Goal: Task Accomplishment & Management: Manage account settings

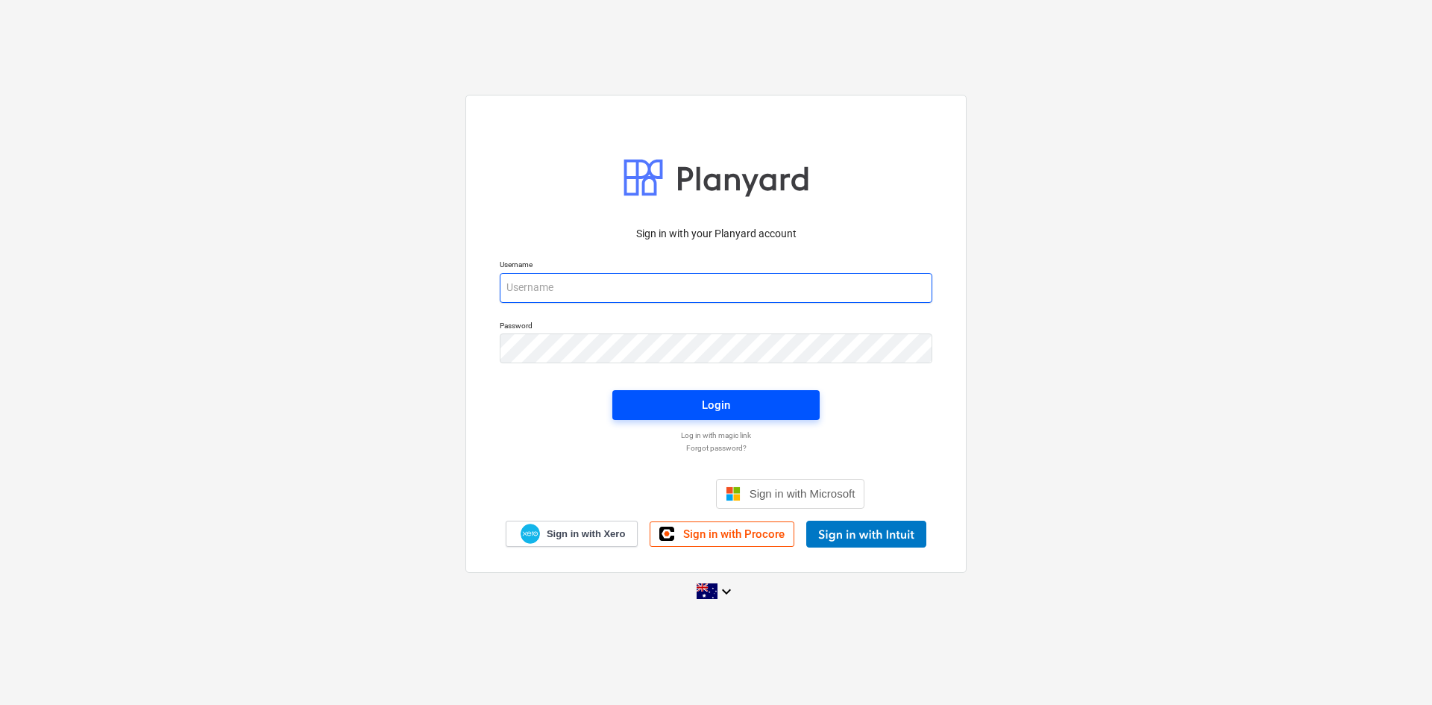
type input "[EMAIL_ADDRESS][DOMAIN_NAME]"
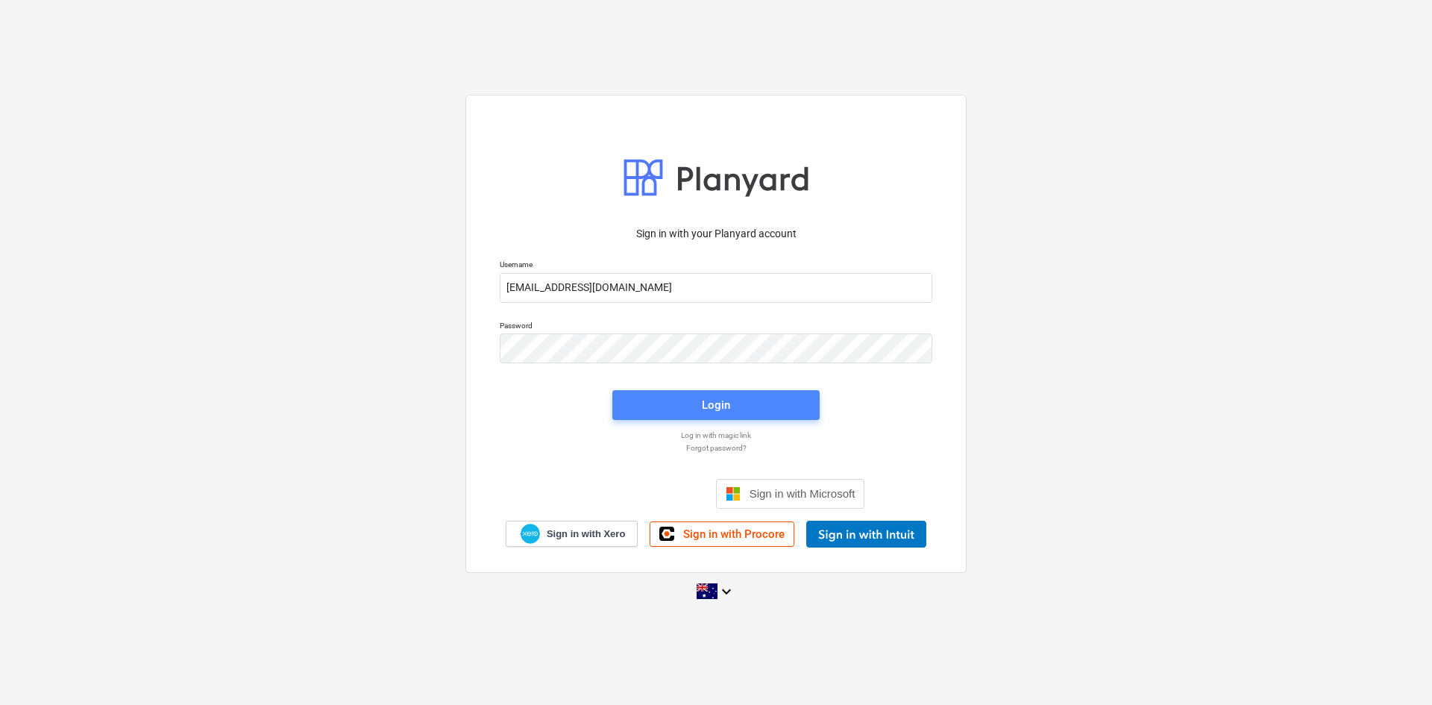
click at [730, 406] on span "Login" at bounding box center [716, 404] width 172 height 19
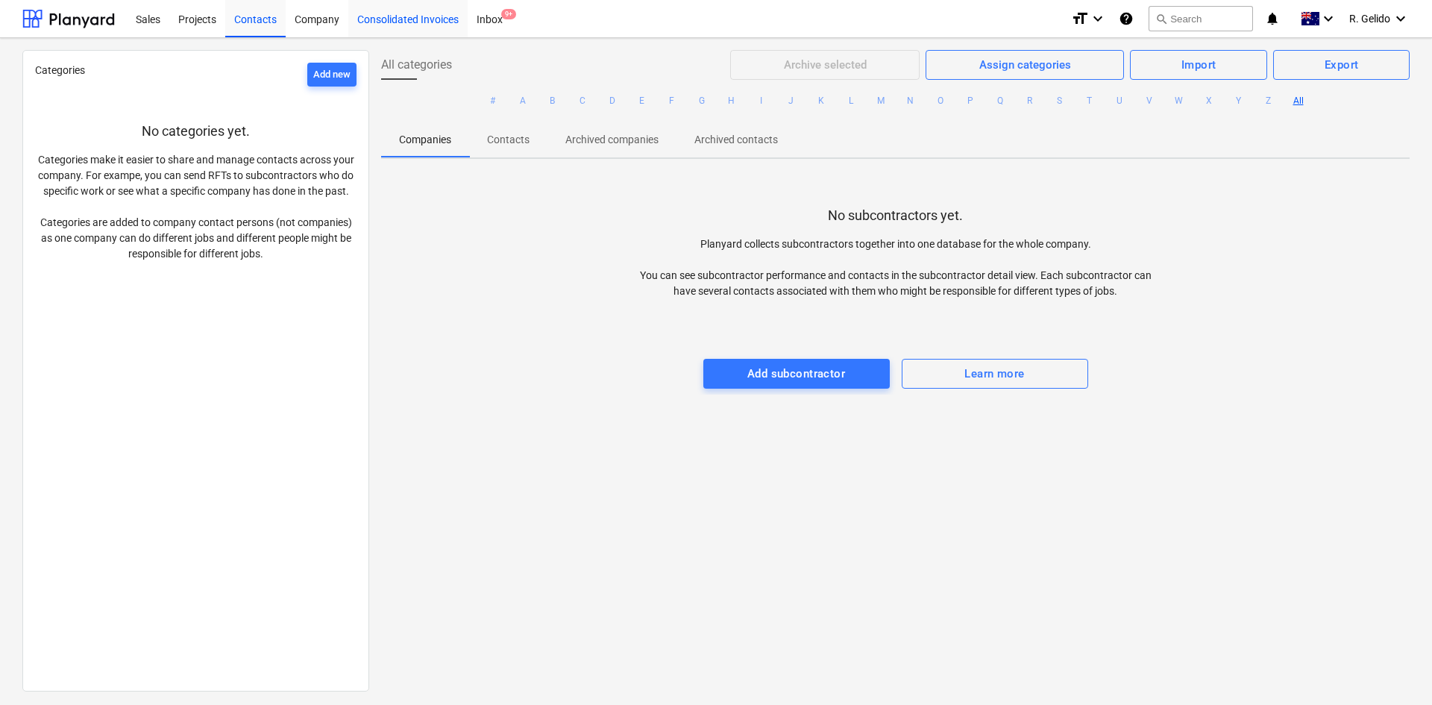
click at [371, 17] on div "Consolidated Invoices" at bounding box center [407, 18] width 119 height 38
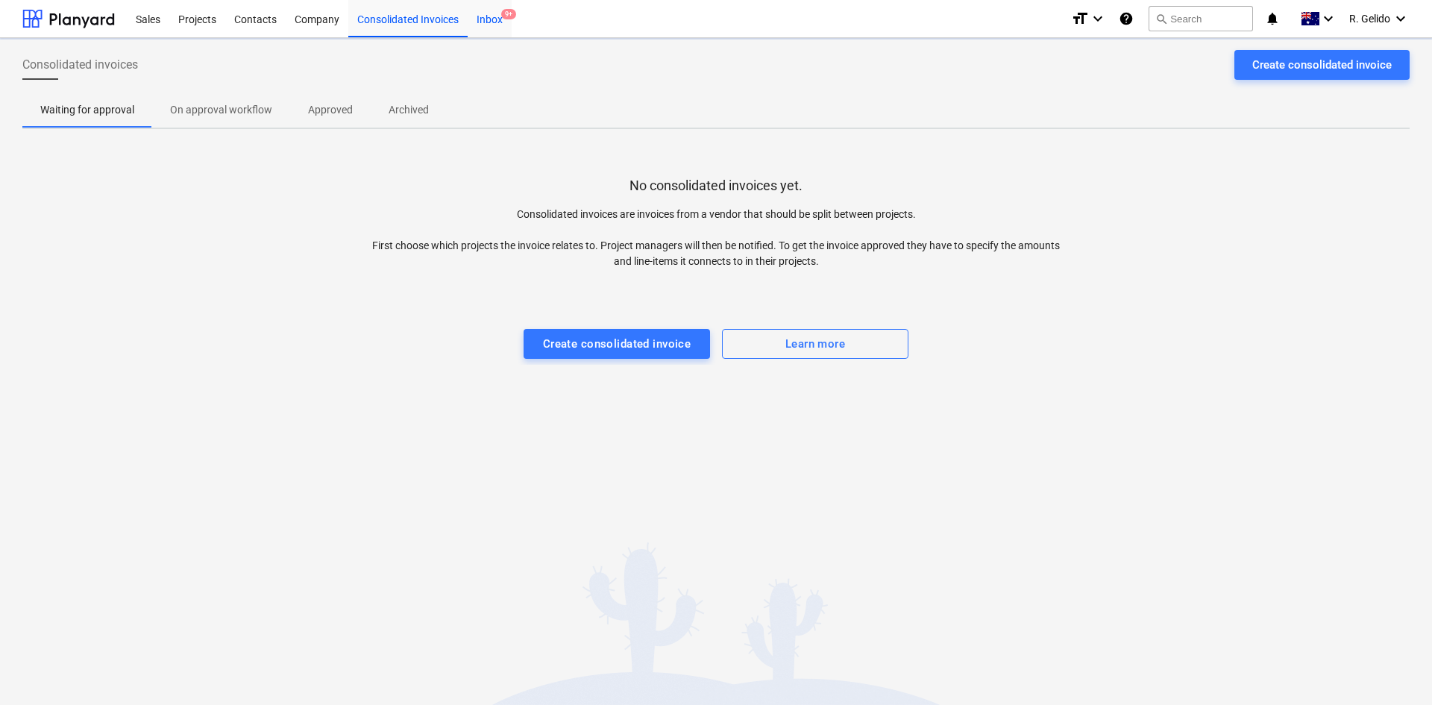
click at [494, 17] on div "Inbox 9+" at bounding box center [490, 18] width 44 height 38
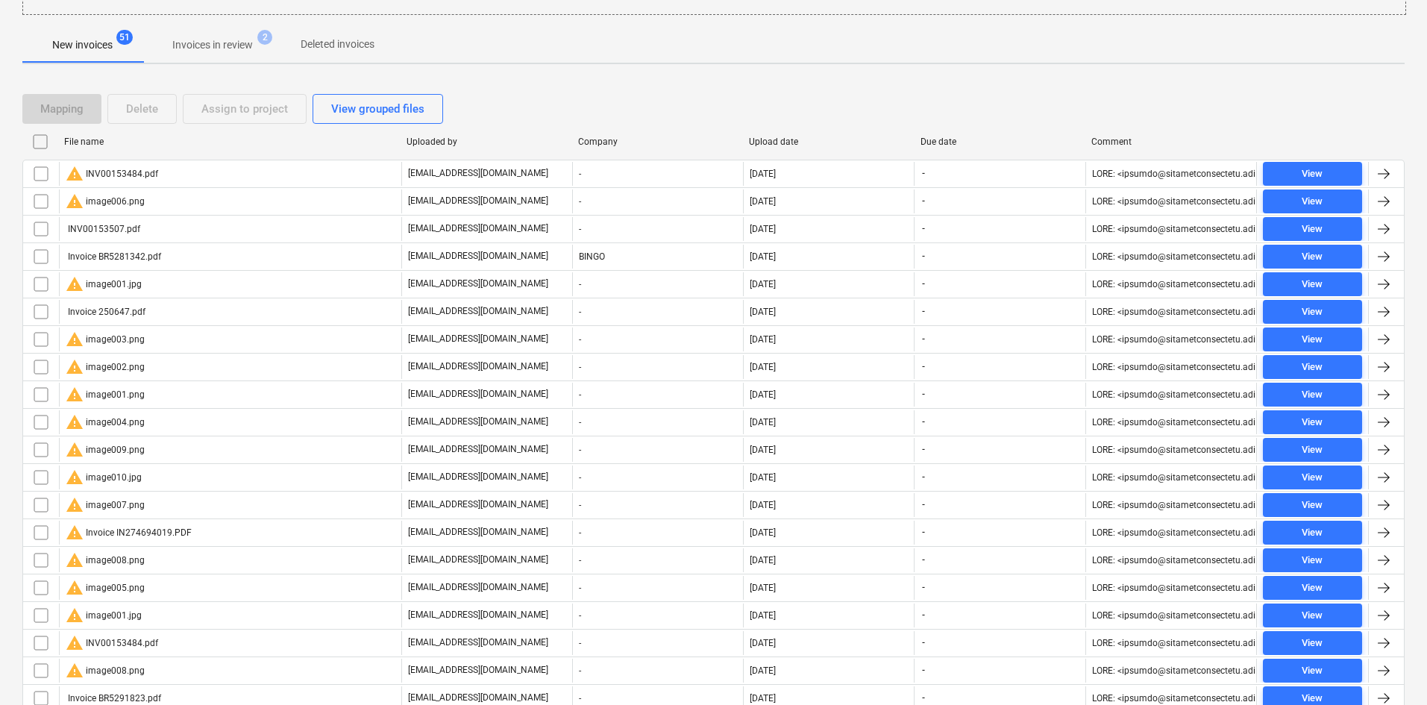
scroll to position [53, 0]
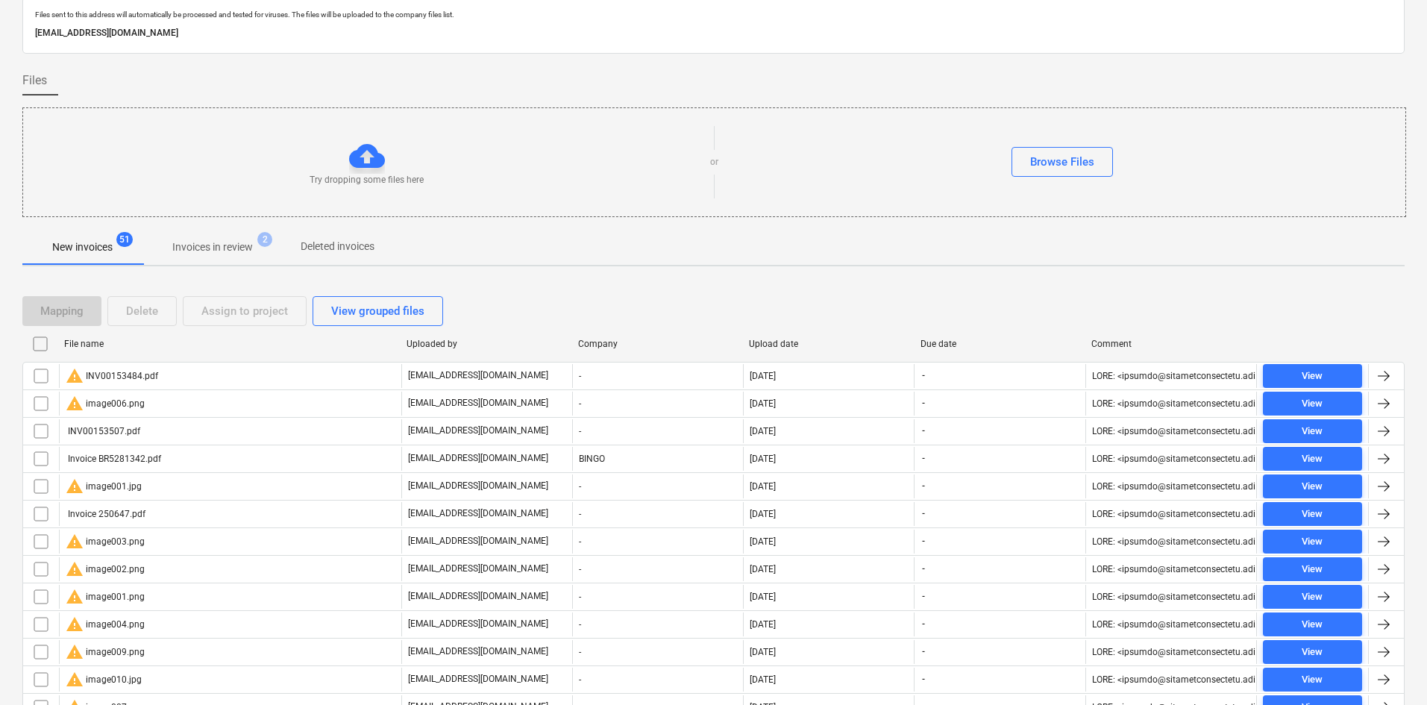
click at [92, 342] on div "File name" at bounding box center [229, 344] width 330 height 10
checkbox input "false"
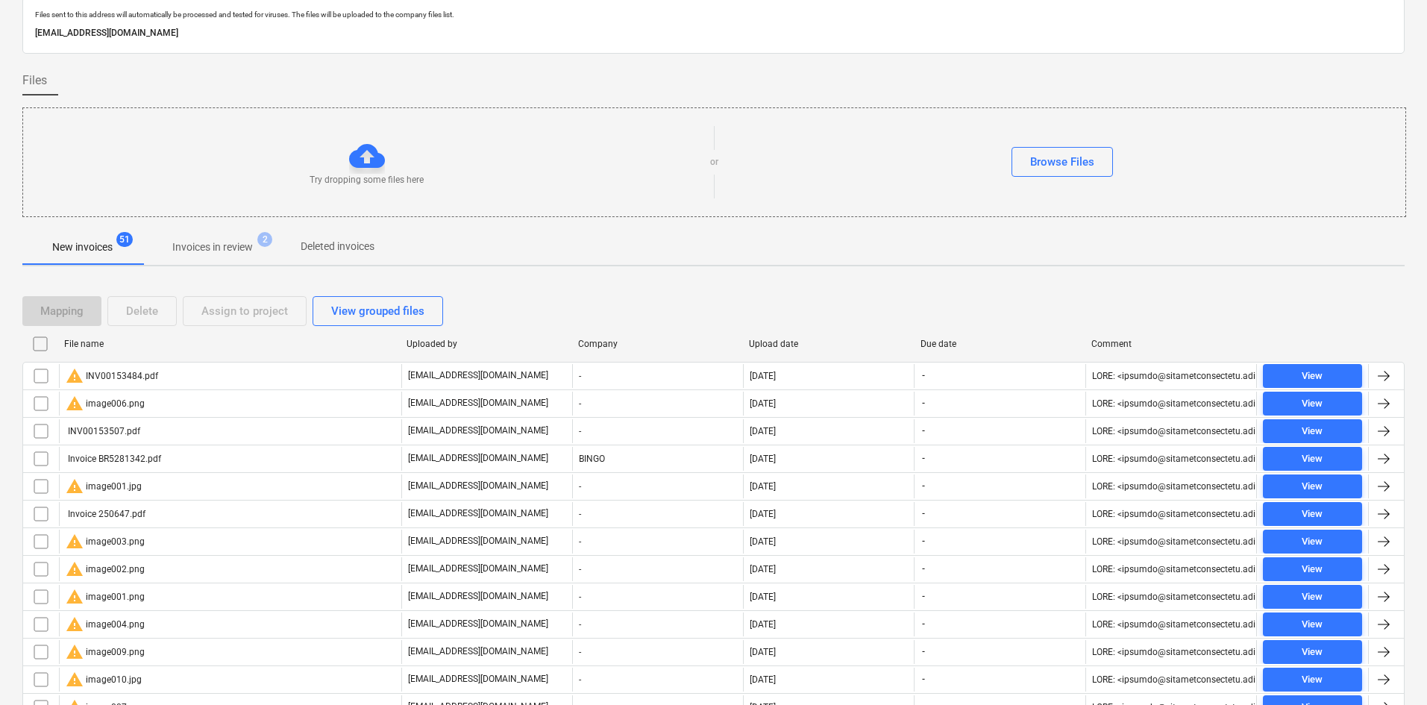
checkbox input "false"
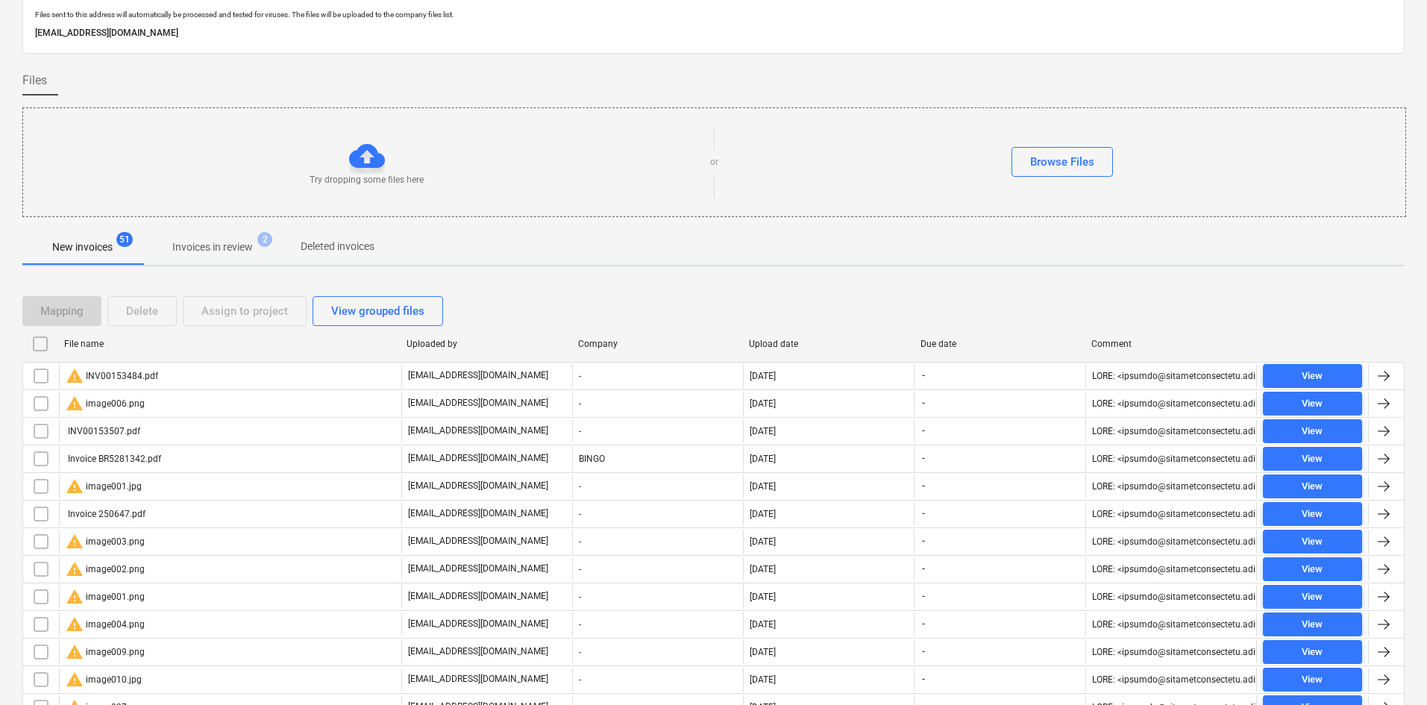
checkbox input "false"
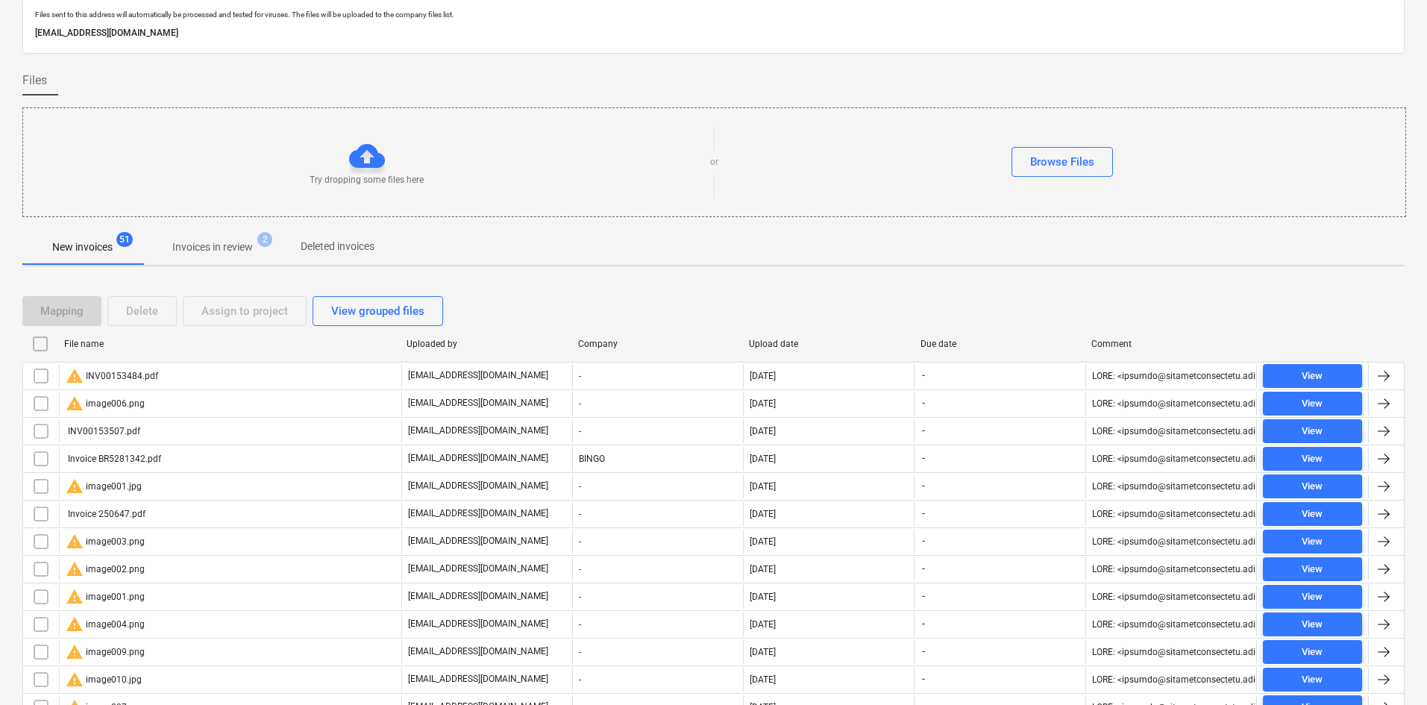
checkbox input "false"
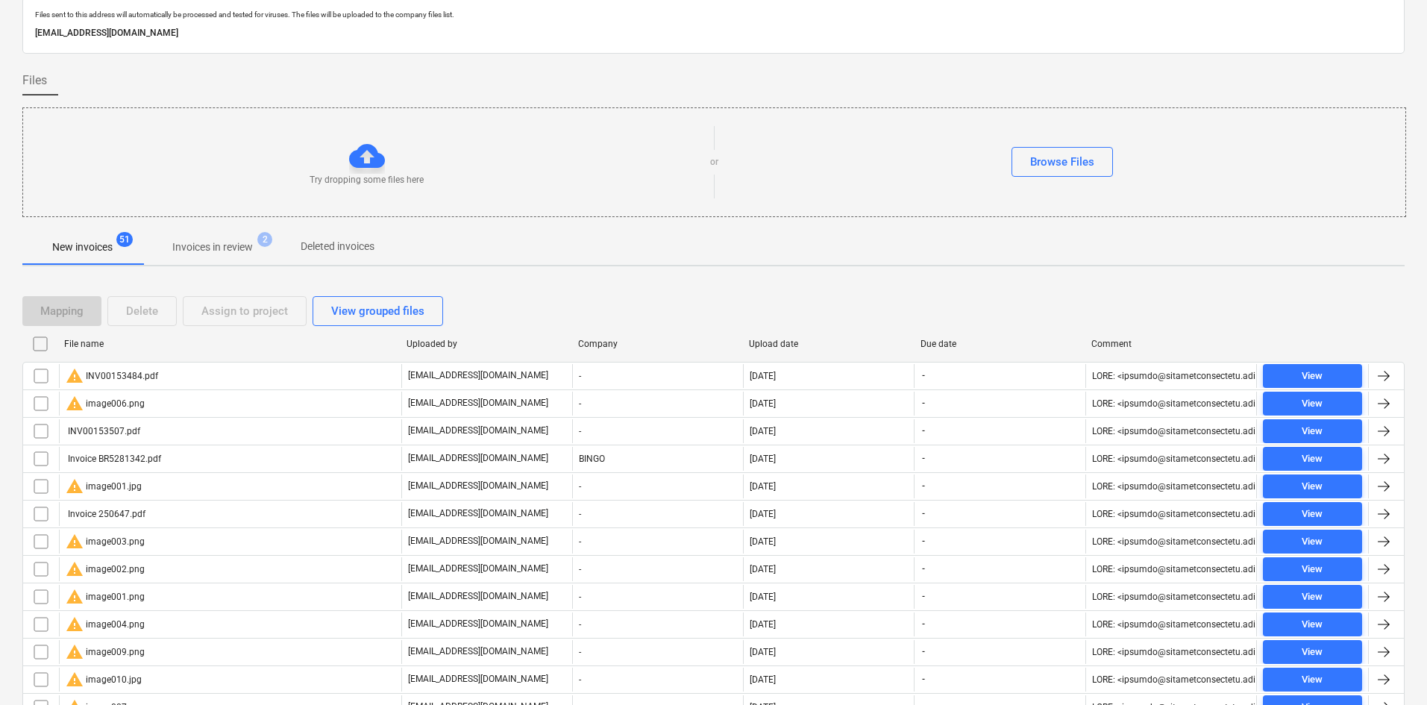
checkbox input "false"
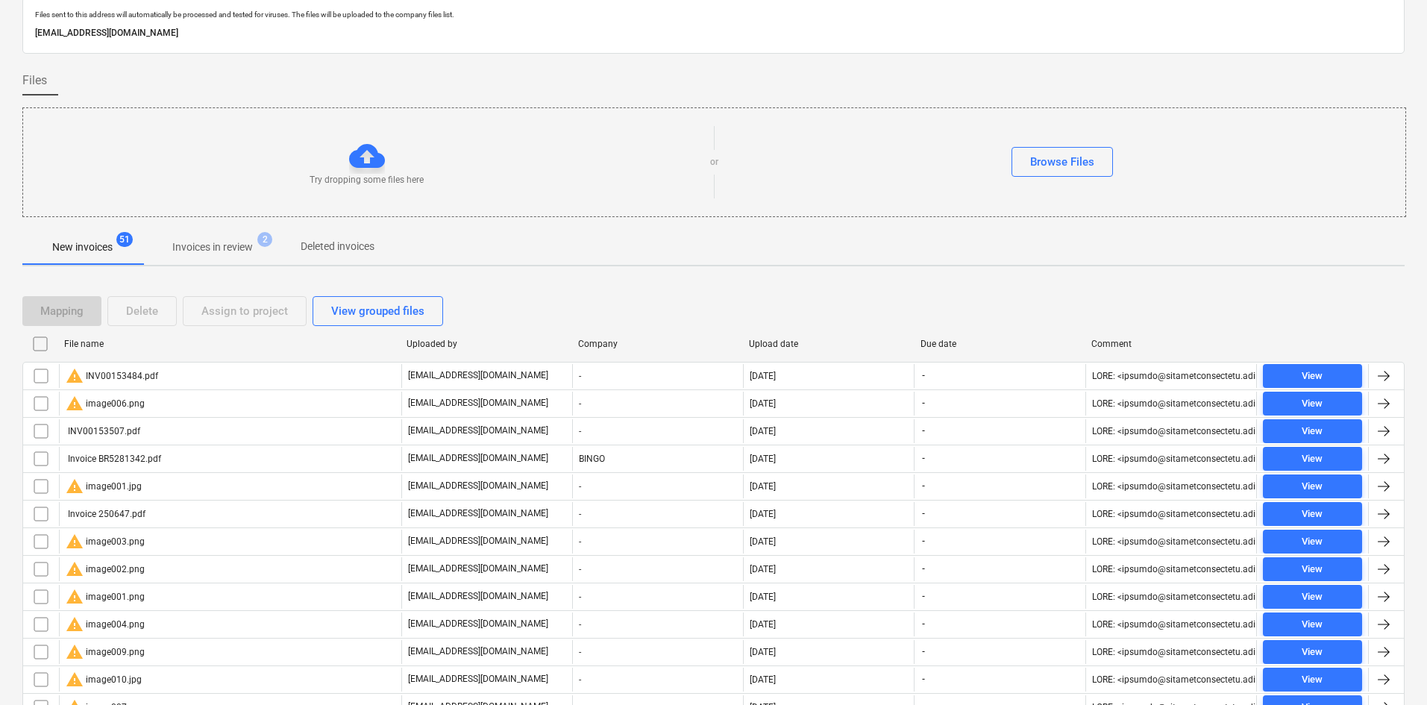
checkbox input "false"
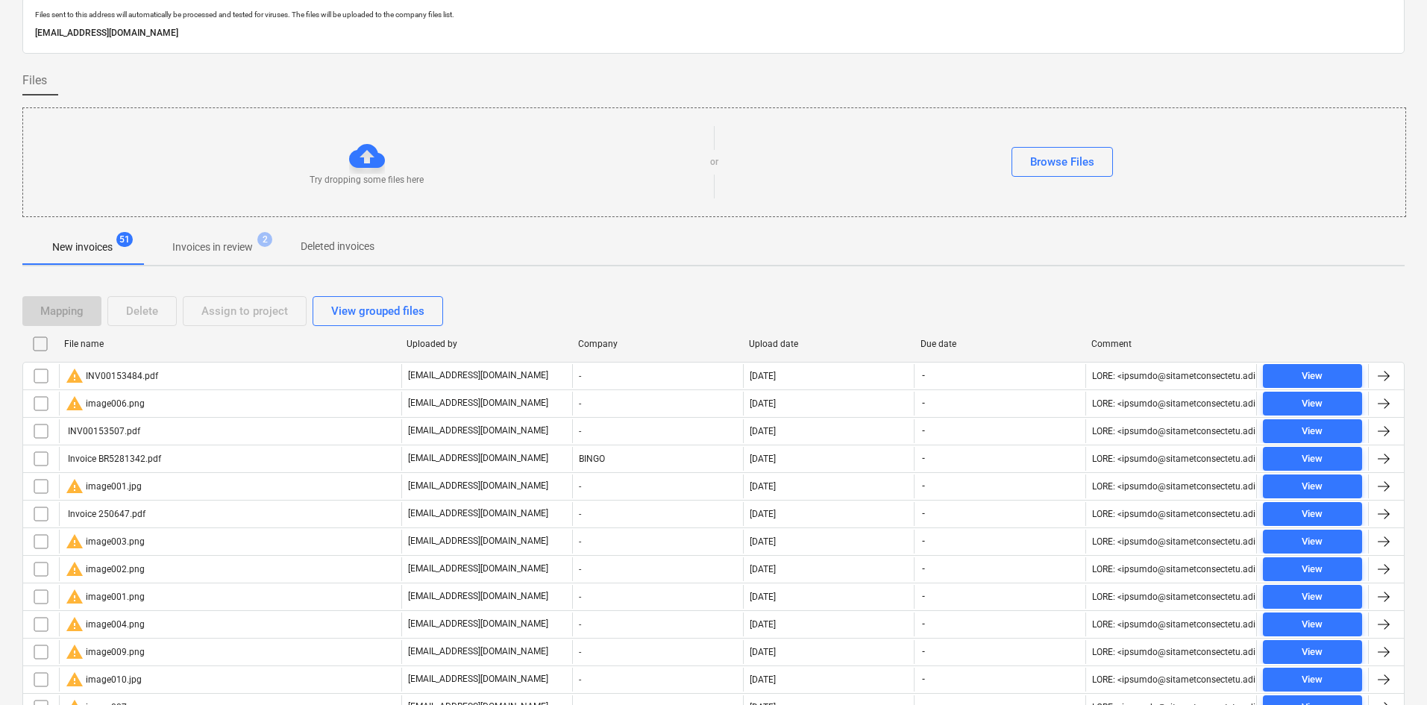
checkbox input "false"
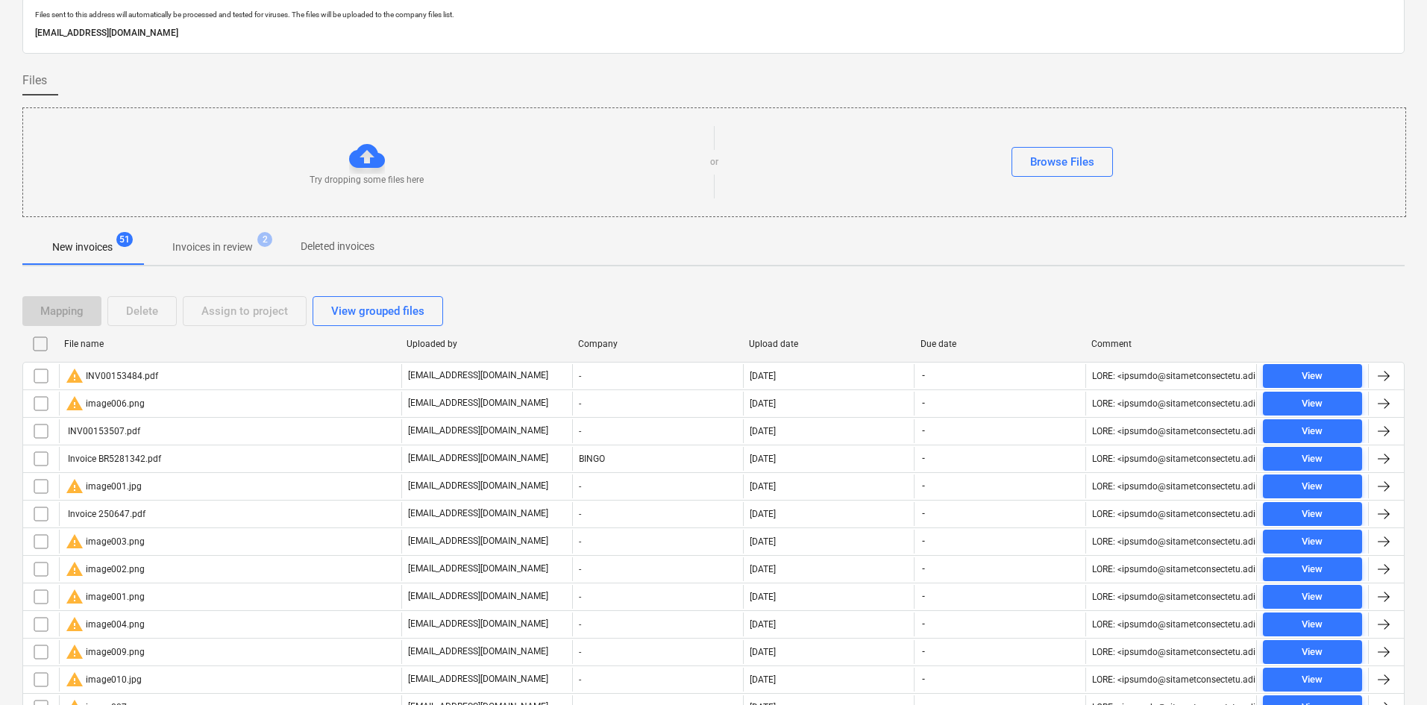
checkbox input "false"
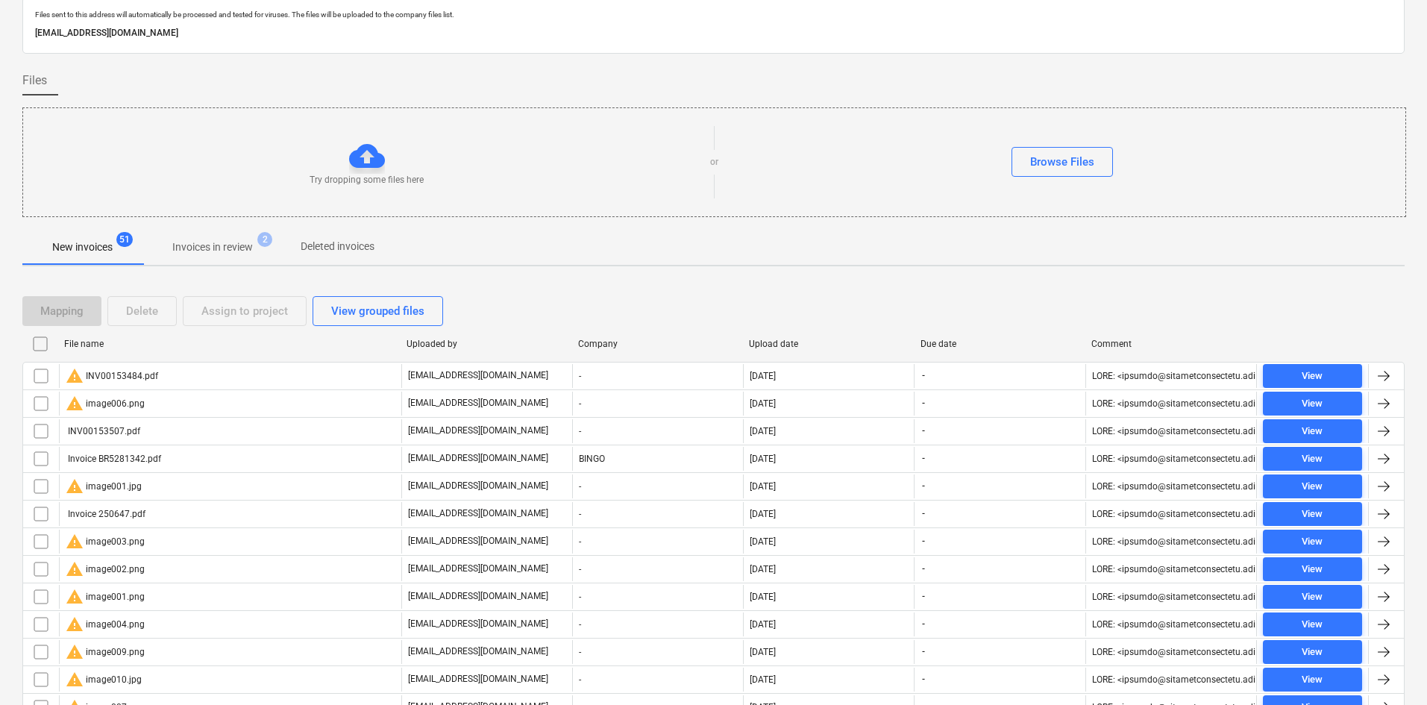
checkbox input "false"
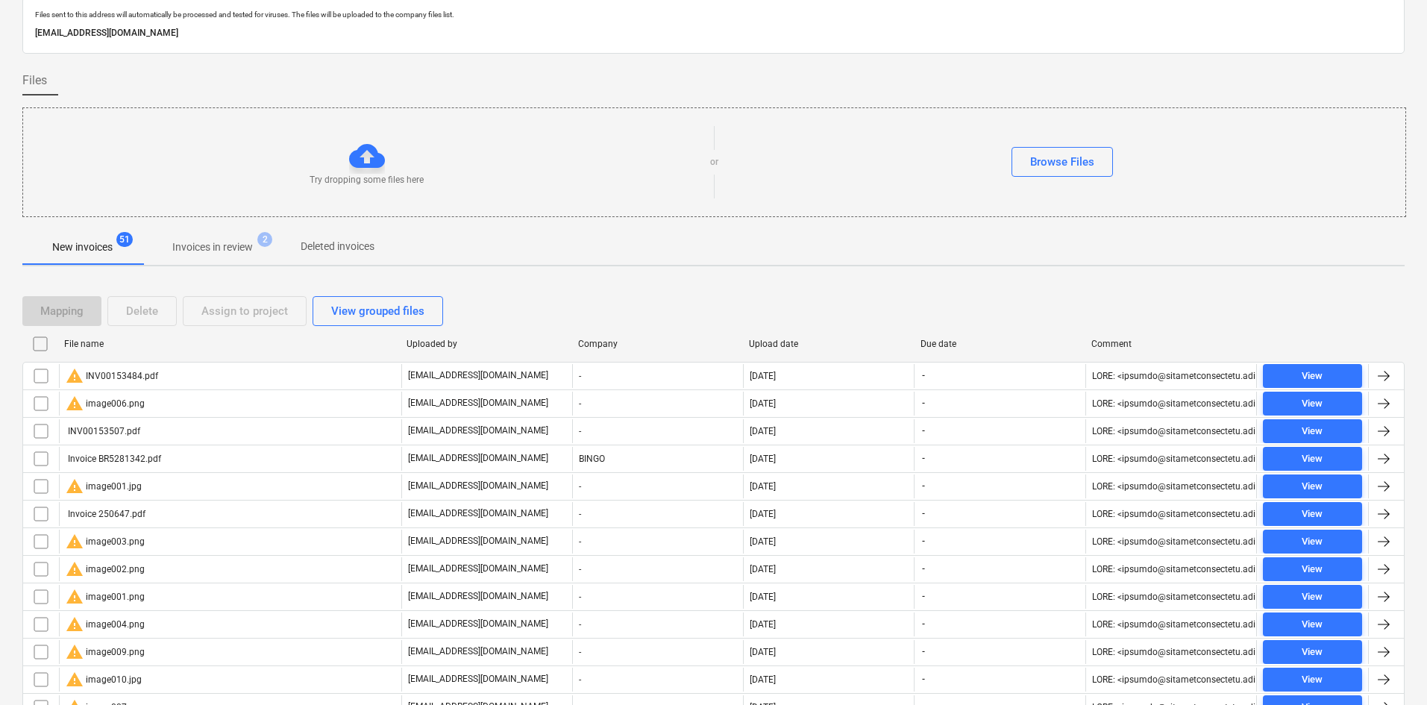
checkbox input "false"
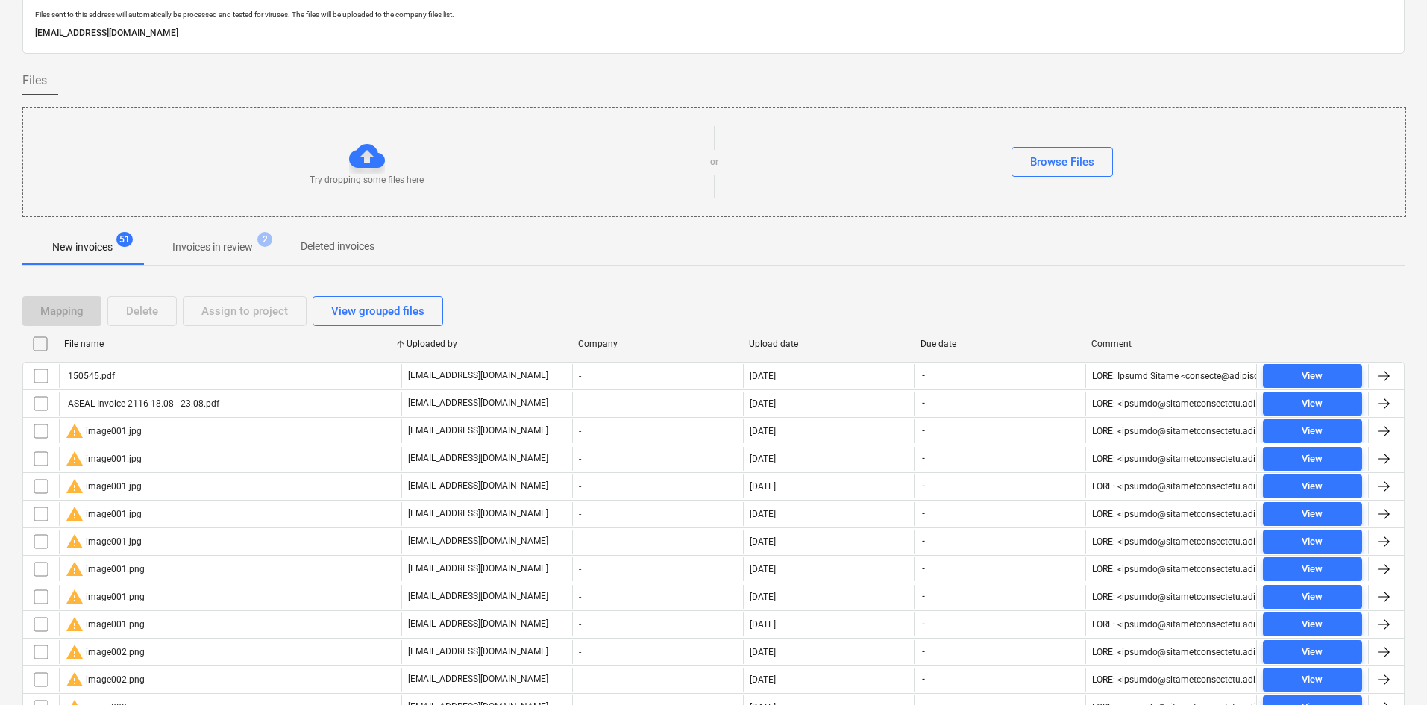
click at [92, 342] on div "File name" at bounding box center [229, 344] width 330 height 10
checkbox input "false"
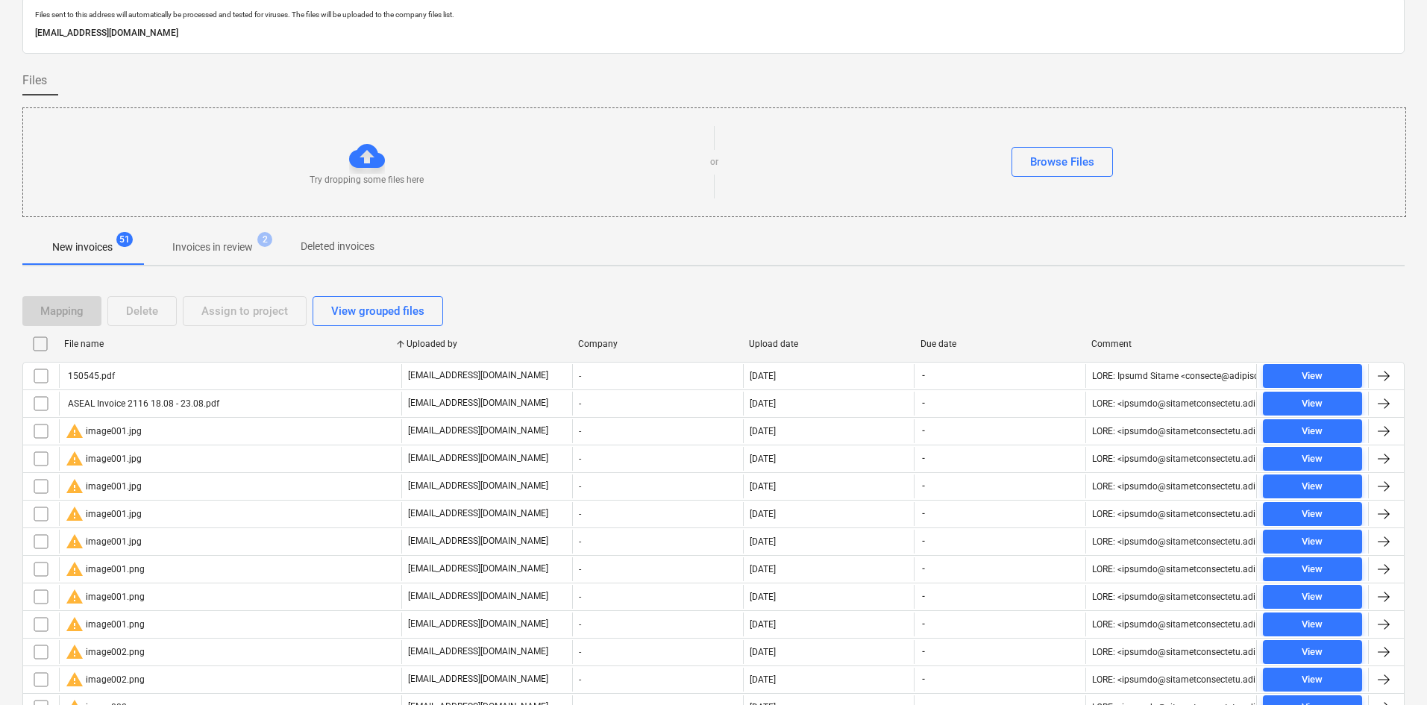
checkbox input "false"
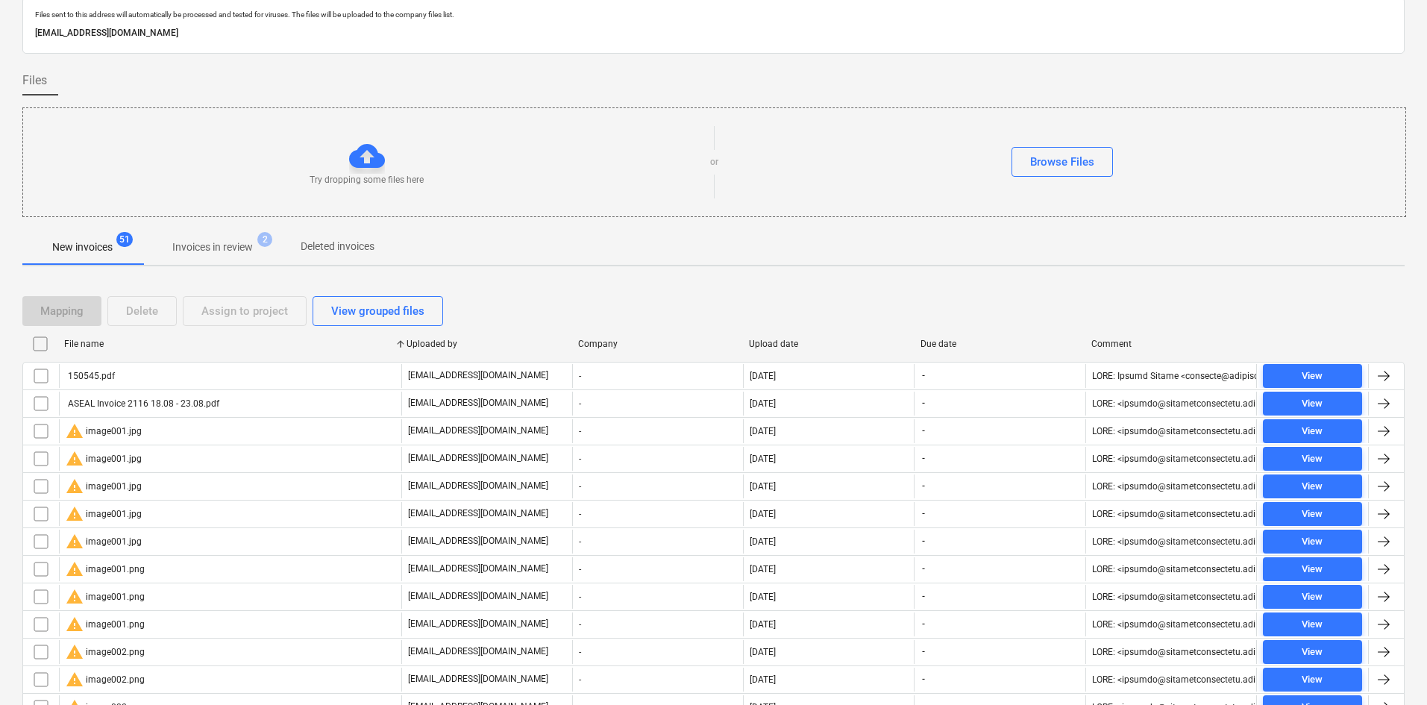
checkbox input "false"
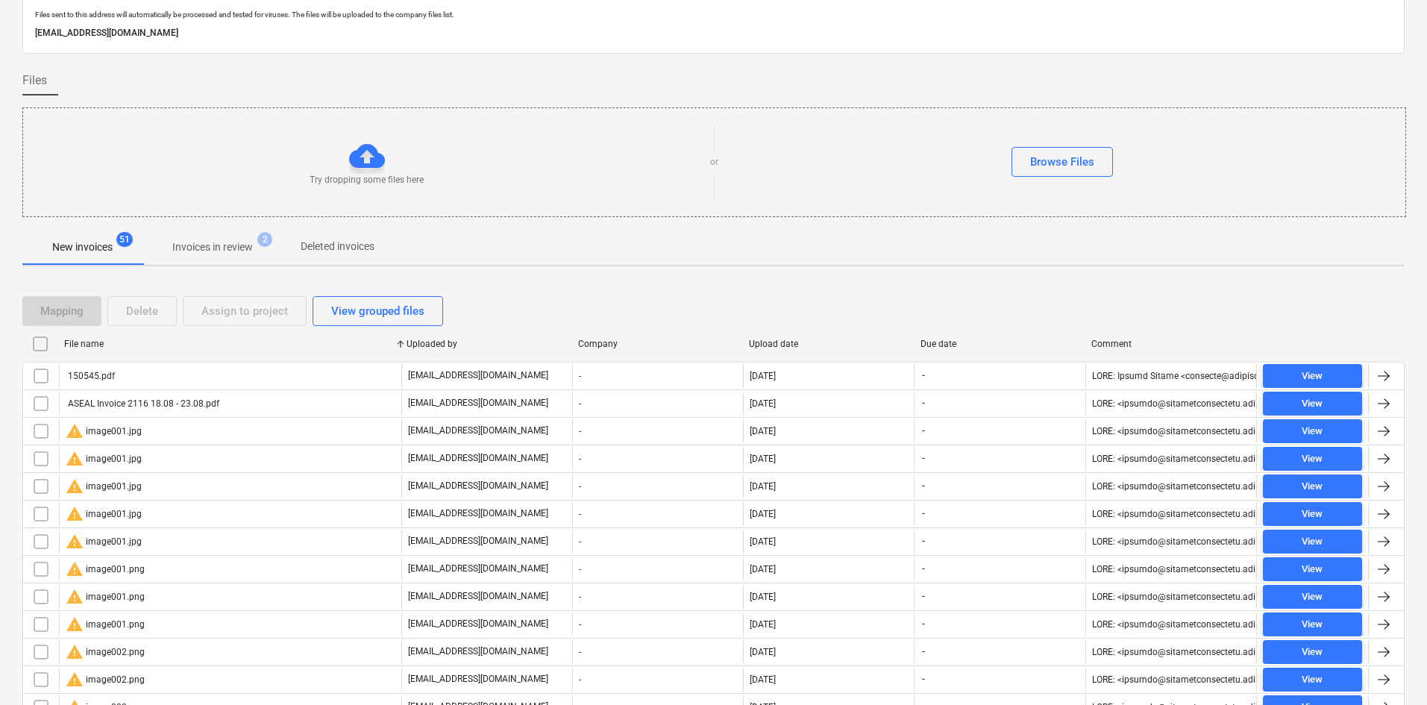
checkbox input "false"
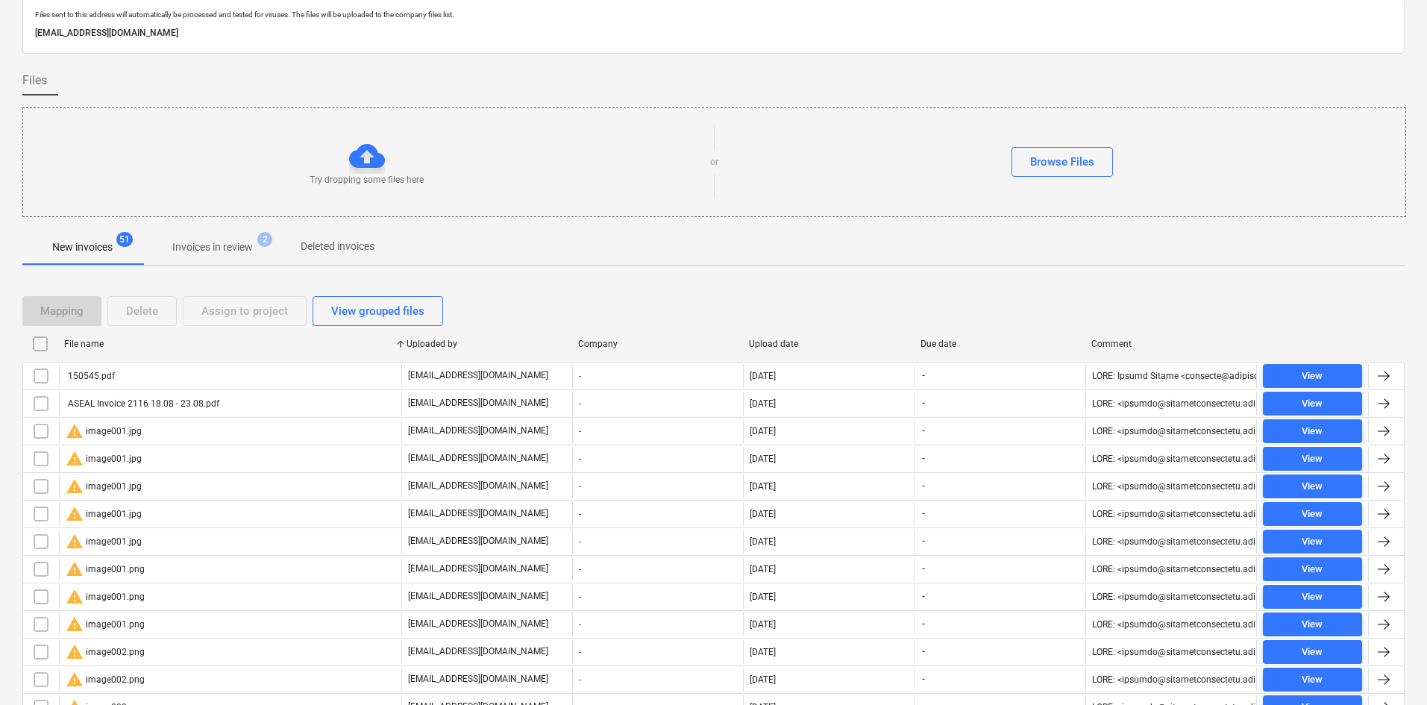
checkbox input "false"
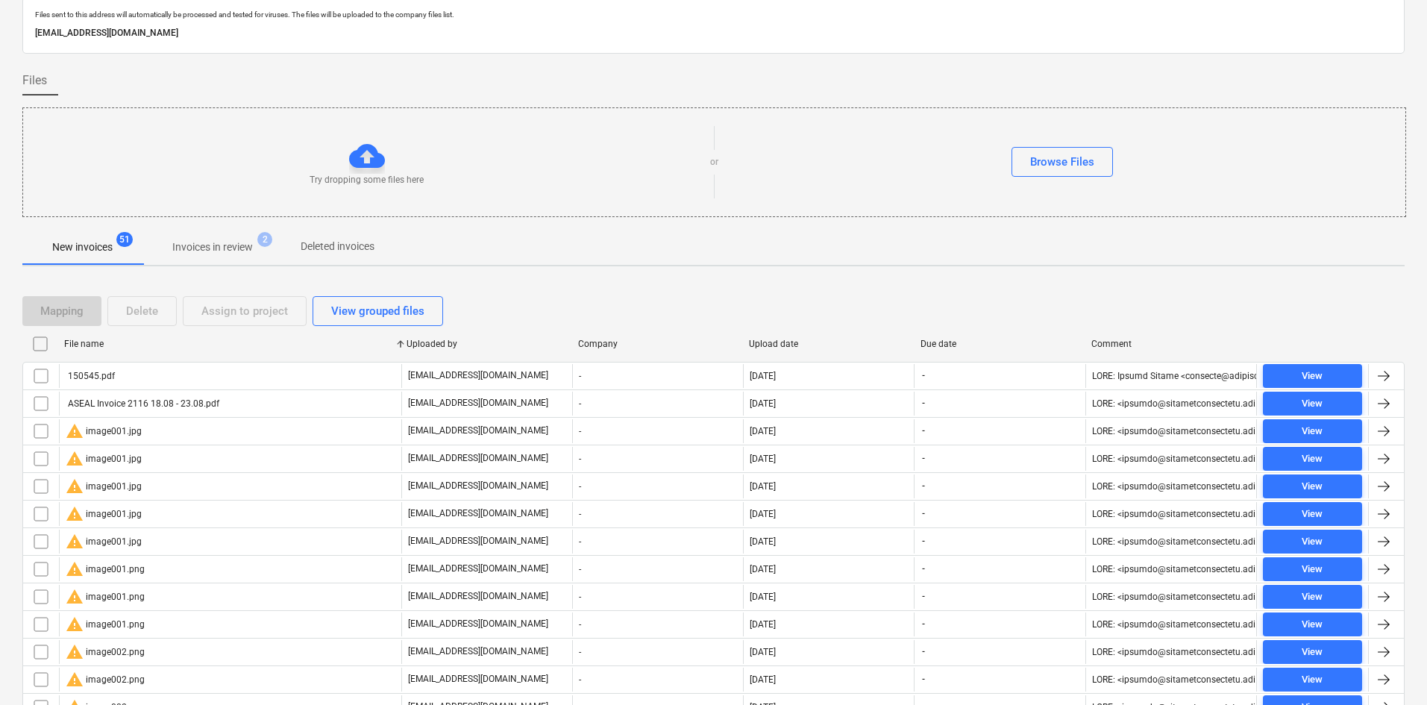
checkbox input "false"
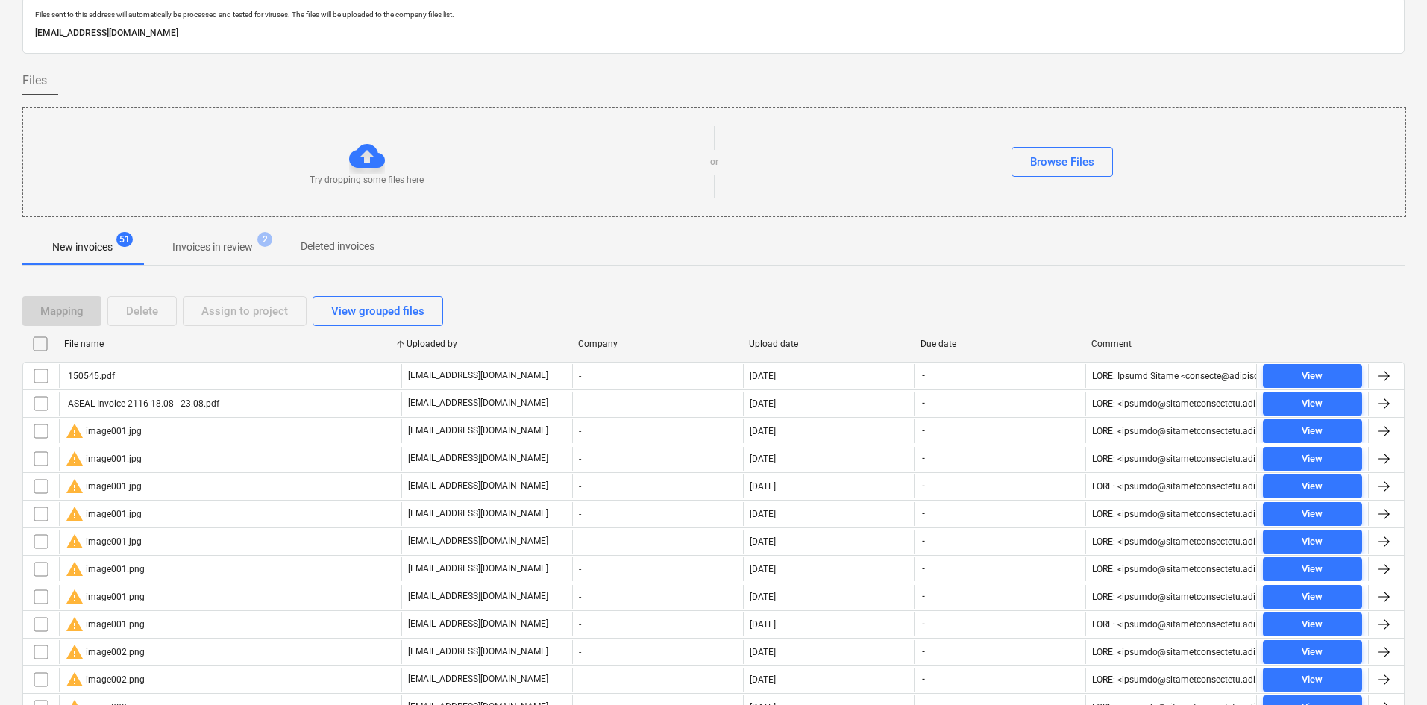
checkbox input "false"
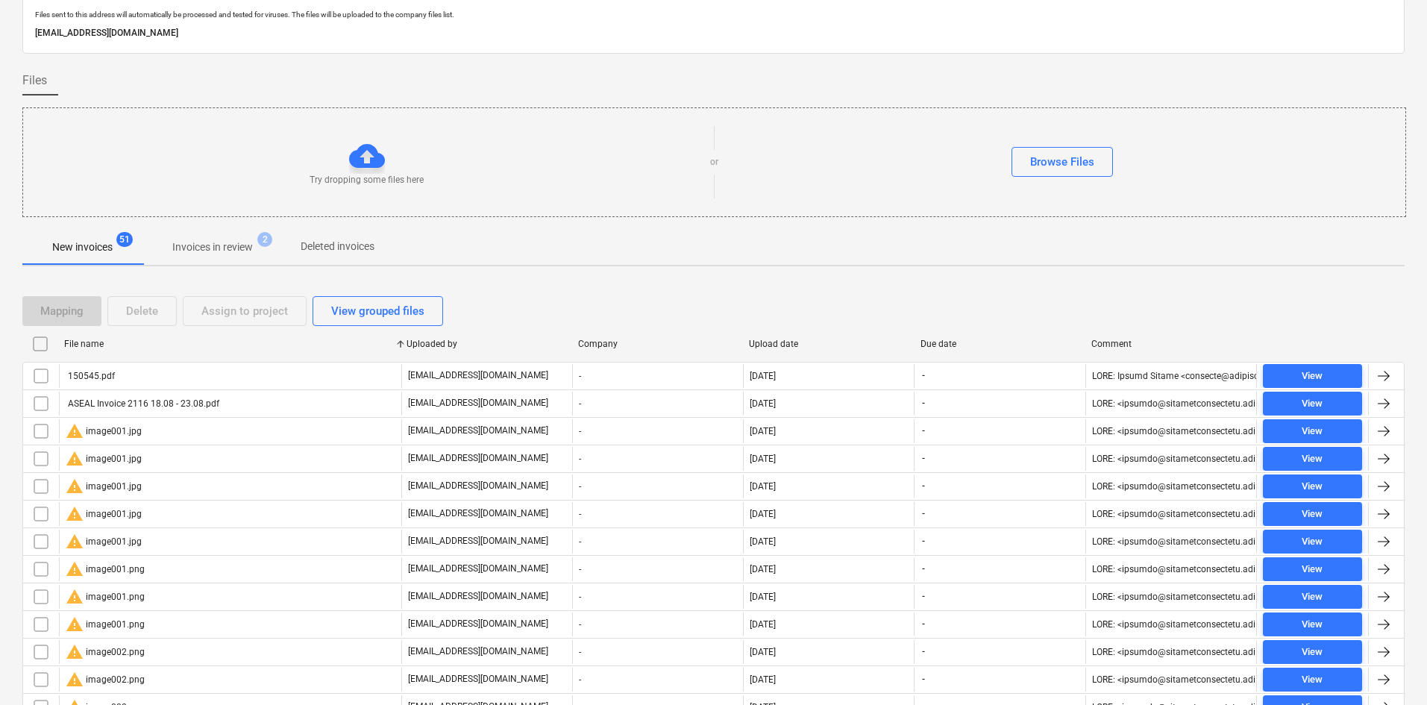
checkbox input "false"
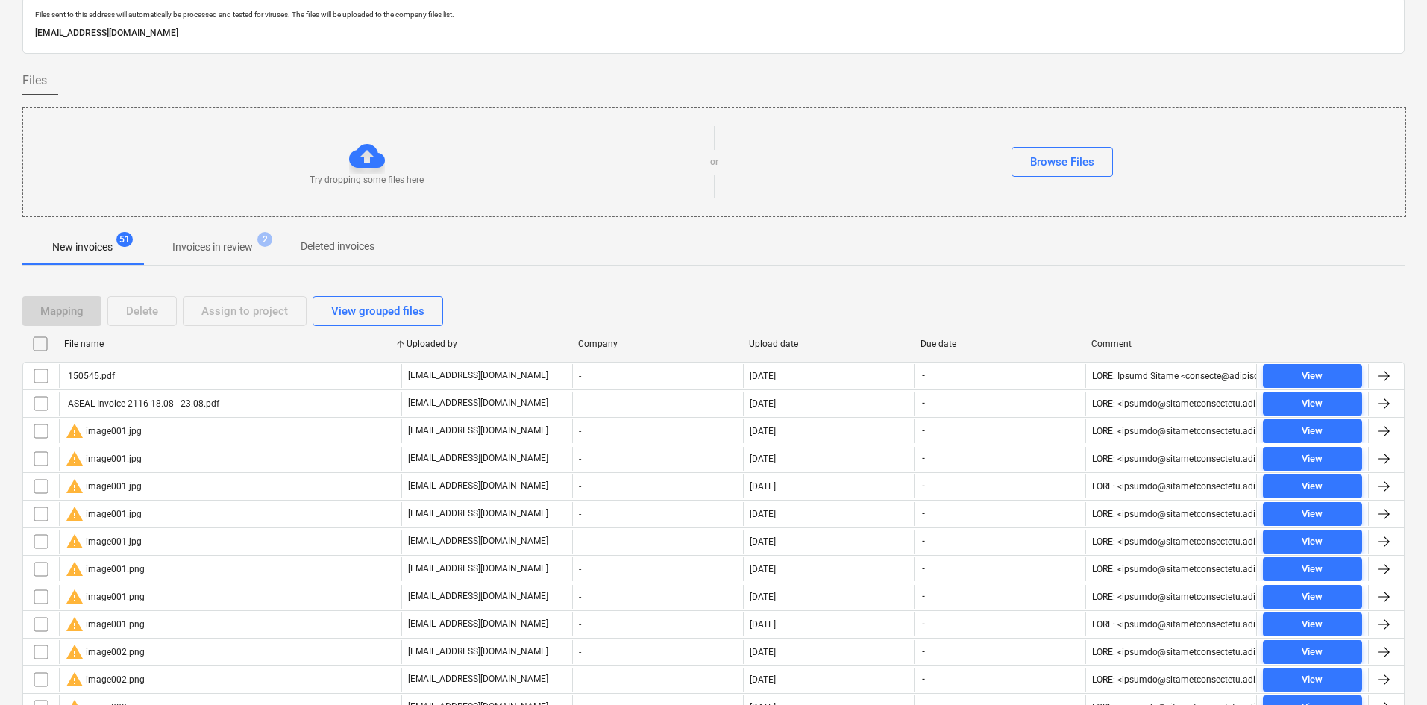
checkbox input "false"
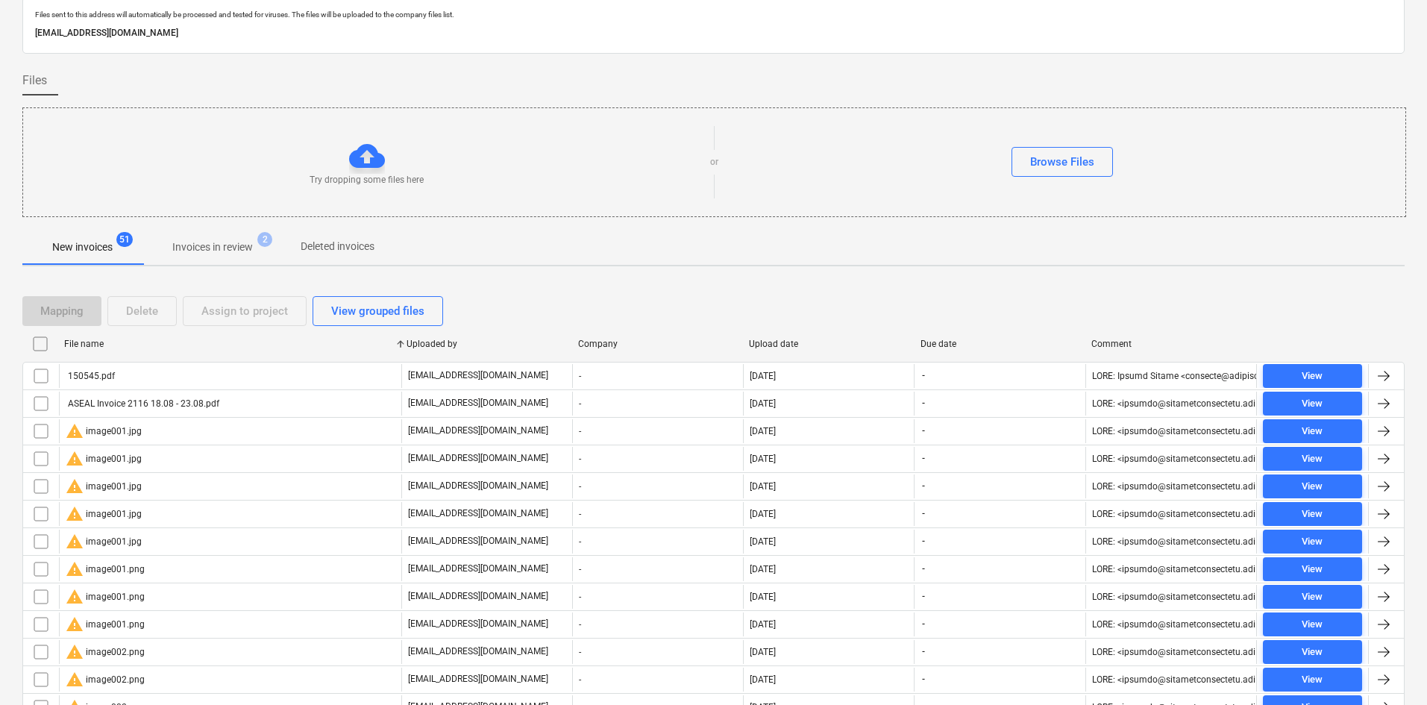
checkbox input "false"
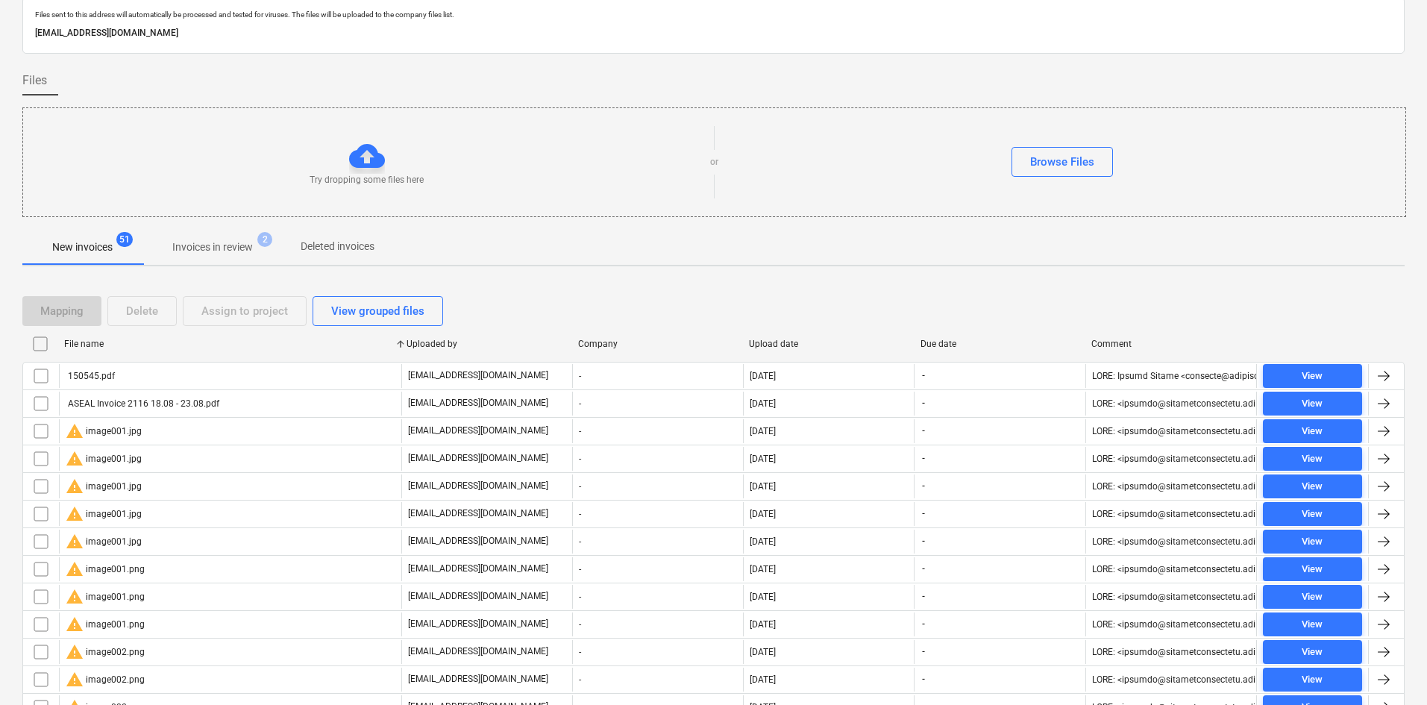
checkbox input "false"
click at [92, 342] on div "File name" at bounding box center [229, 344] width 330 height 10
checkbox input "false"
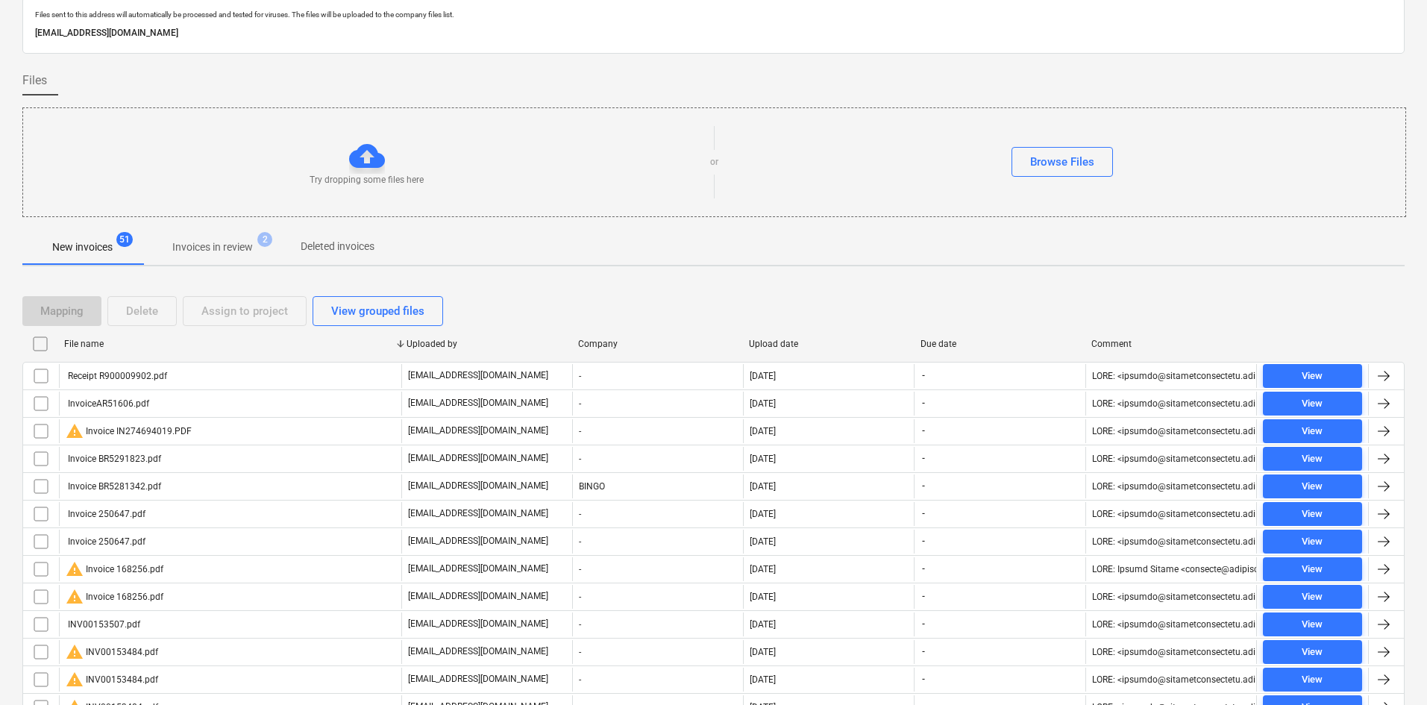
checkbox input "false"
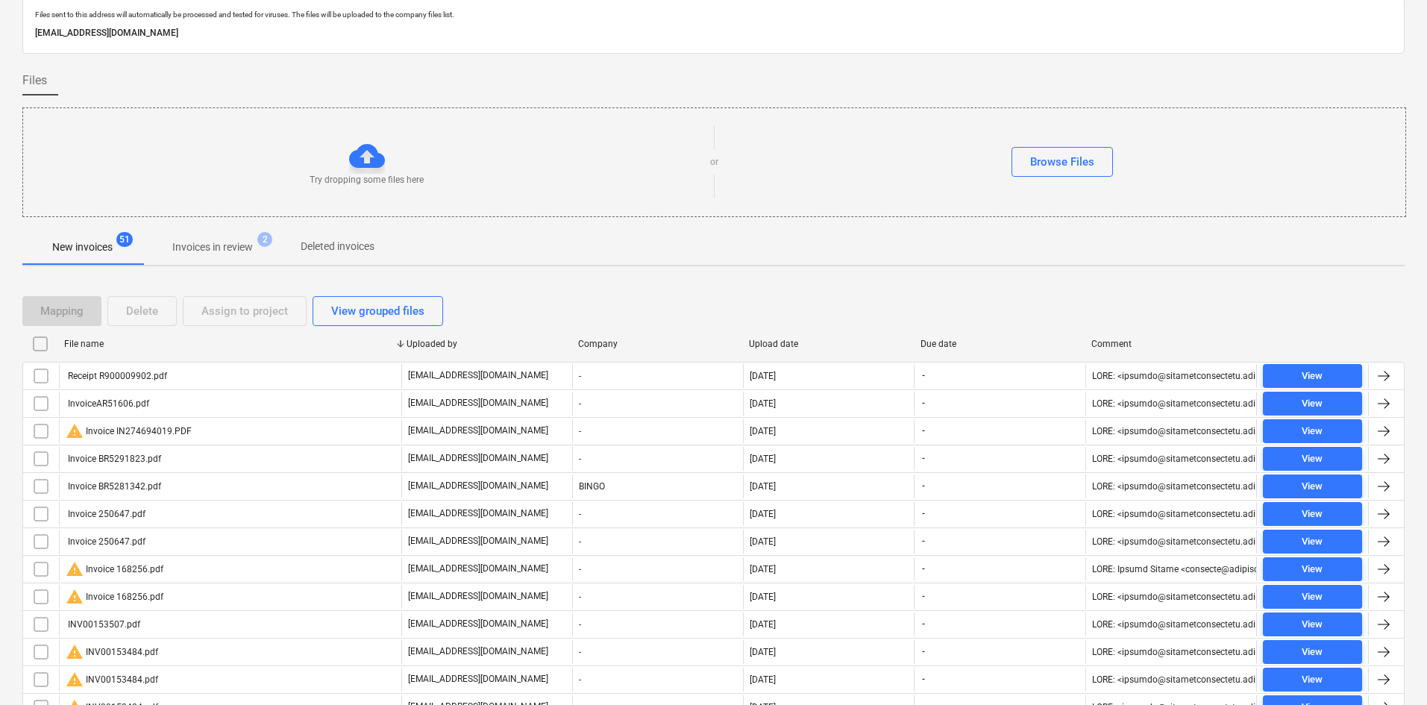
checkbox input "false"
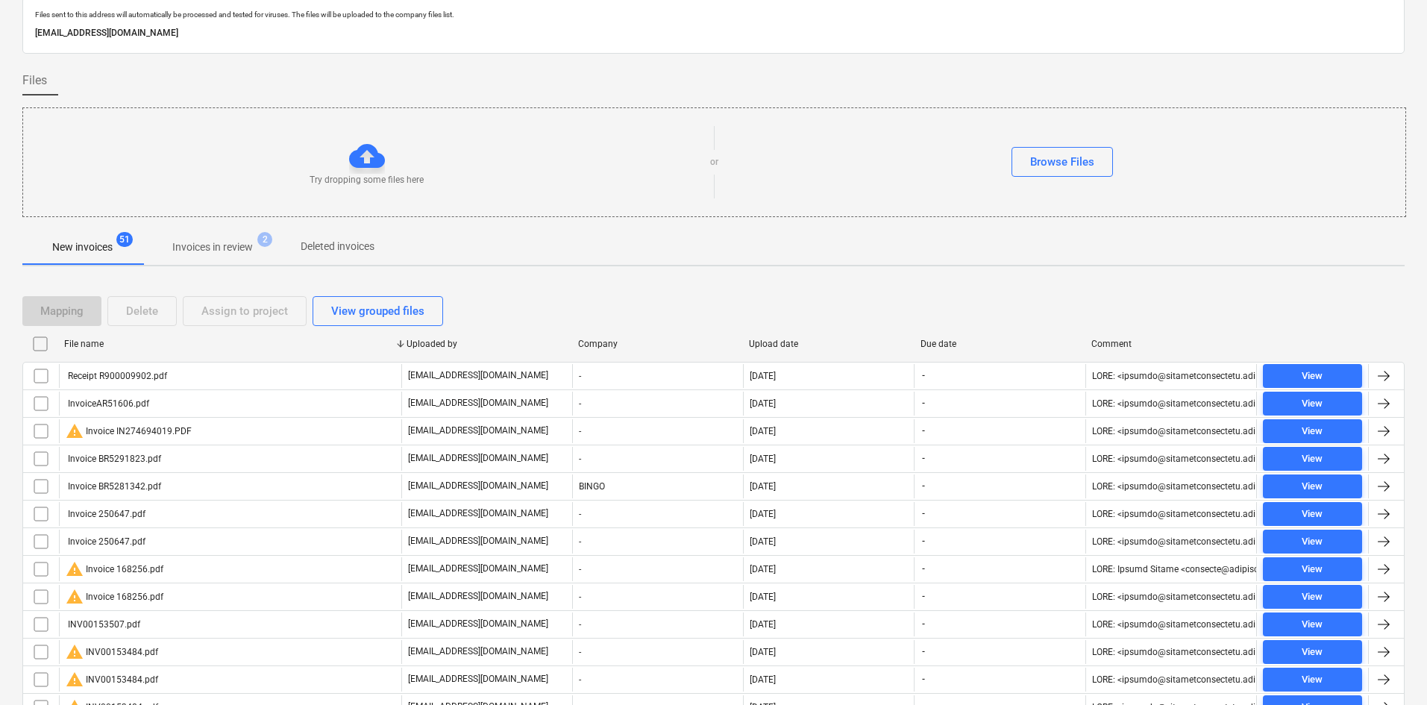
checkbox input "false"
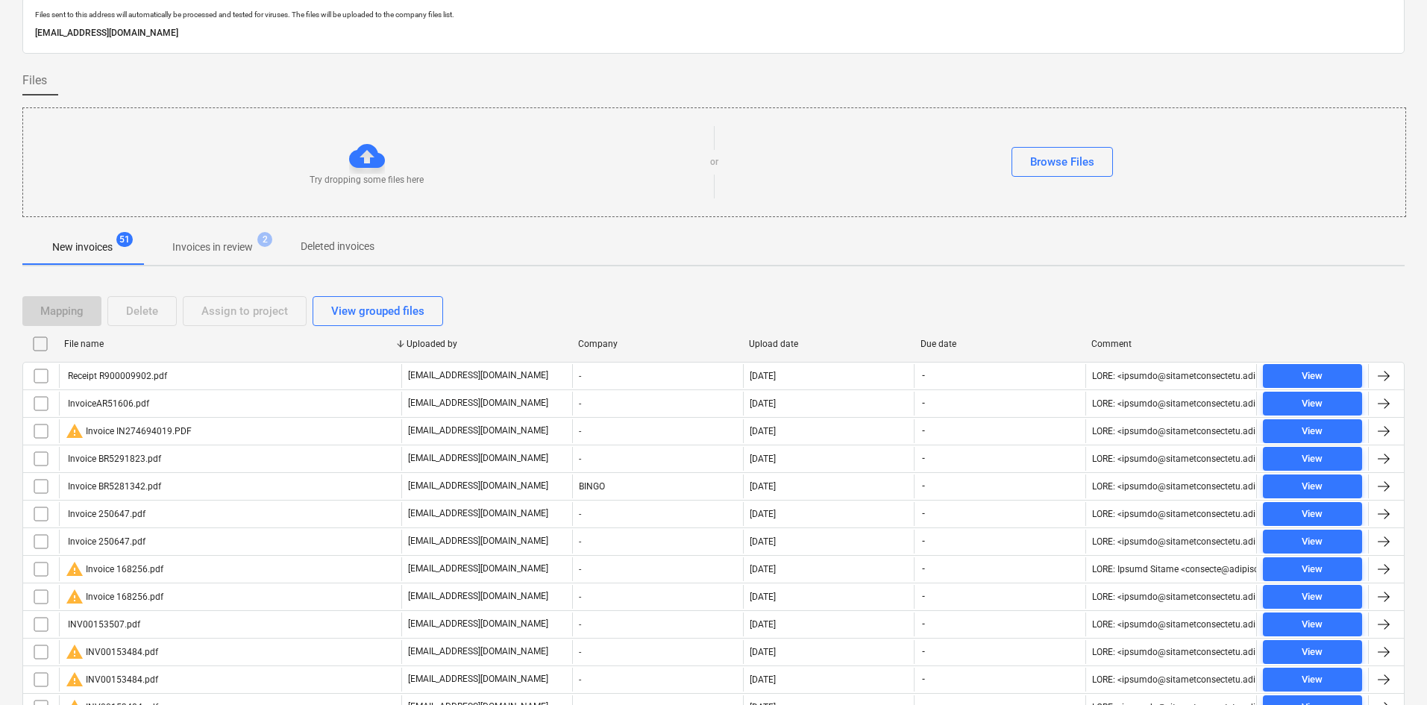
checkbox input "false"
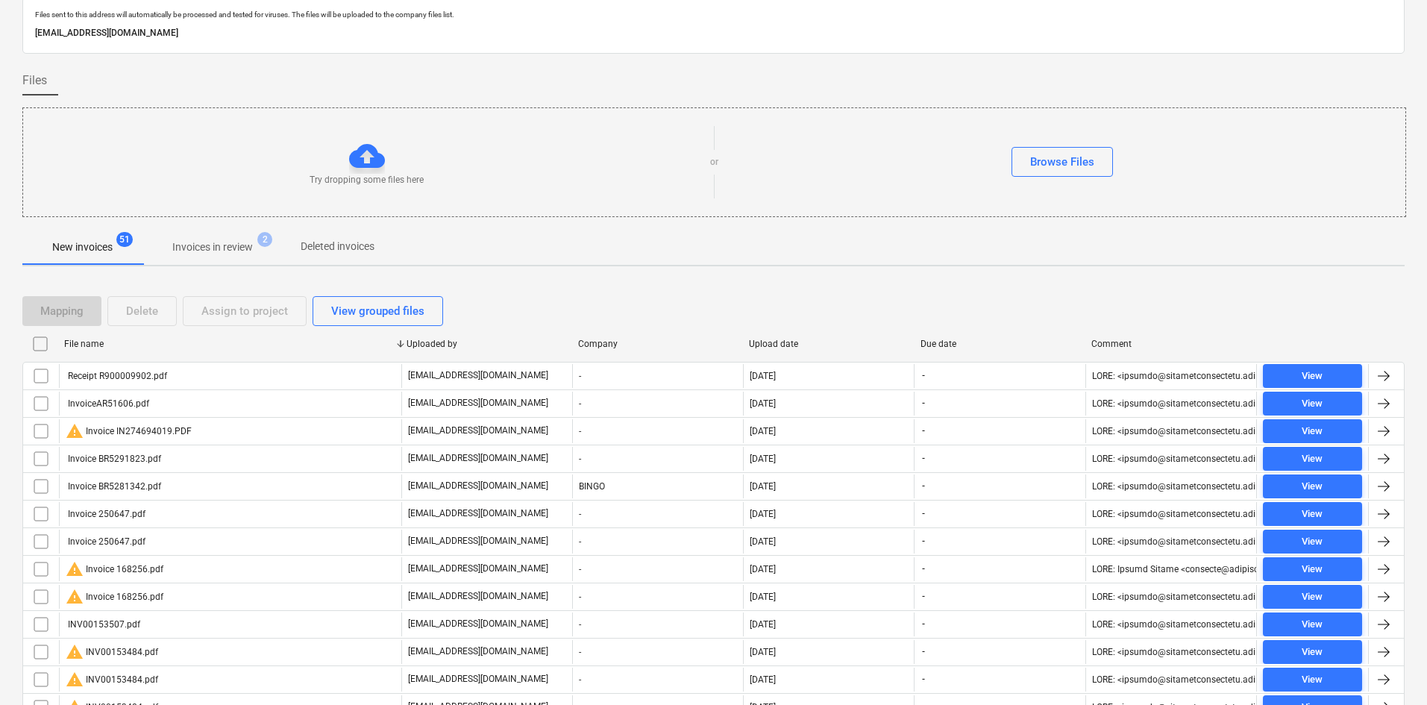
checkbox input "false"
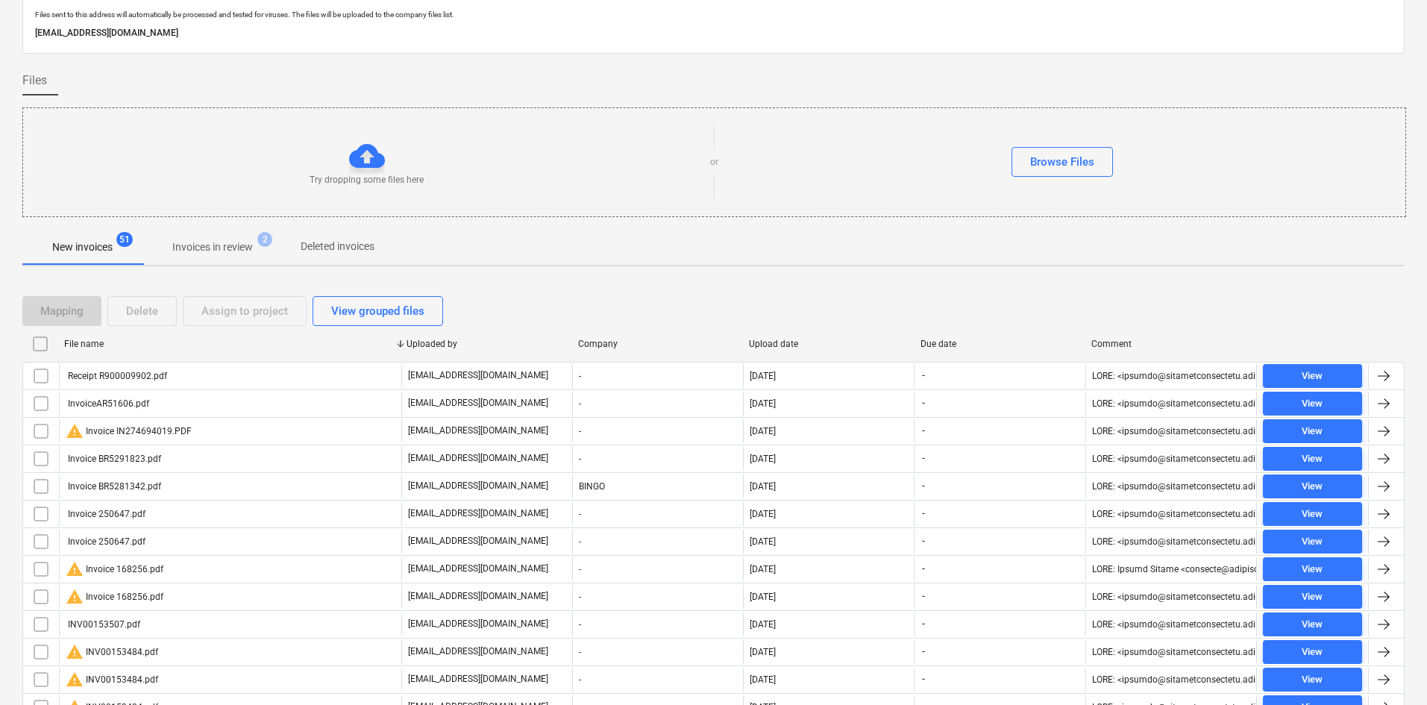
checkbox input "false"
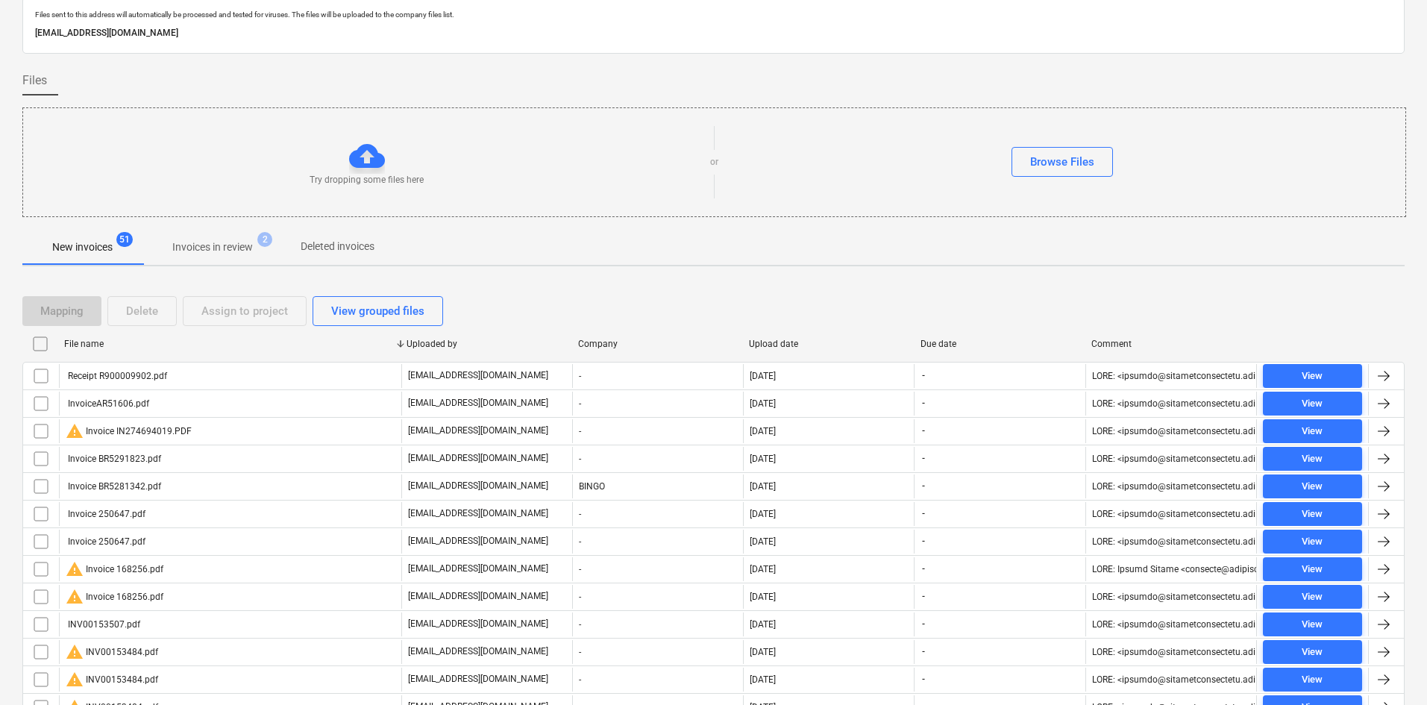
checkbox input "false"
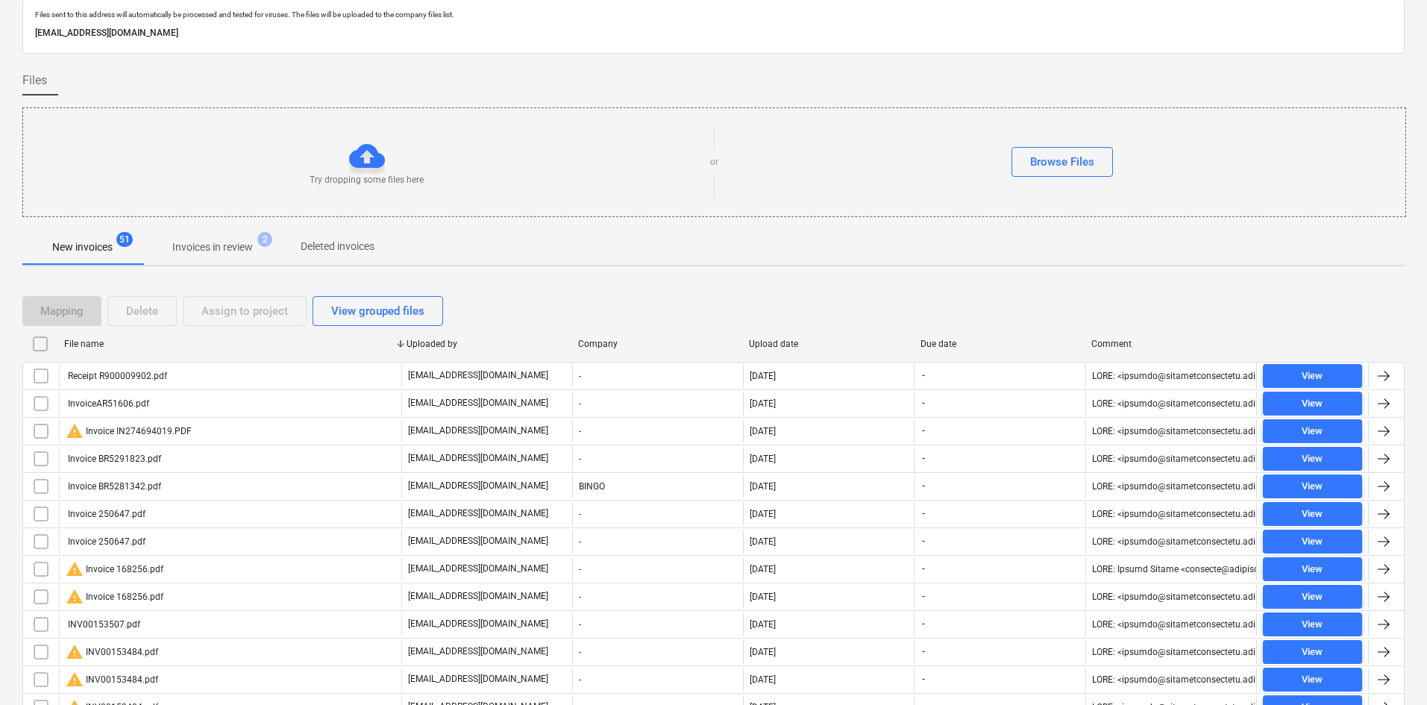
checkbox input "false"
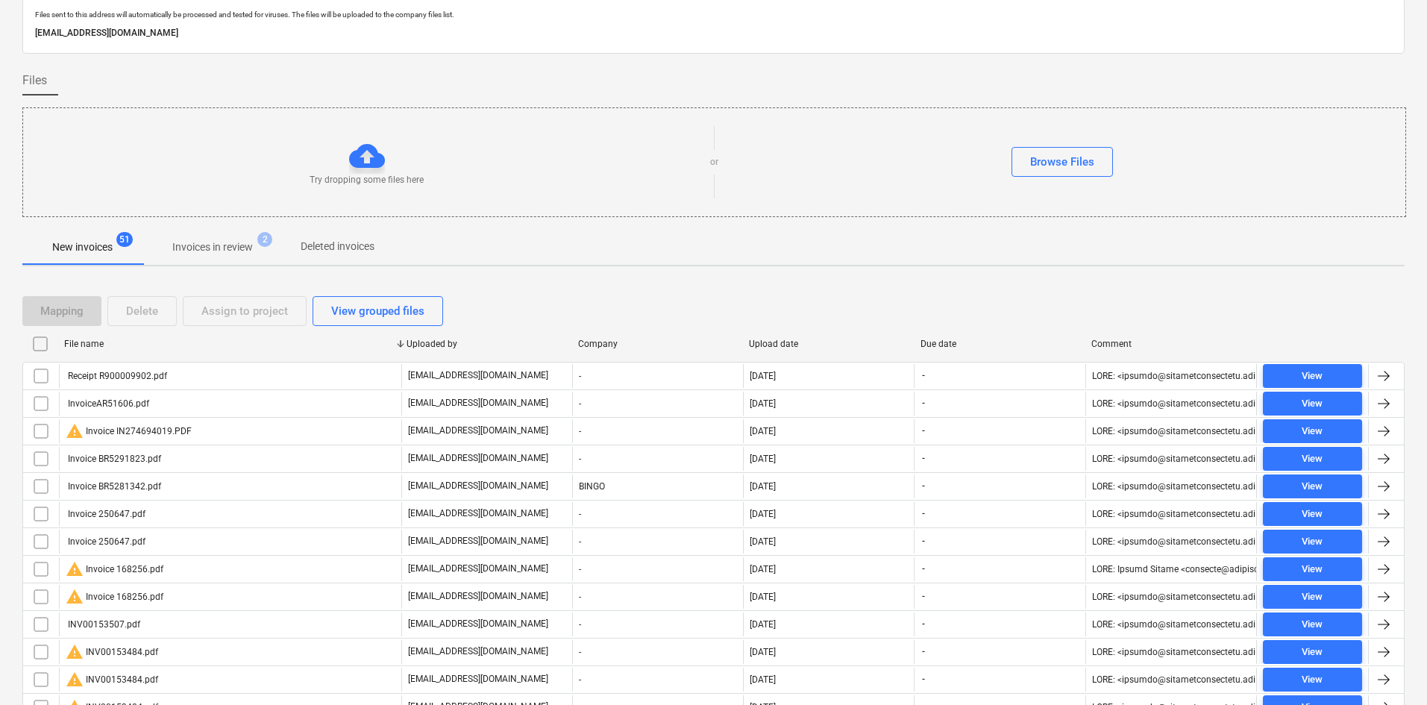
checkbox input "false"
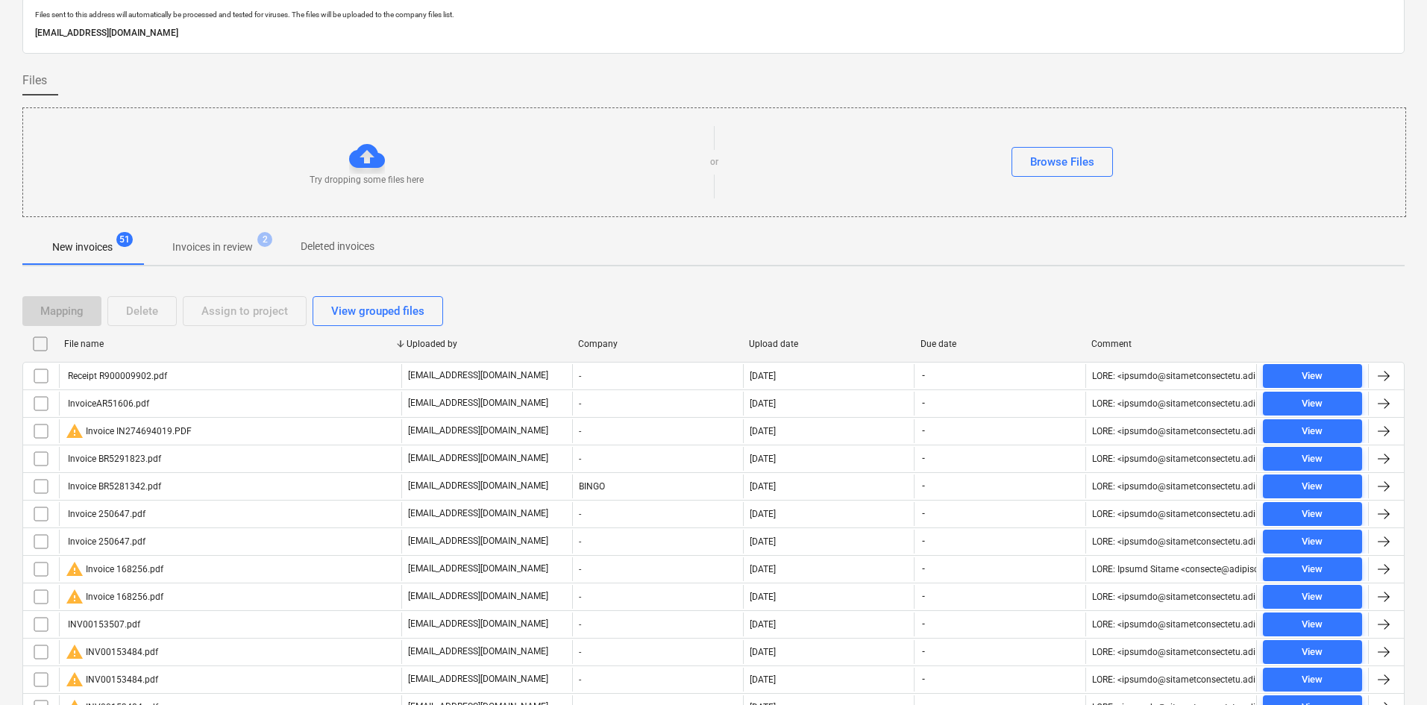
checkbox input "false"
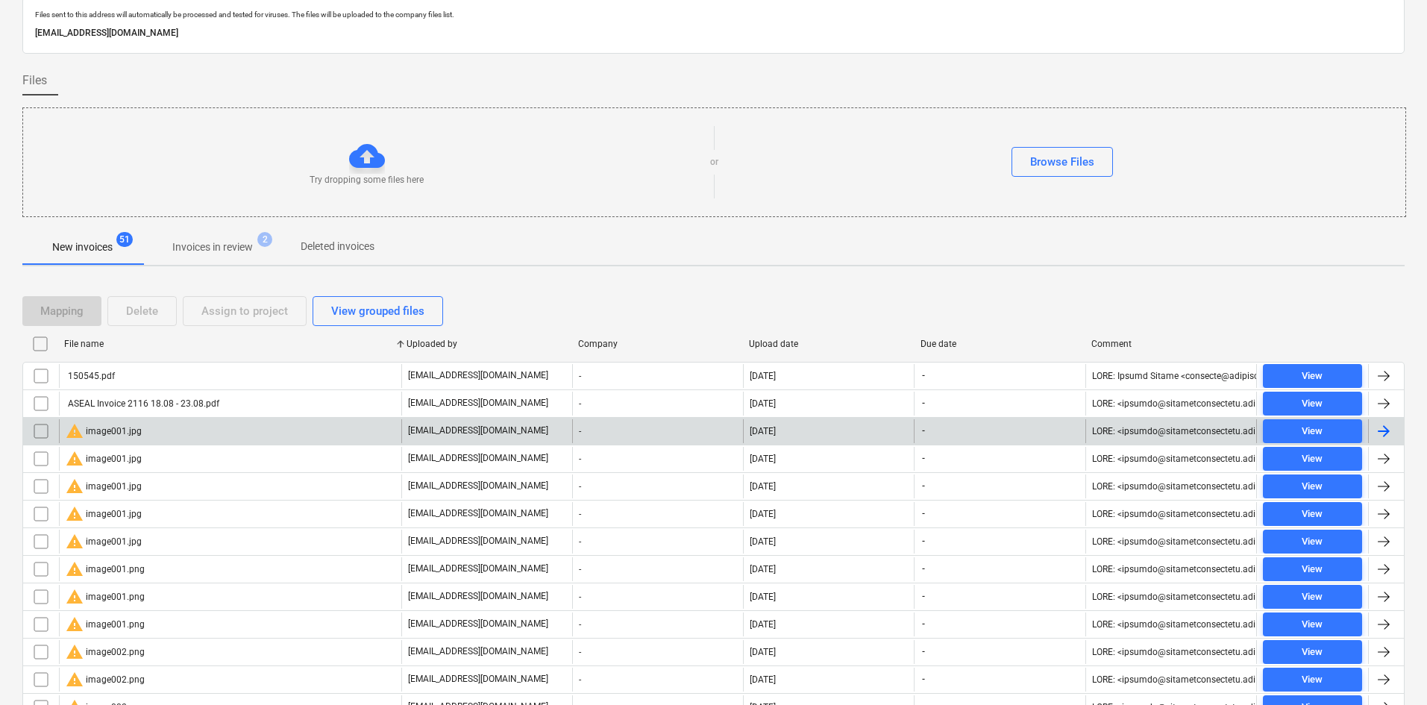
click at [45, 432] on input "checkbox" at bounding box center [41, 431] width 24 height 24
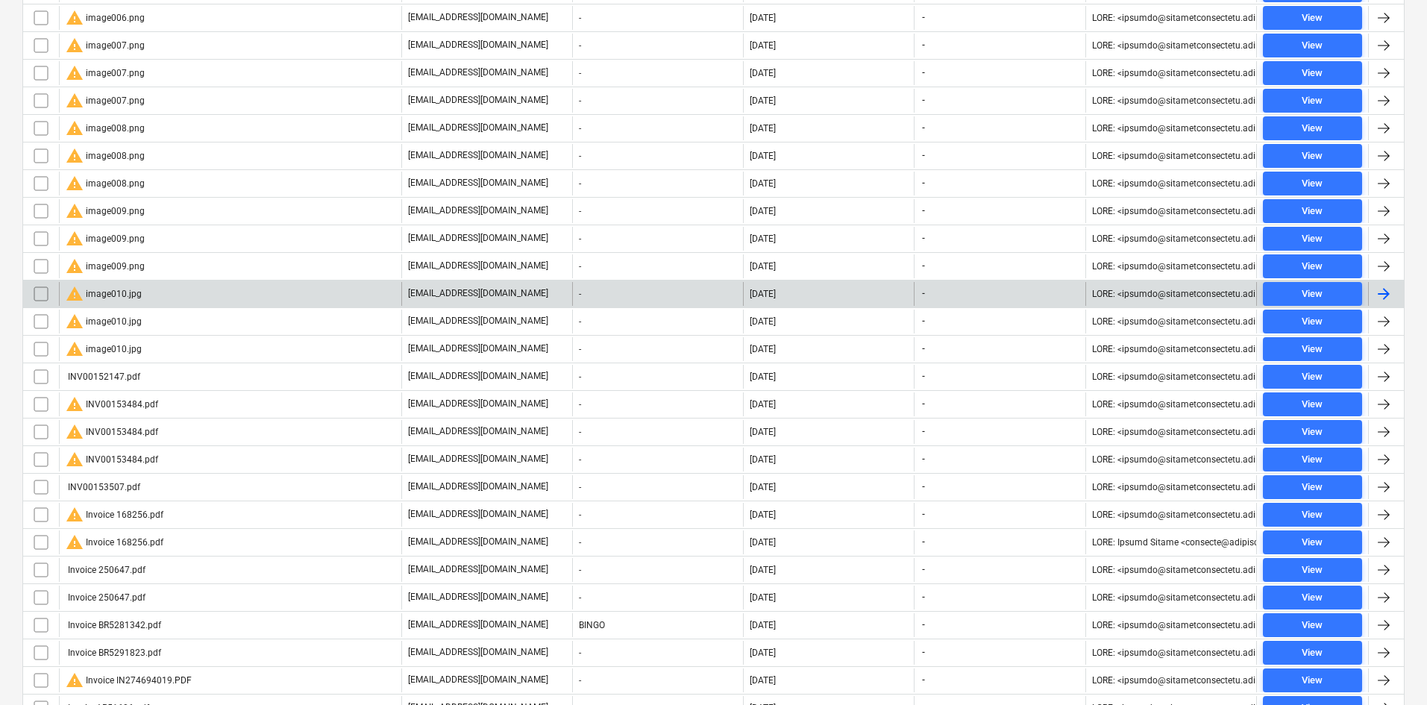
scroll to position [1097, 0]
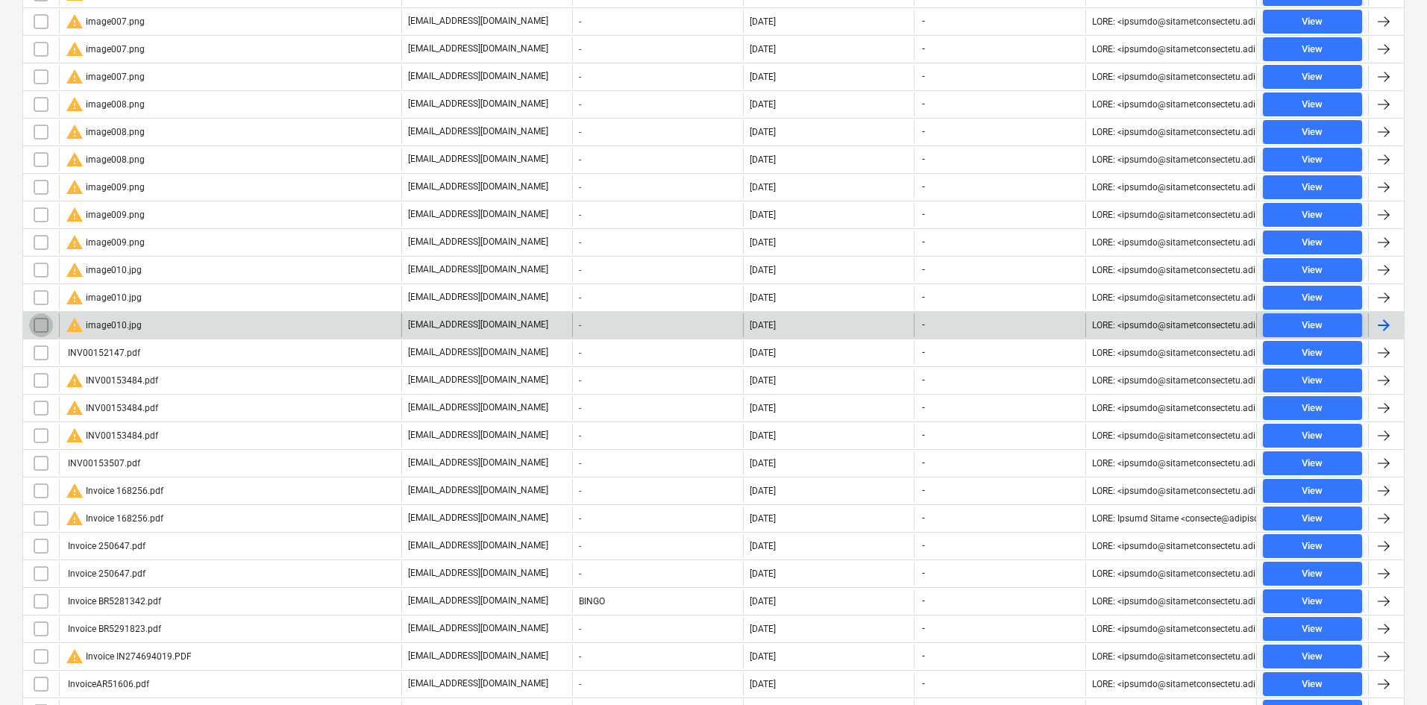
click at [47, 323] on input "checkbox" at bounding box center [41, 325] width 24 height 24
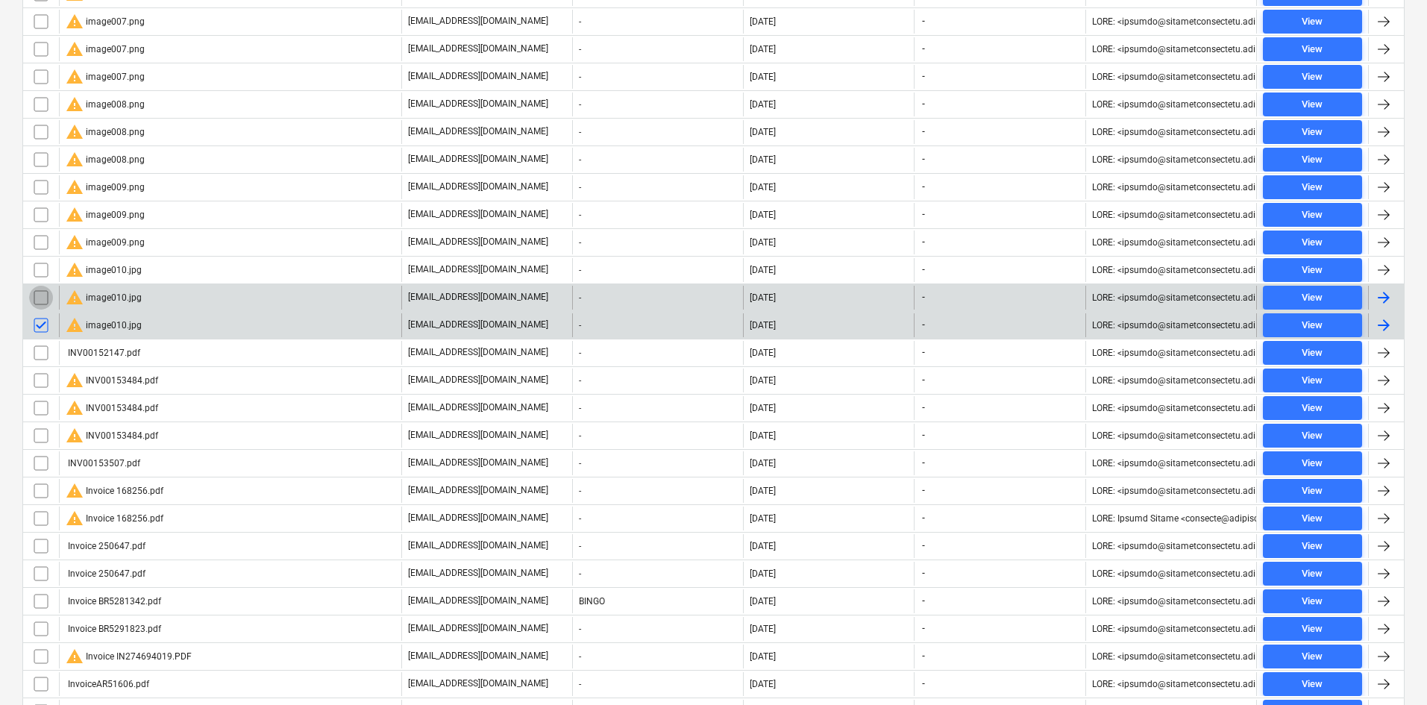
click at [43, 300] on input "checkbox" at bounding box center [41, 298] width 24 height 24
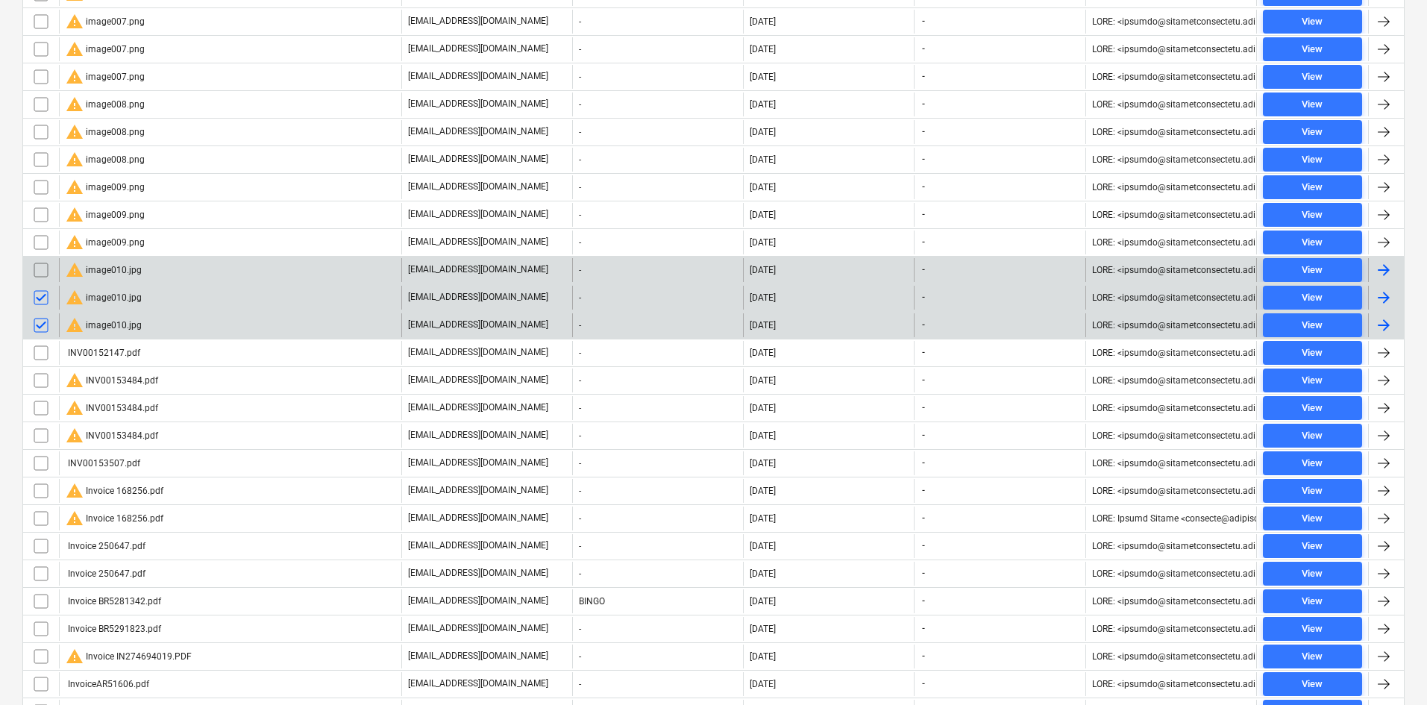
click at [44, 268] on input "checkbox" at bounding box center [41, 270] width 24 height 24
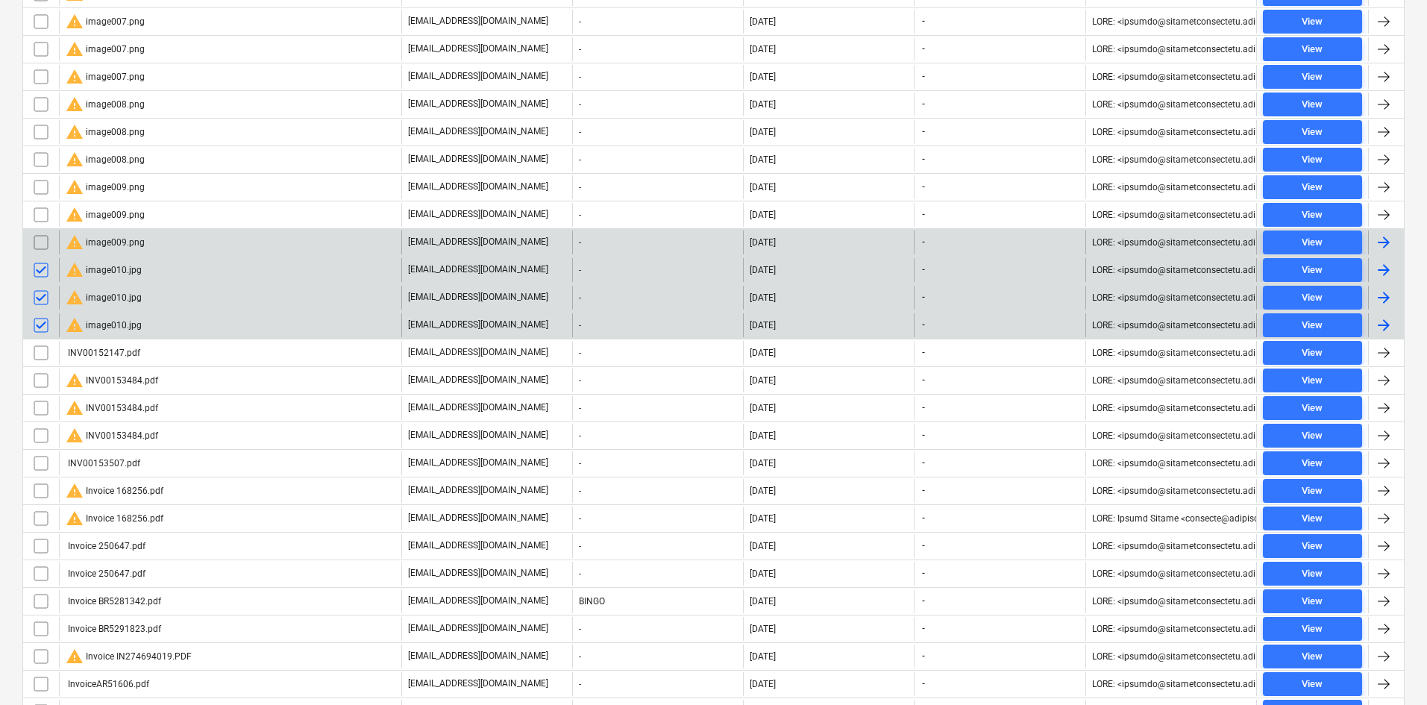
click at [43, 244] on input "checkbox" at bounding box center [41, 242] width 24 height 24
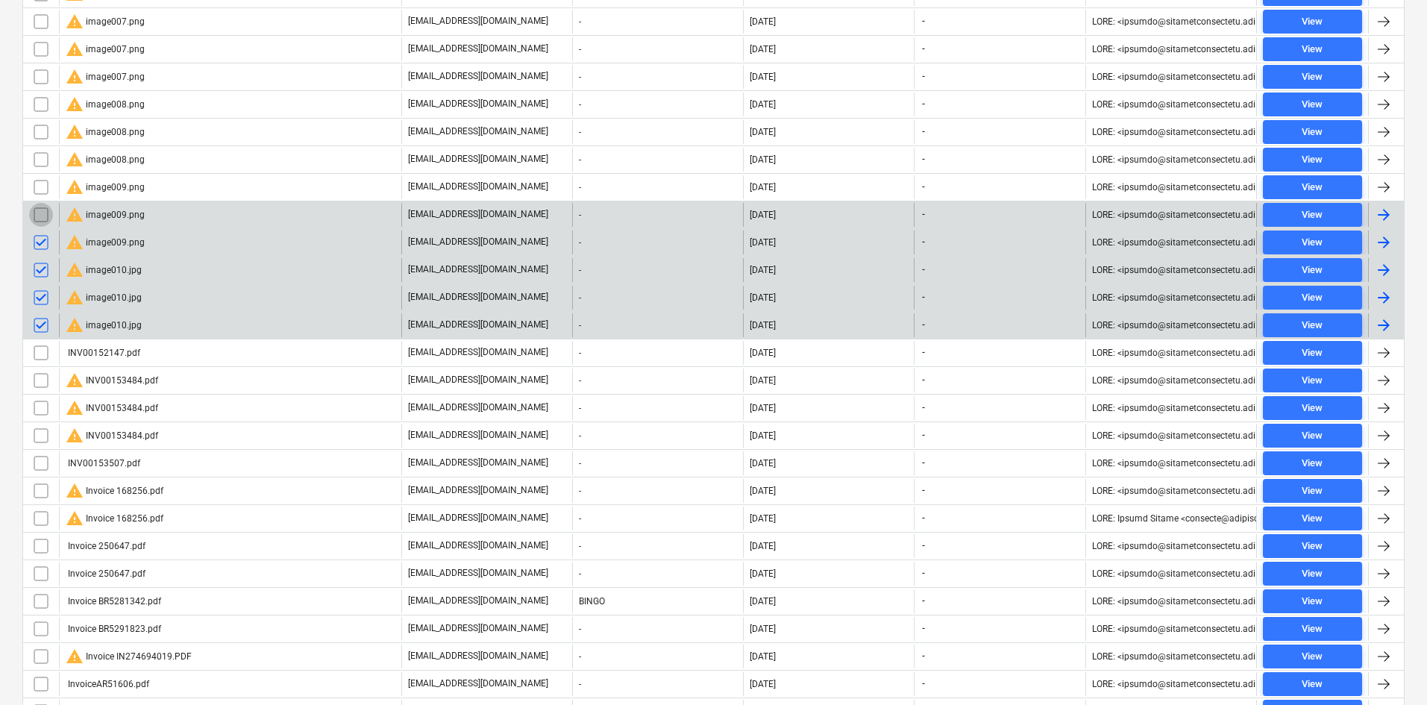
click at [43, 220] on input "checkbox" at bounding box center [41, 215] width 24 height 24
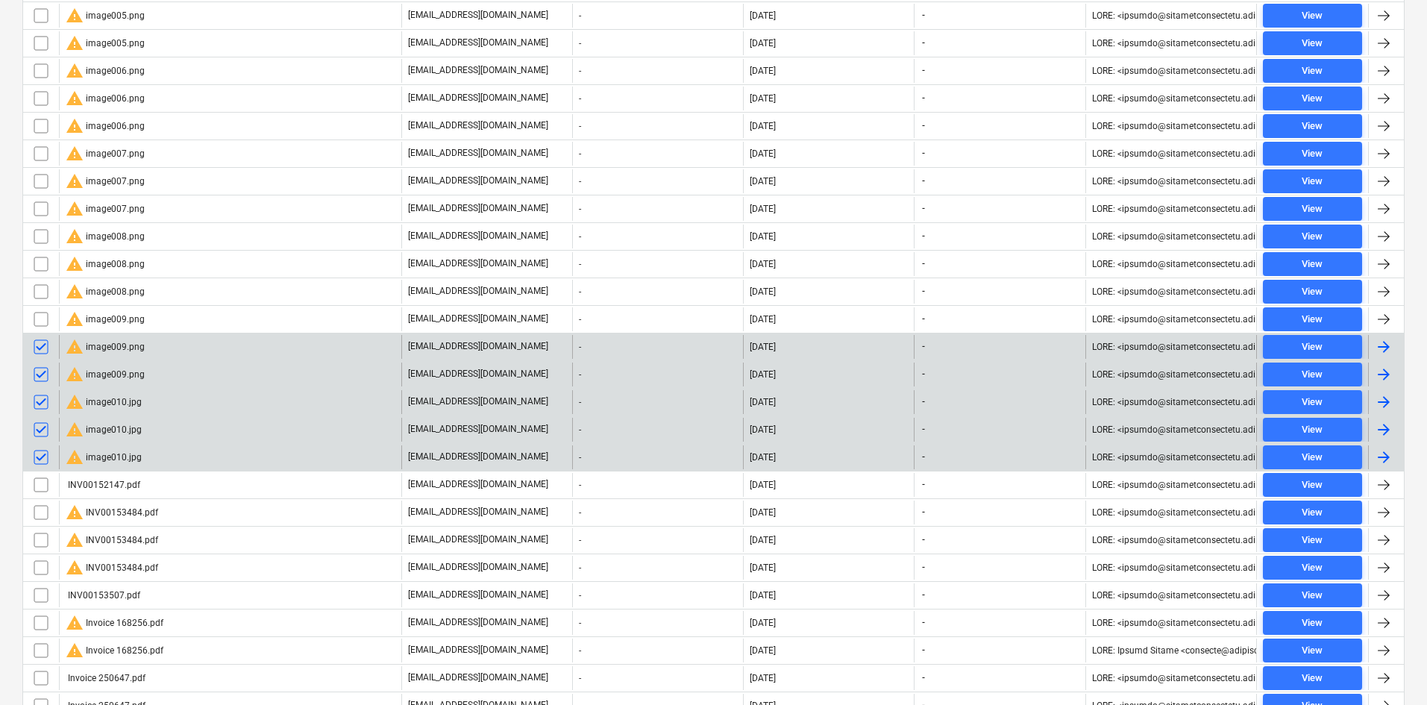
scroll to position [948, 0]
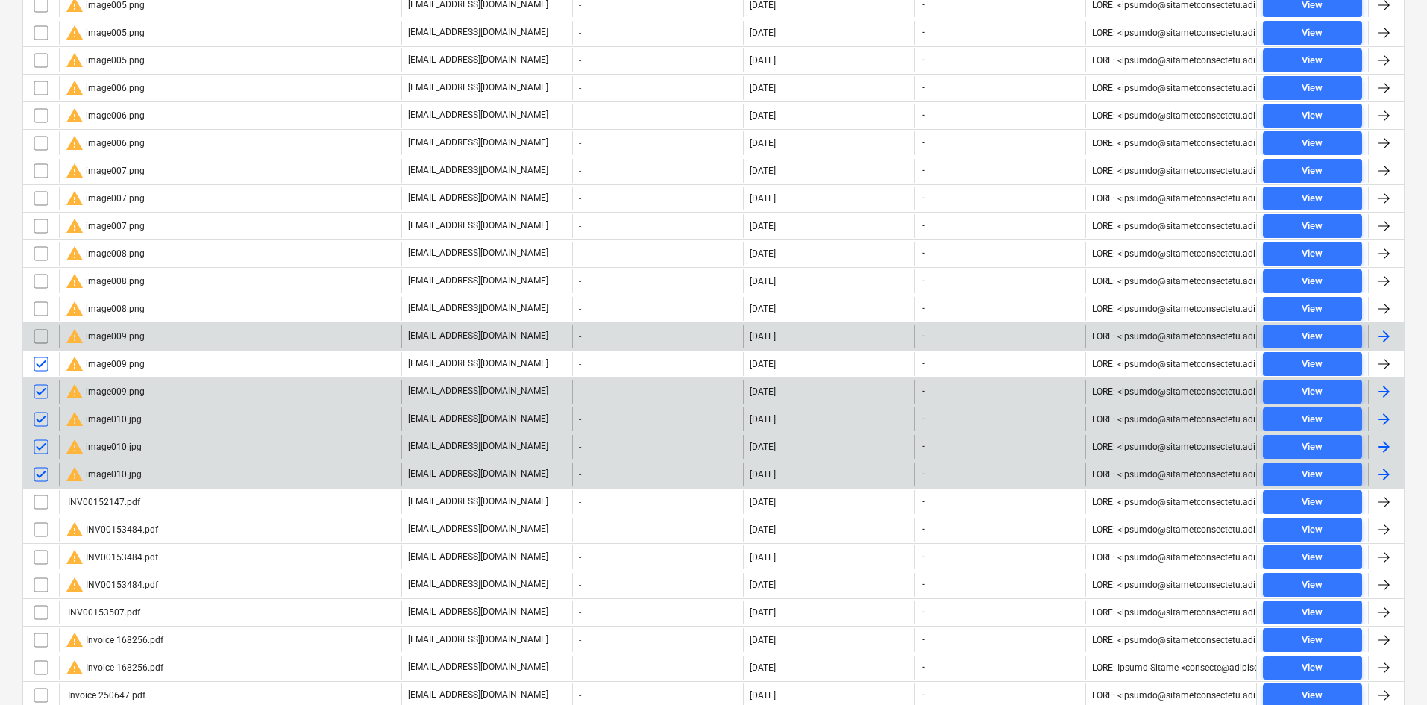
click at [42, 336] on input "checkbox" at bounding box center [41, 336] width 24 height 24
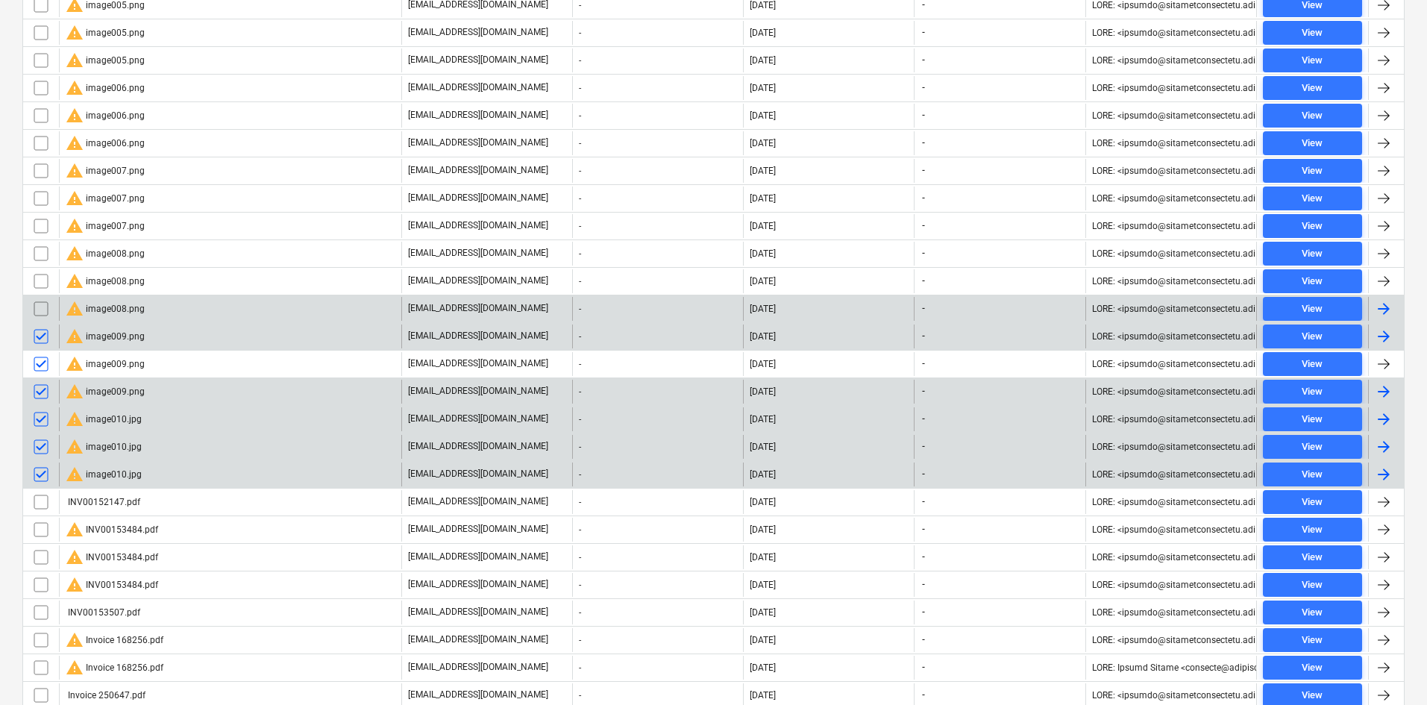
click at [42, 307] on input "checkbox" at bounding box center [41, 309] width 24 height 24
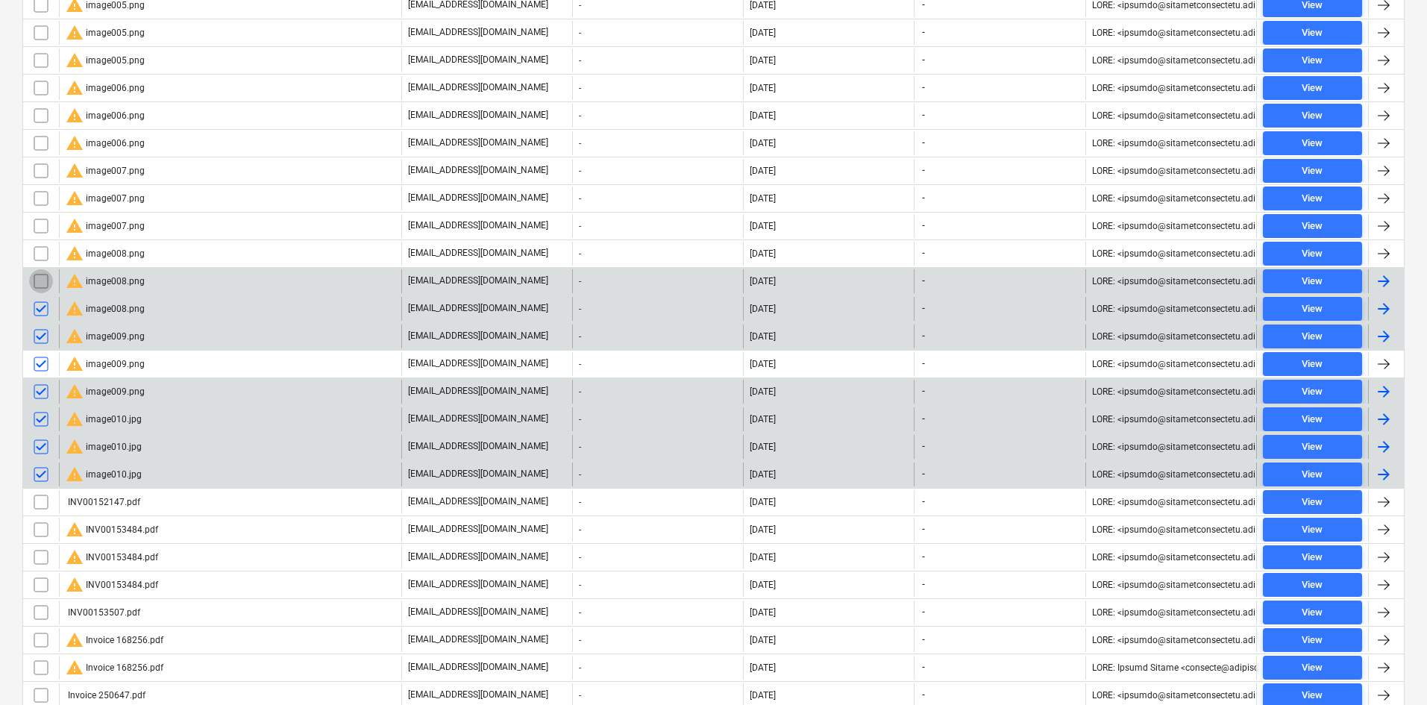
click at [45, 277] on input "checkbox" at bounding box center [41, 281] width 24 height 24
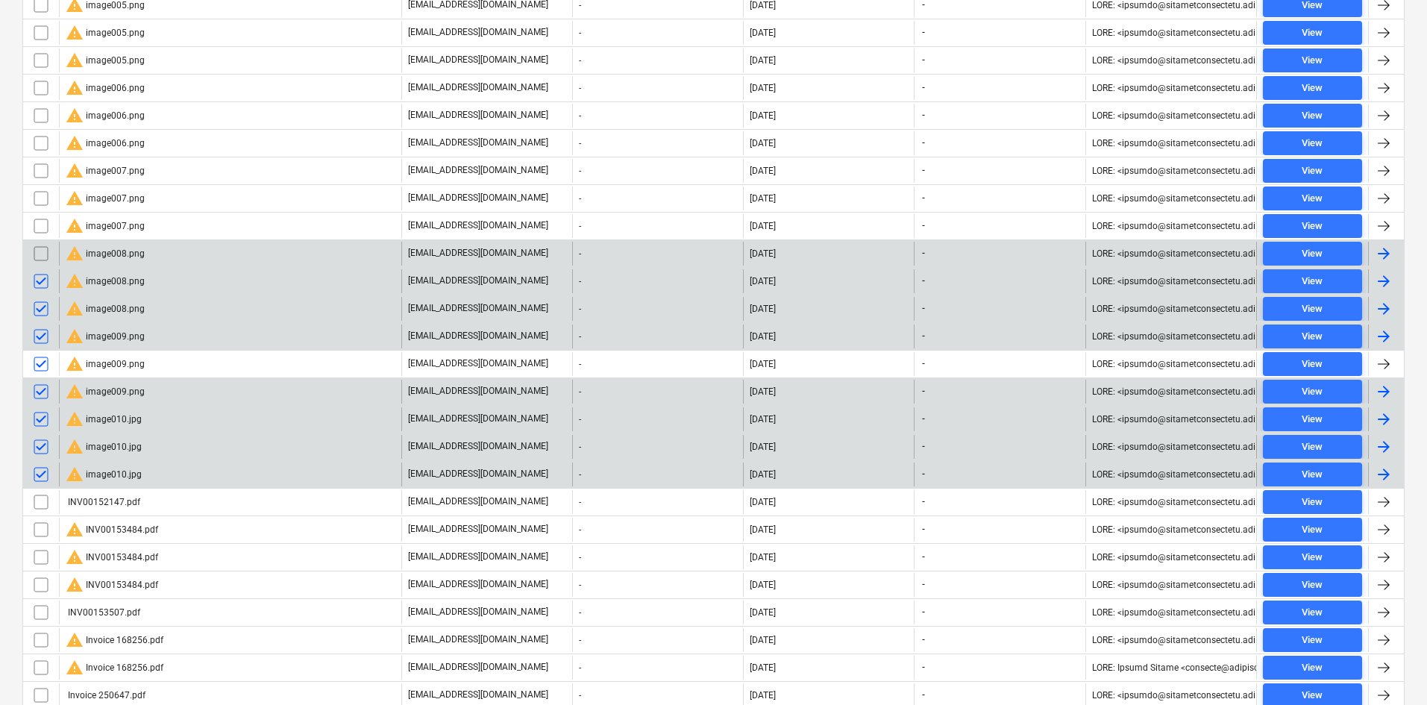
click at [44, 251] on input "checkbox" at bounding box center [41, 254] width 24 height 24
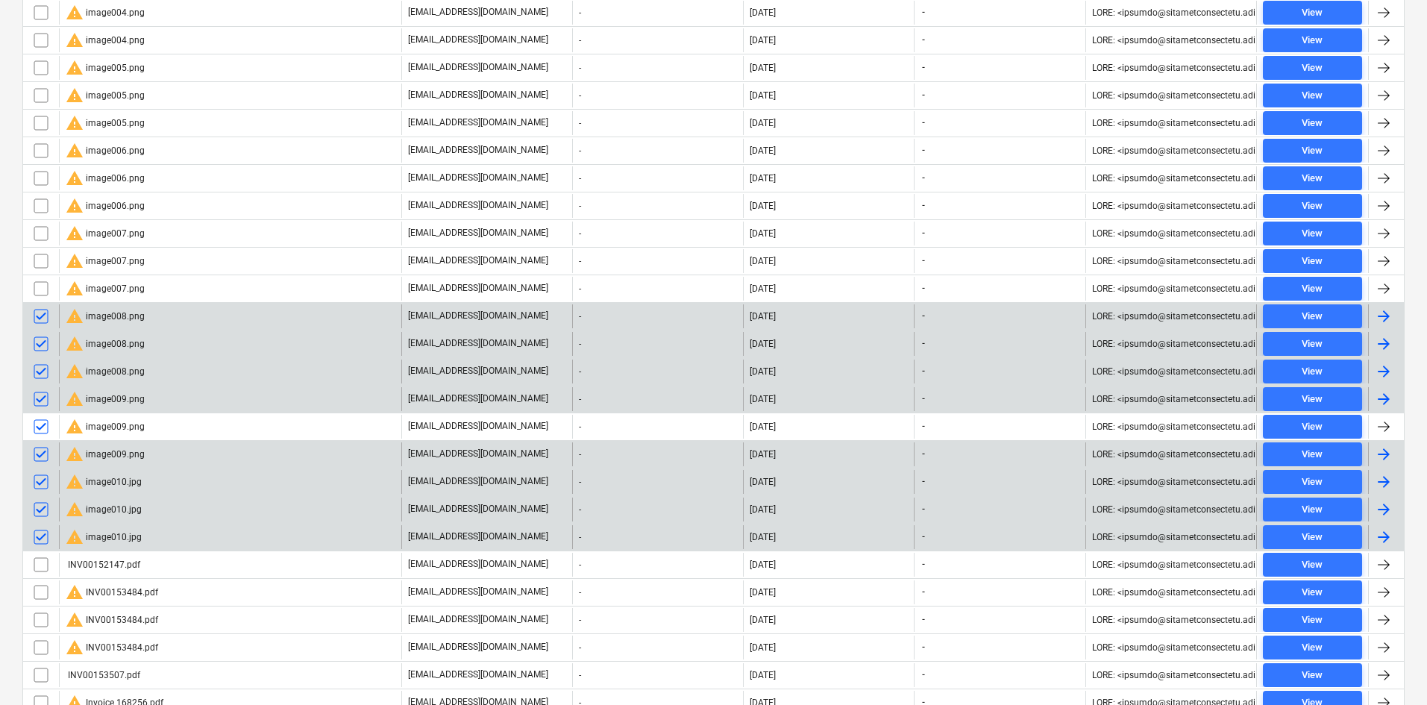
scroll to position [799, 0]
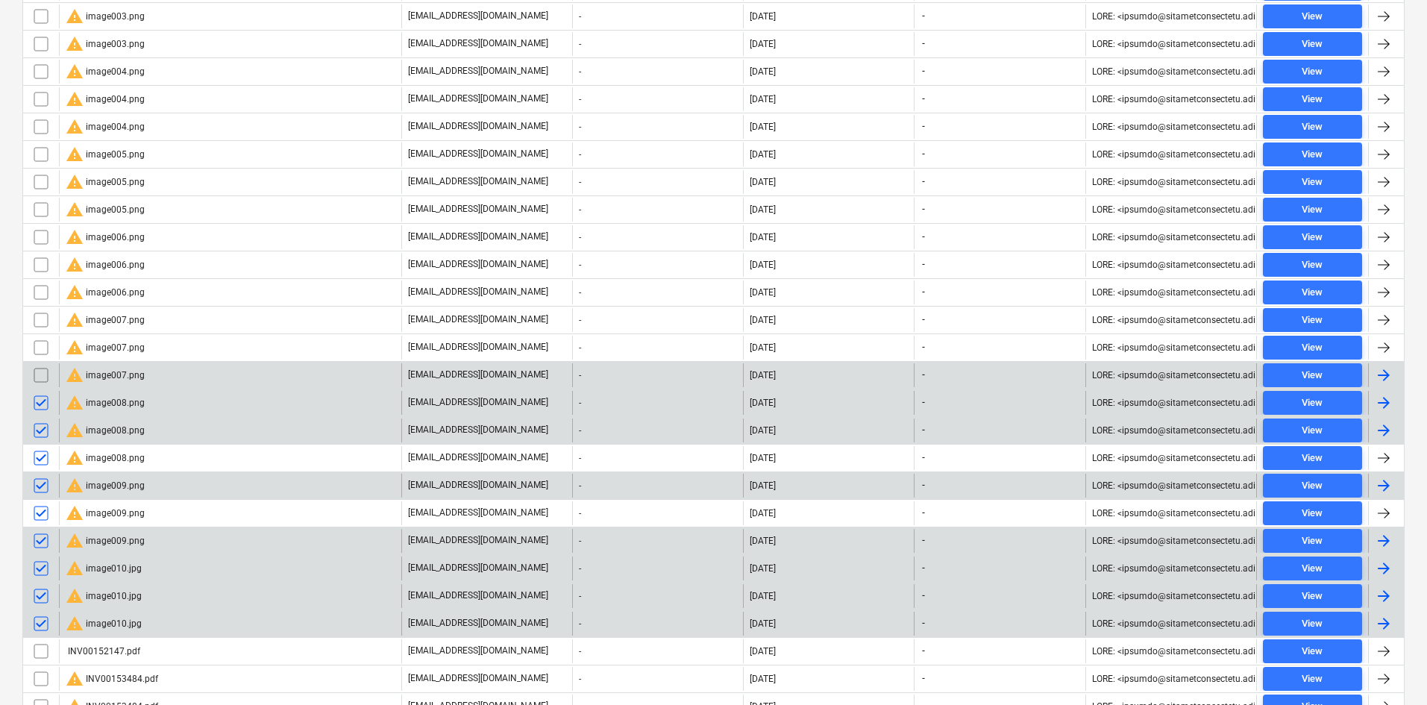
click at [45, 378] on input "checkbox" at bounding box center [41, 375] width 24 height 24
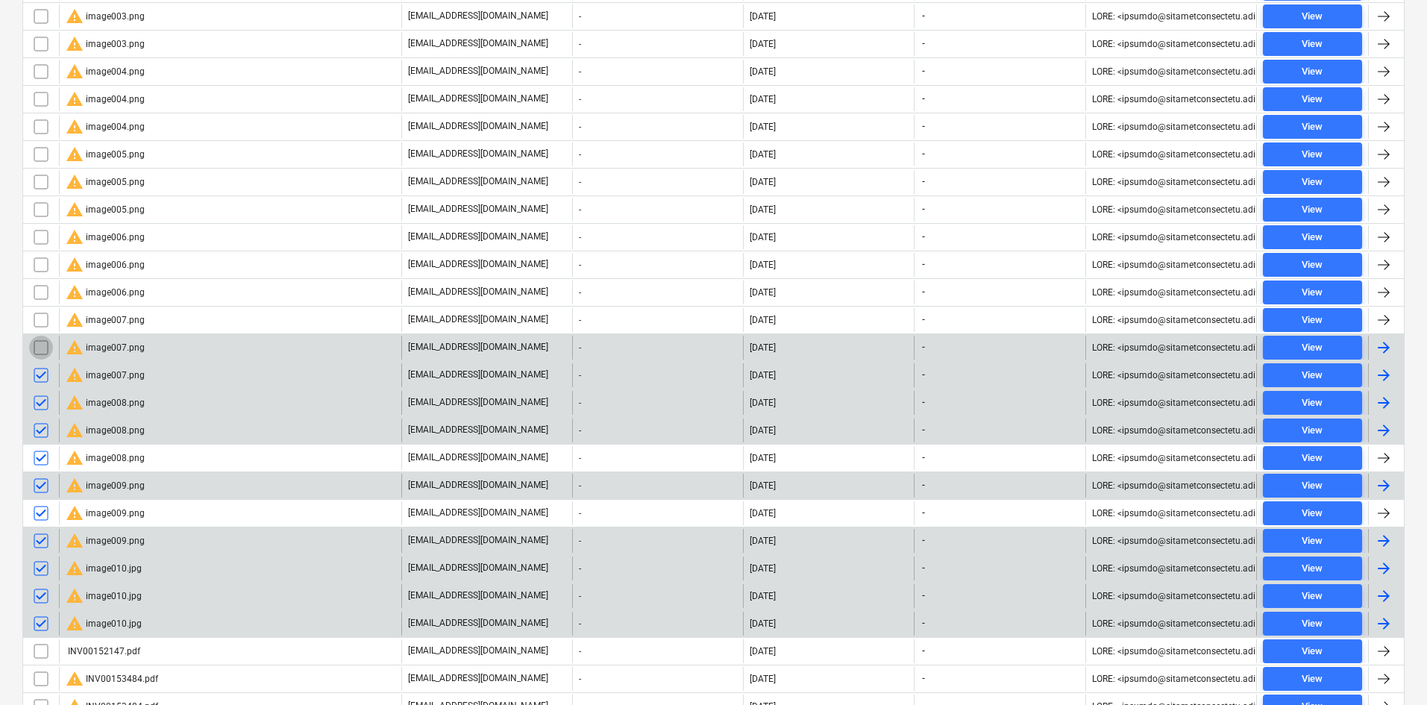
click at [43, 354] on input "checkbox" at bounding box center [41, 348] width 24 height 24
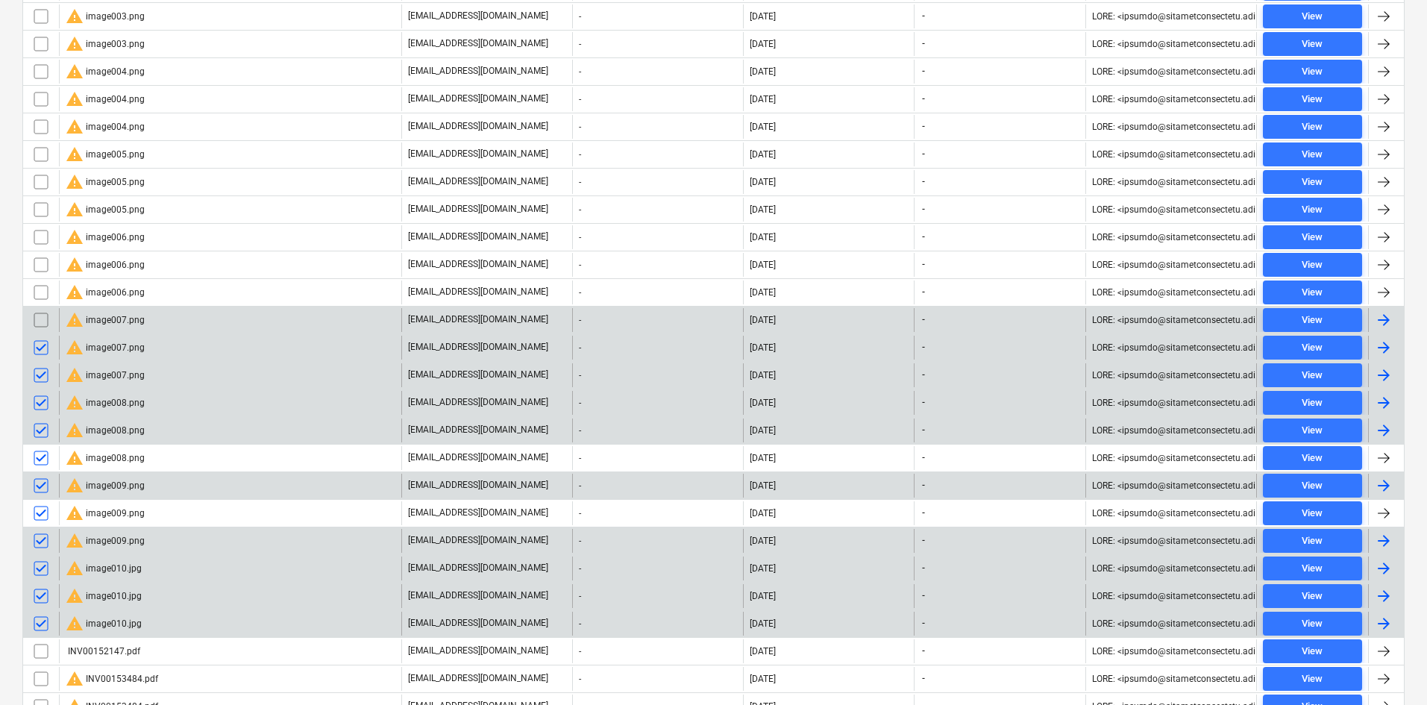
click at [43, 328] on input "checkbox" at bounding box center [41, 320] width 24 height 24
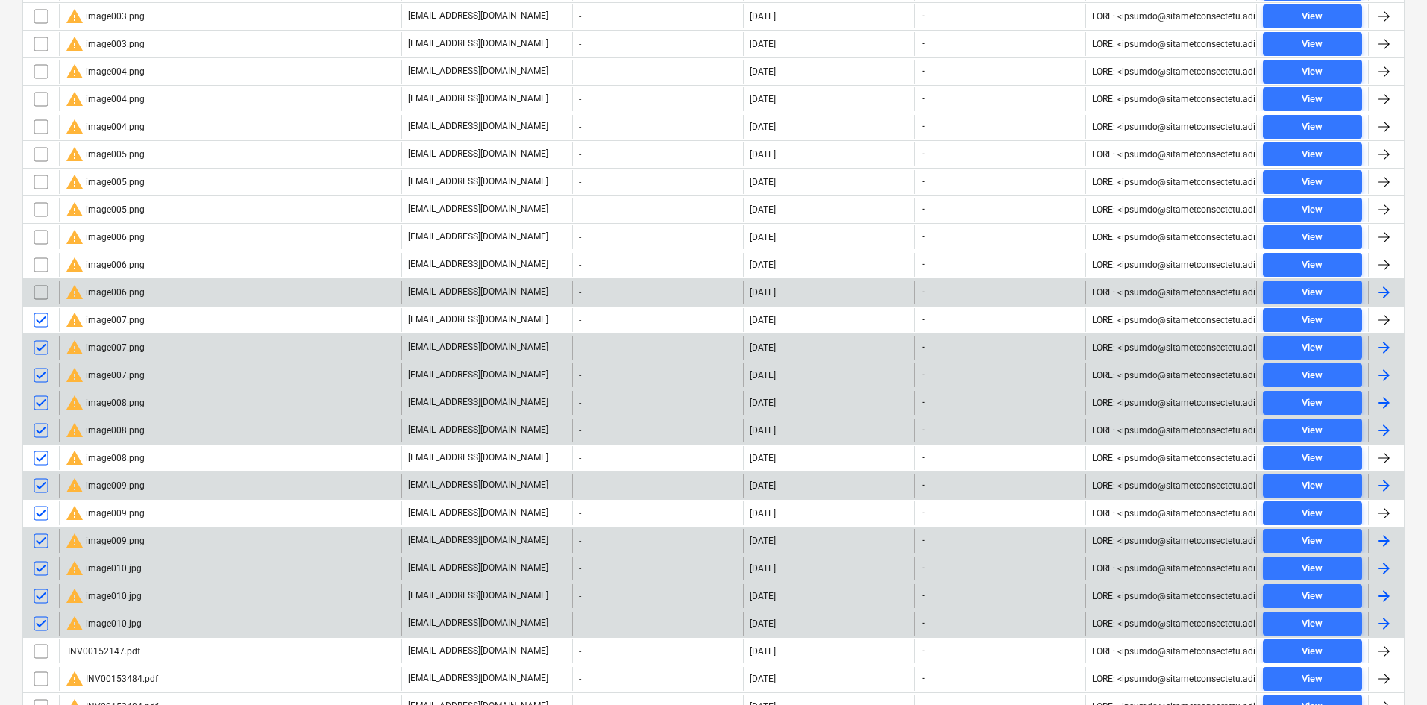
click at [43, 289] on input "checkbox" at bounding box center [41, 292] width 24 height 24
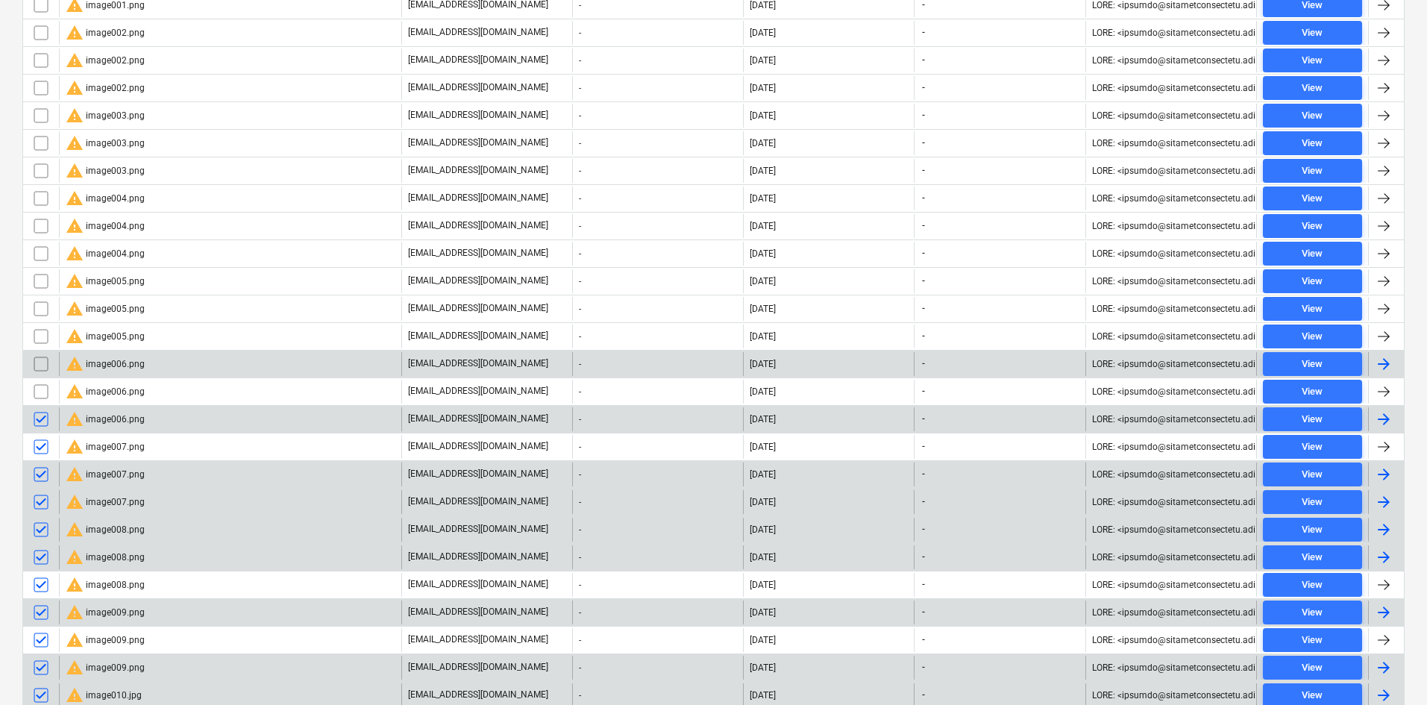
scroll to position [650, 0]
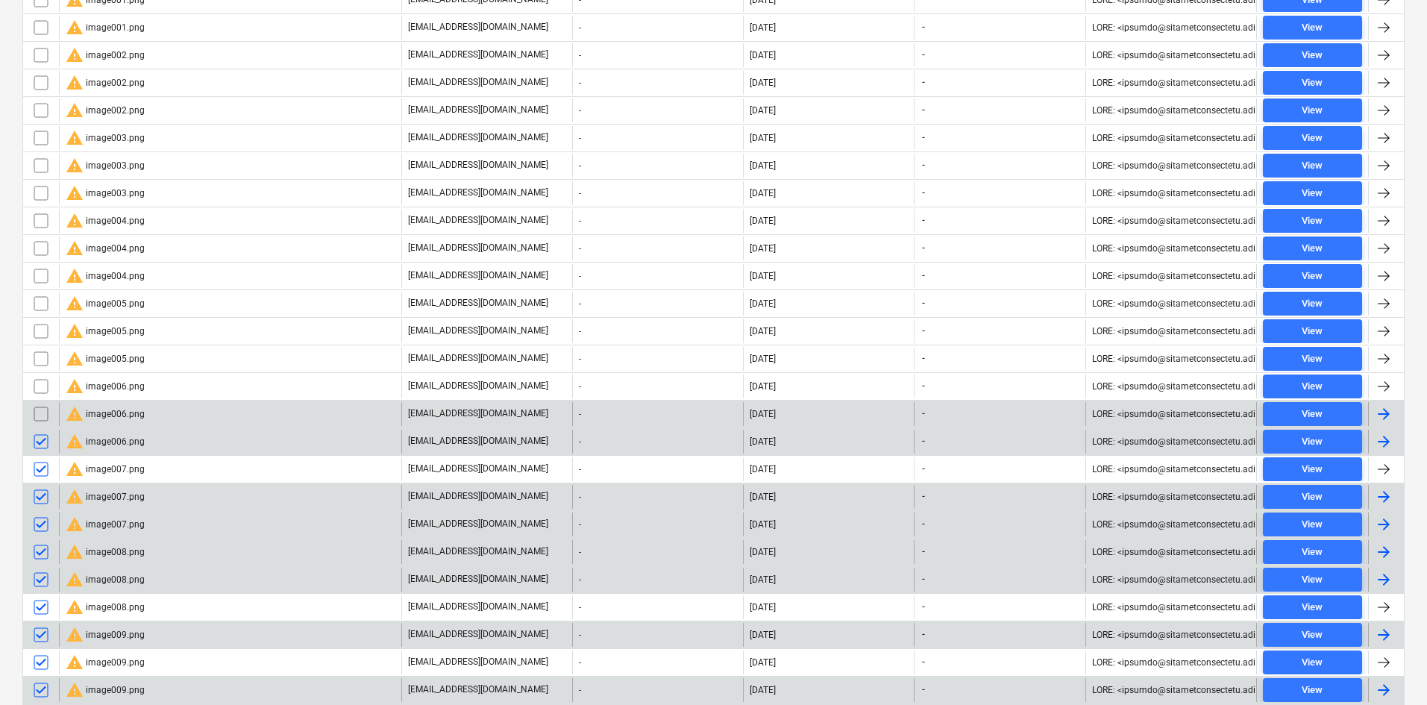
click at [43, 410] on input "checkbox" at bounding box center [41, 414] width 24 height 24
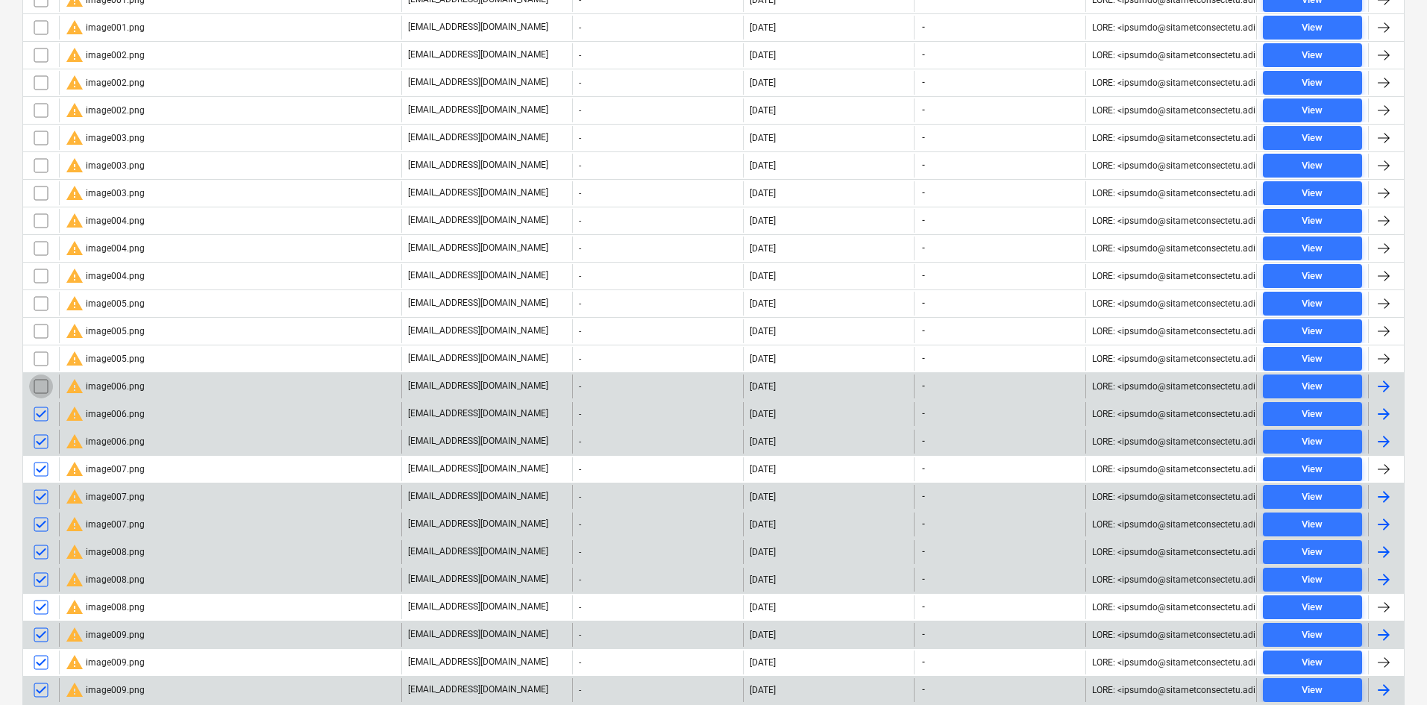
click at [45, 386] on input "checkbox" at bounding box center [41, 386] width 24 height 24
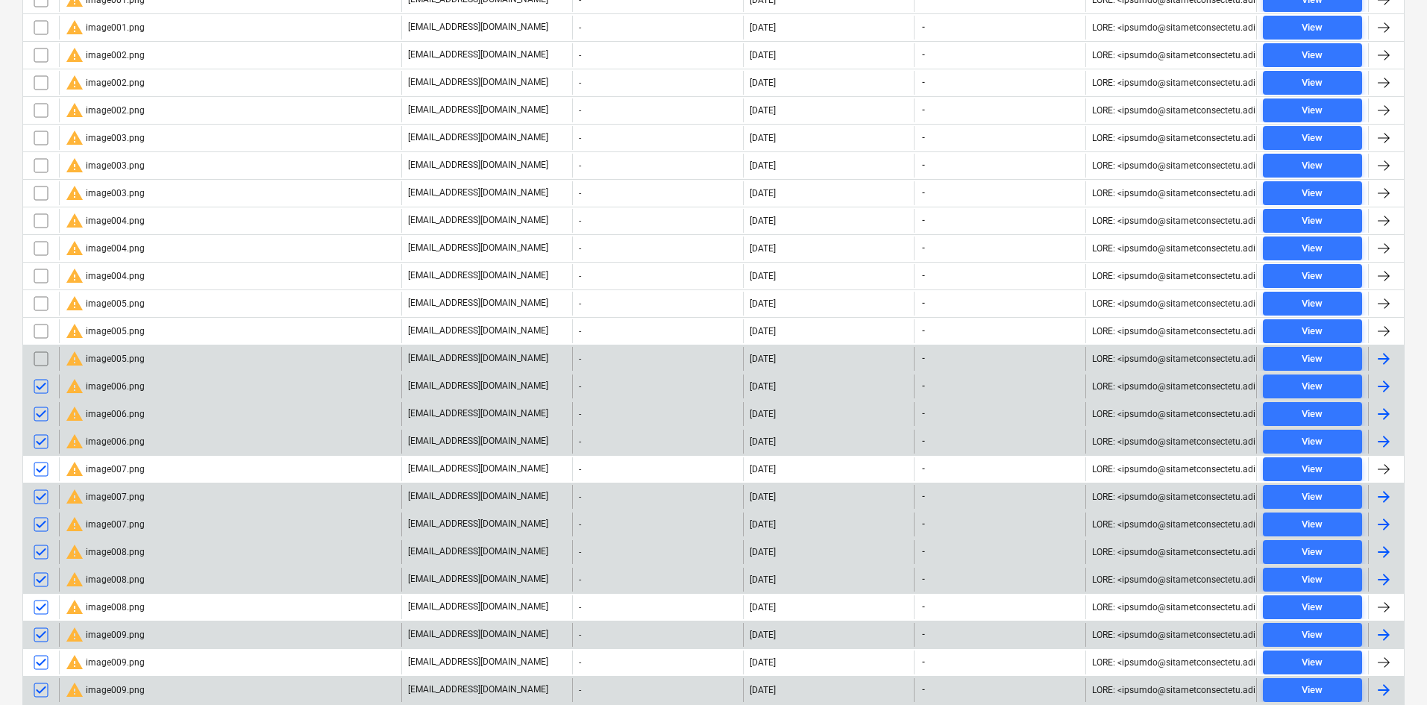
click at [41, 354] on input "checkbox" at bounding box center [41, 359] width 24 height 24
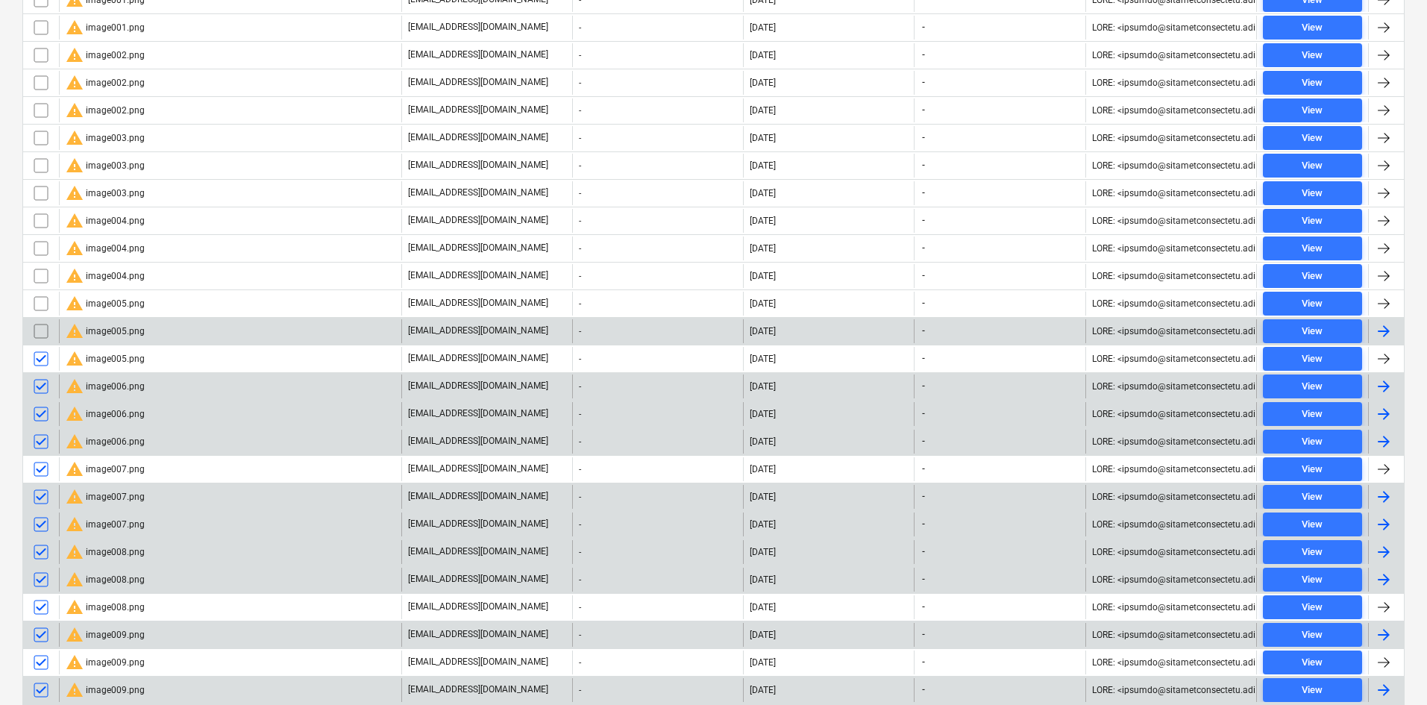
click at [41, 326] on input "checkbox" at bounding box center [41, 331] width 24 height 24
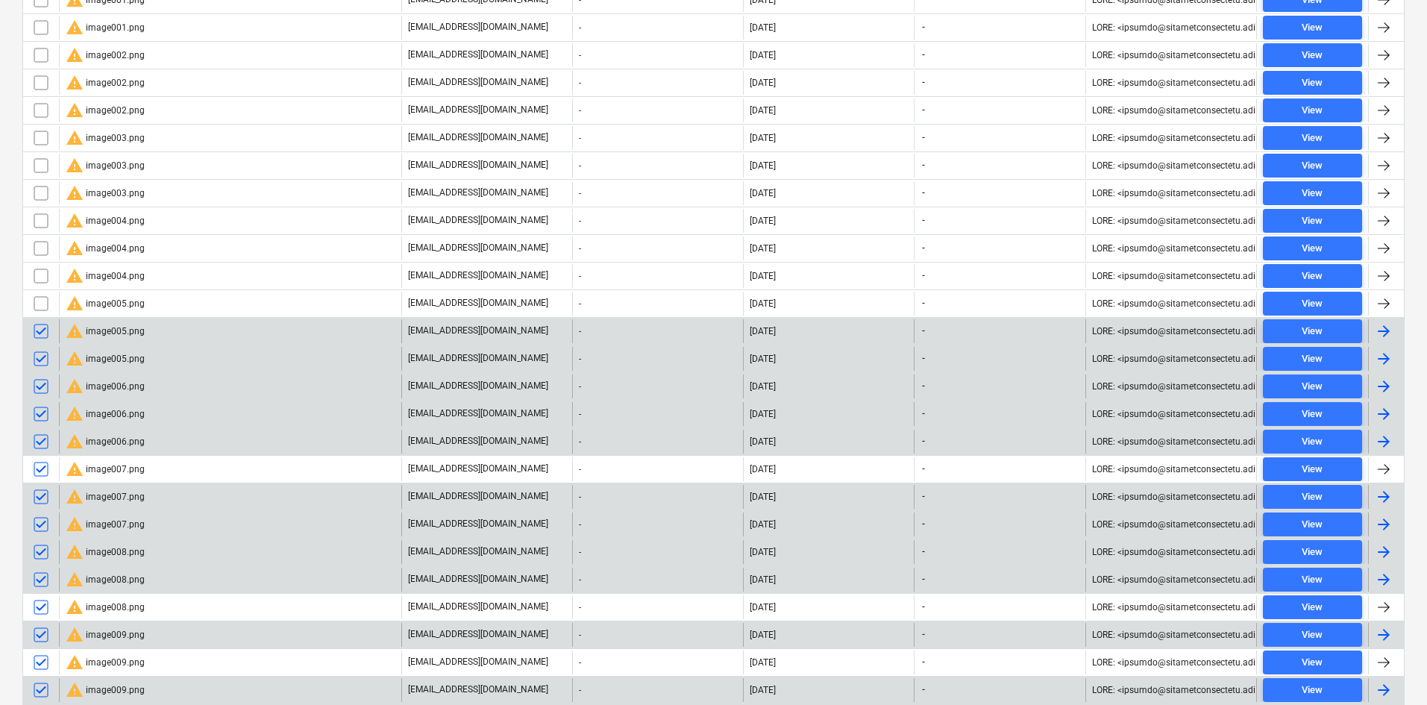
scroll to position [575, 0]
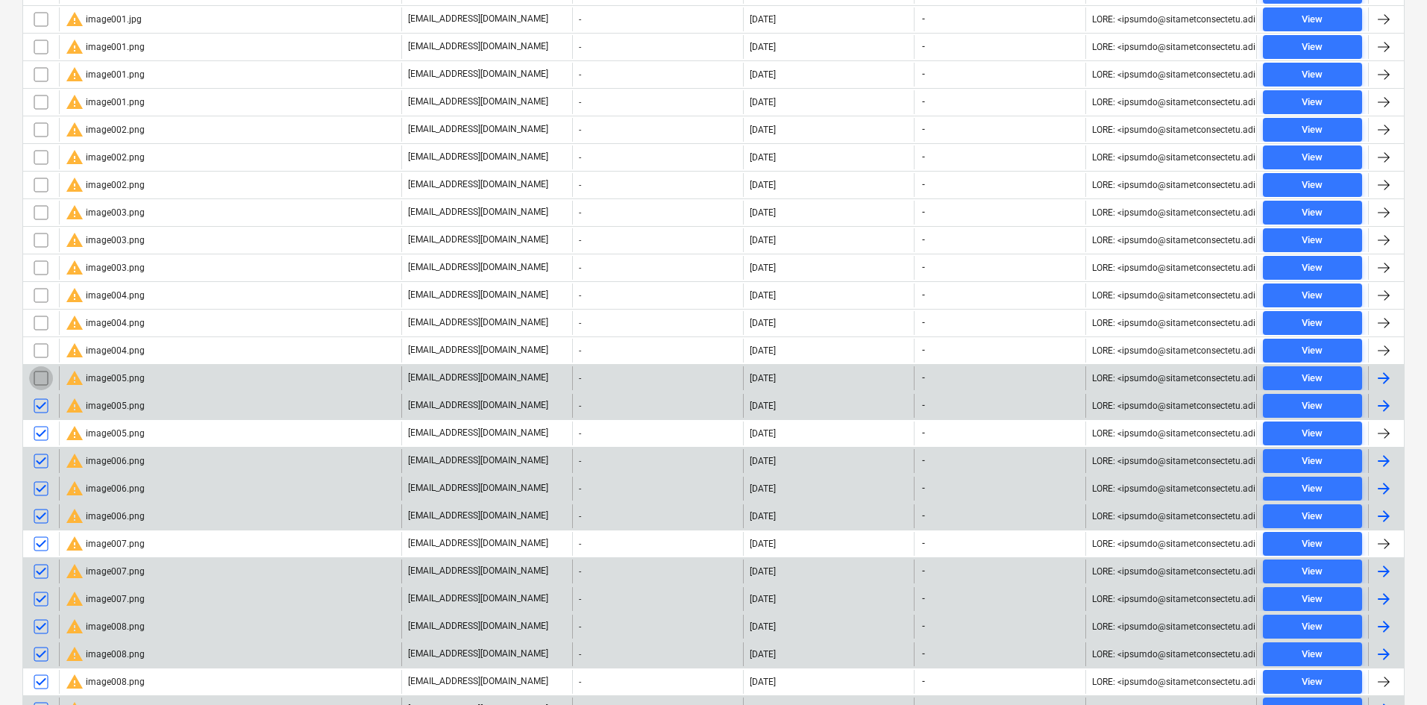
click at [43, 380] on input "checkbox" at bounding box center [41, 378] width 24 height 24
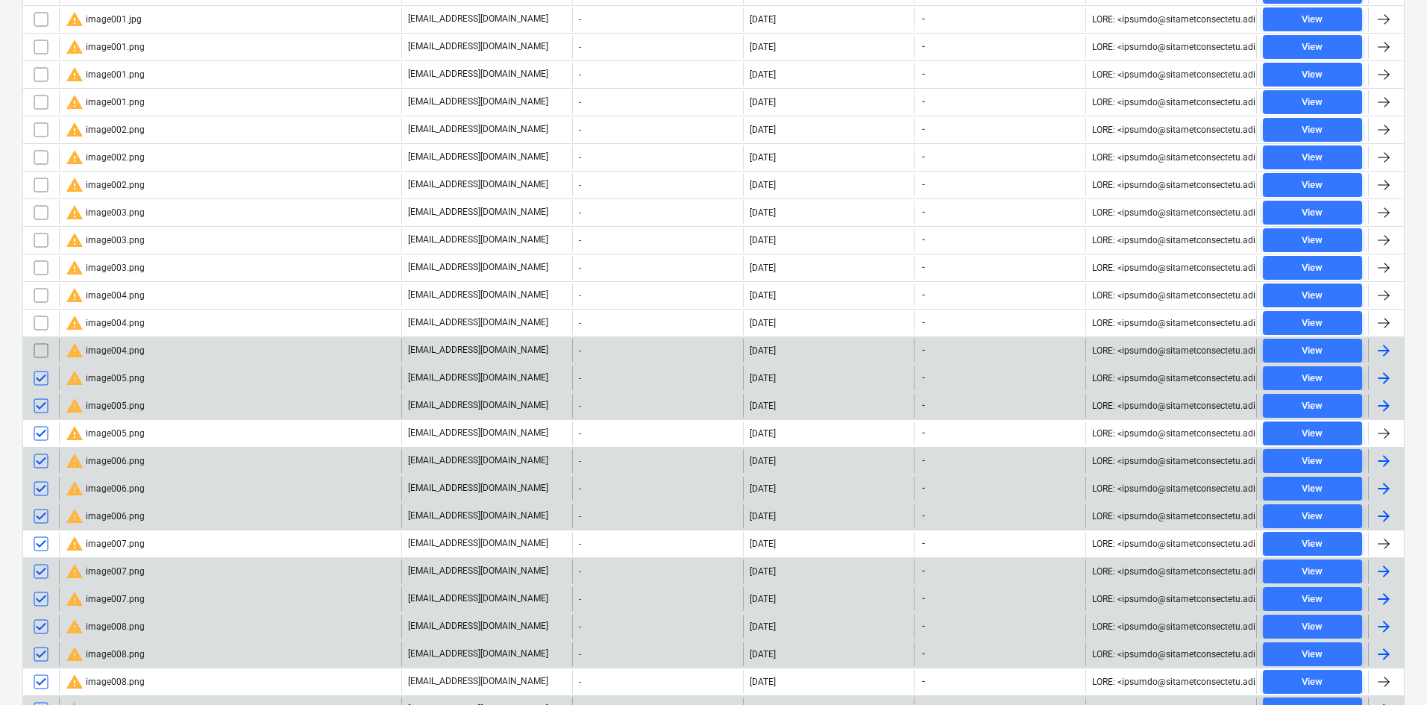
click at [43, 357] on input "checkbox" at bounding box center [41, 351] width 24 height 24
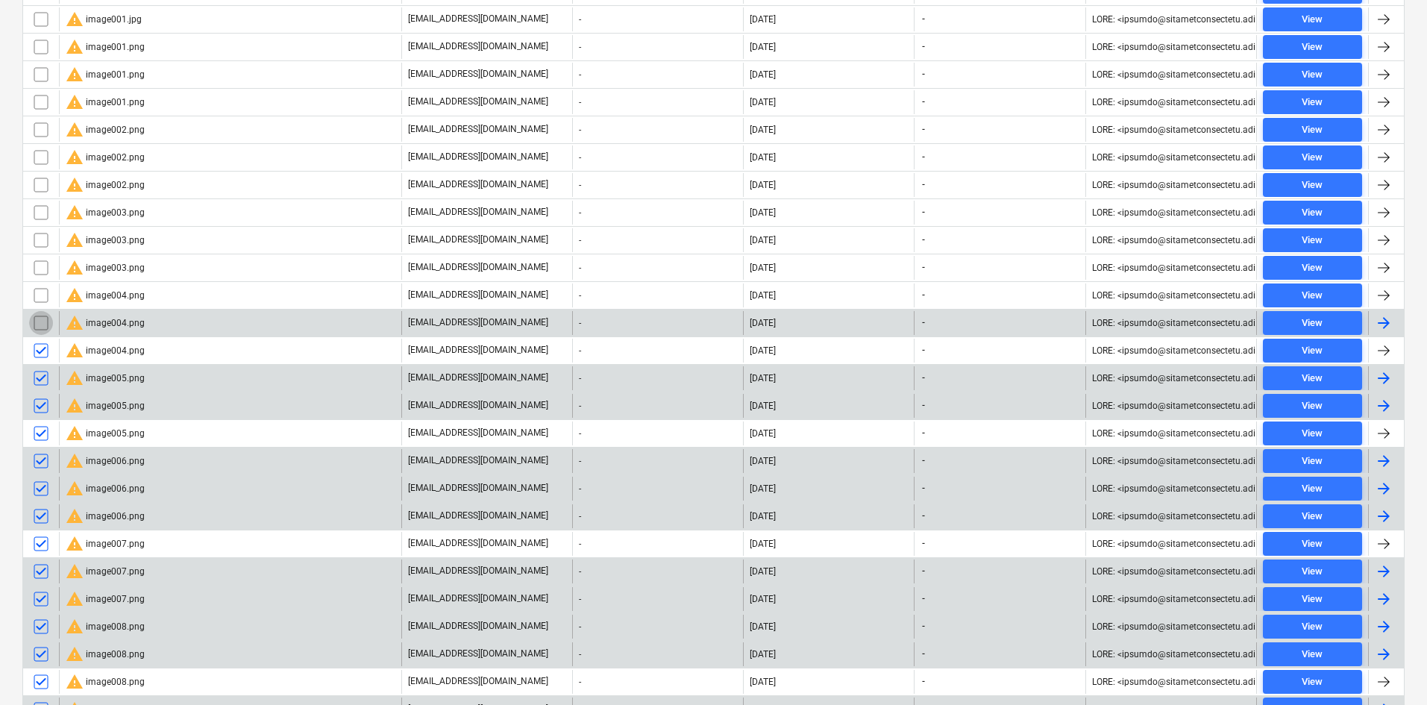
click at [43, 324] on input "checkbox" at bounding box center [41, 323] width 24 height 24
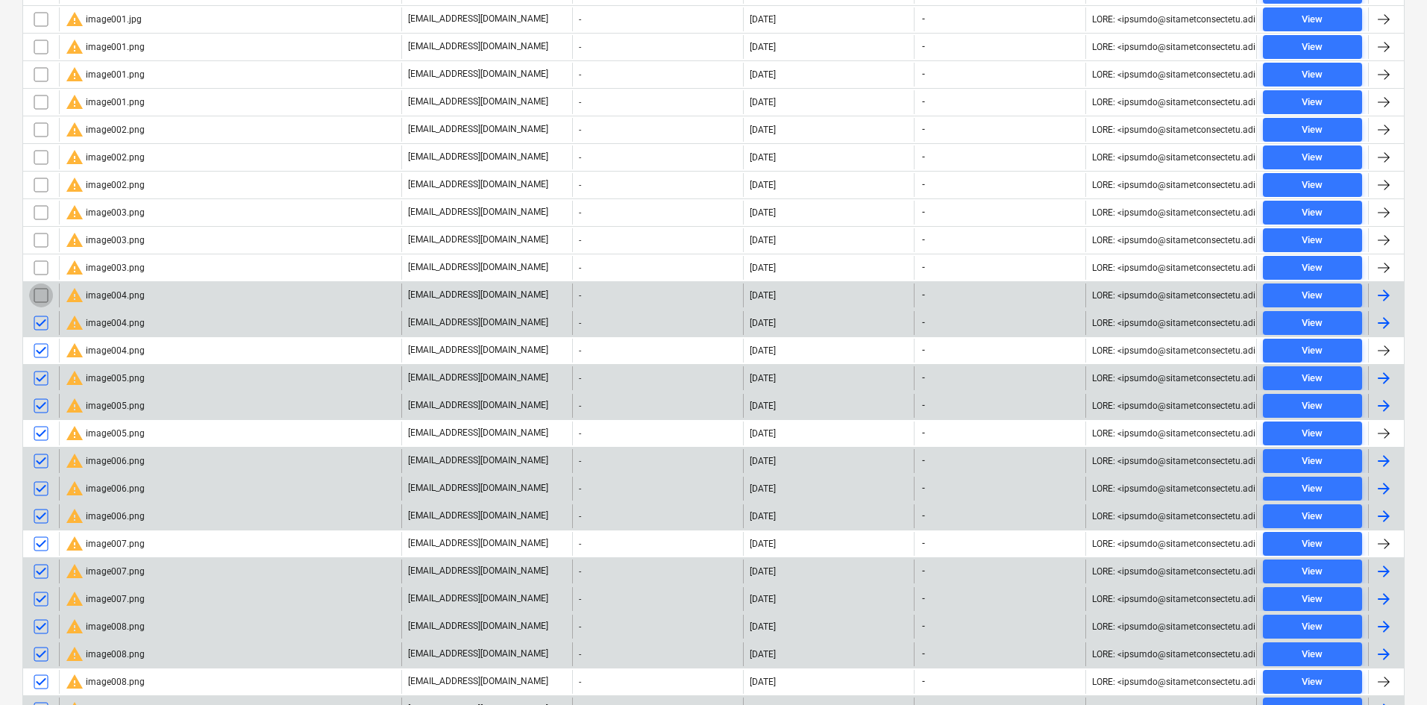
click at [40, 292] on input "checkbox" at bounding box center [41, 295] width 24 height 24
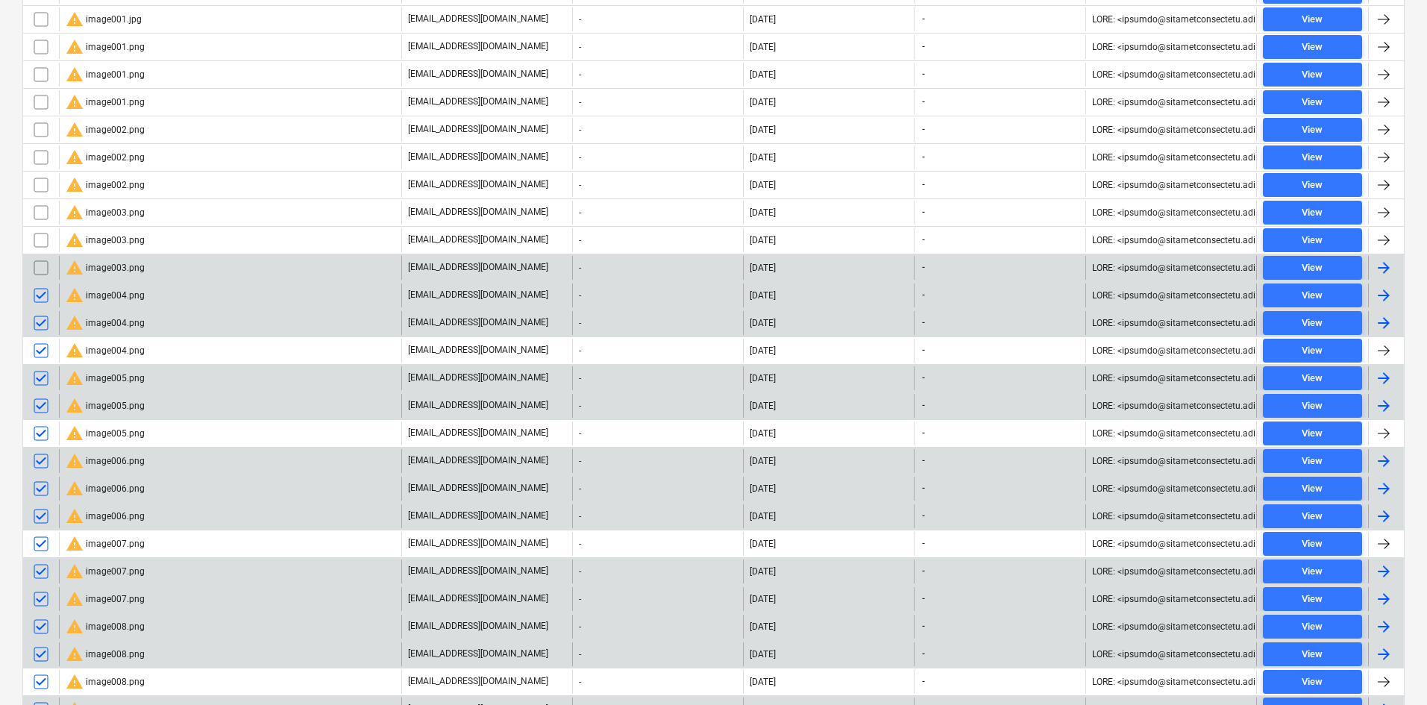
click at [43, 272] on input "checkbox" at bounding box center [41, 268] width 24 height 24
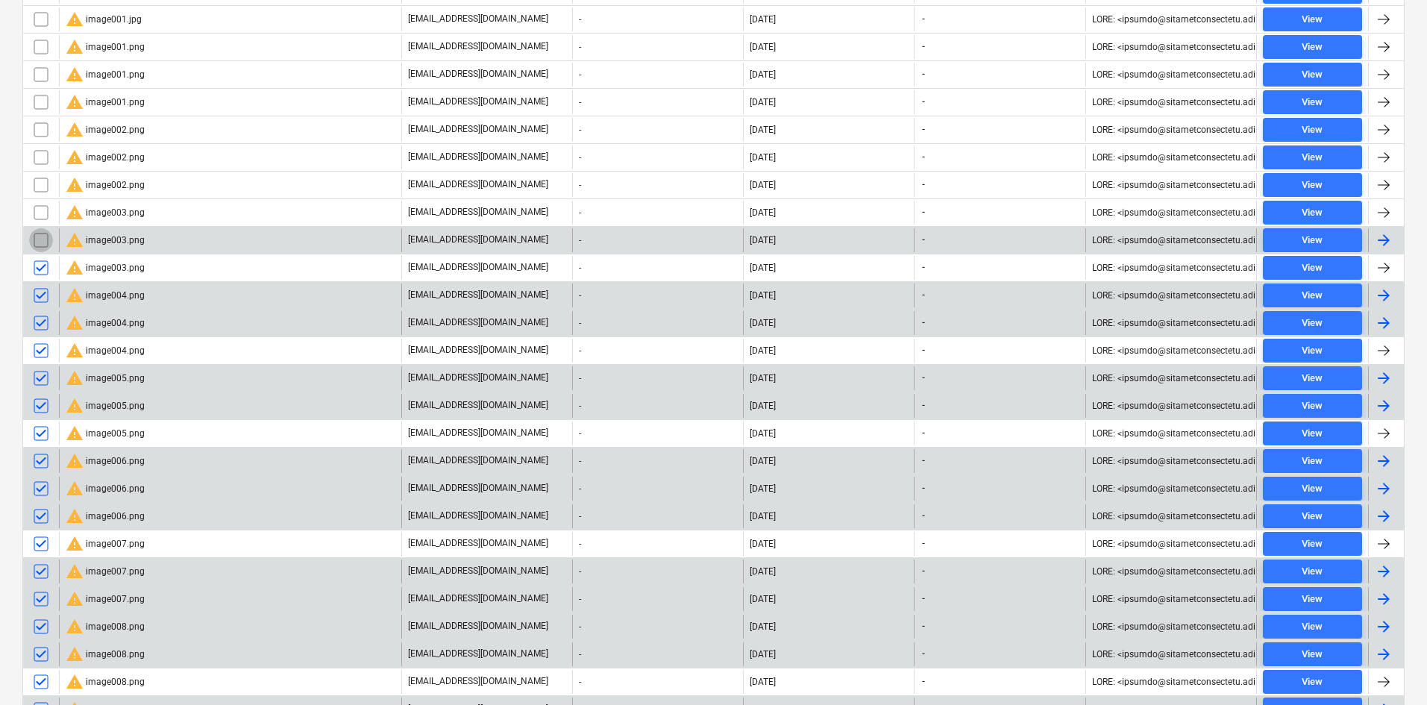
click at [44, 242] on input "checkbox" at bounding box center [41, 240] width 24 height 24
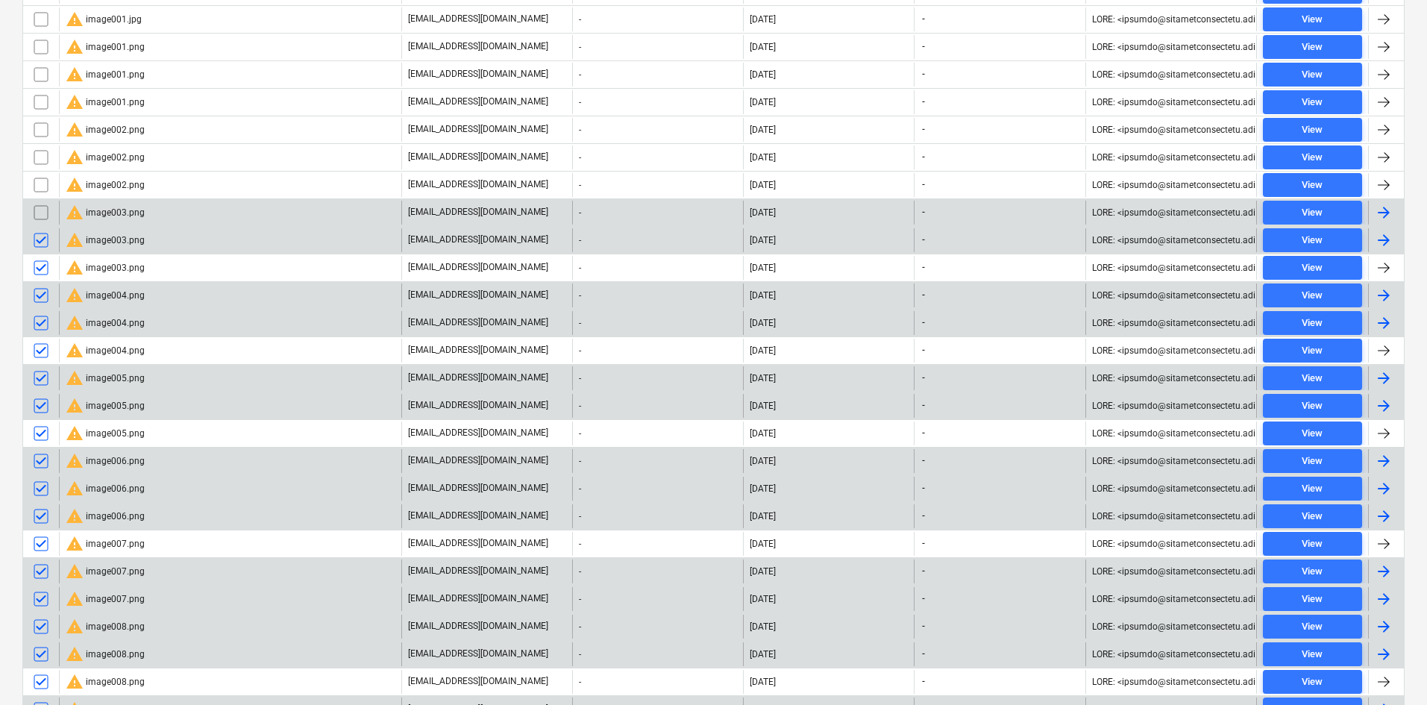
click at [44, 216] on input "checkbox" at bounding box center [41, 213] width 24 height 24
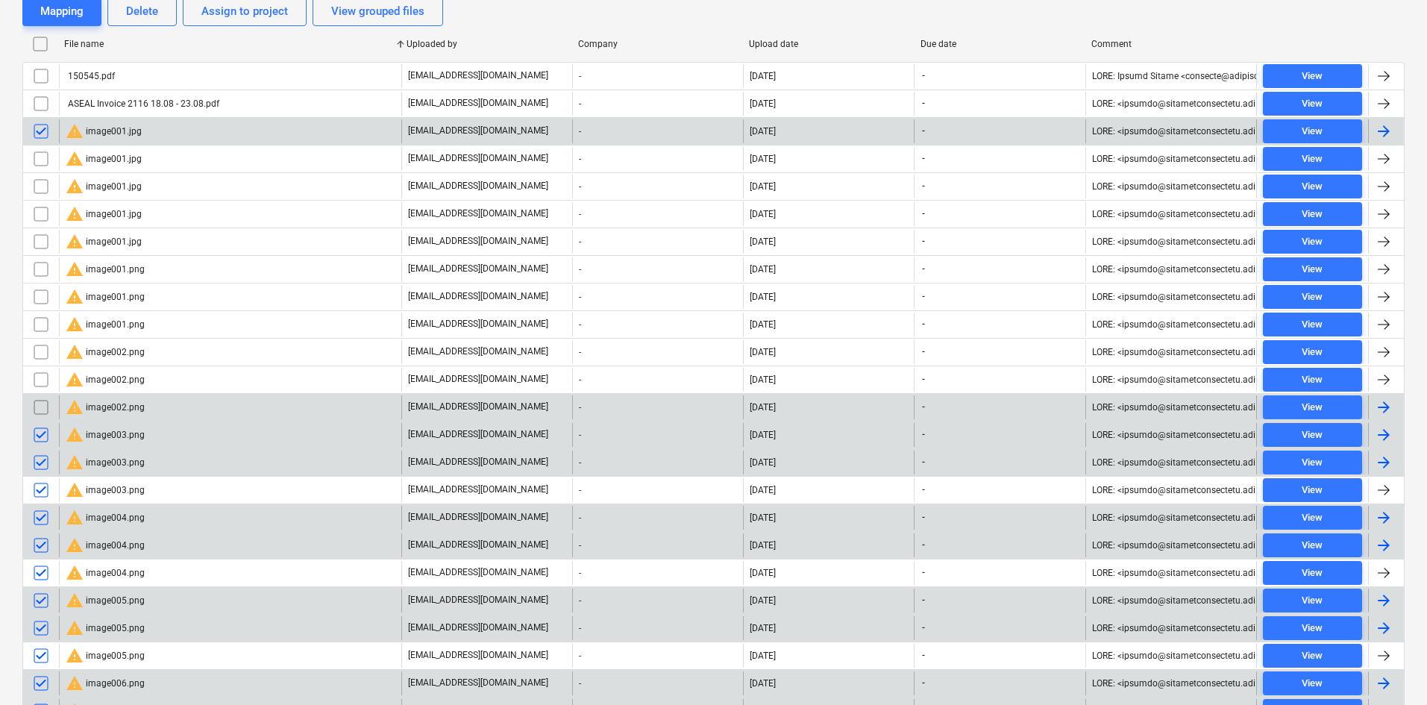
scroll to position [351, 0]
click at [44, 406] on input "checkbox" at bounding box center [41, 409] width 24 height 24
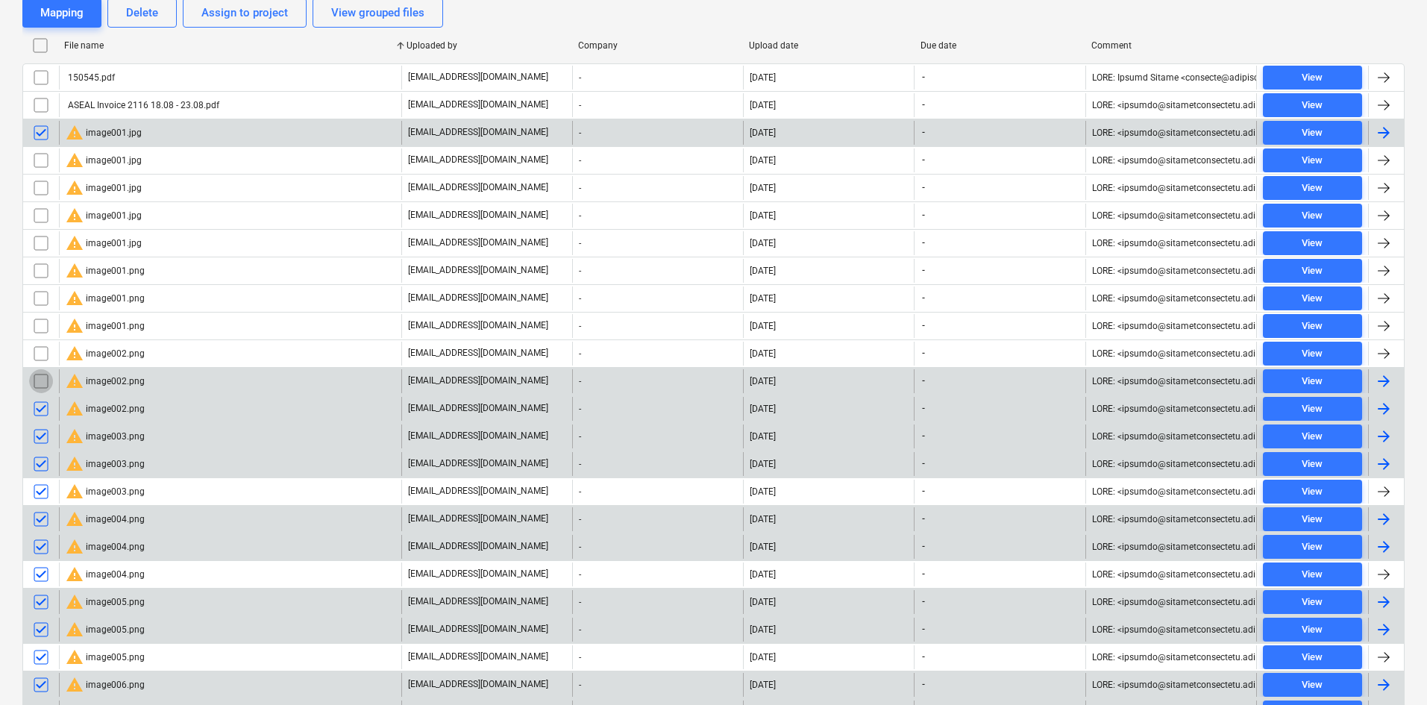
click at [39, 381] on input "checkbox" at bounding box center [41, 381] width 24 height 24
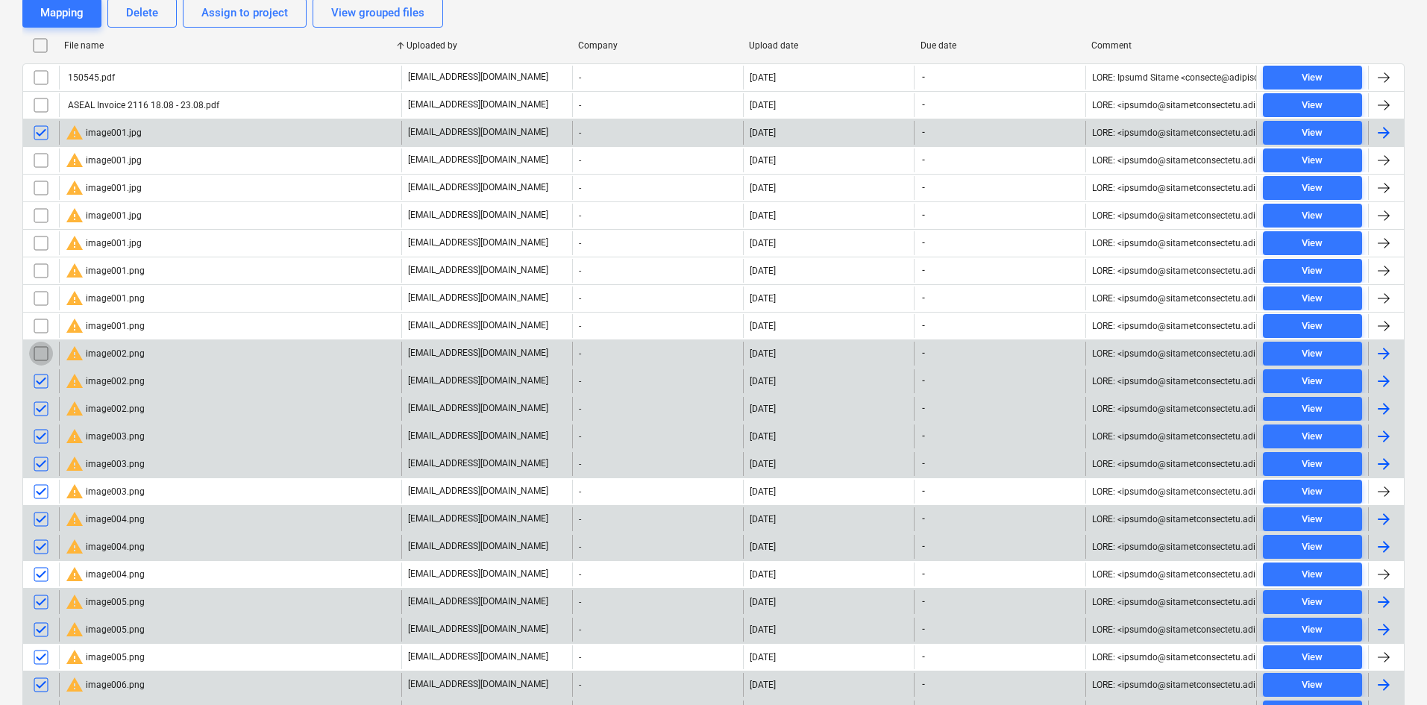
click at [40, 356] on input "checkbox" at bounding box center [41, 354] width 24 height 24
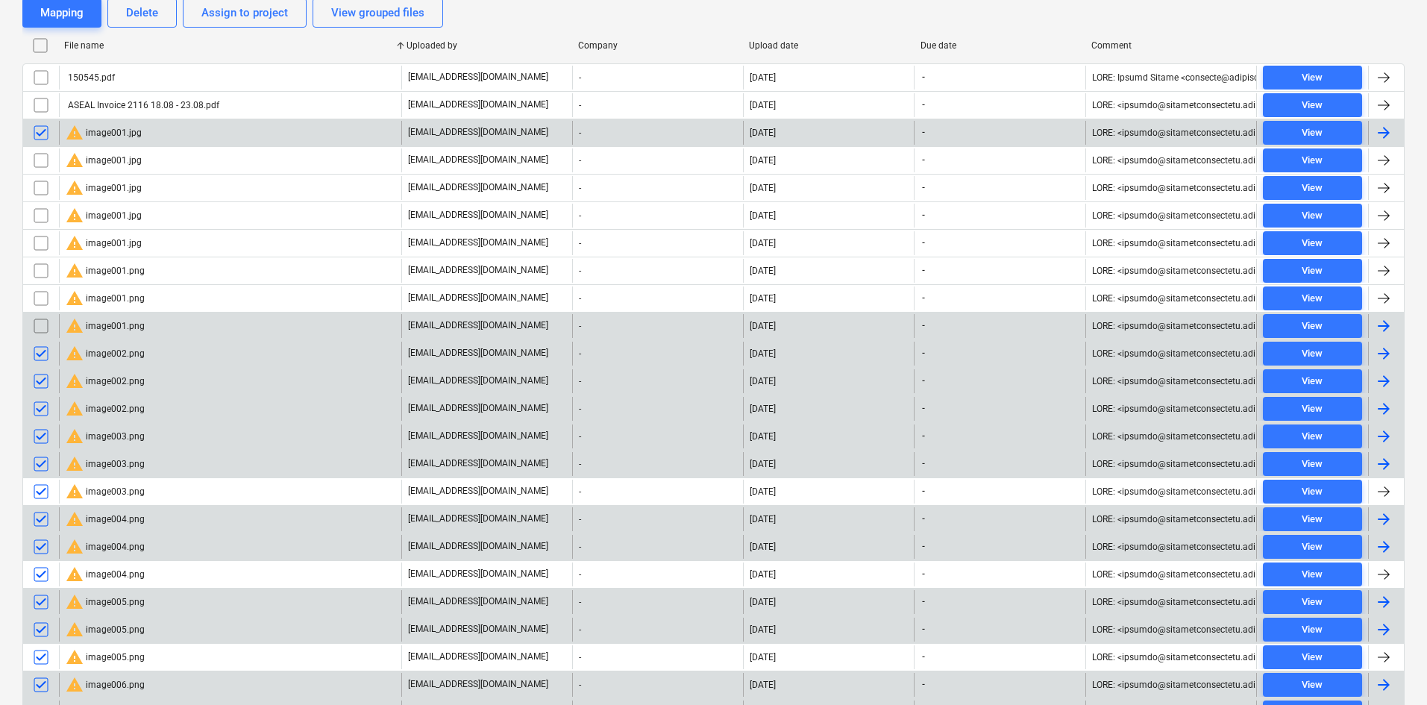
click at [46, 326] on input "checkbox" at bounding box center [41, 326] width 24 height 24
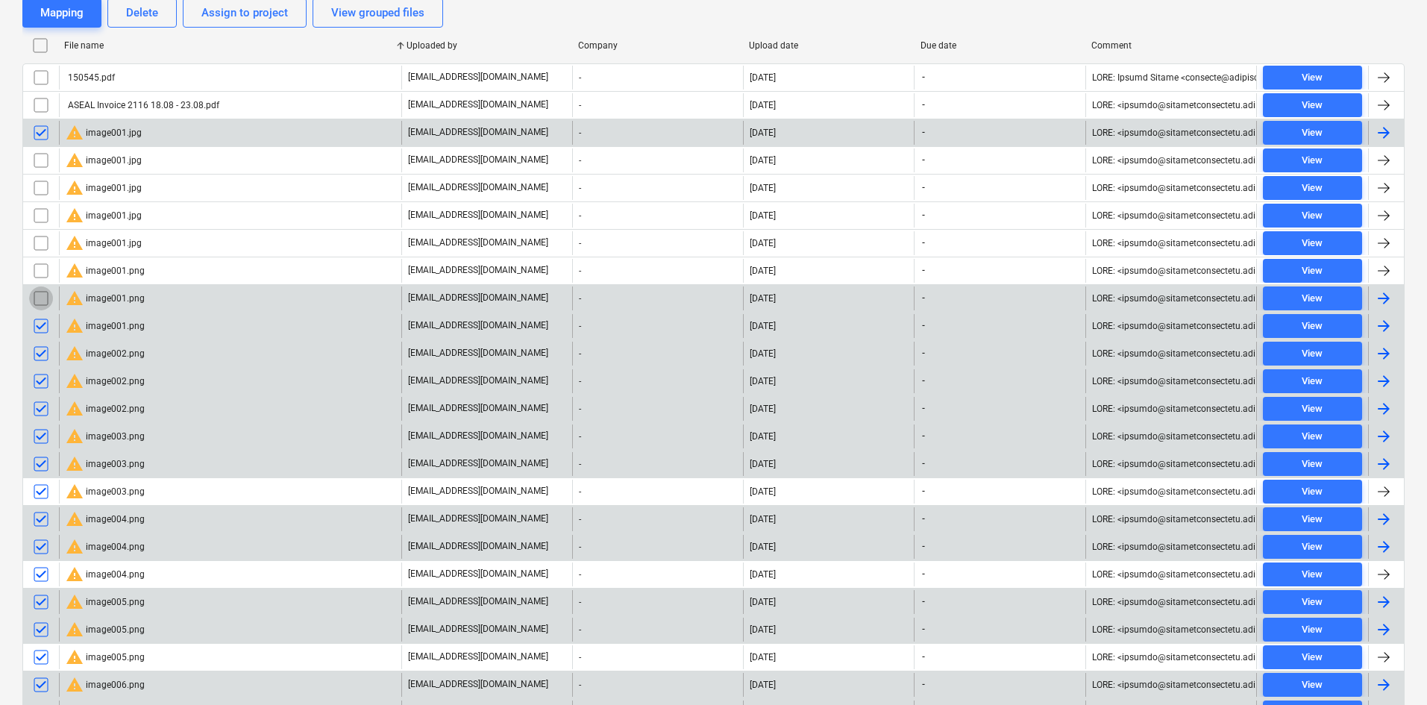
click at [46, 298] on input "checkbox" at bounding box center [41, 298] width 24 height 24
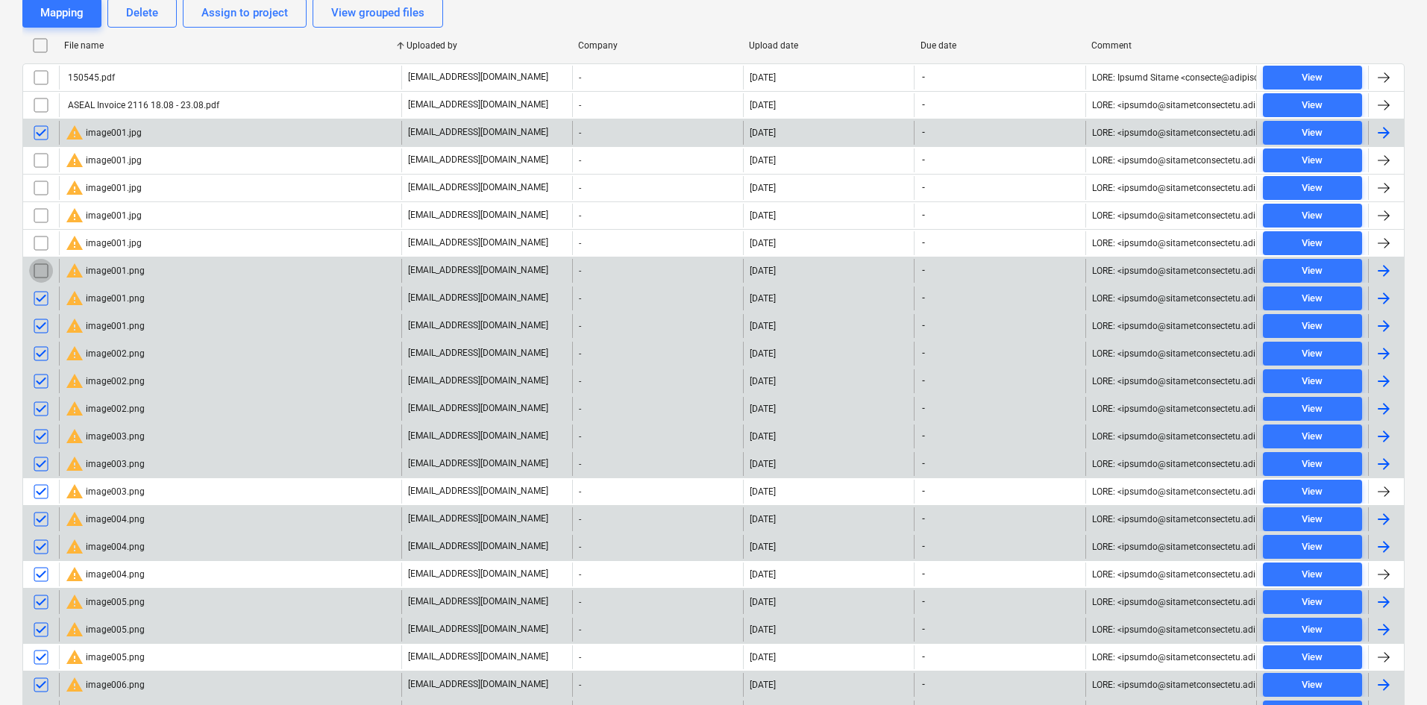
click at [42, 272] on input "checkbox" at bounding box center [41, 271] width 24 height 24
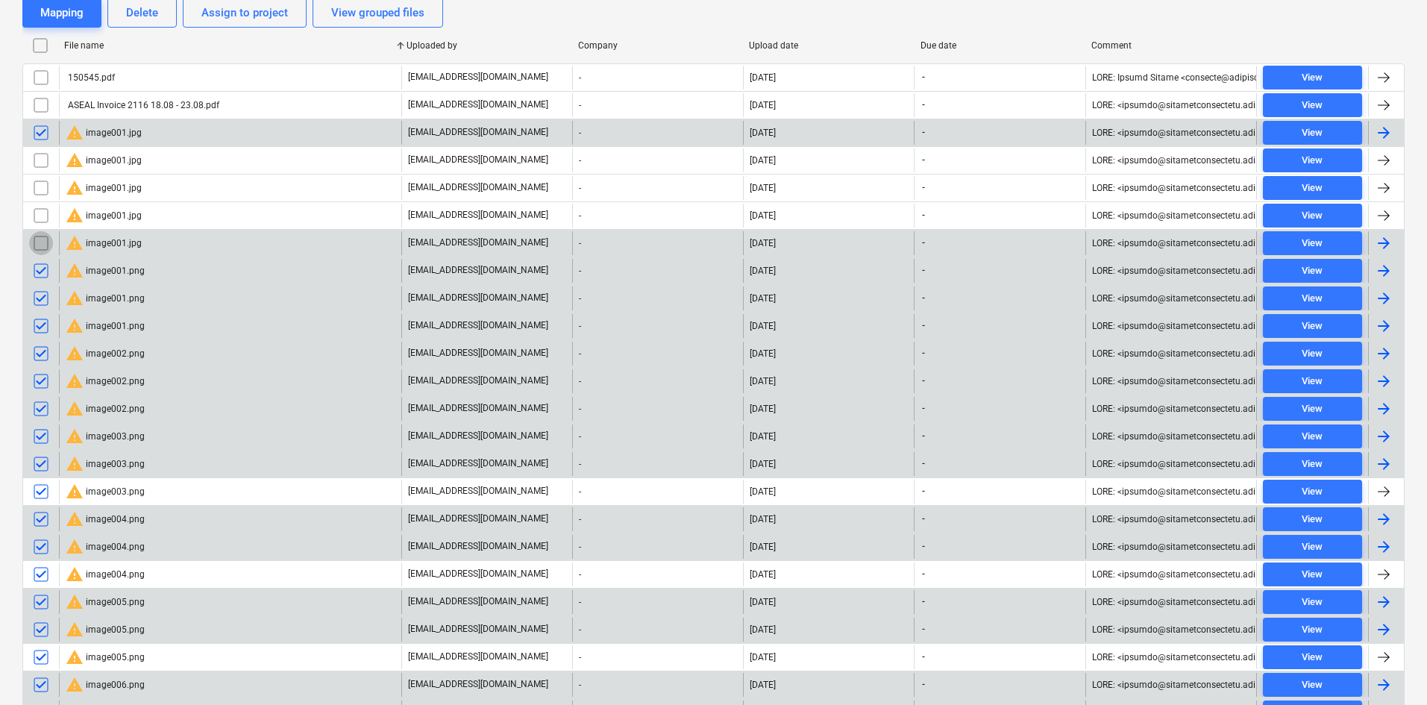
click at [42, 248] on input "checkbox" at bounding box center [41, 243] width 24 height 24
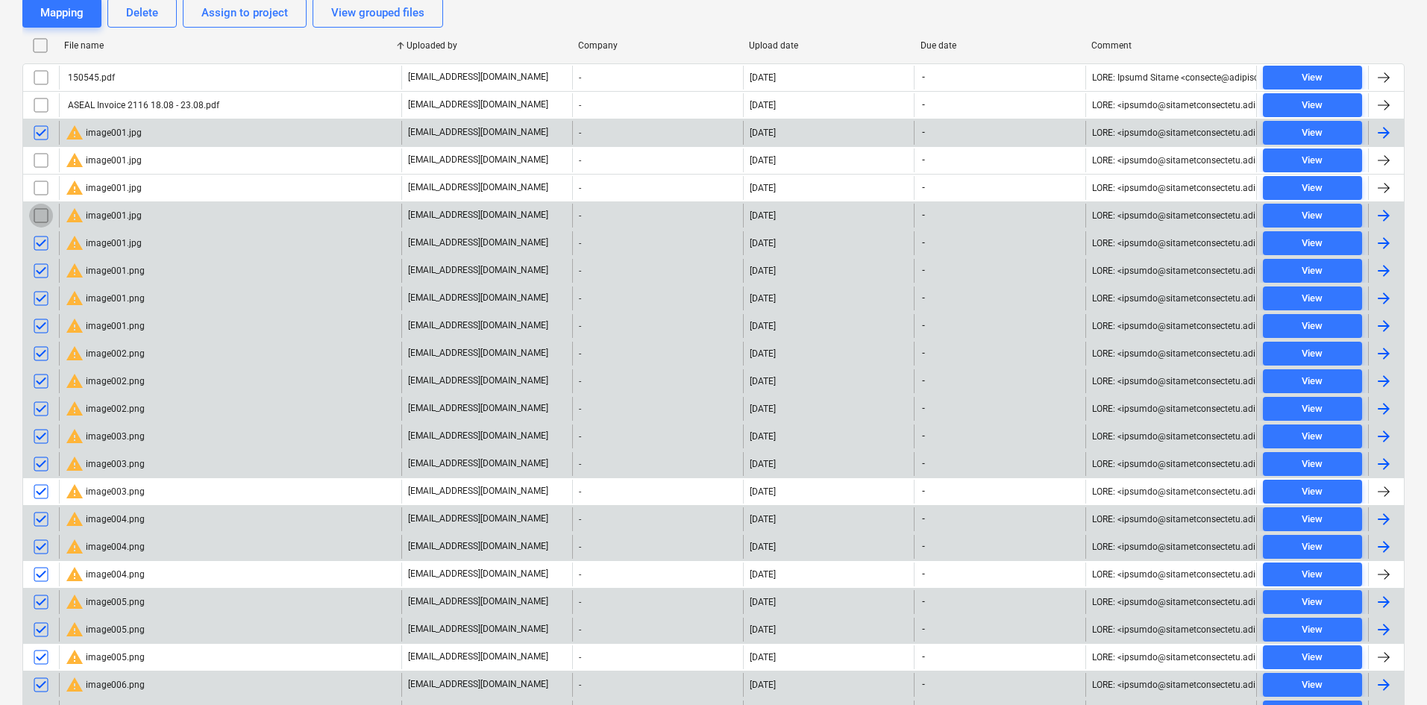
click at [41, 213] on input "checkbox" at bounding box center [41, 216] width 24 height 24
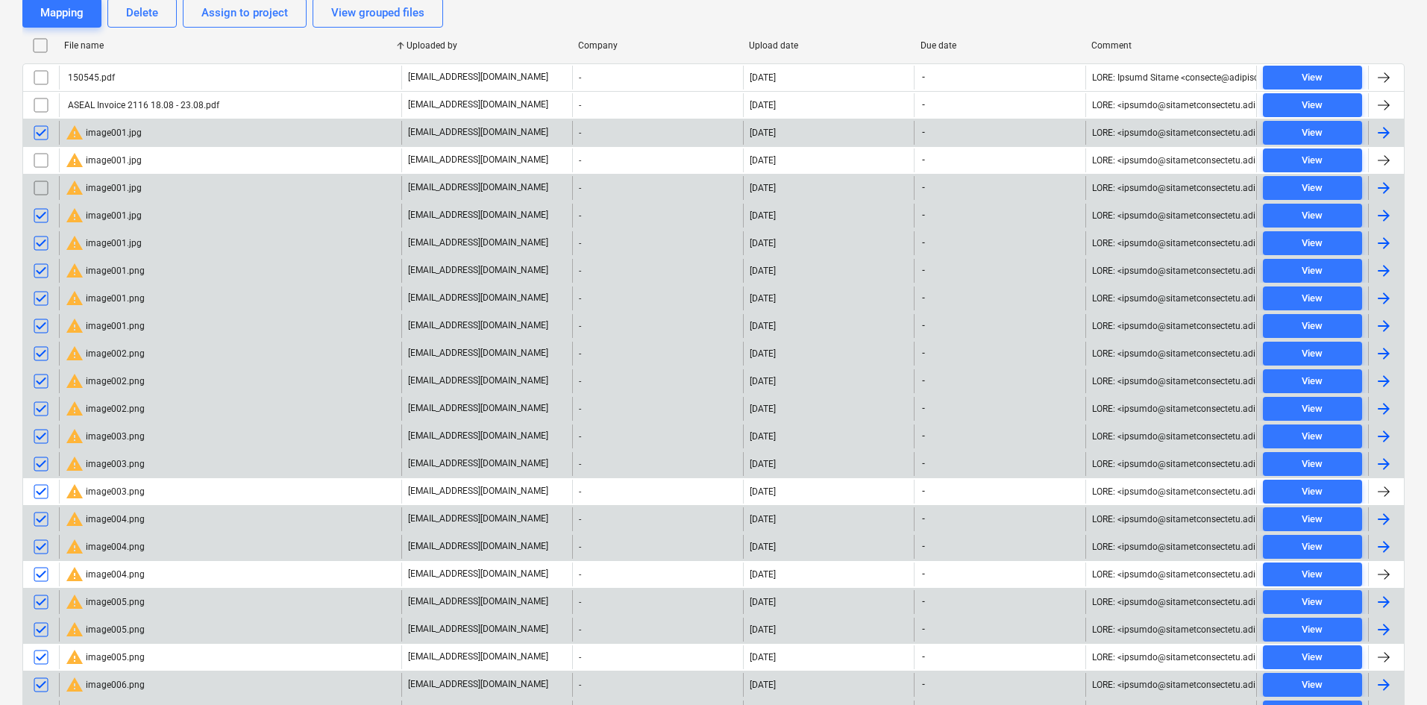
click at [40, 182] on input "checkbox" at bounding box center [41, 188] width 24 height 24
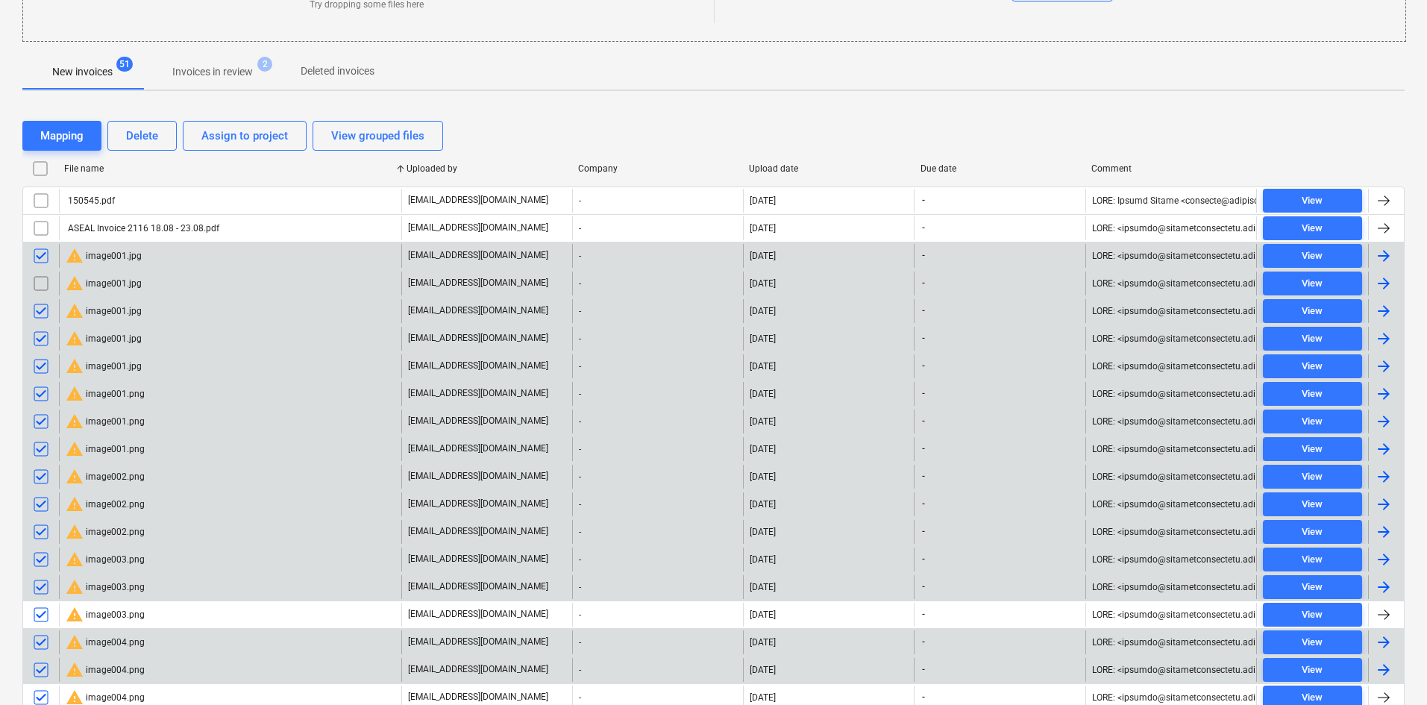
scroll to position [202, 0]
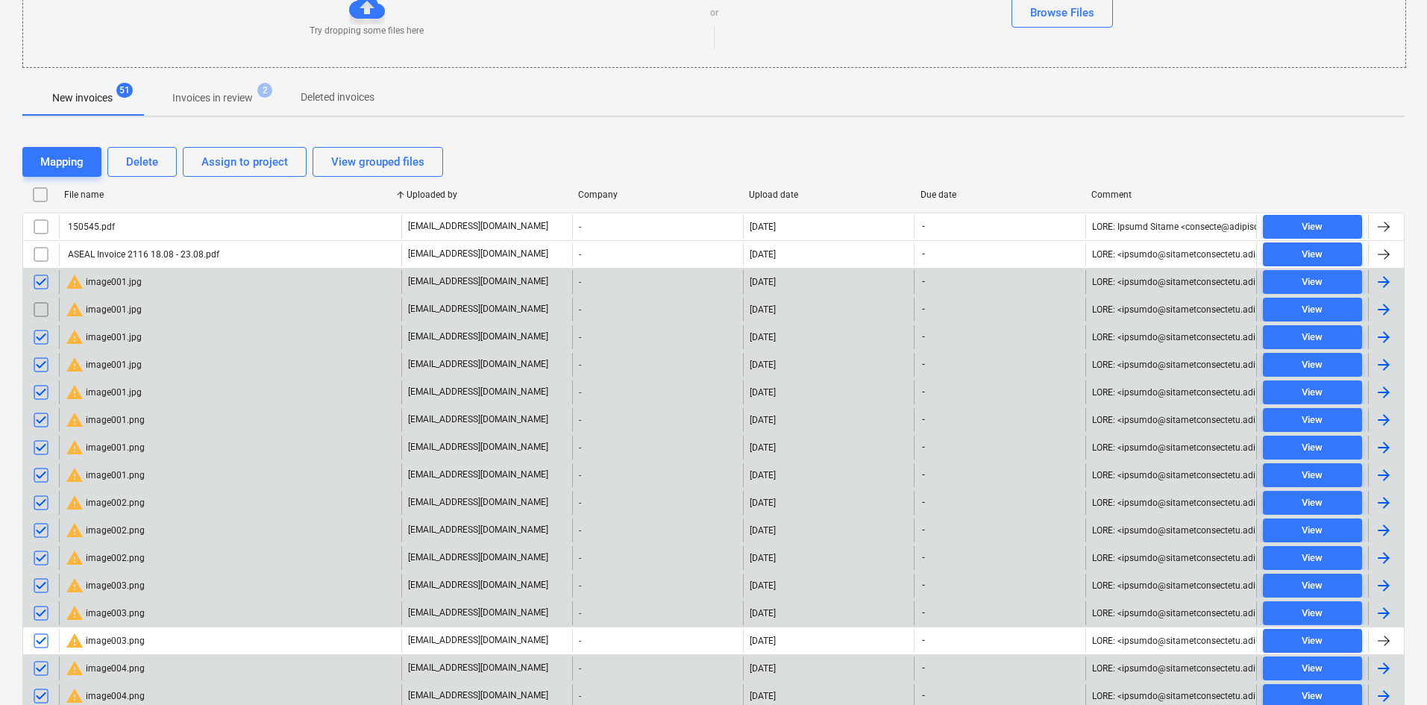
click at [43, 311] on input "checkbox" at bounding box center [41, 310] width 24 height 24
click at [133, 172] on div "Delete" at bounding box center [142, 161] width 32 height 19
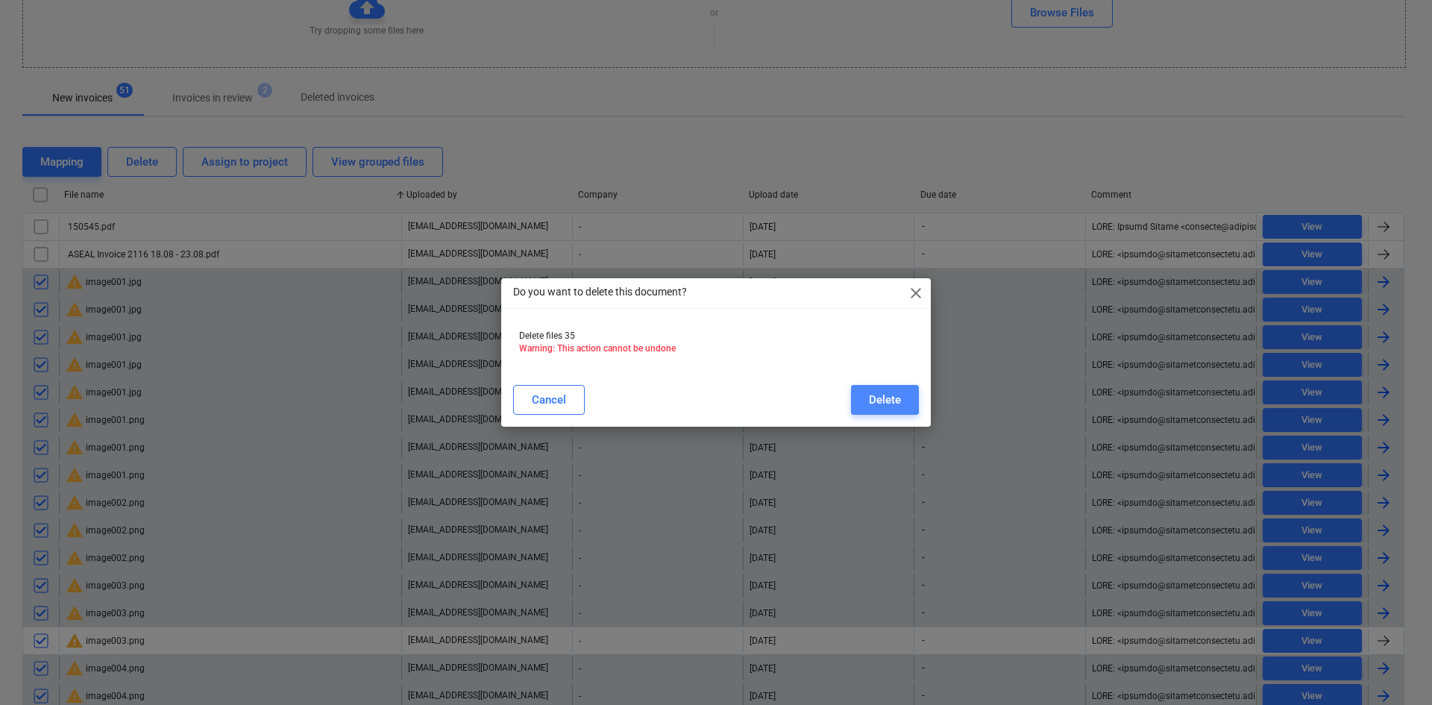
click at [882, 397] on div "Delete" at bounding box center [885, 399] width 32 height 19
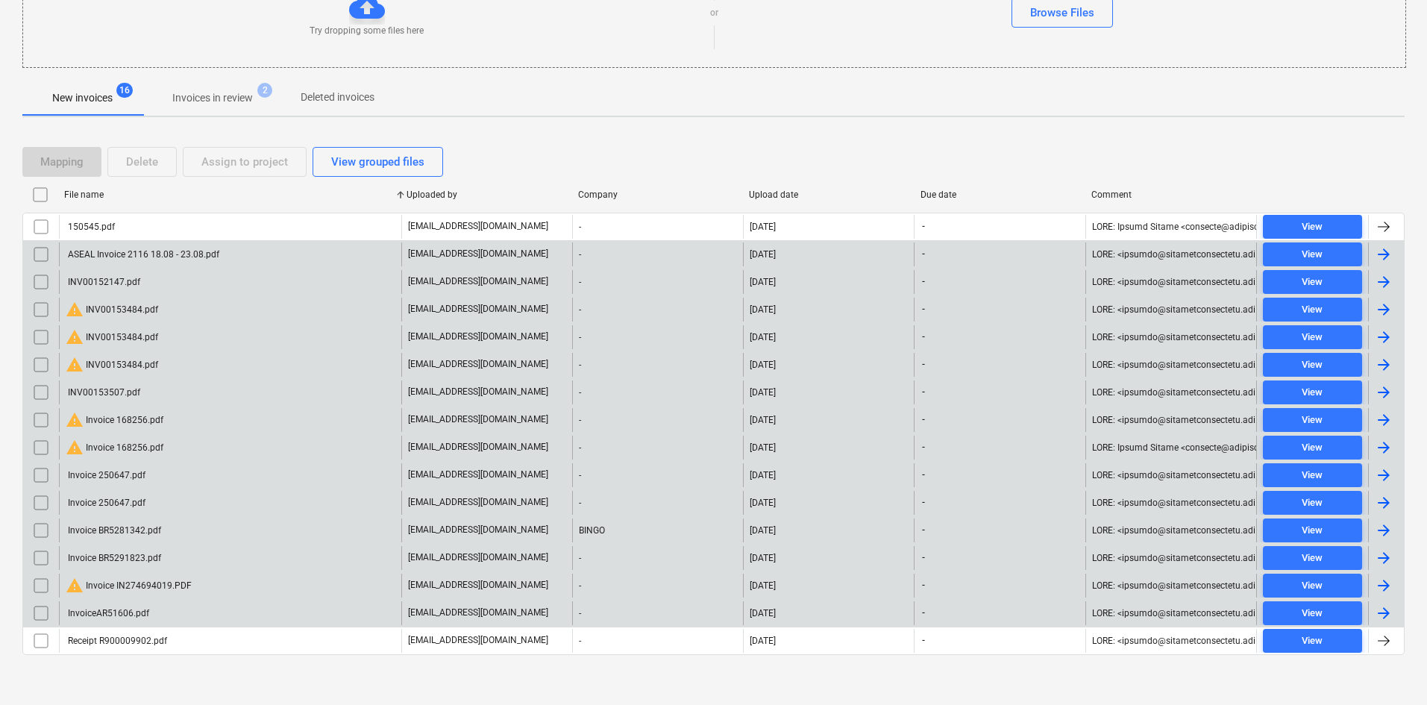
click at [234, 257] on div "ASEAL Invoice 2116 18.08 - 23.08.pdf" at bounding box center [230, 254] width 342 height 24
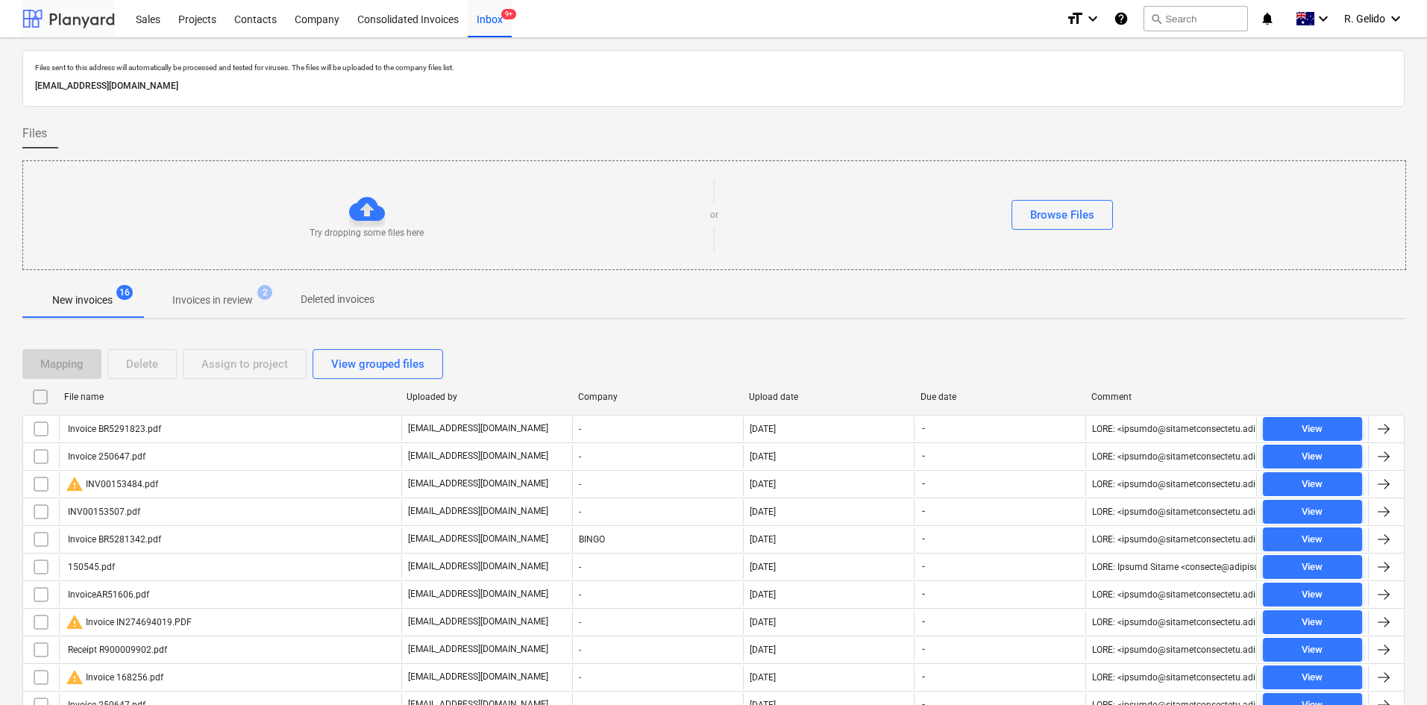
scroll to position [193, 0]
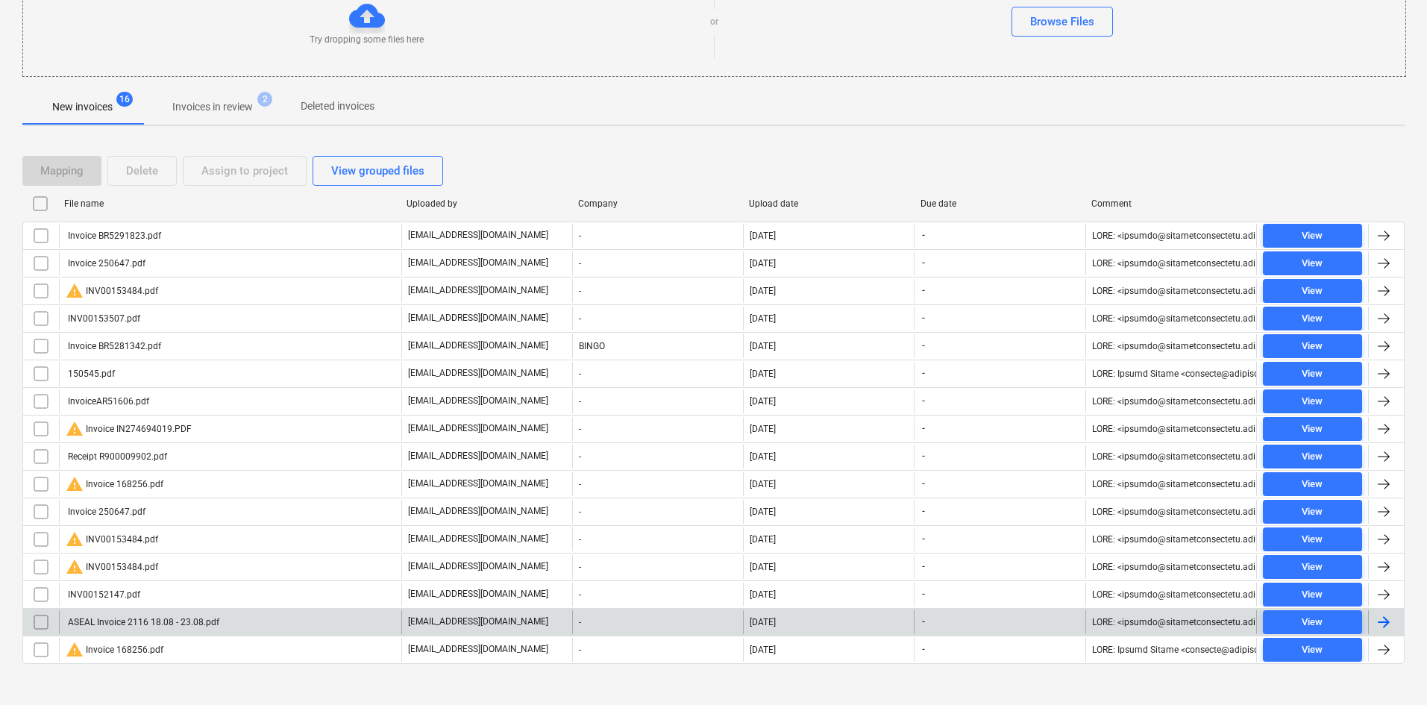
click at [190, 622] on div "ASEAL Invoice 2116 18.08 - 23.08.pdf" at bounding box center [143, 622] width 154 height 10
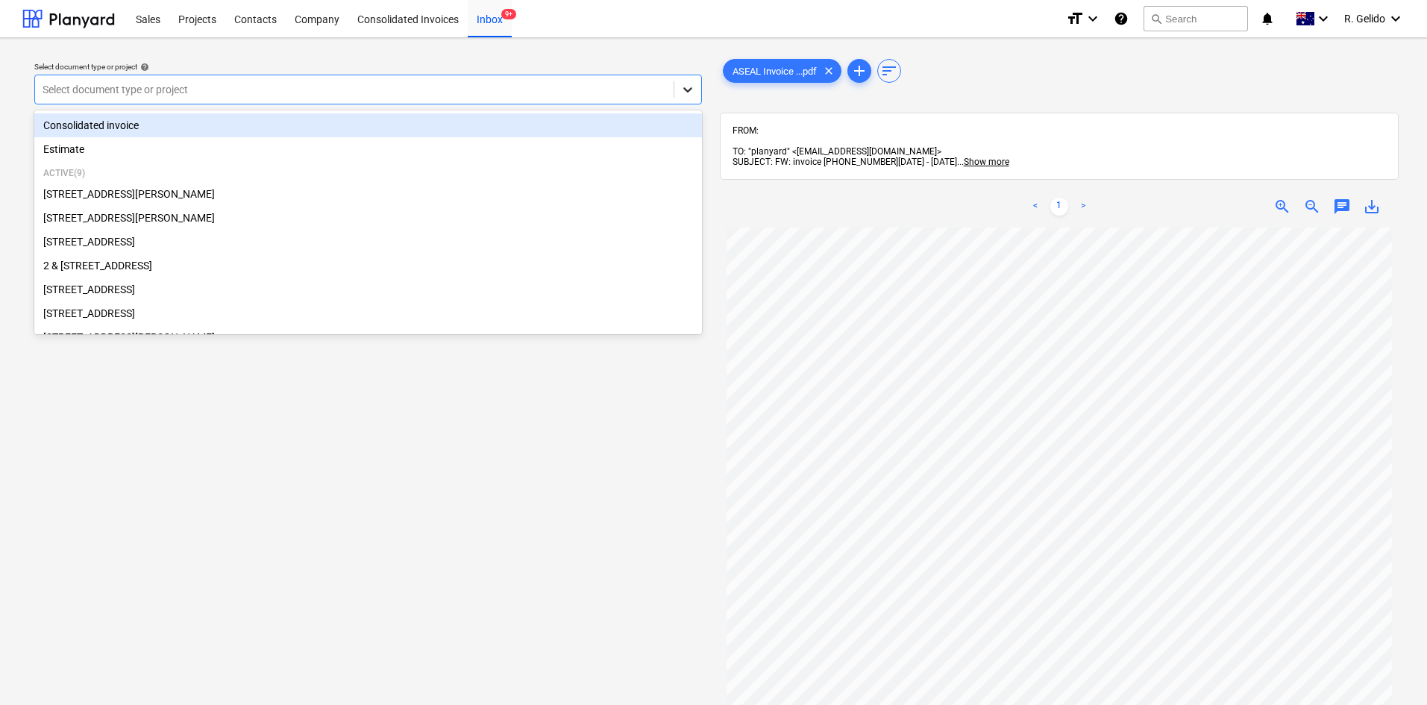
click at [678, 87] on div at bounding box center [687, 89] width 27 height 27
click at [168, 132] on div "Consolidated invoice" at bounding box center [368, 125] width 668 height 24
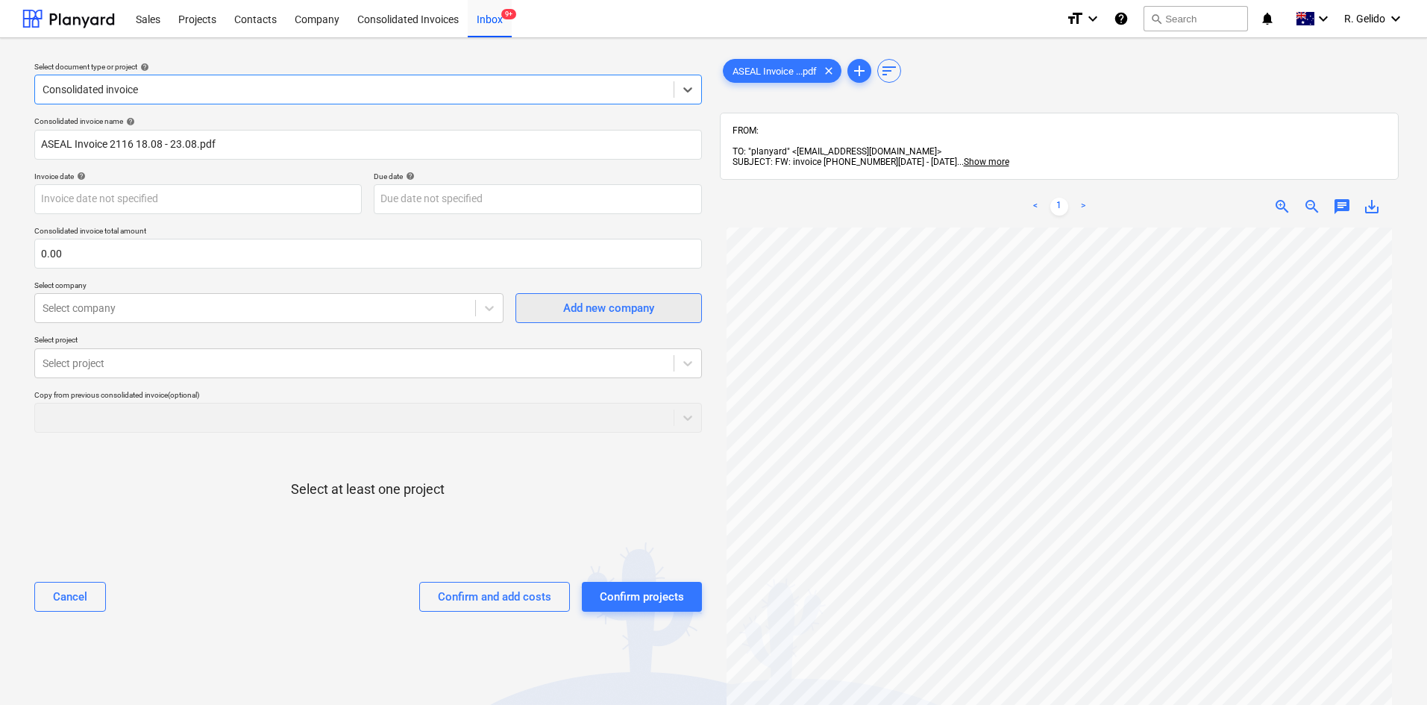
scroll to position [224, 0]
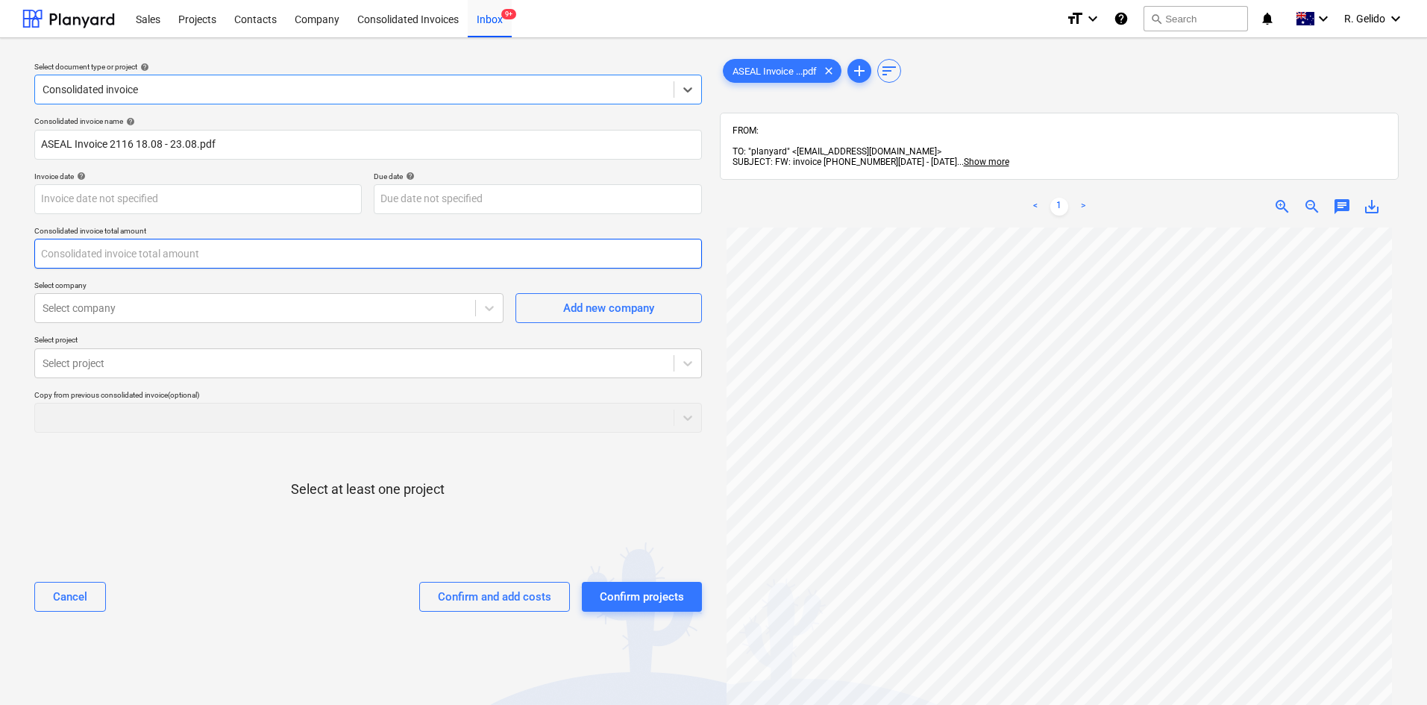
click at [83, 253] on input "text" at bounding box center [368, 254] width 668 height 30
type input "0.00"
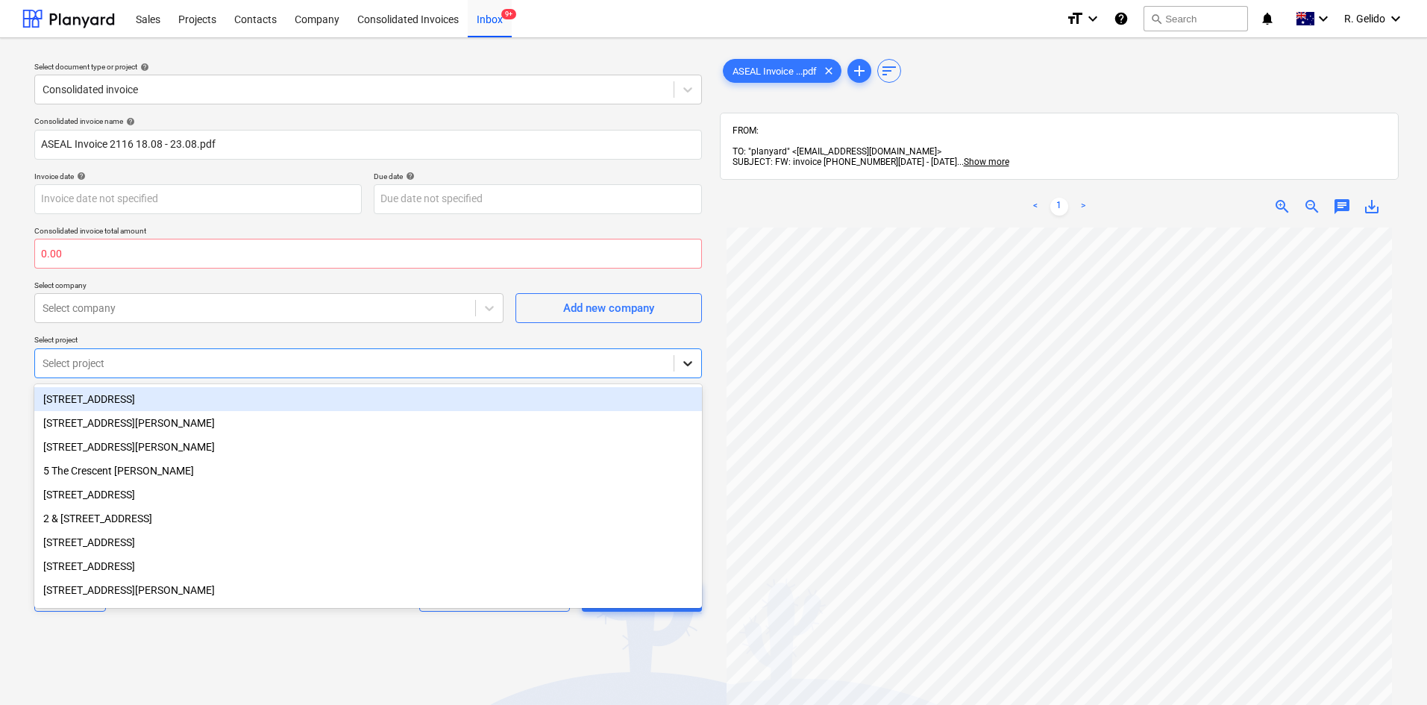
click at [682, 361] on icon at bounding box center [687, 363] width 15 height 15
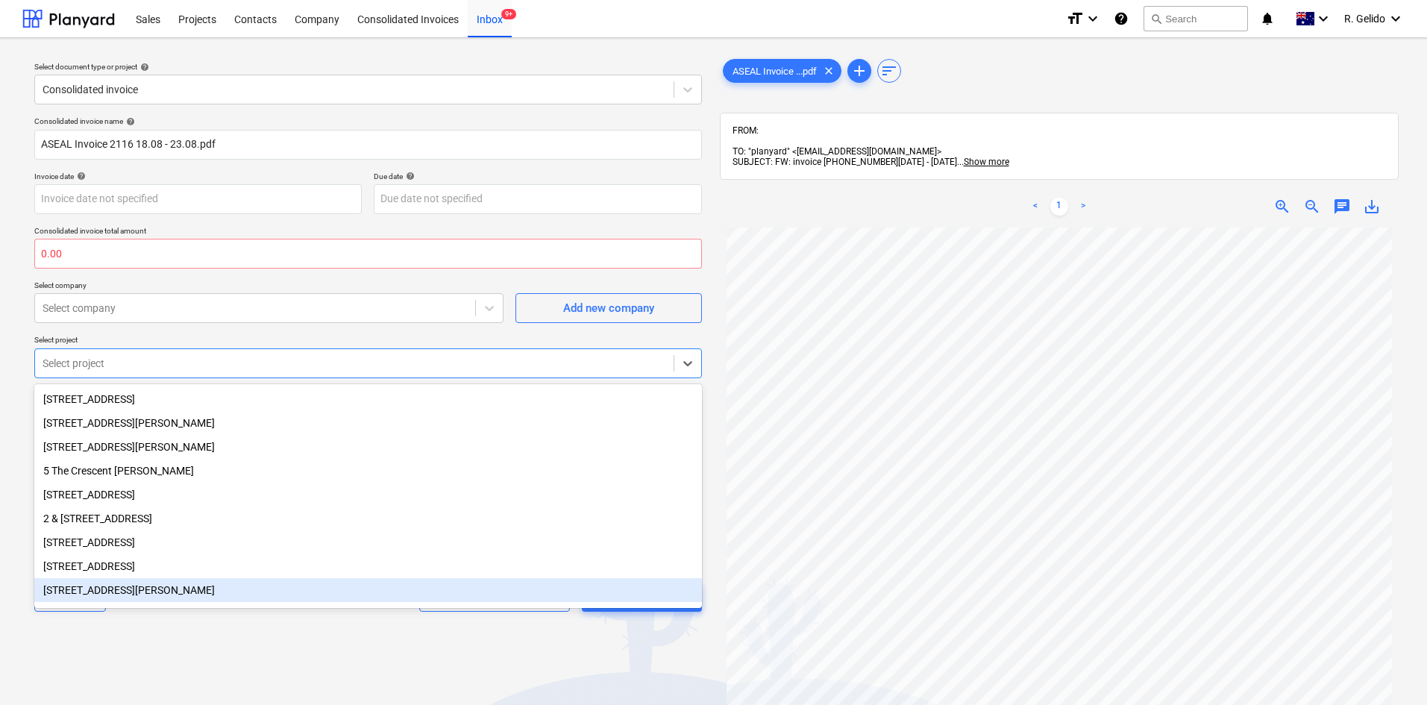
click at [306, 640] on div "Select document type or project help Consolidated invoice Consolidated invoice …" at bounding box center [367, 473] width 691 height 847
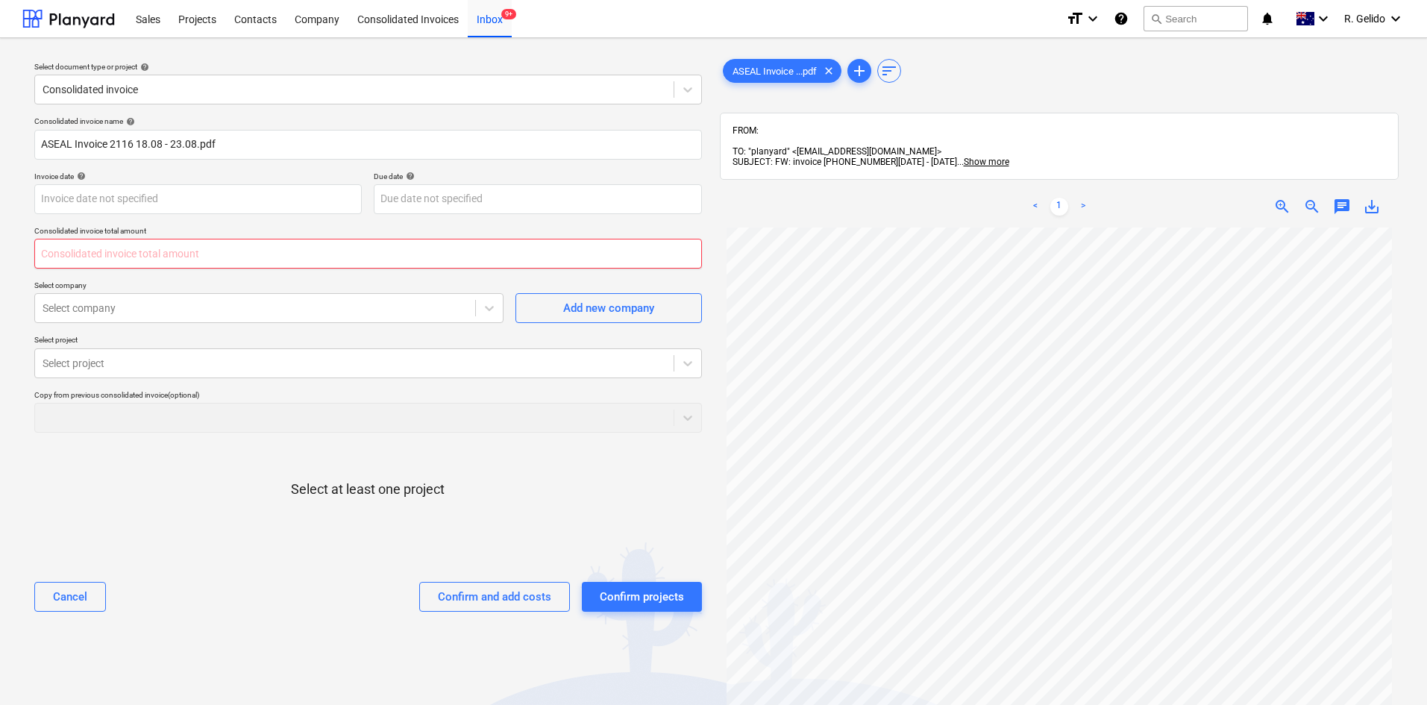
click at [128, 253] on input "text" at bounding box center [368, 254] width 668 height 30
type input "0.00"
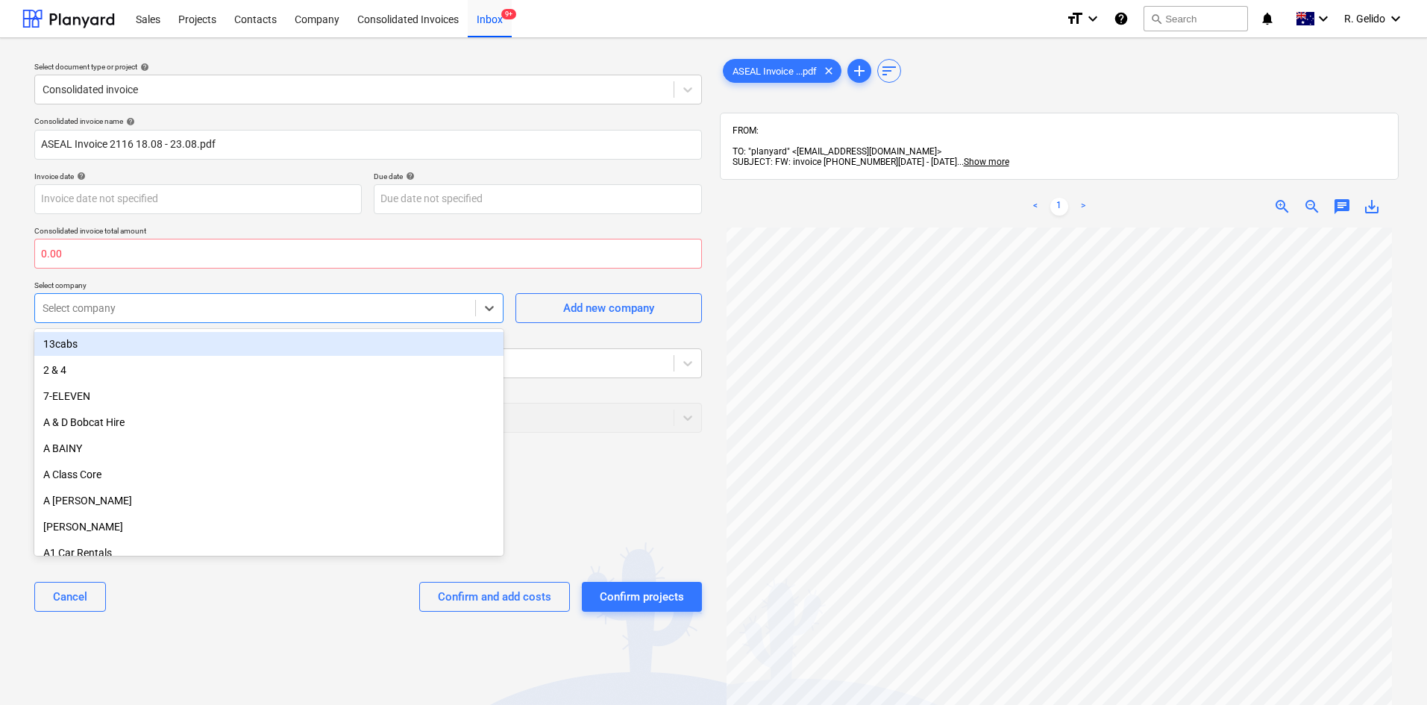
click at [289, 302] on div at bounding box center [255, 308] width 425 height 15
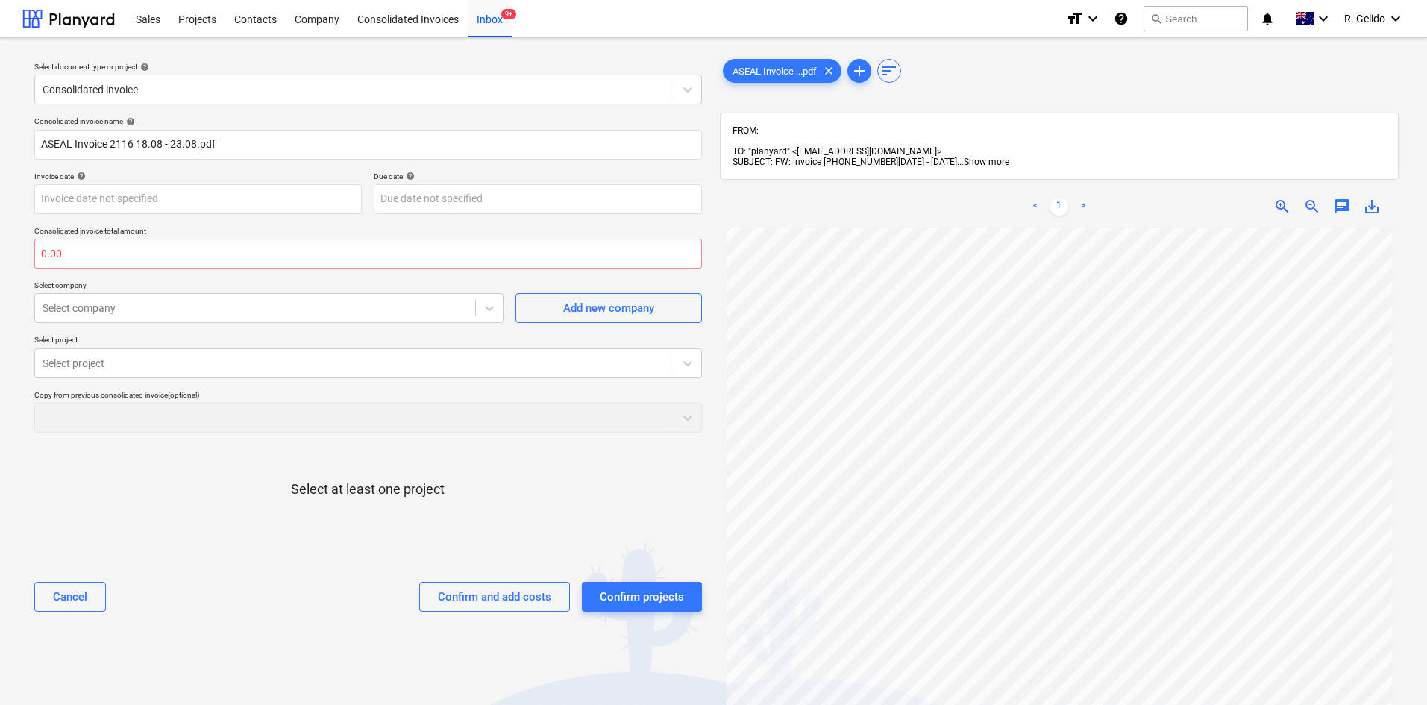
click at [618, 447] on div "Select at least one project" at bounding box center [368, 501] width 668 height 113
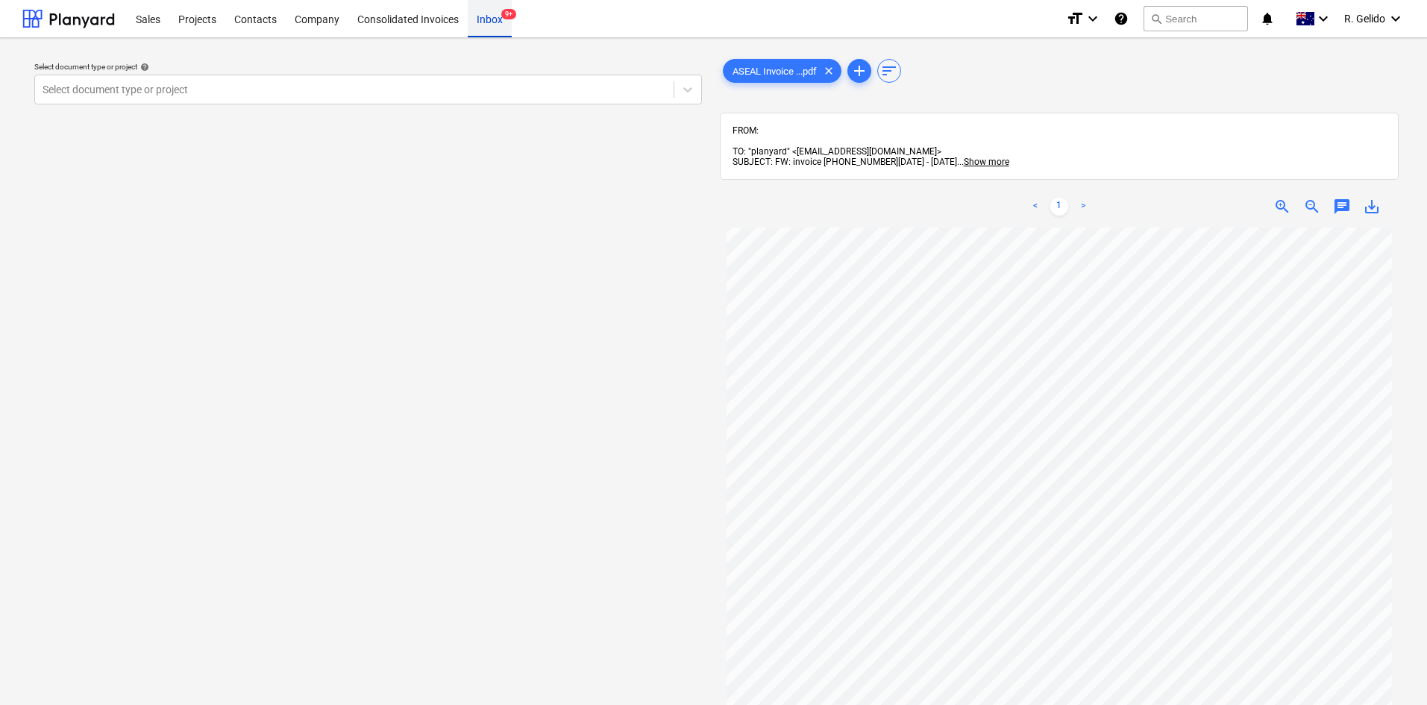
click at [500, 18] on div "Inbox 9+" at bounding box center [490, 18] width 44 height 38
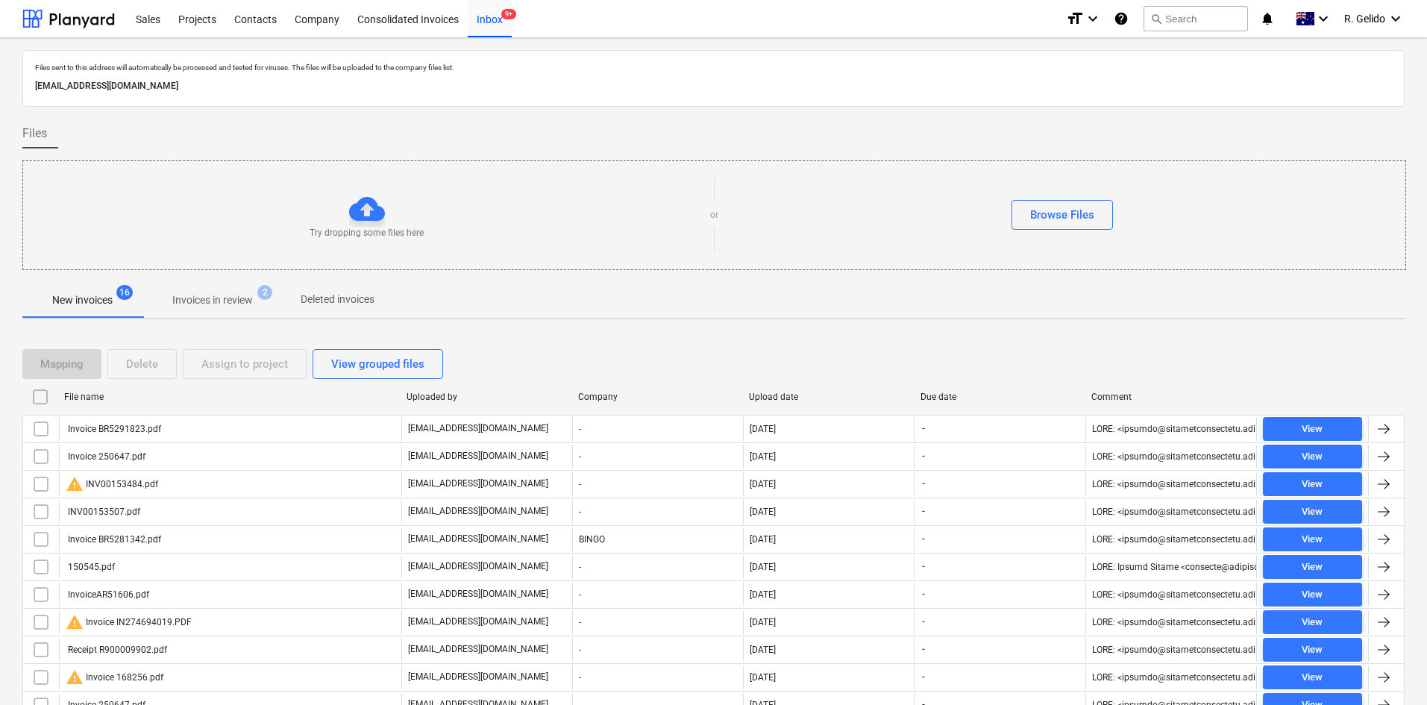
scroll to position [149, 0]
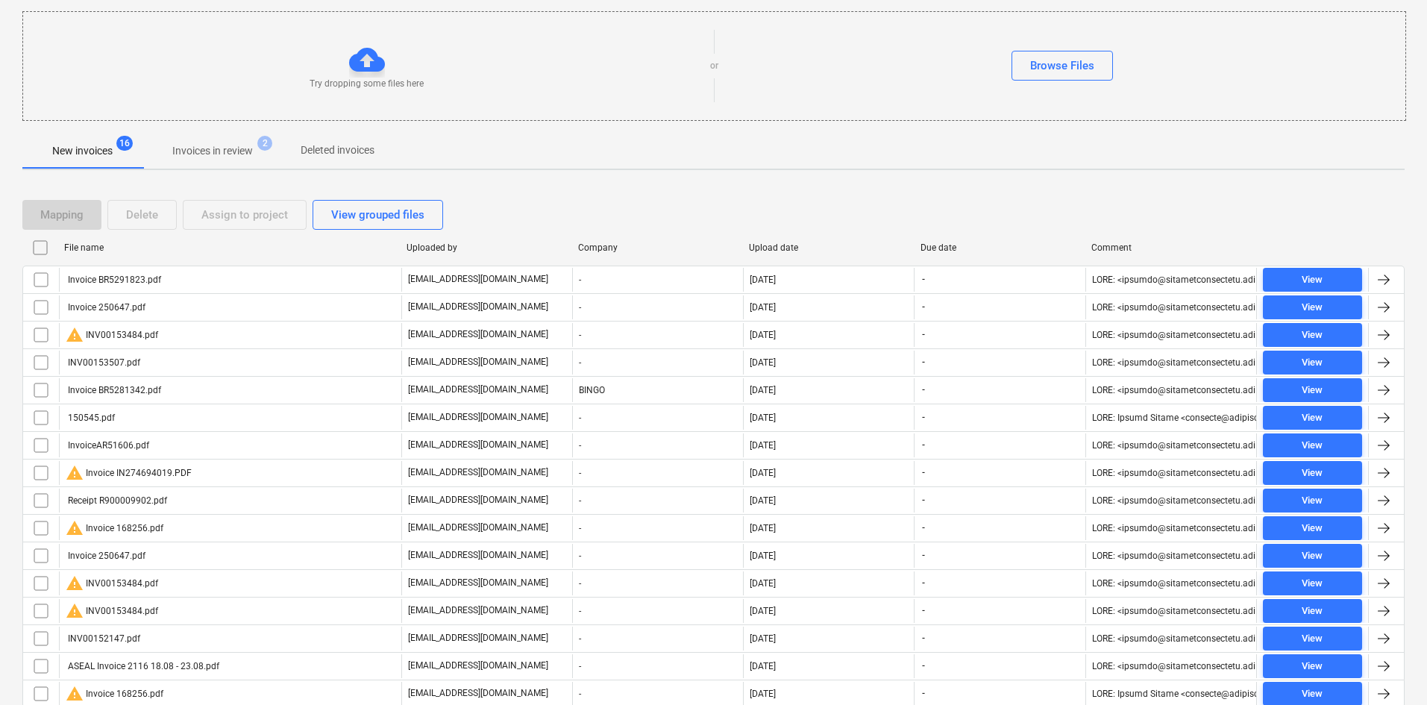
click at [772, 238] on div "Upload date" at bounding box center [829, 248] width 172 height 24
checkbox input "false"
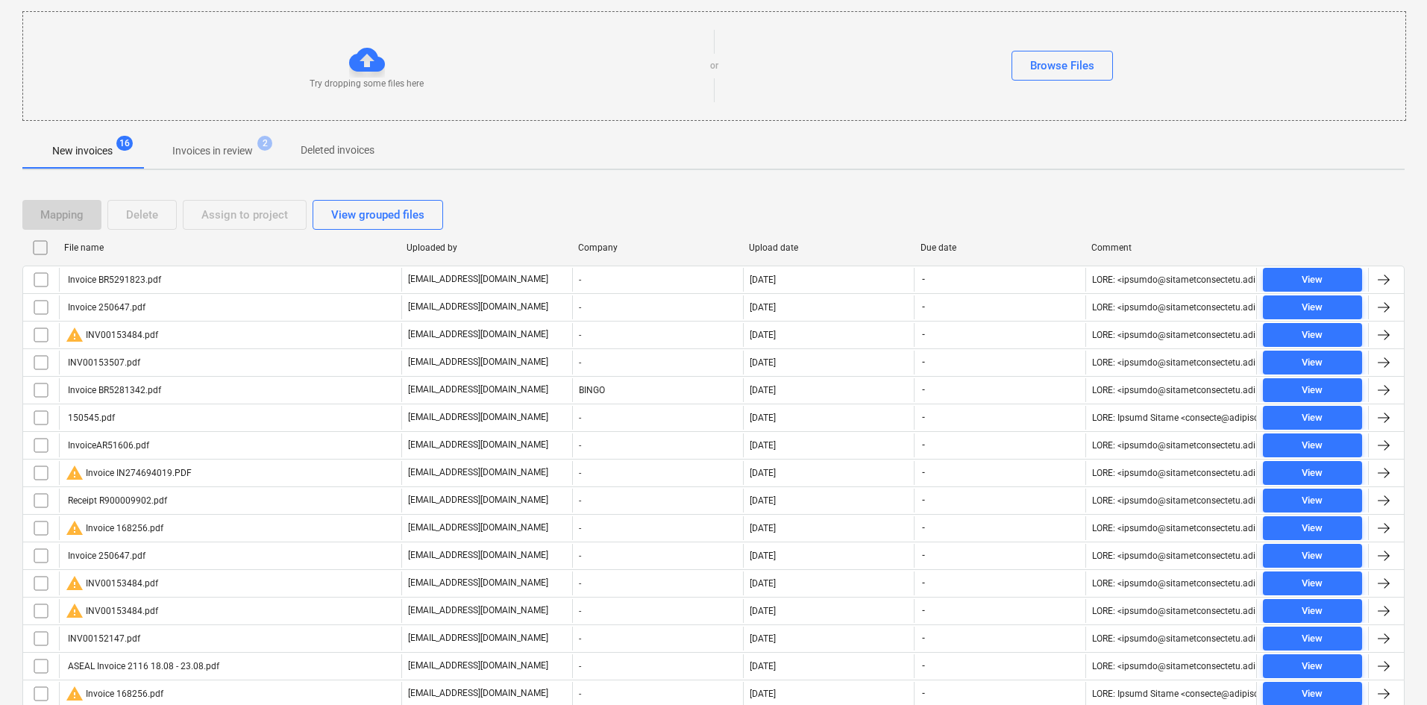
checkbox input "false"
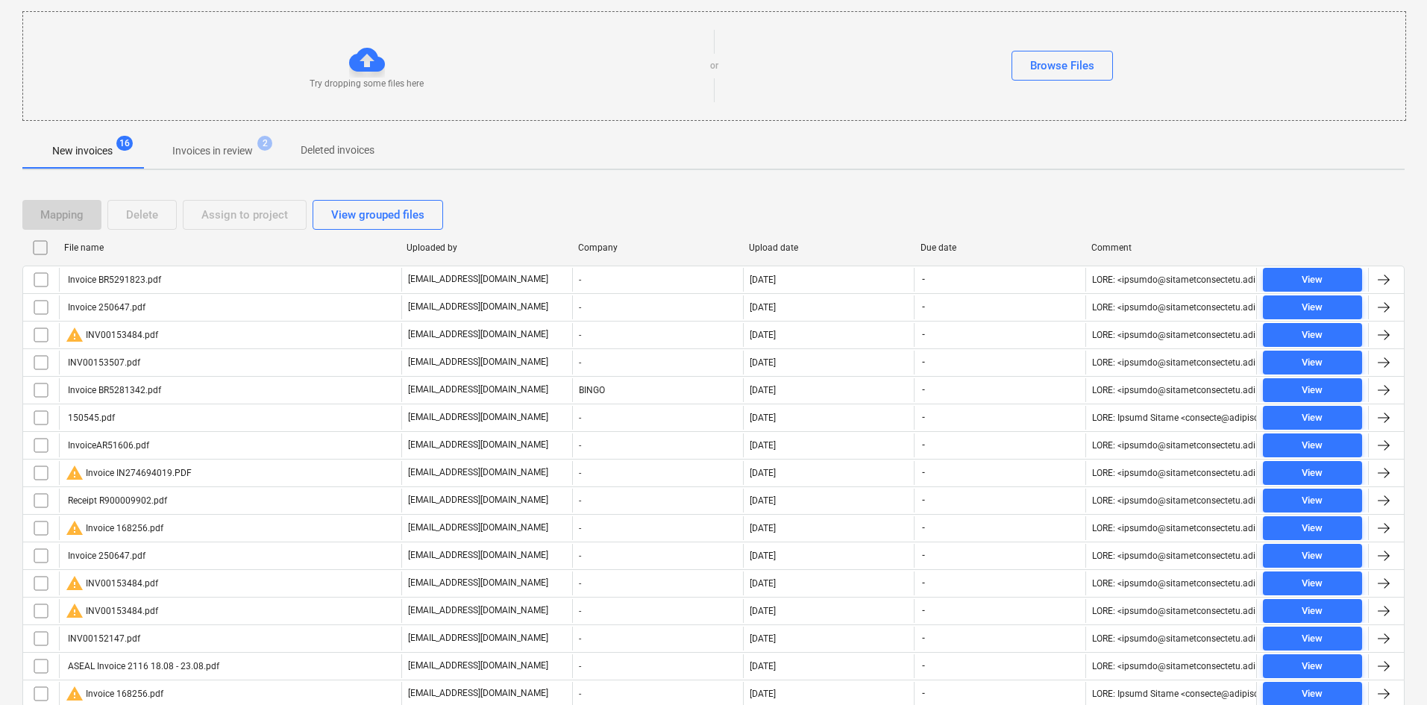
checkbox input "false"
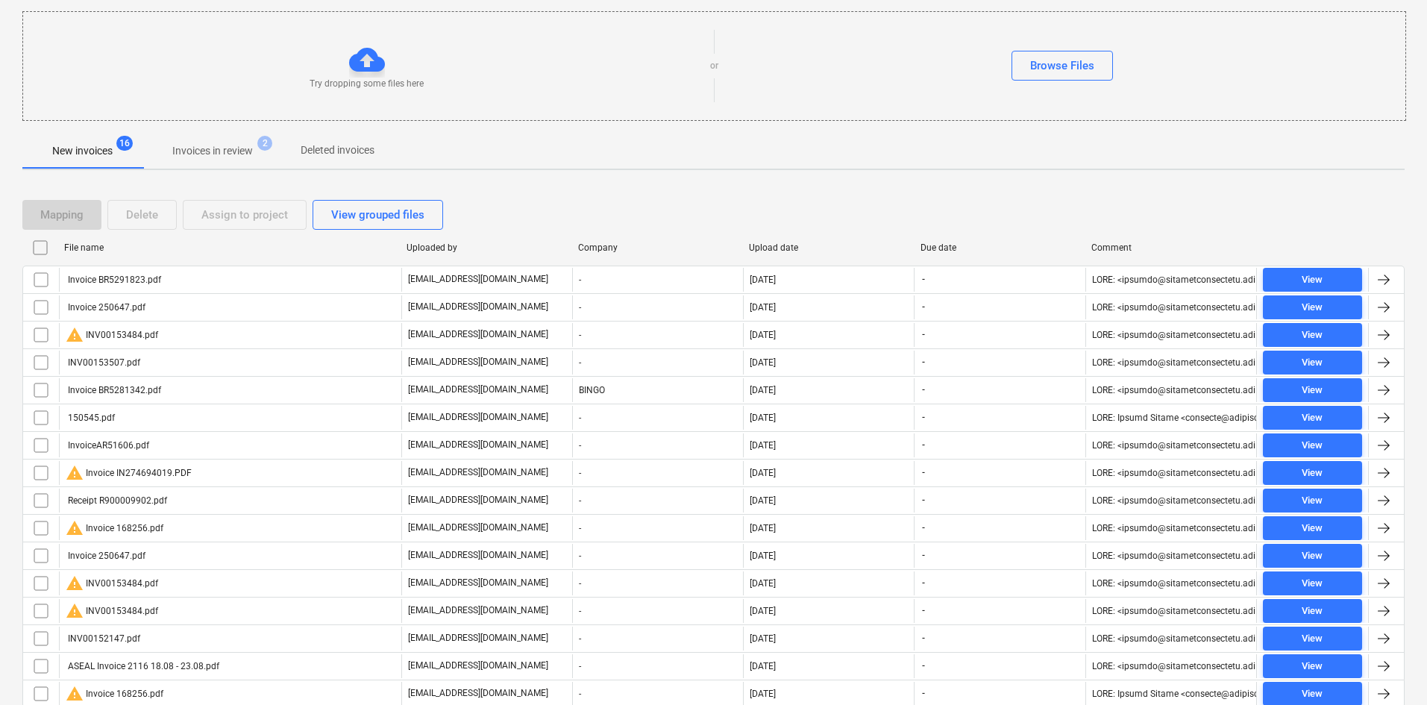
checkbox input "false"
click at [779, 256] on div "Upload date" at bounding box center [829, 248] width 172 height 24
checkbox input "false"
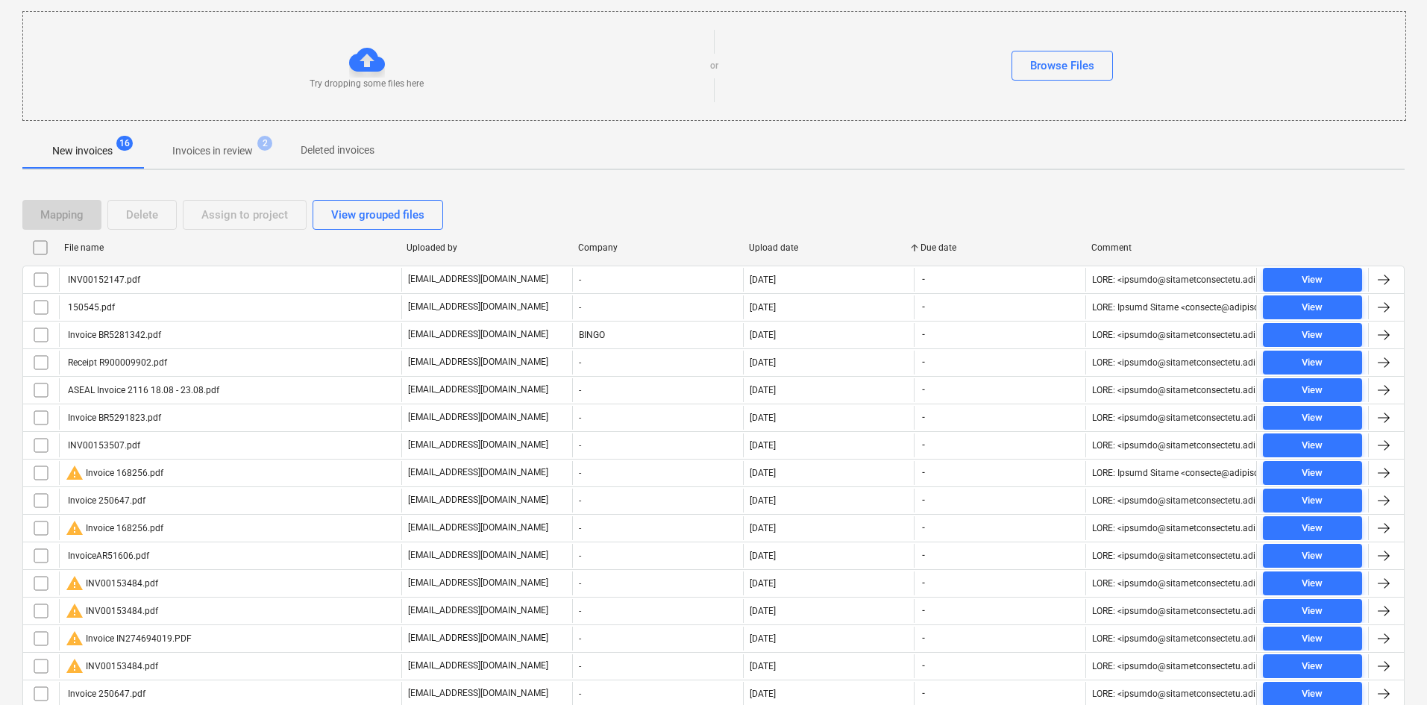
checkbox input "false"
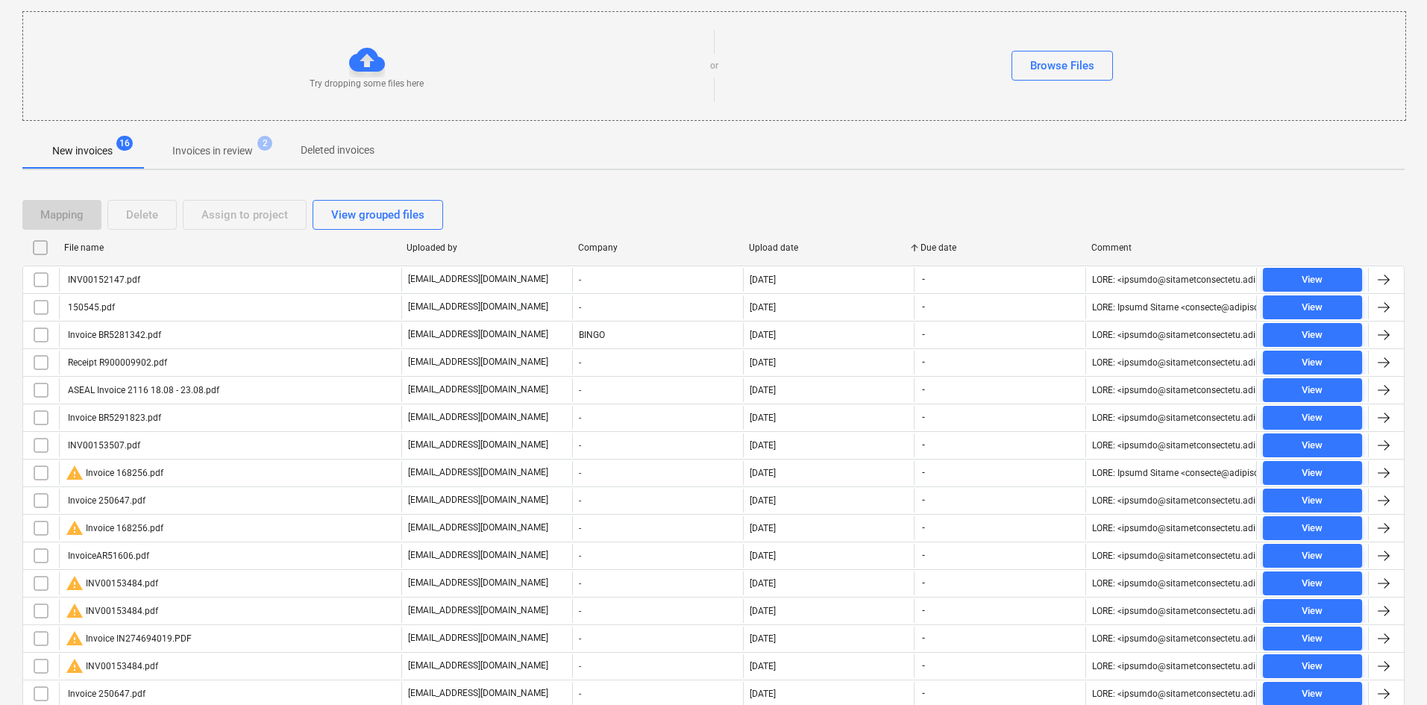
checkbox input "false"
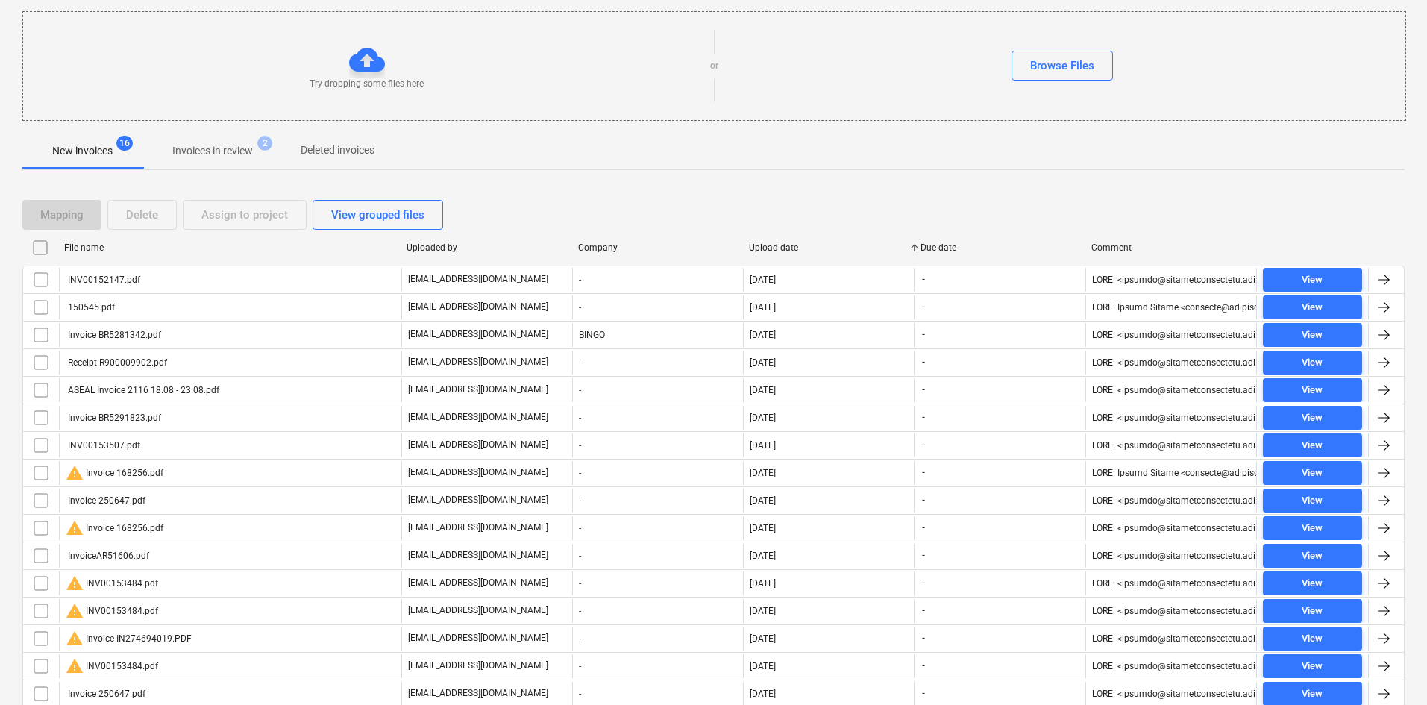
checkbox input "false"
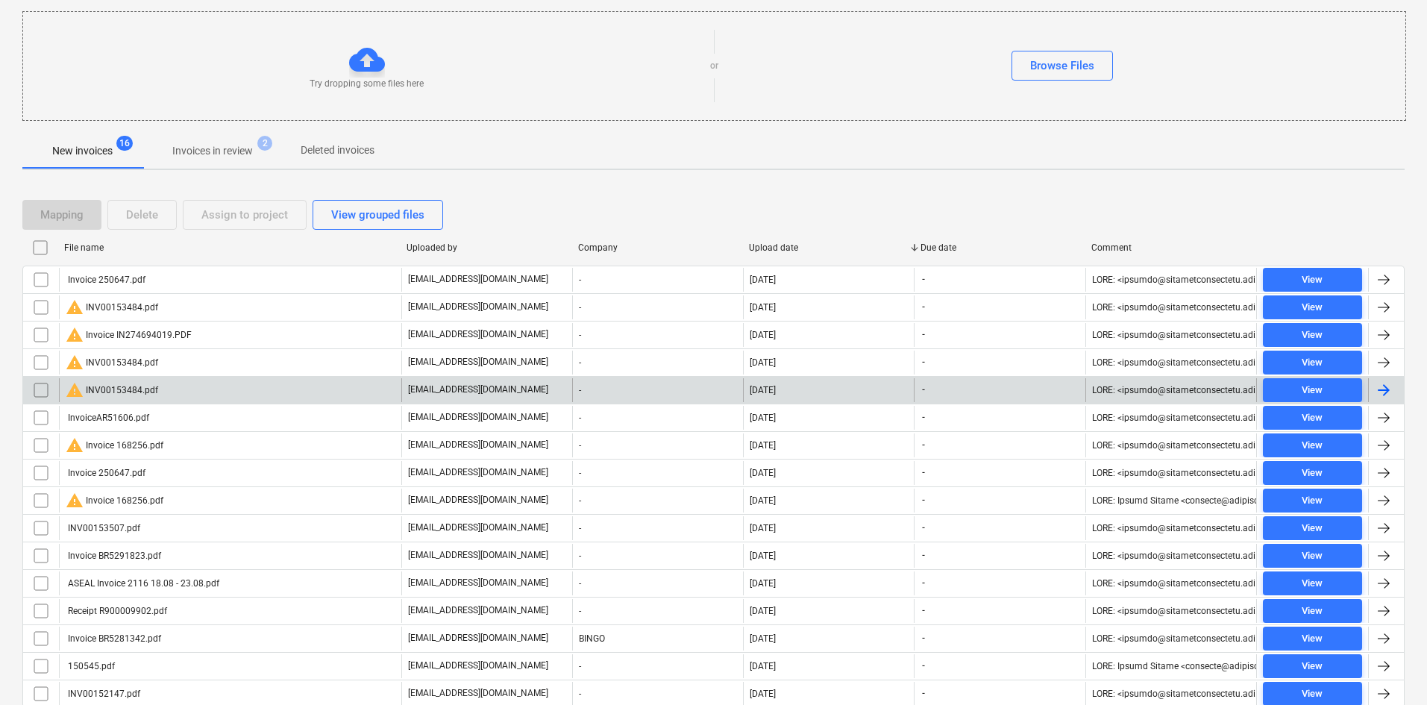
click at [188, 379] on div "warning INV00153484.pdf" at bounding box center [230, 390] width 342 height 24
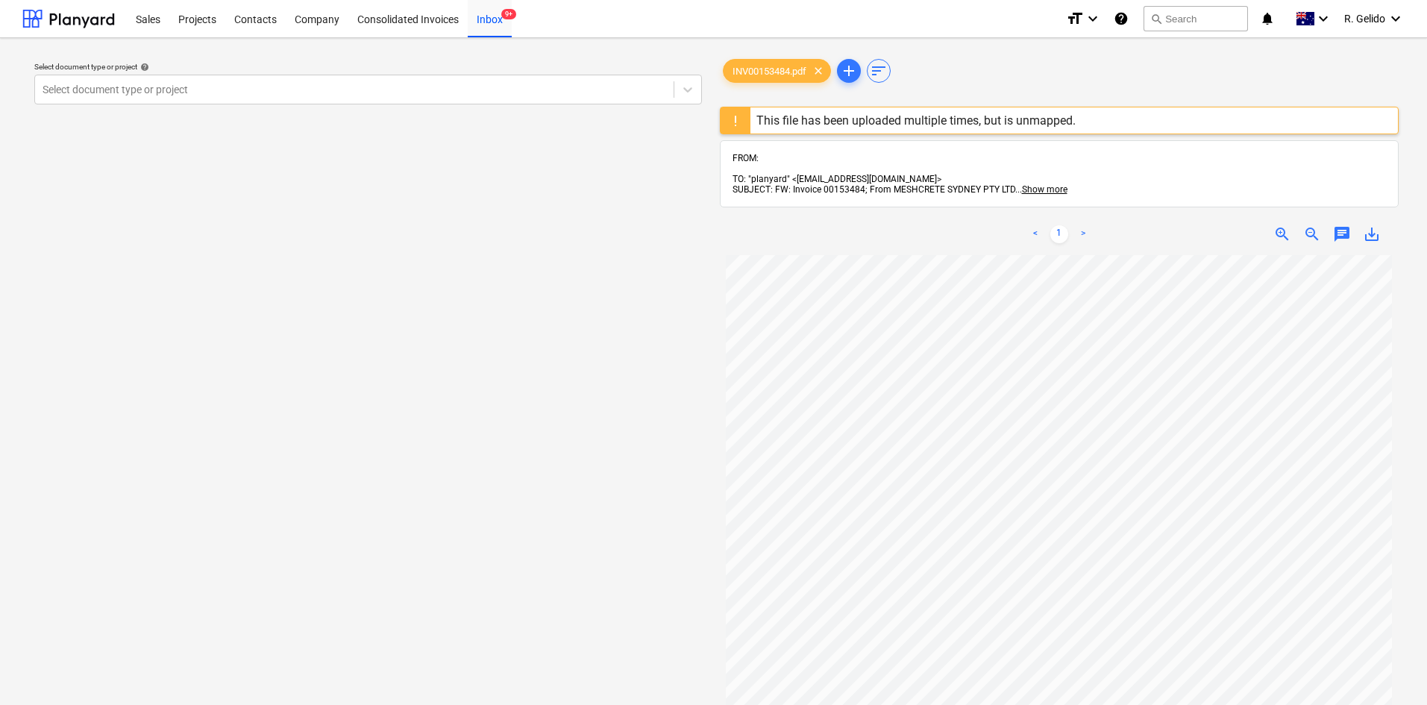
click at [930, 15] on div "Sales Projects Contacts Company Consolidated Invoices Inbox 9+" at bounding box center [590, 18] width 927 height 37
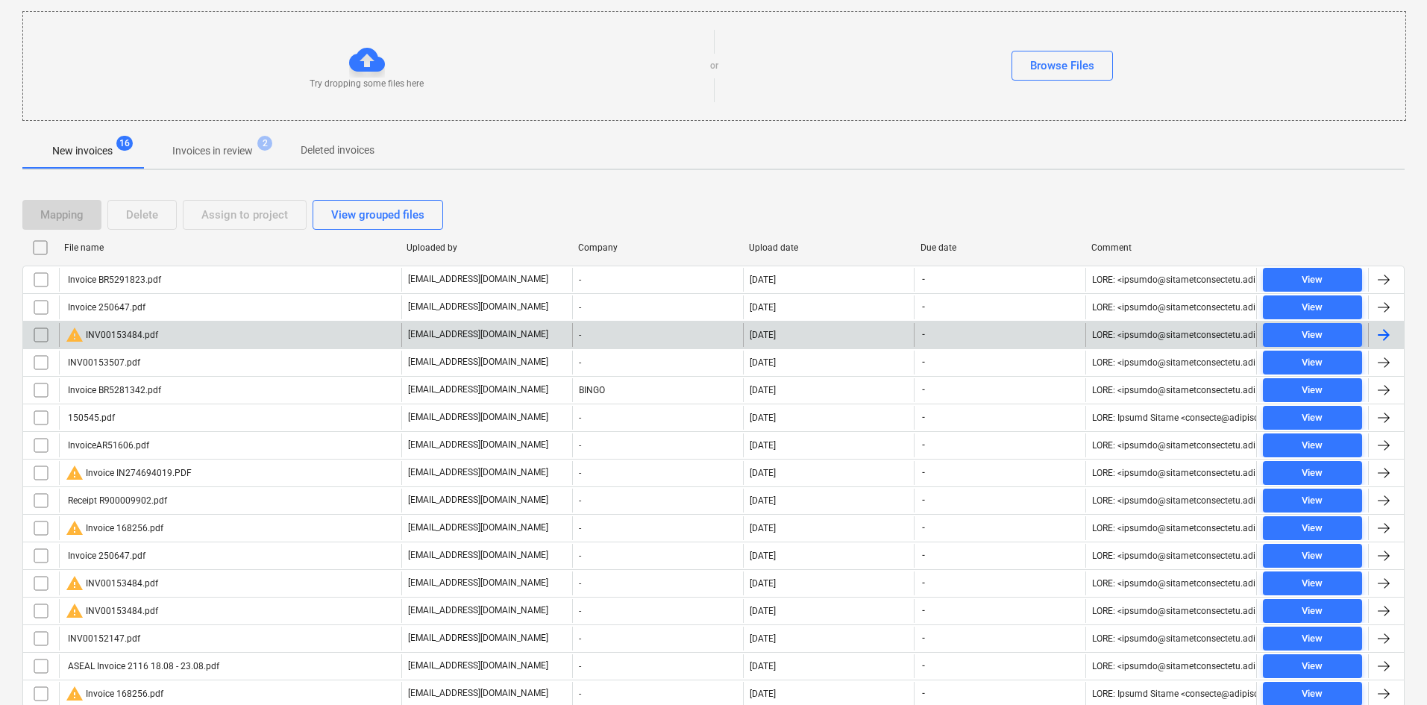
click at [182, 330] on div "warning INV00153484.pdf" at bounding box center [230, 335] width 342 height 24
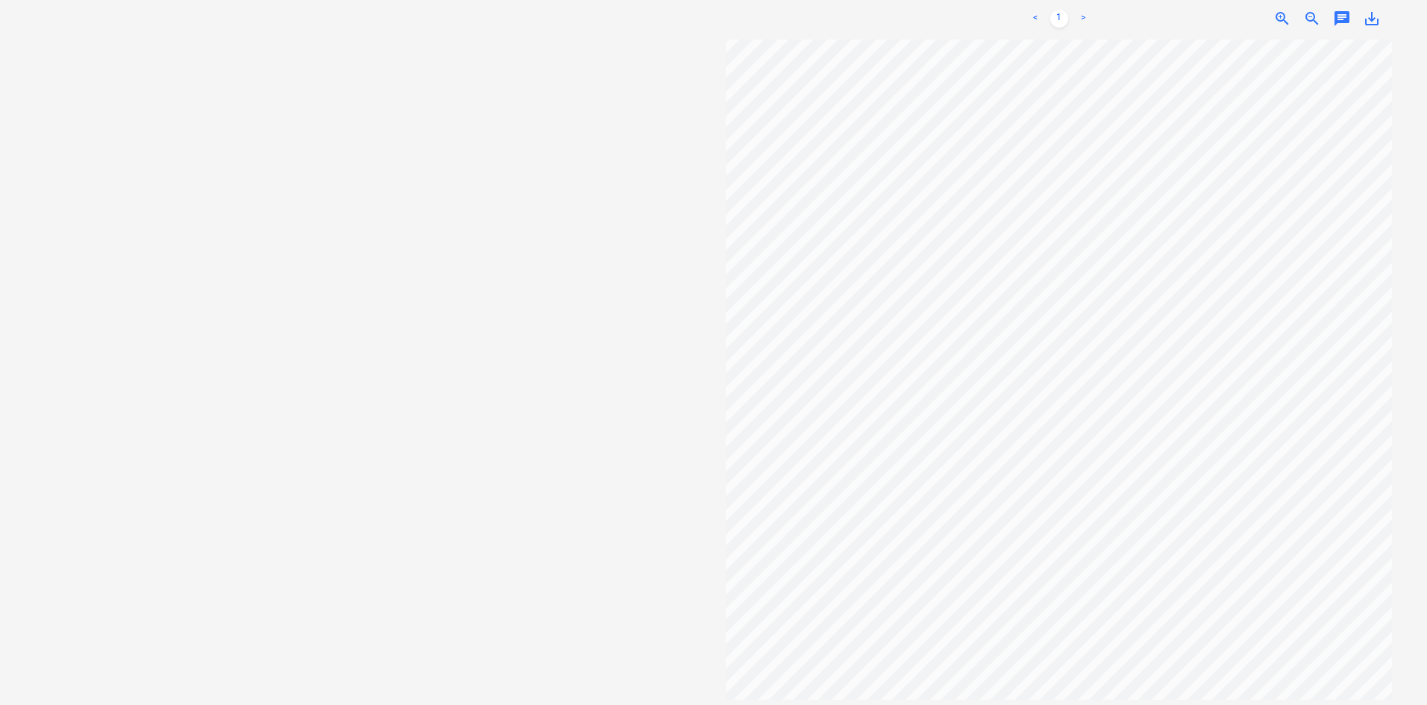
scroll to position [221, 0]
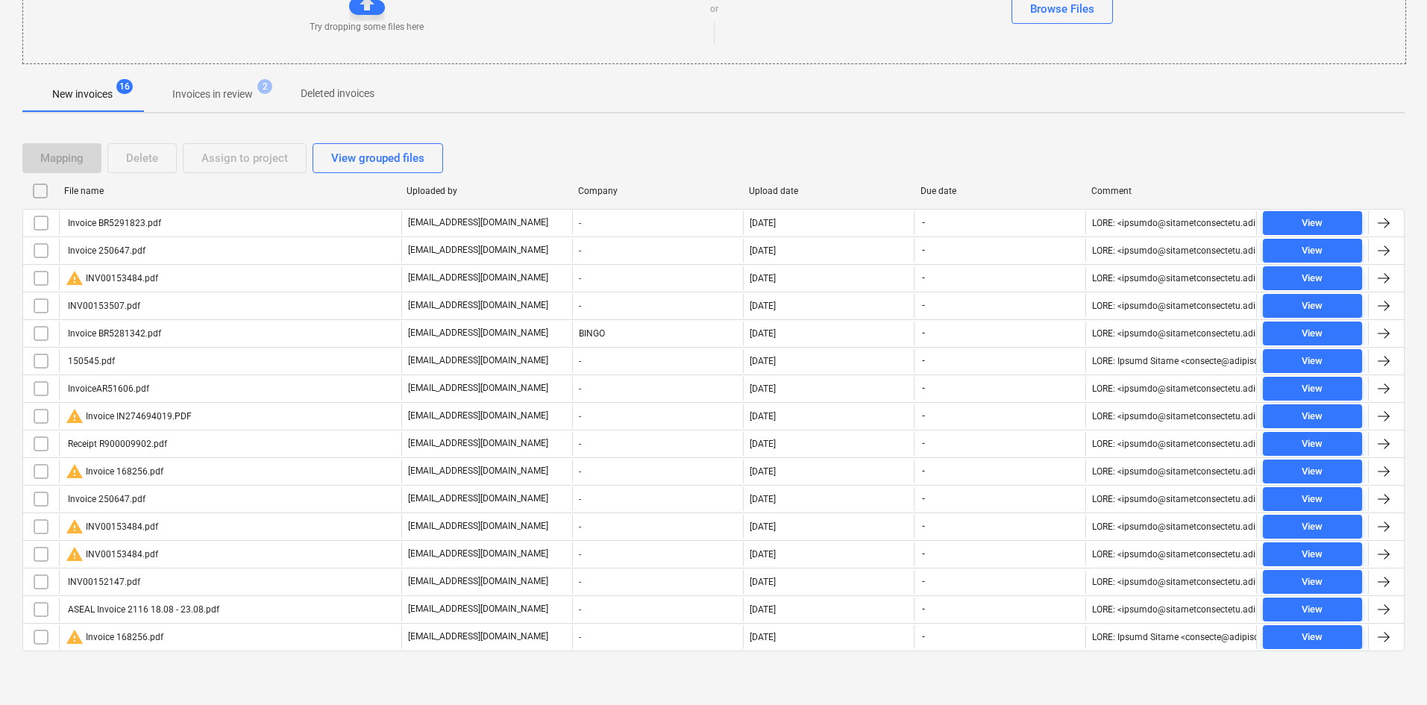
scroll to position [149, 0]
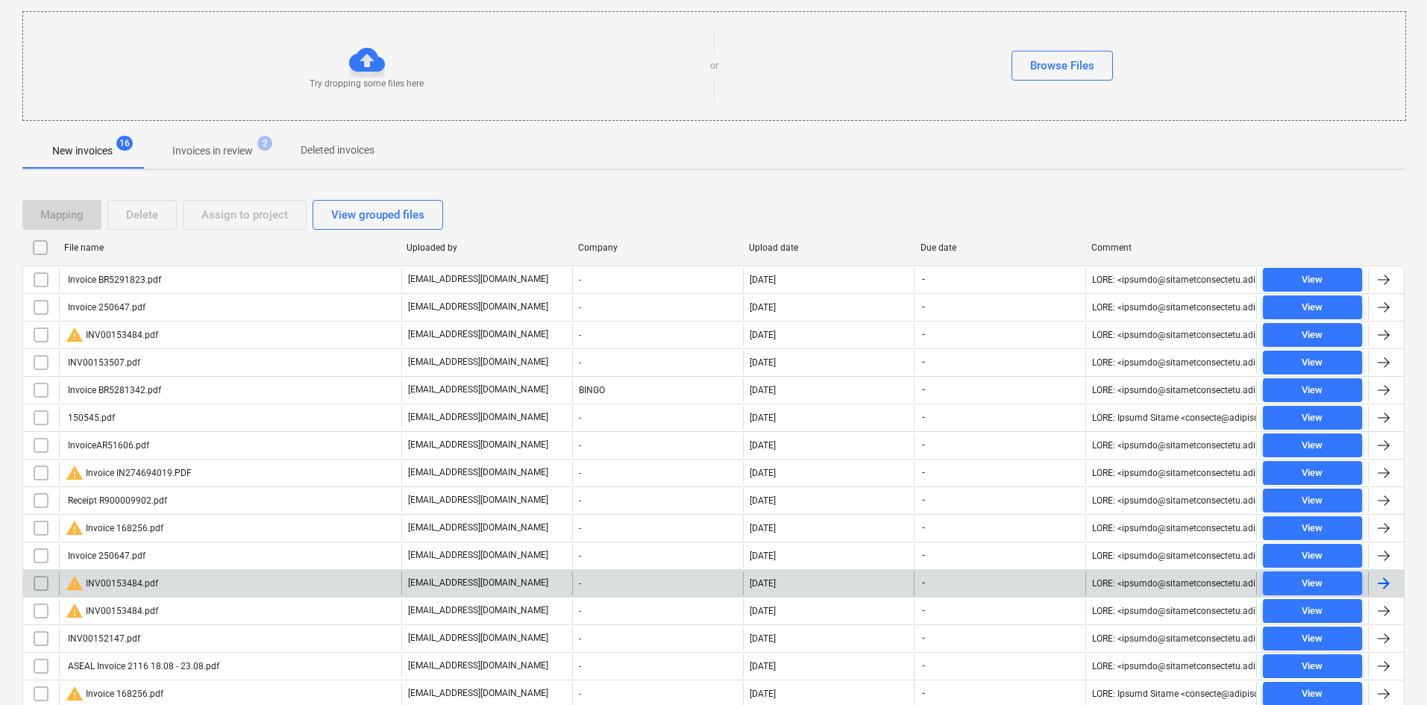
click at [160, 582] on div "warning INV00153484.pdf" at bounding box center [230, 583] width 342 height 24
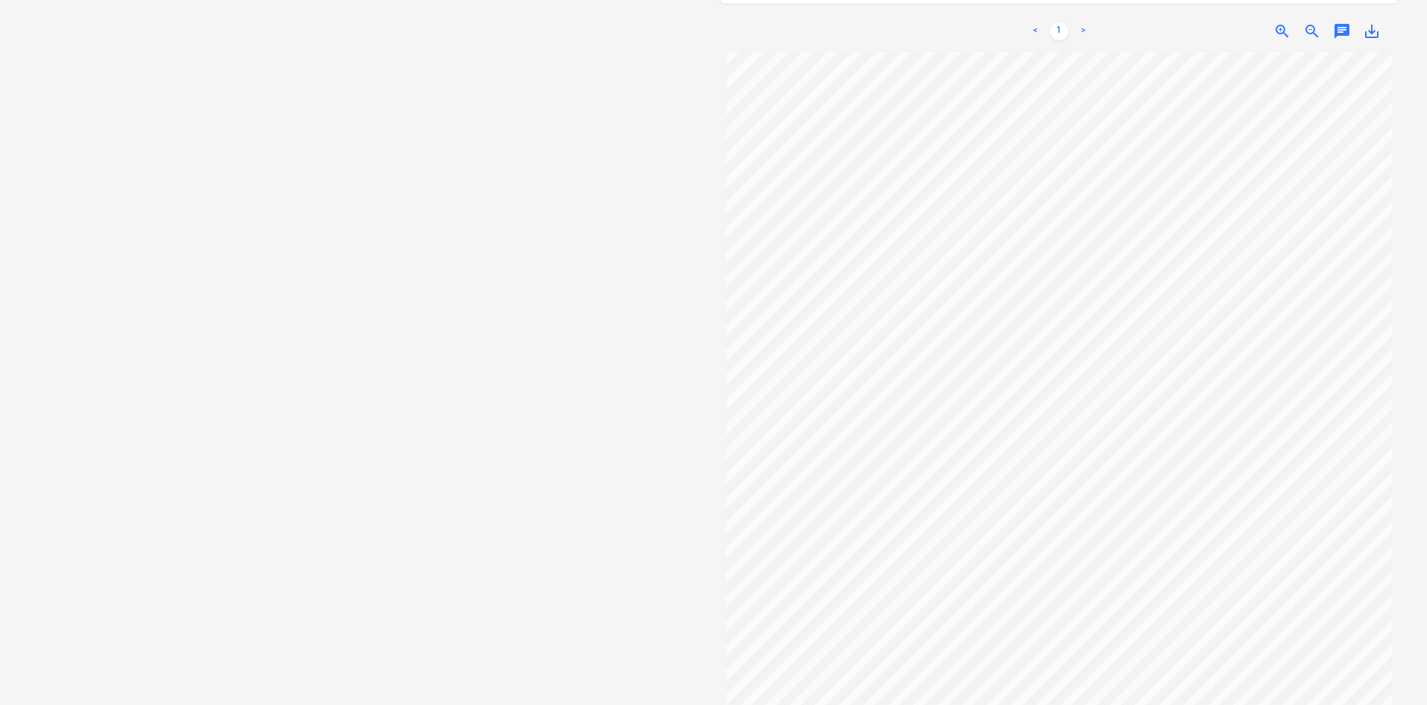
scroll to position [221, 0]
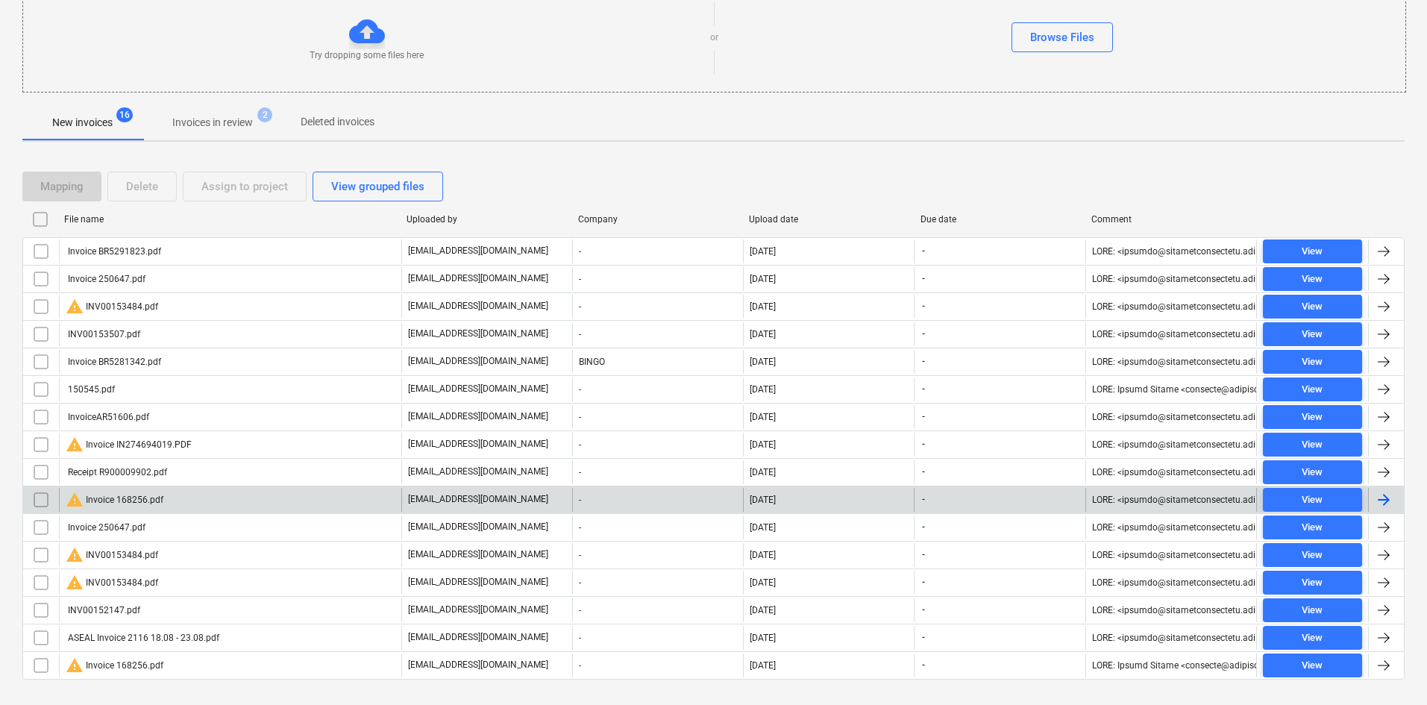
scroll to position [206, 0]
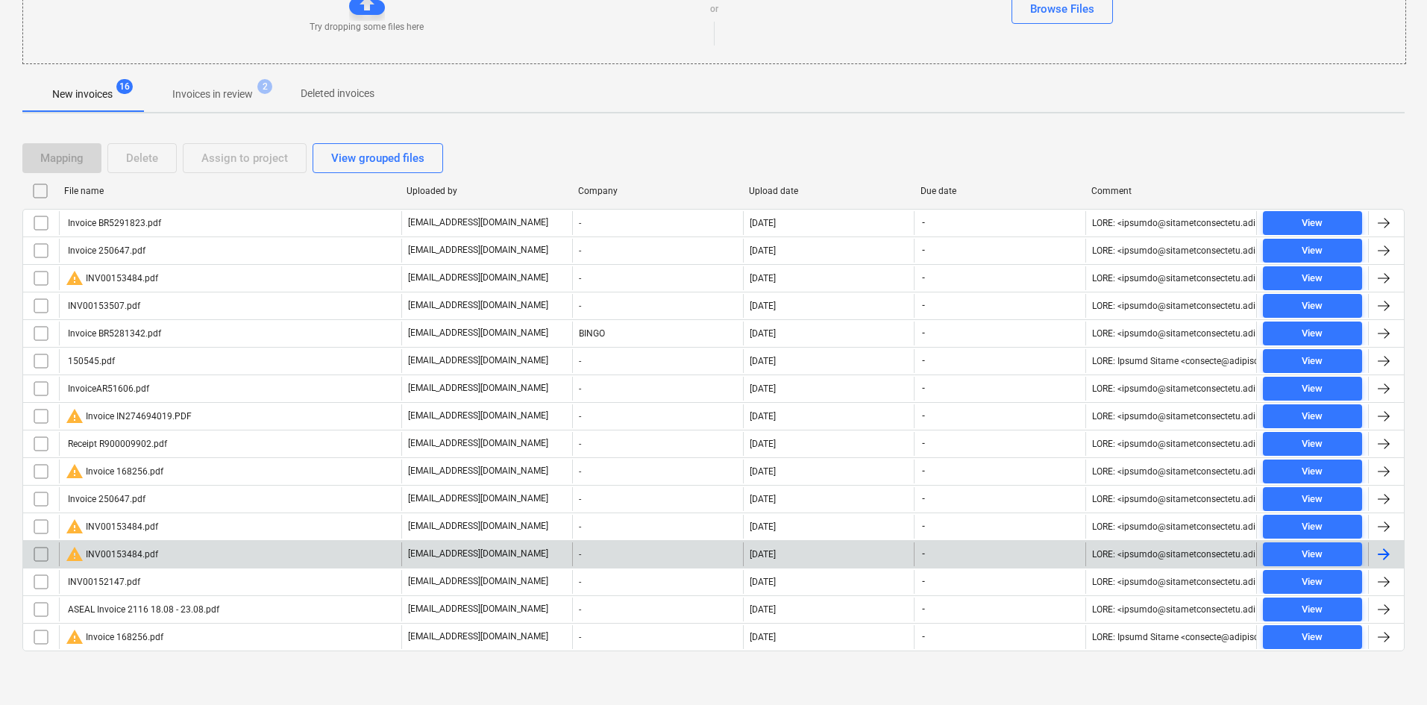
click at [224, 550] on div "warning INV00153484.pdf" at bounding box center [230, 554] width 342 height 24
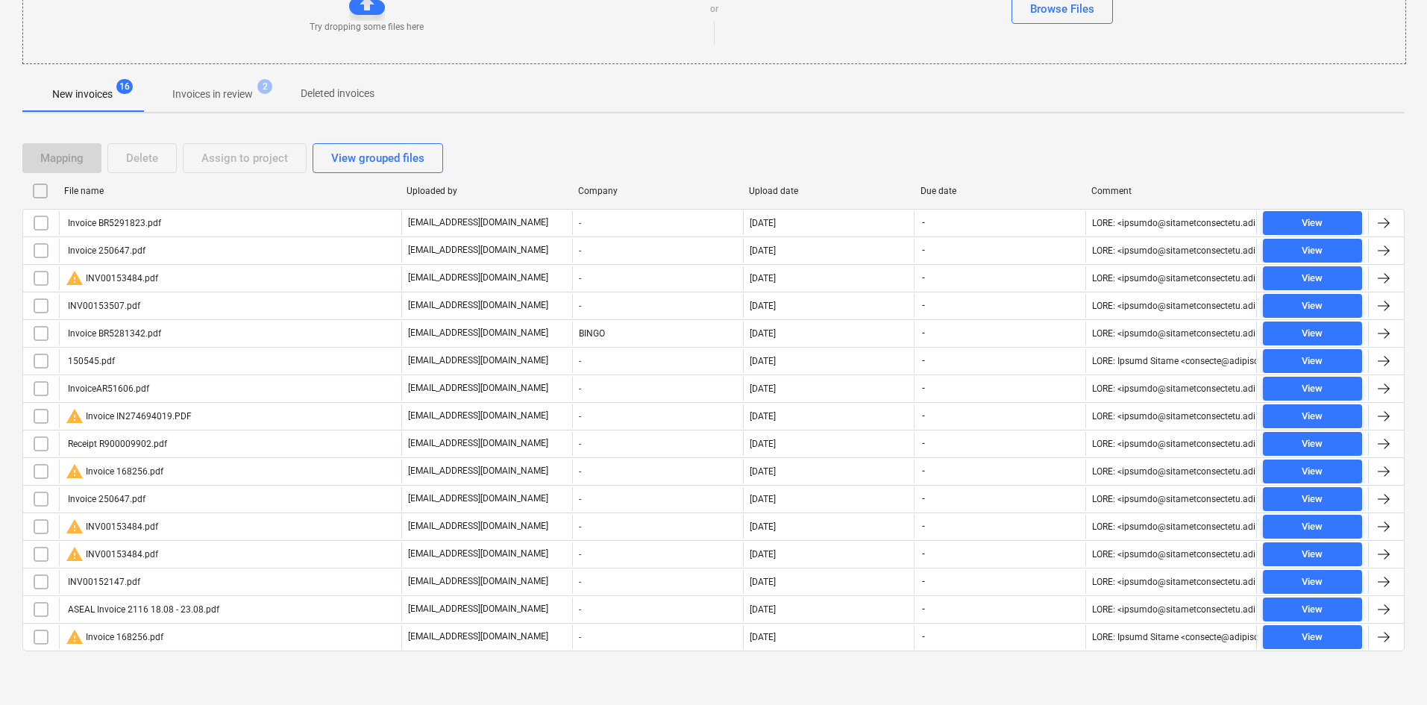
scroll to position [206, 0]
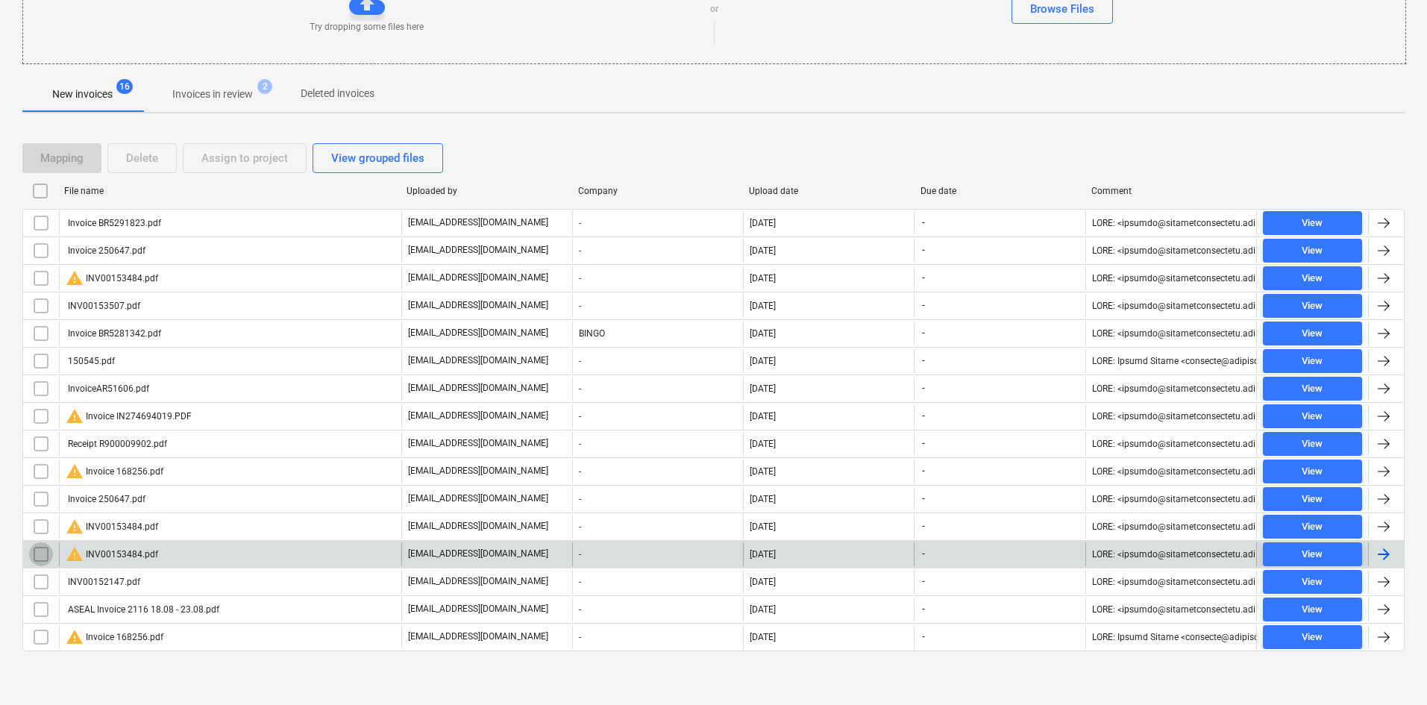
click at [44, 552] on input "checkbox" at bounding box center [41, 554] width 24 height 24
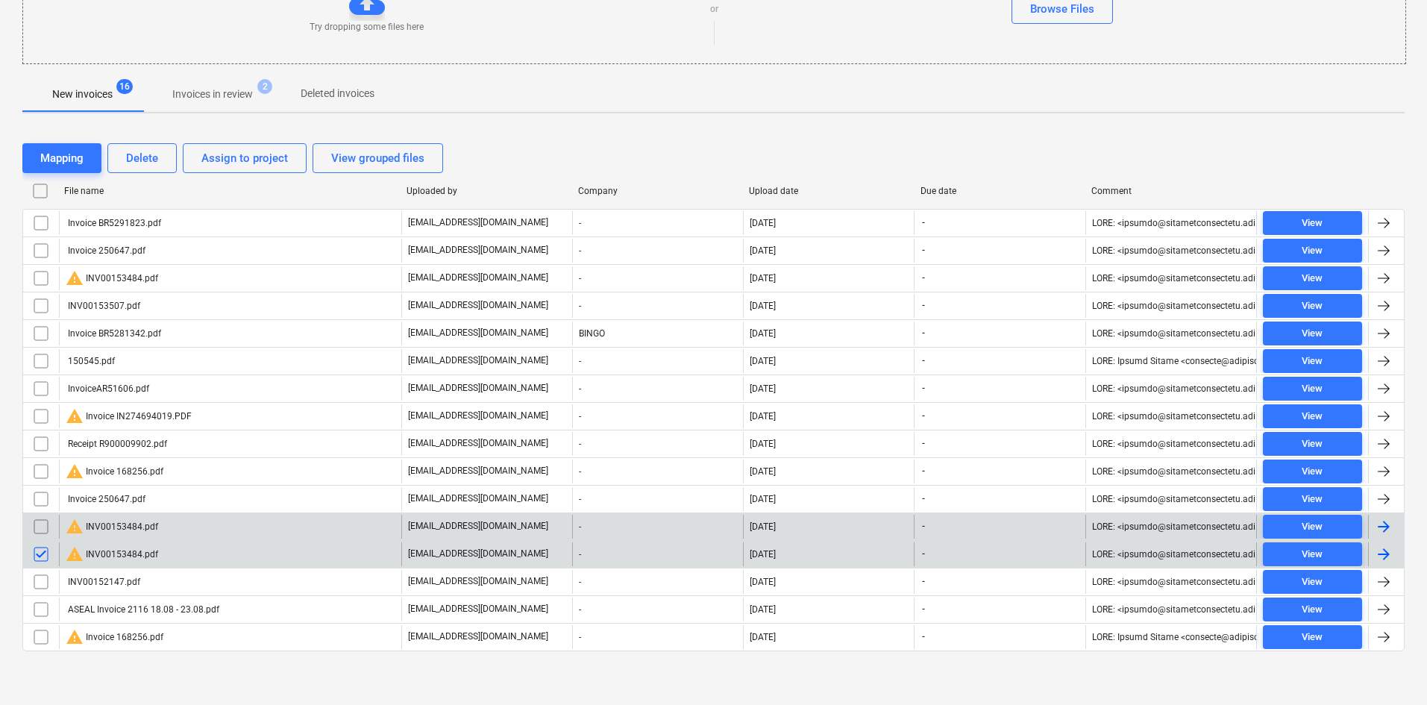
click at [42, 530] on input "checkbox" at bounding box center [41, 527] width 24 height 24
click at [145, 166] on div "Delete" at bounding box center [142, 157] width 32 height 19
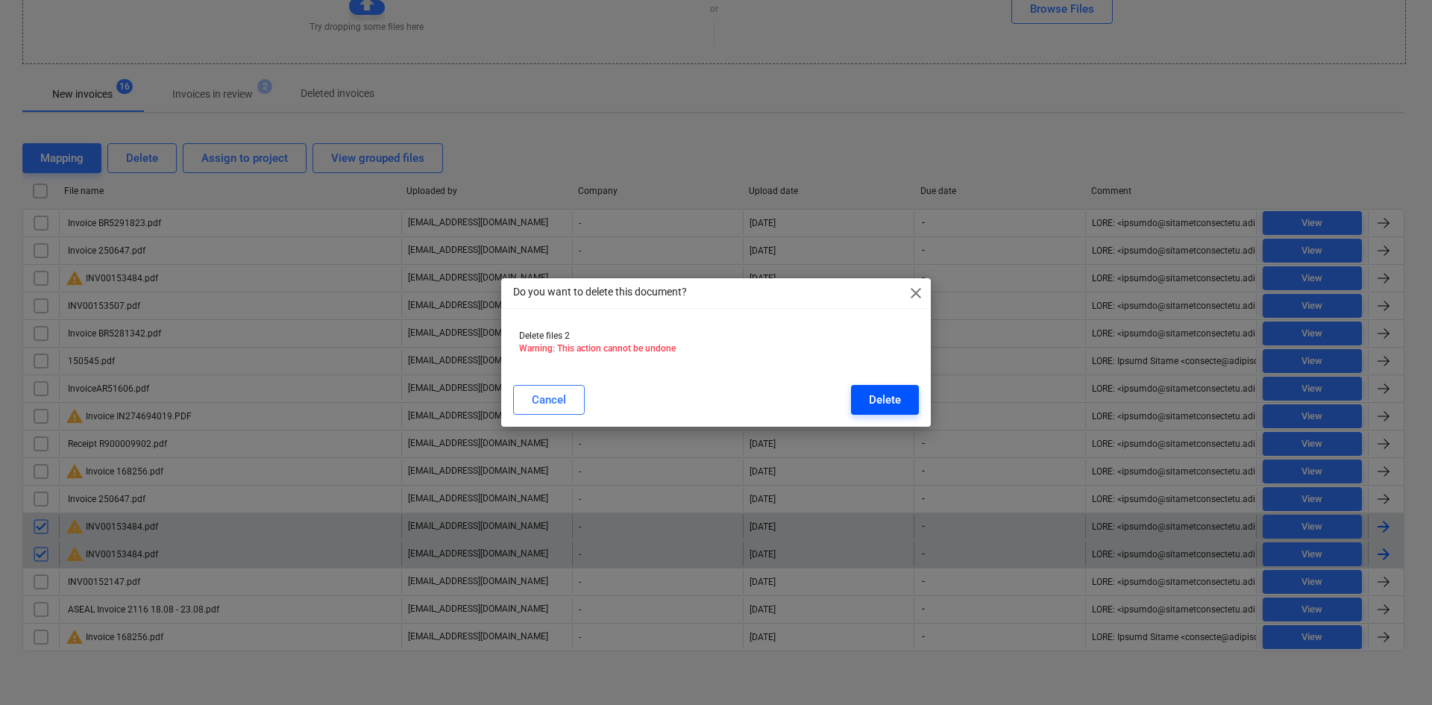
click at [889, 402] on div "Delete" at bounding box center [885, 399] width 32 height 19
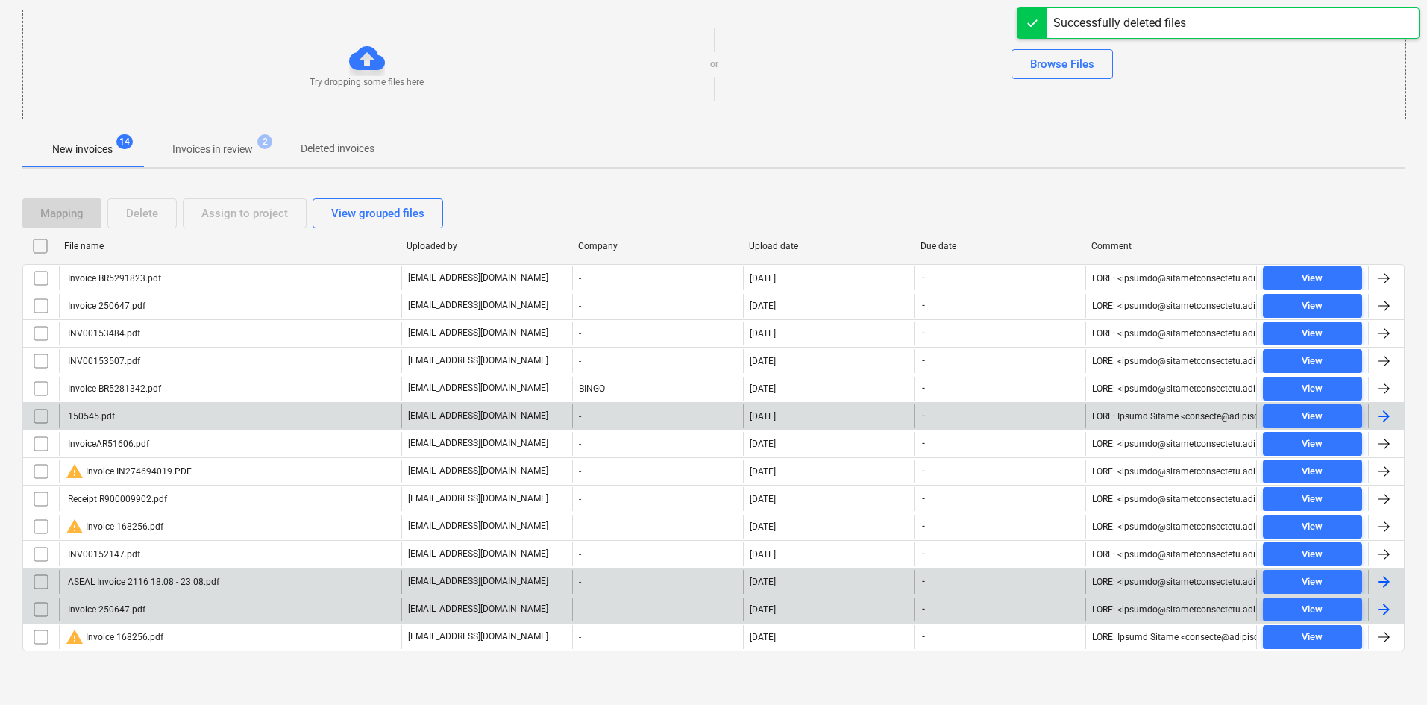
scroll to position [151, 0]
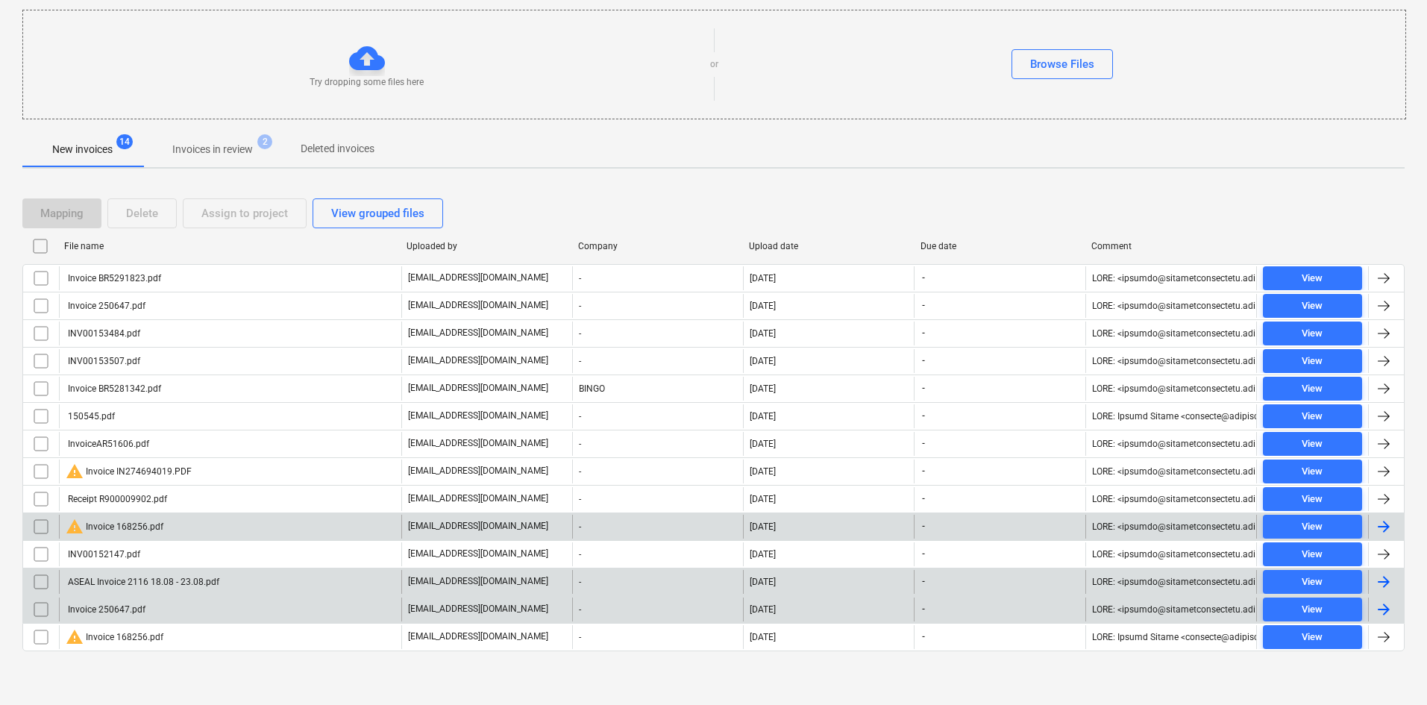
click at [198, 528] on div "warning Invoice 168256.pdf" at bounding box center [230, 527] width 342 height 24
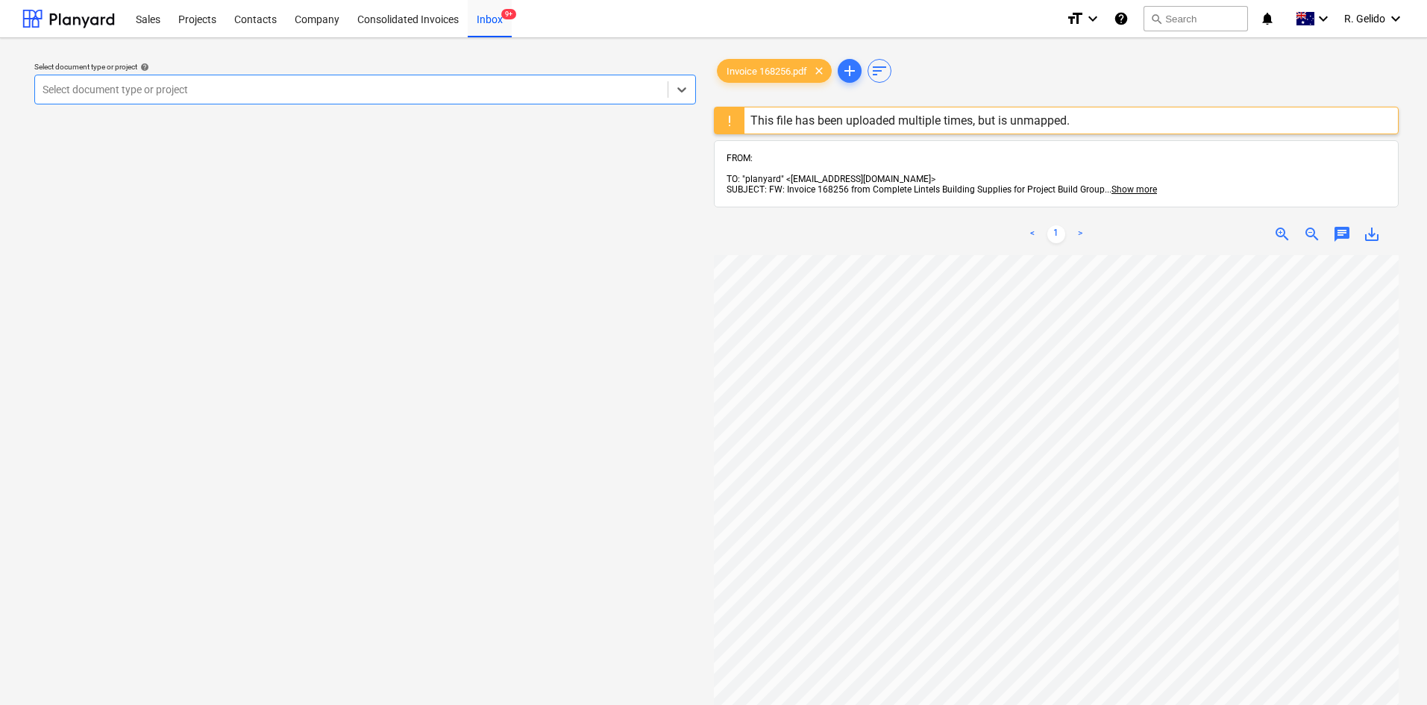
scroll to position [151, 0]
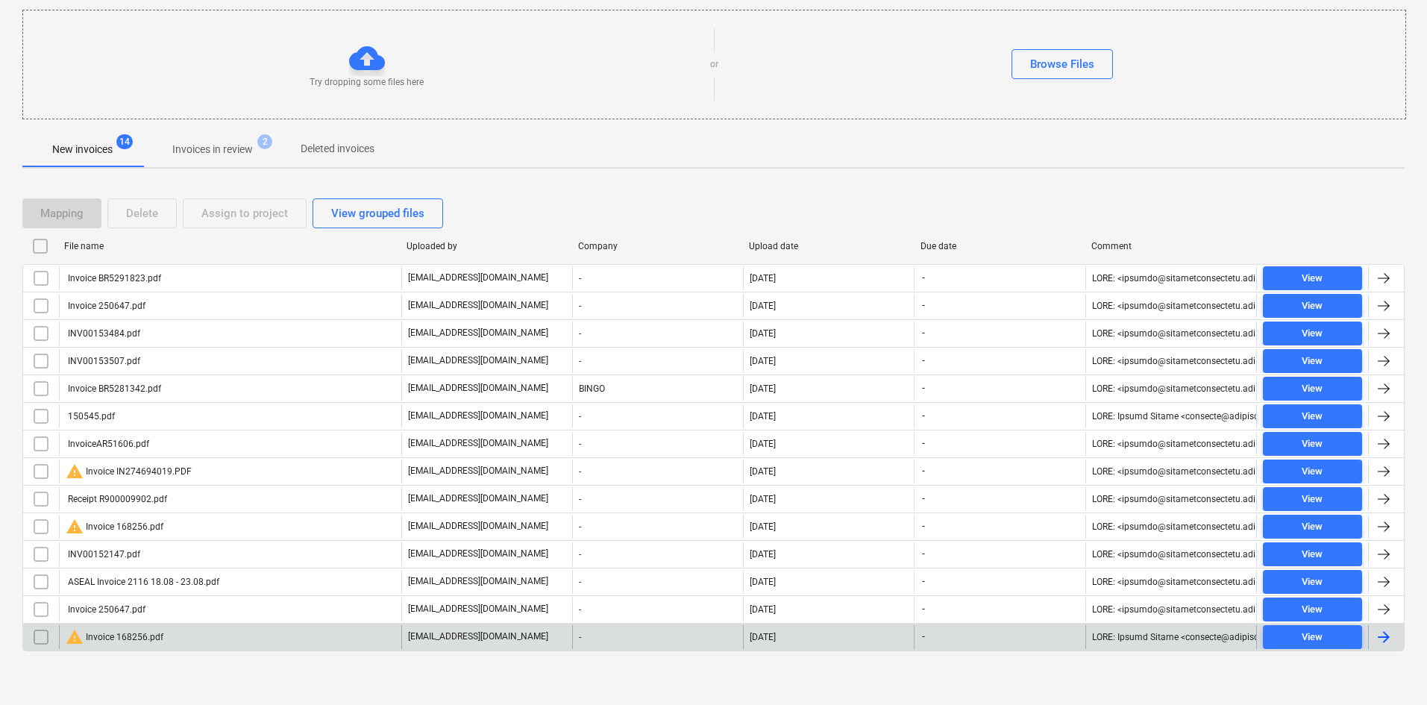
click at [210, 638] on div "warning Invoice 168256.pdf" at bounding box center [230, 637] width 342 height 24
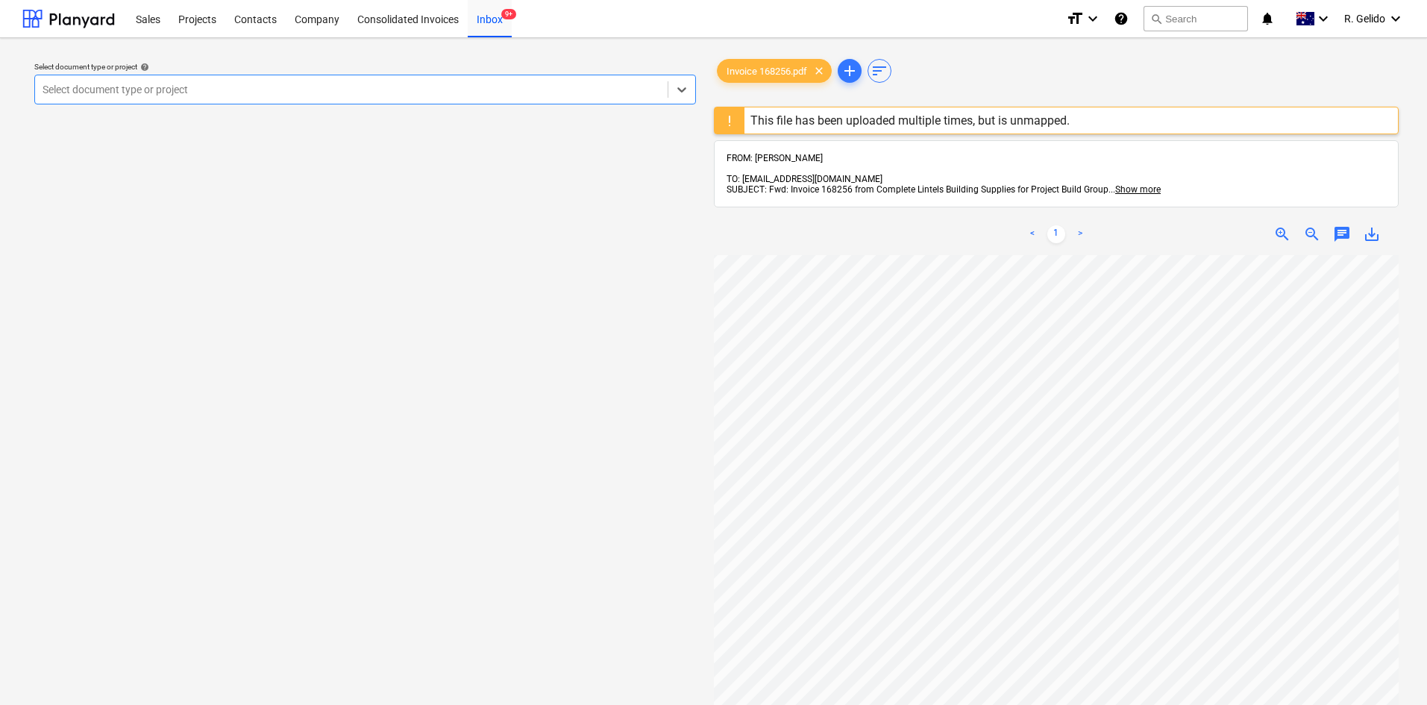
scroll to position [234, 0]
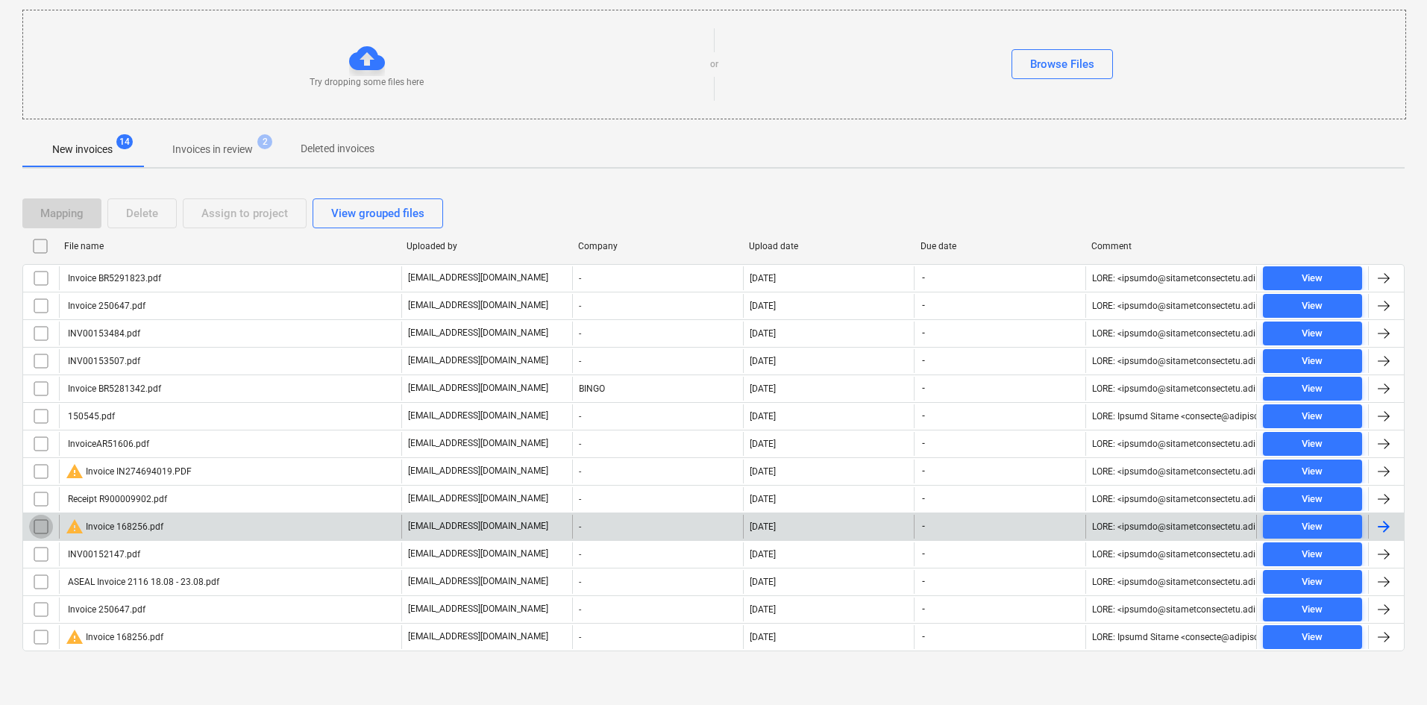
click at [47, 520] on input "checkbox" at bounding box center [41, 527] width 24 height 24
click at [157, 216] on div "Delete" at bounding box center [142, 213] width 32 height 19
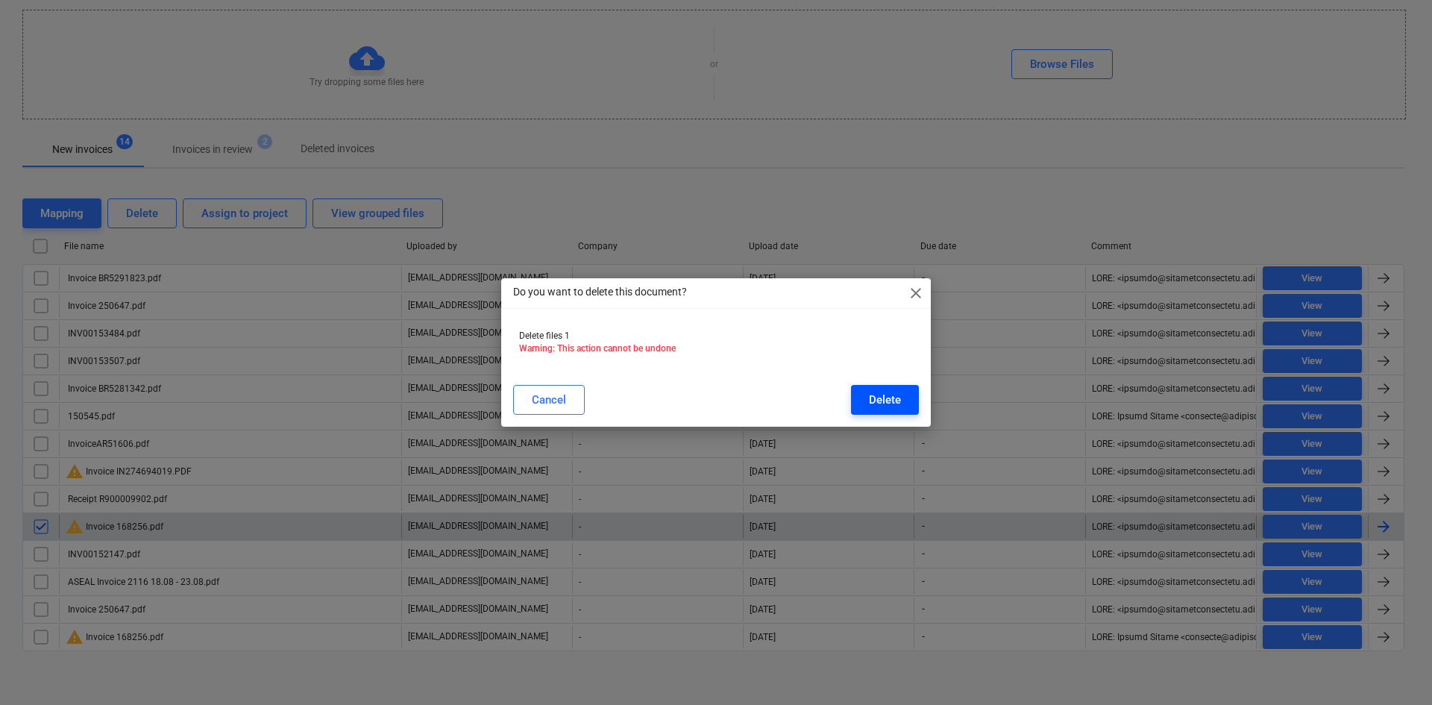
click at [882, 406] on div "Delete" at bounding box center [885, 399] width 32 height 19
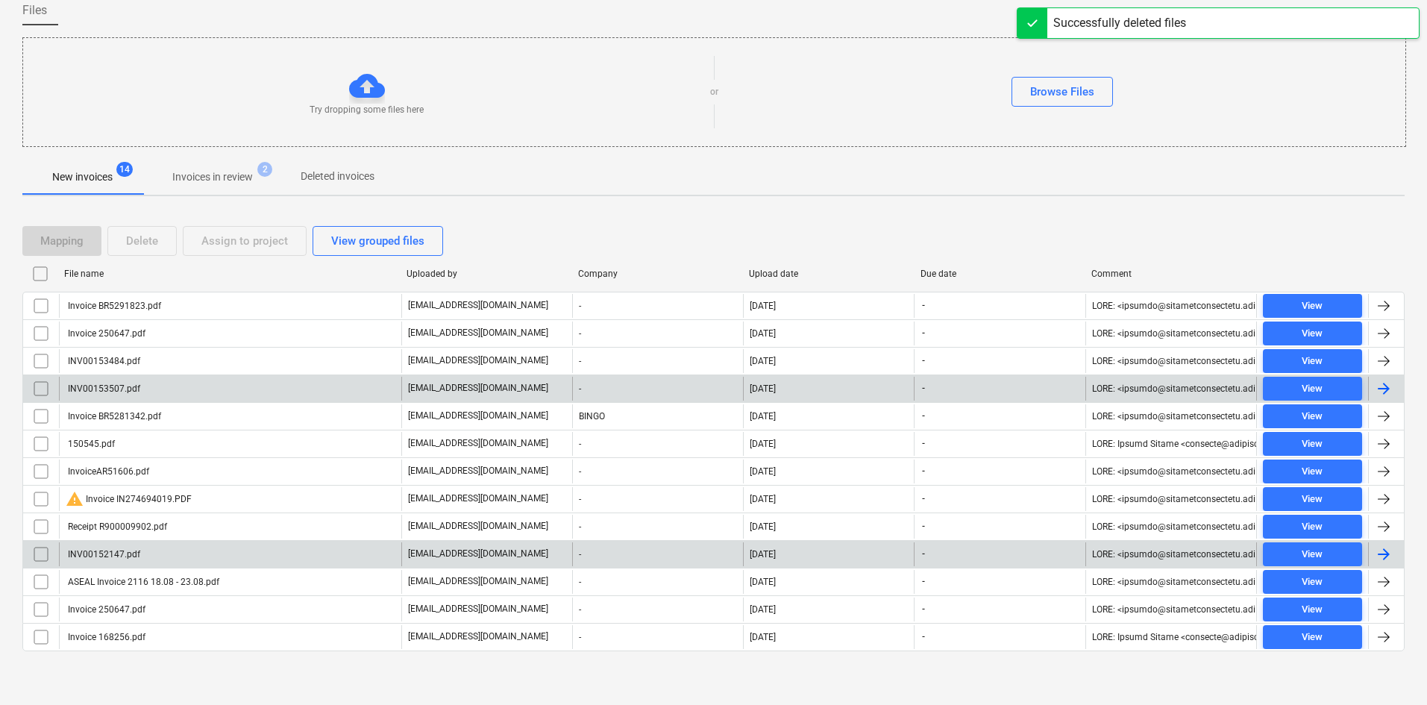
scroll to position [123, 0]
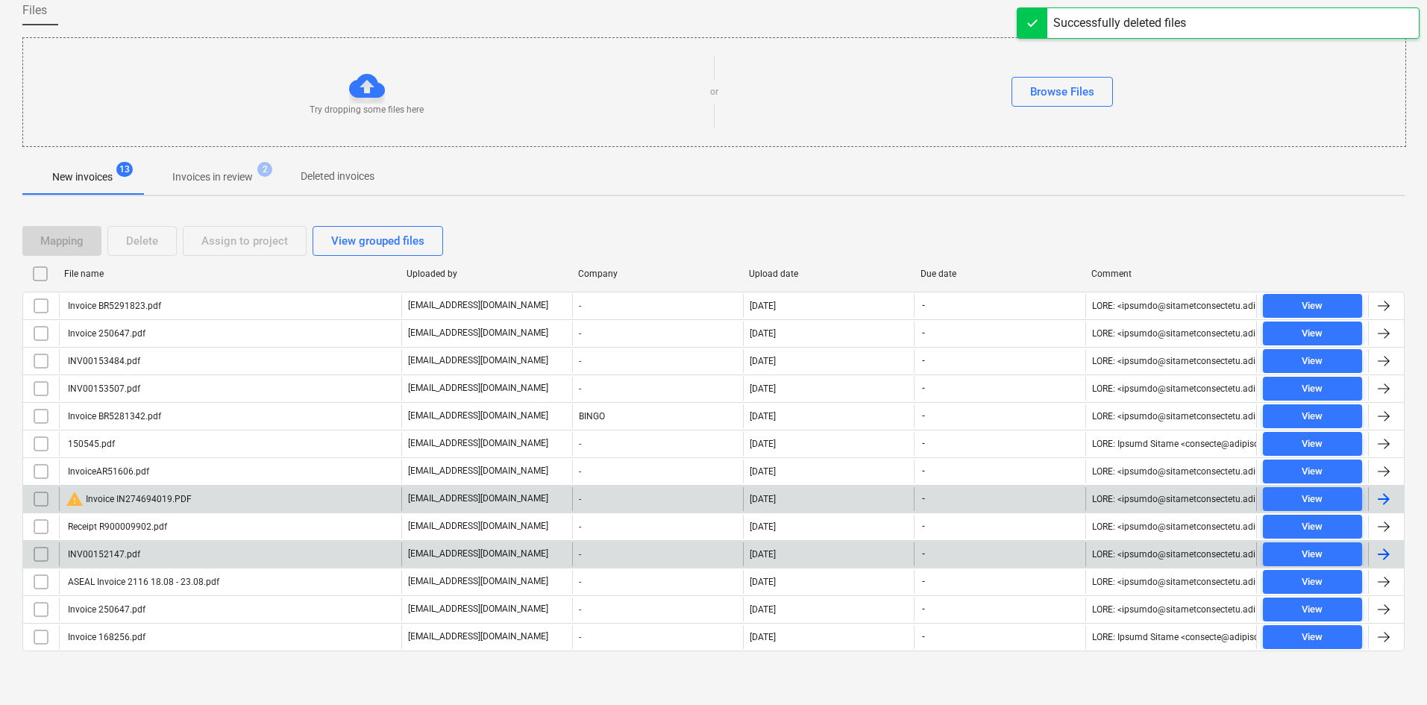
click at [206, 501] on div "warning Invoice IN274694019.PDF" at bounding box center [230, 499] width 342 height 24
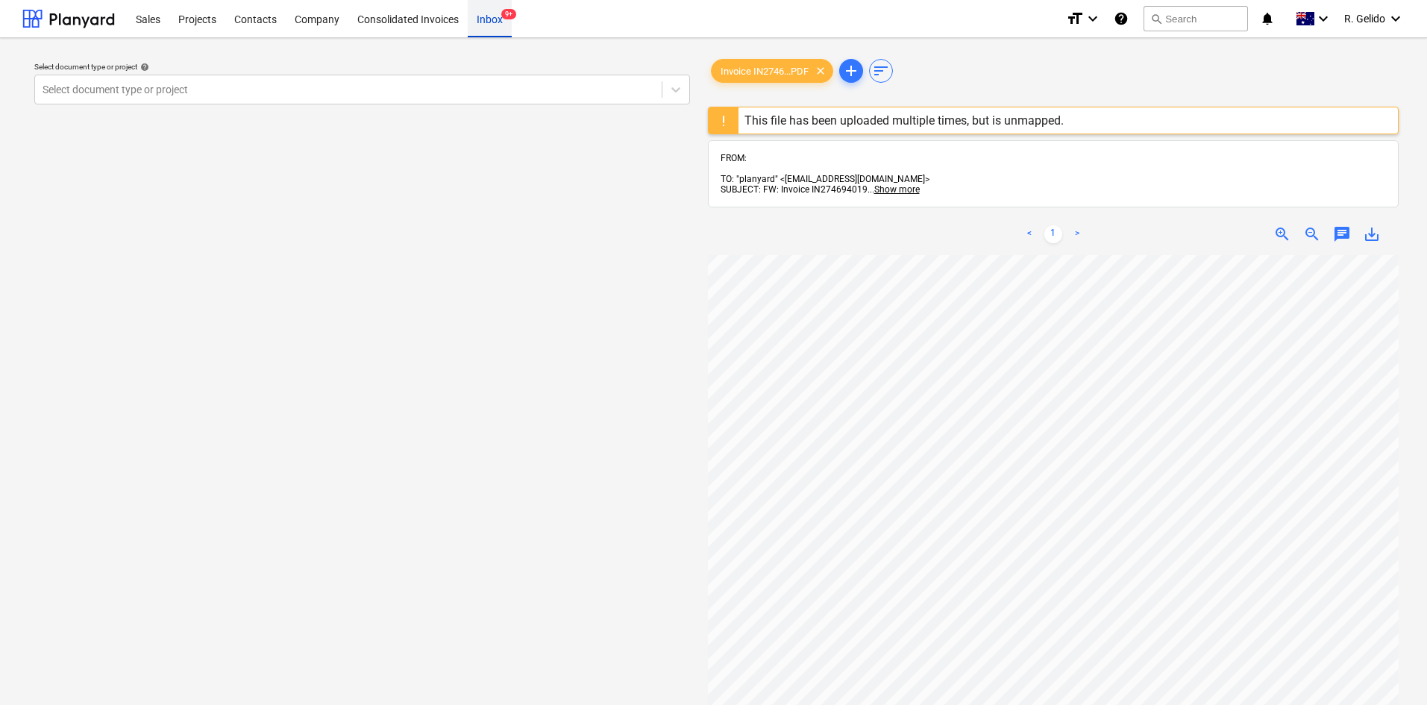
click at [485, 25] on div "Inbox 9+" at bounding box center [490, 18] width 44 height 38
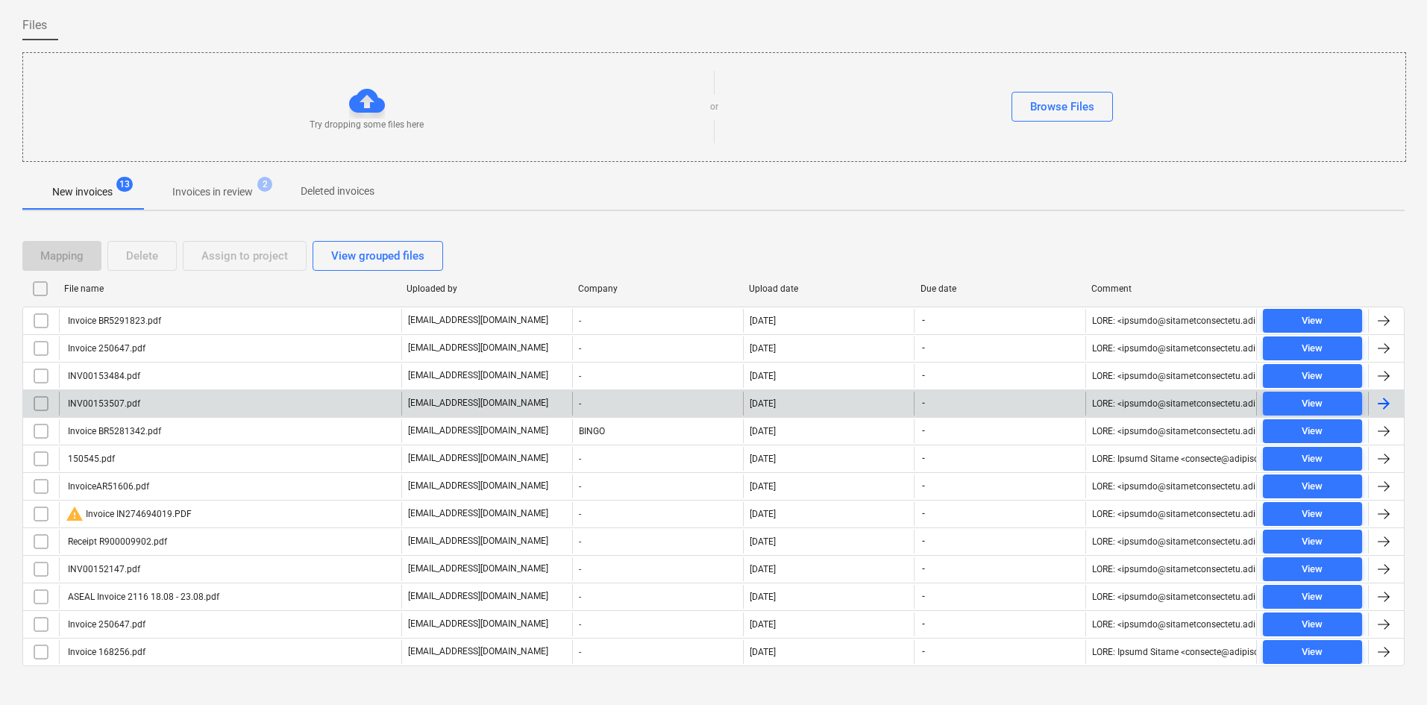
scroll to position [123, 0]
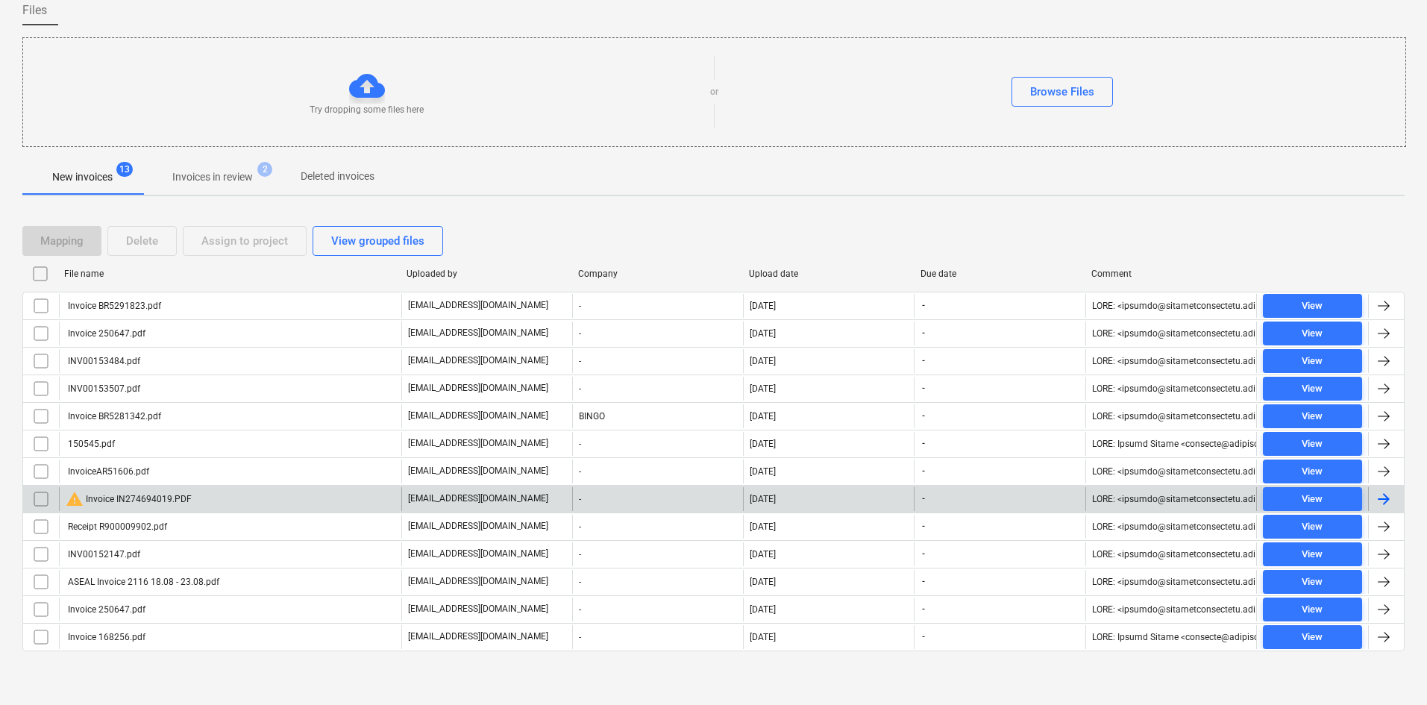
click at [40, 498] on input "checkbox" at bounding box center [41, 499] width 24 height 24
click at [151, 249] on div "Delete" at bounding box center [142, 240] width 32 height 19
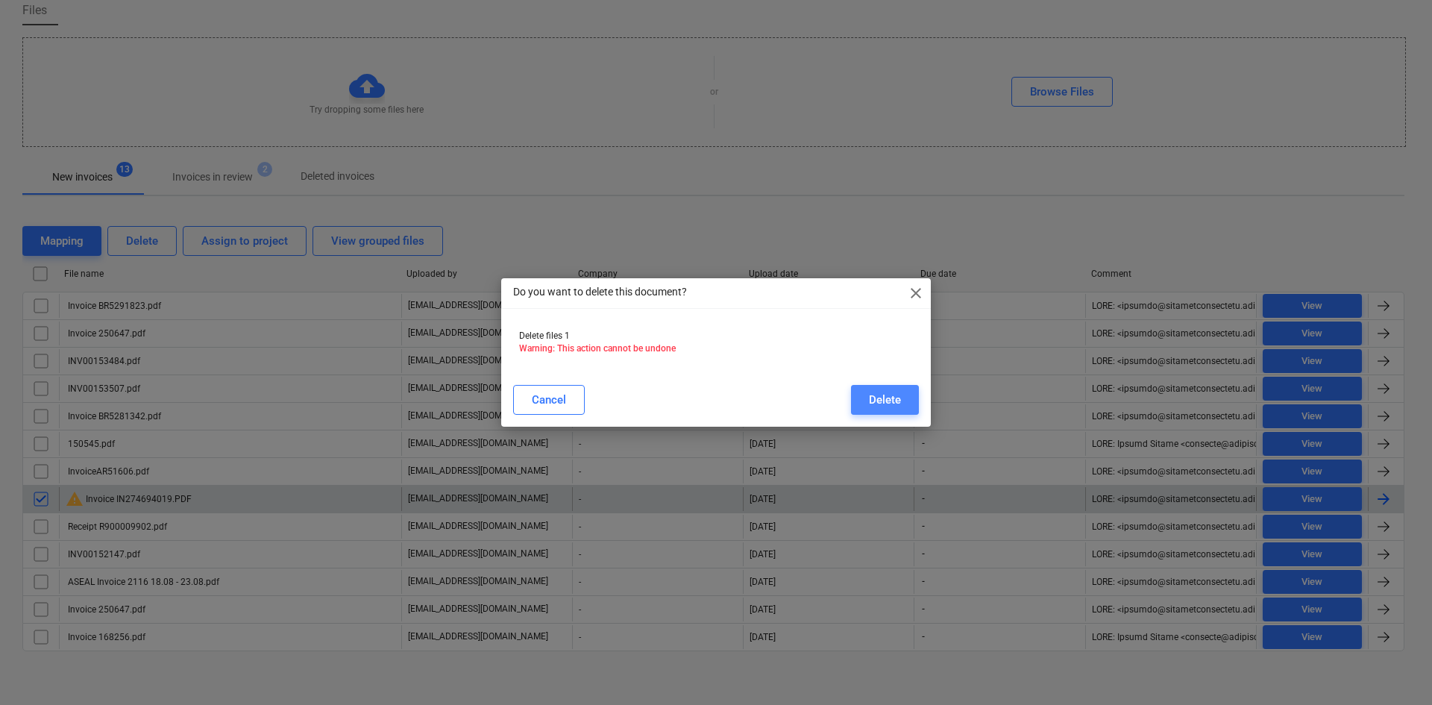
click at [872, 402] on div "Delete" at bounding box center [885, 399] width 32 height 19
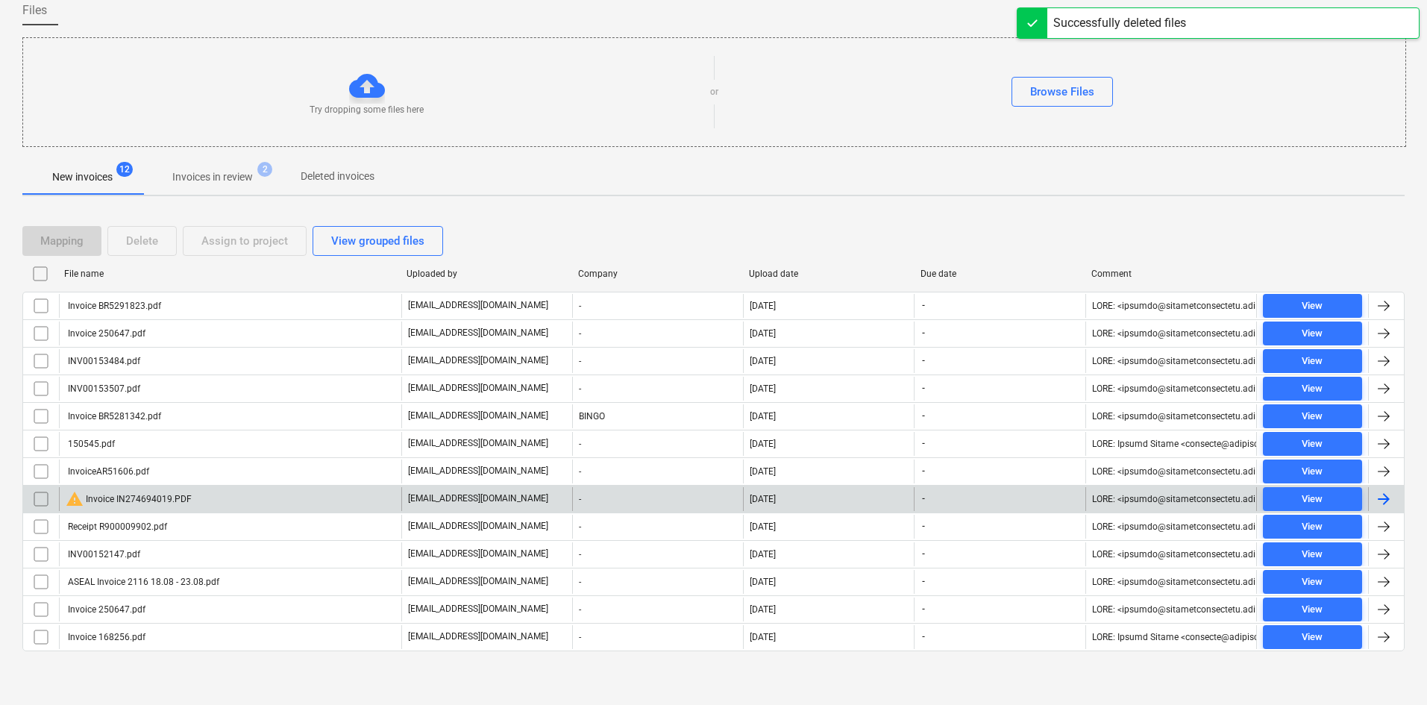
scroll to position [95, 0]
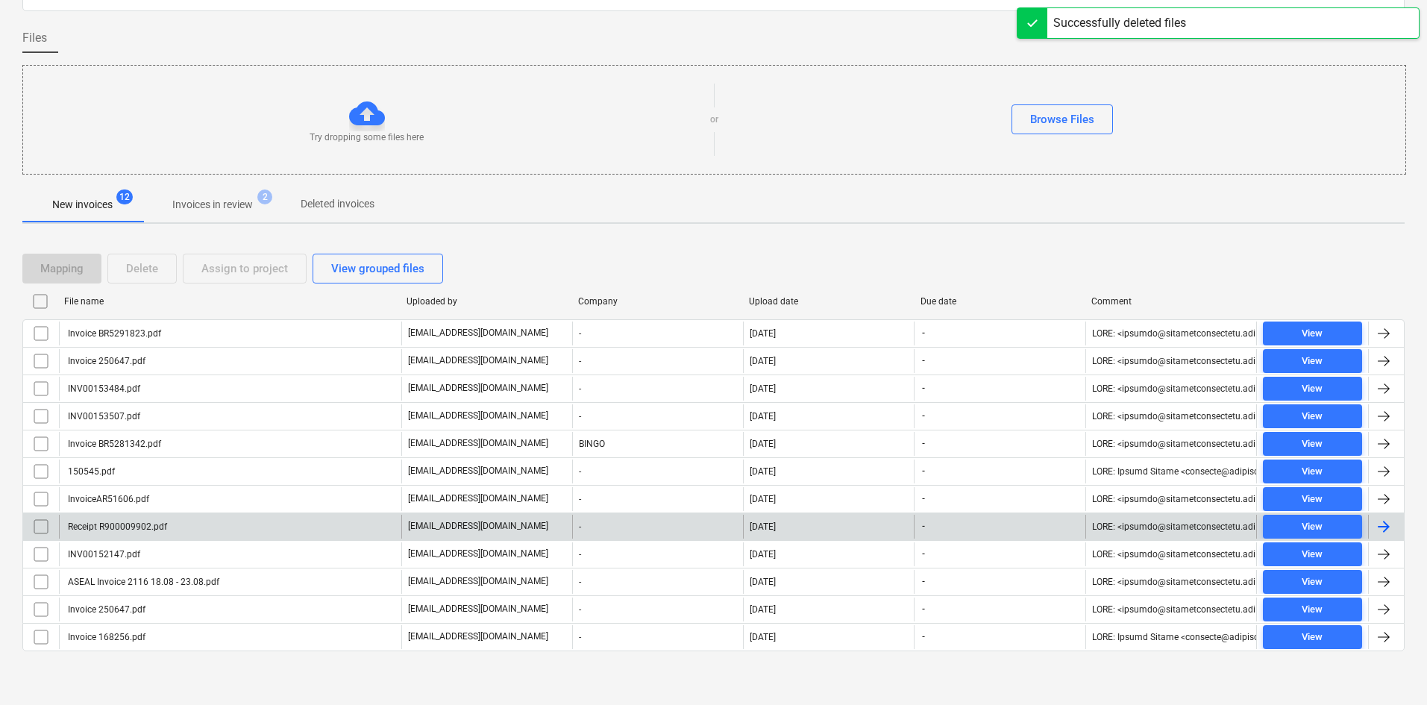
click at [779, 303] on div "Upload date" at bounding box center [829, 301] width 160 height 10
checkbox input "false"
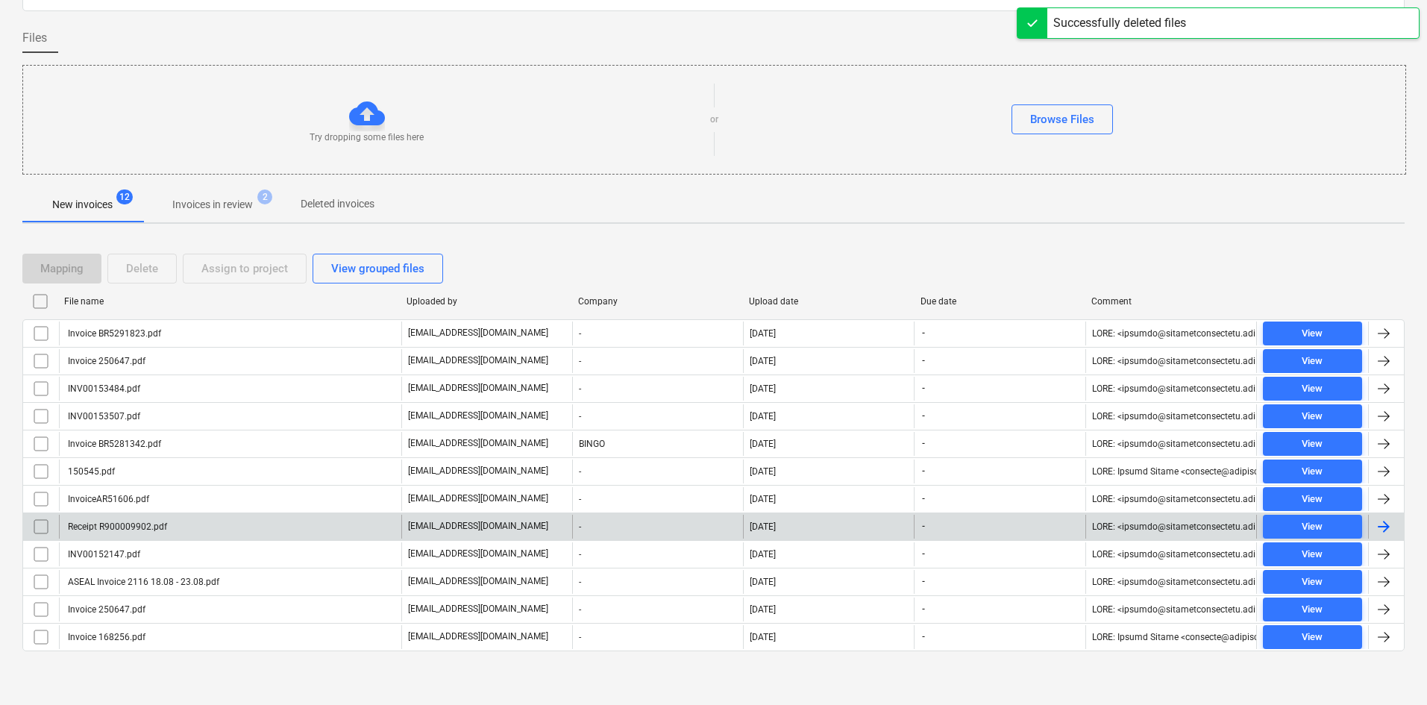
checkbox input "false"
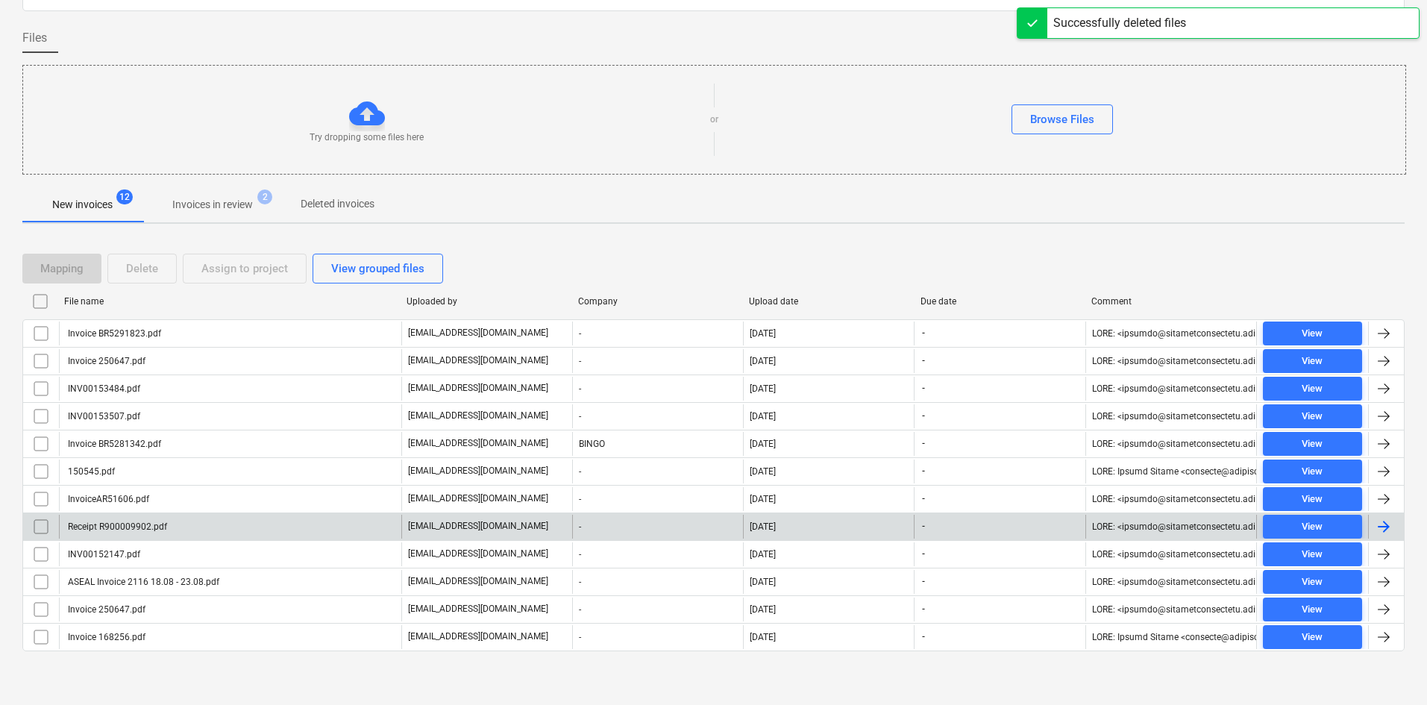
checkbox input "false"
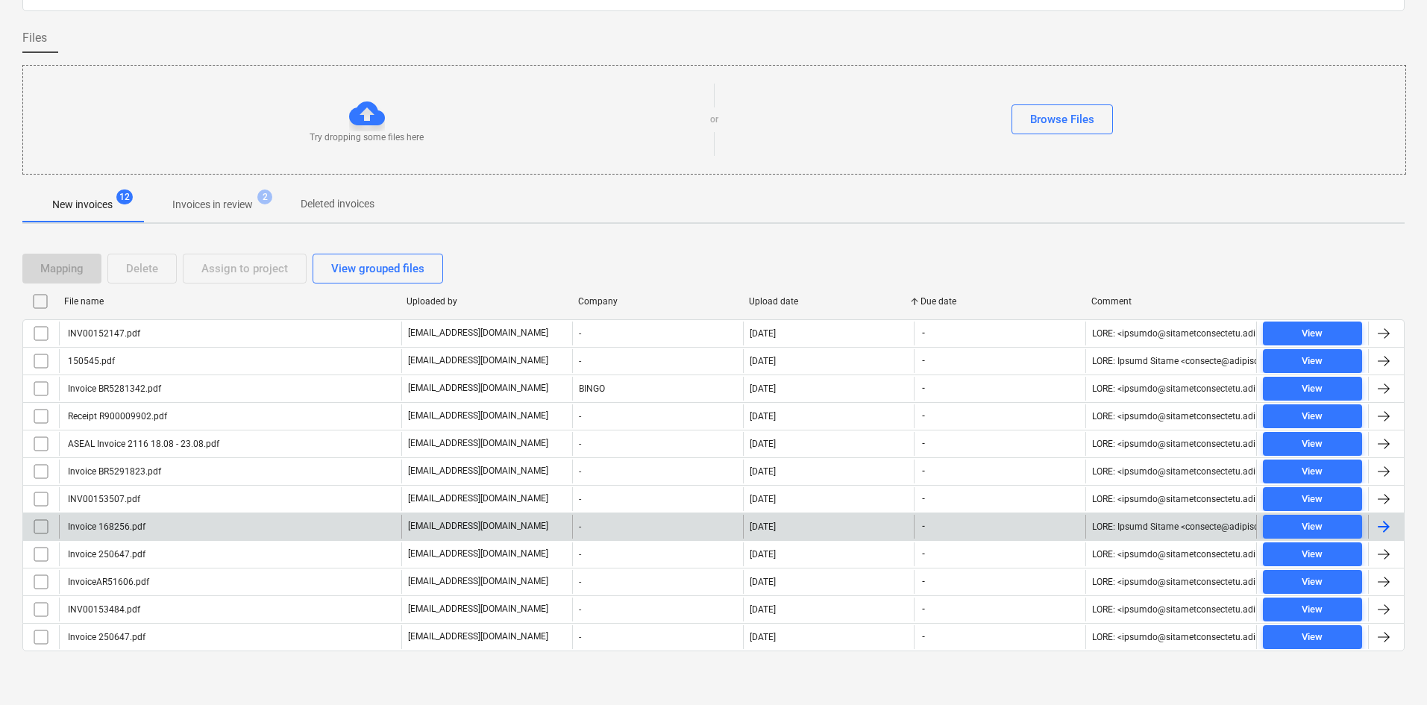
click at [770, 298] on div "Upload date" at bounding box center [829, 301] width 160 height 10
checkbox input "false"
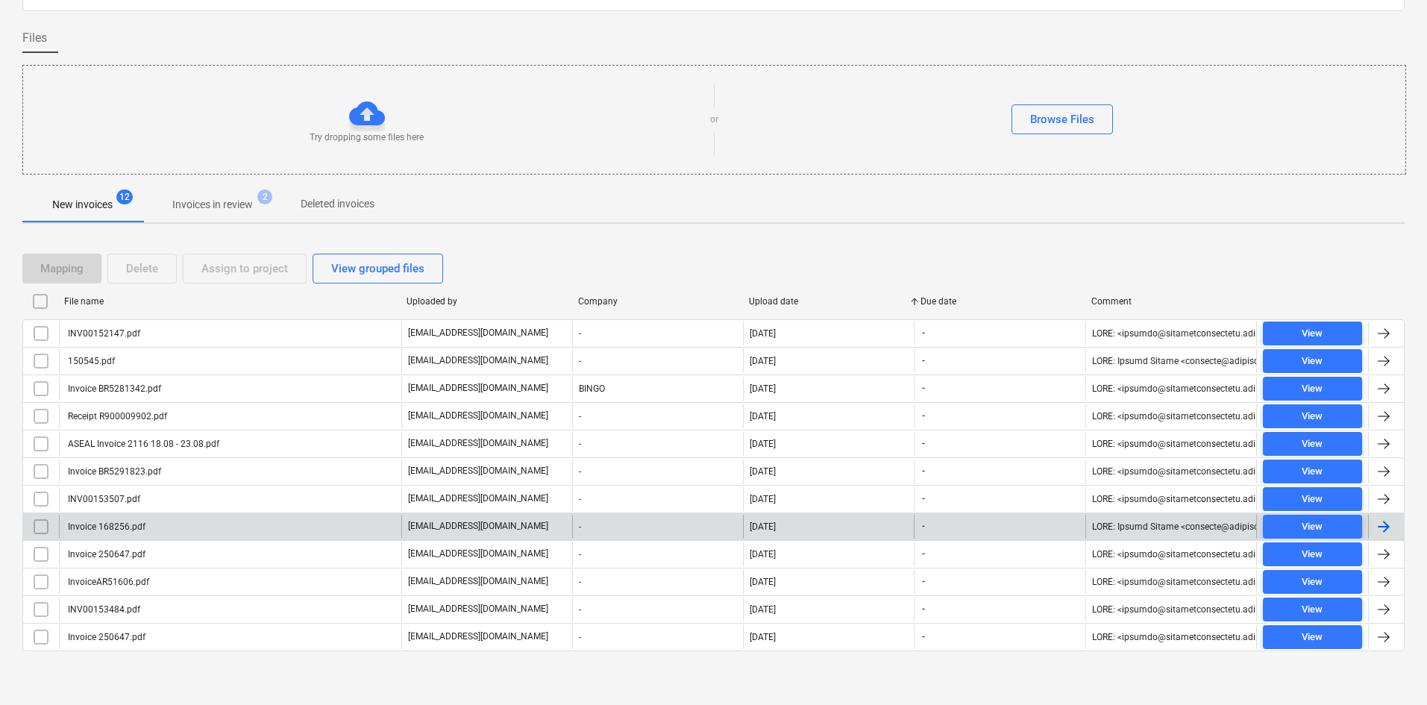
checkbox input "false"
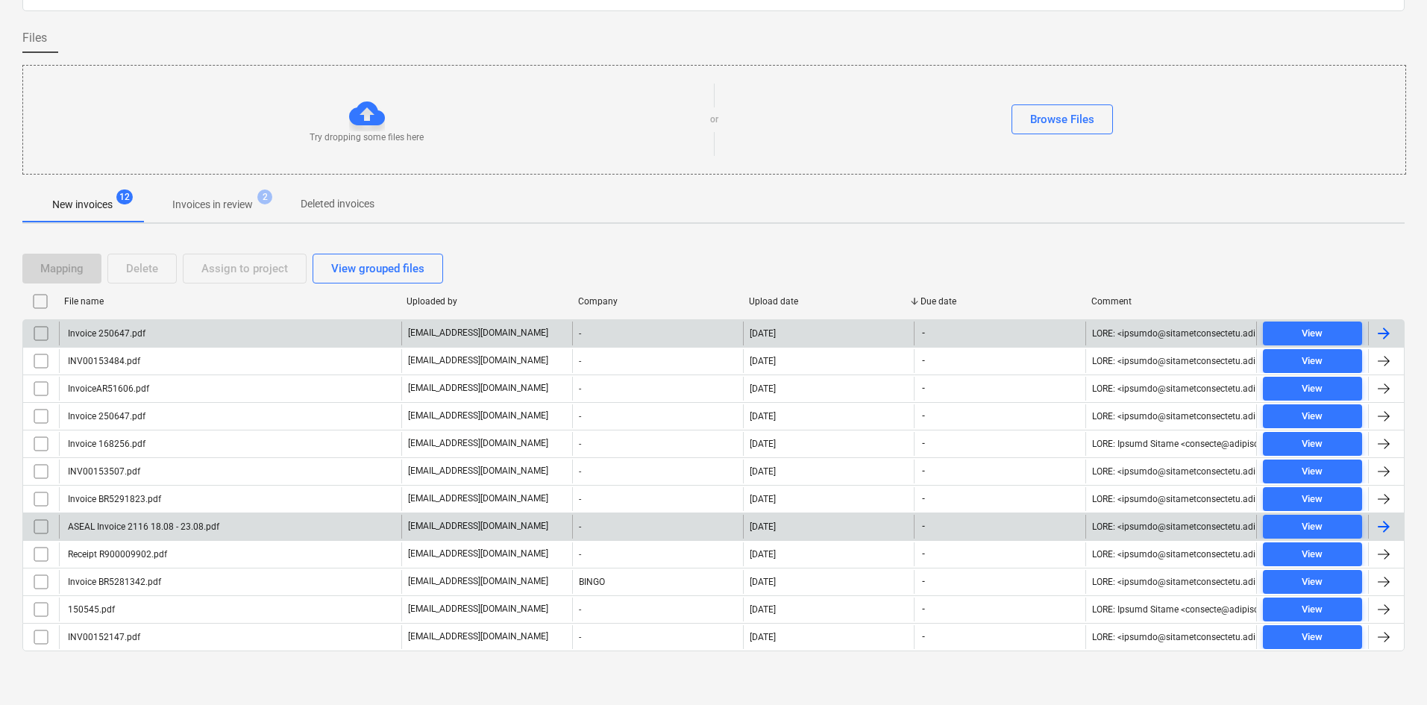
click at [221, 341] on div "Invoice 250647.pdf" at bounding box center [230, 333] width 342 height 24
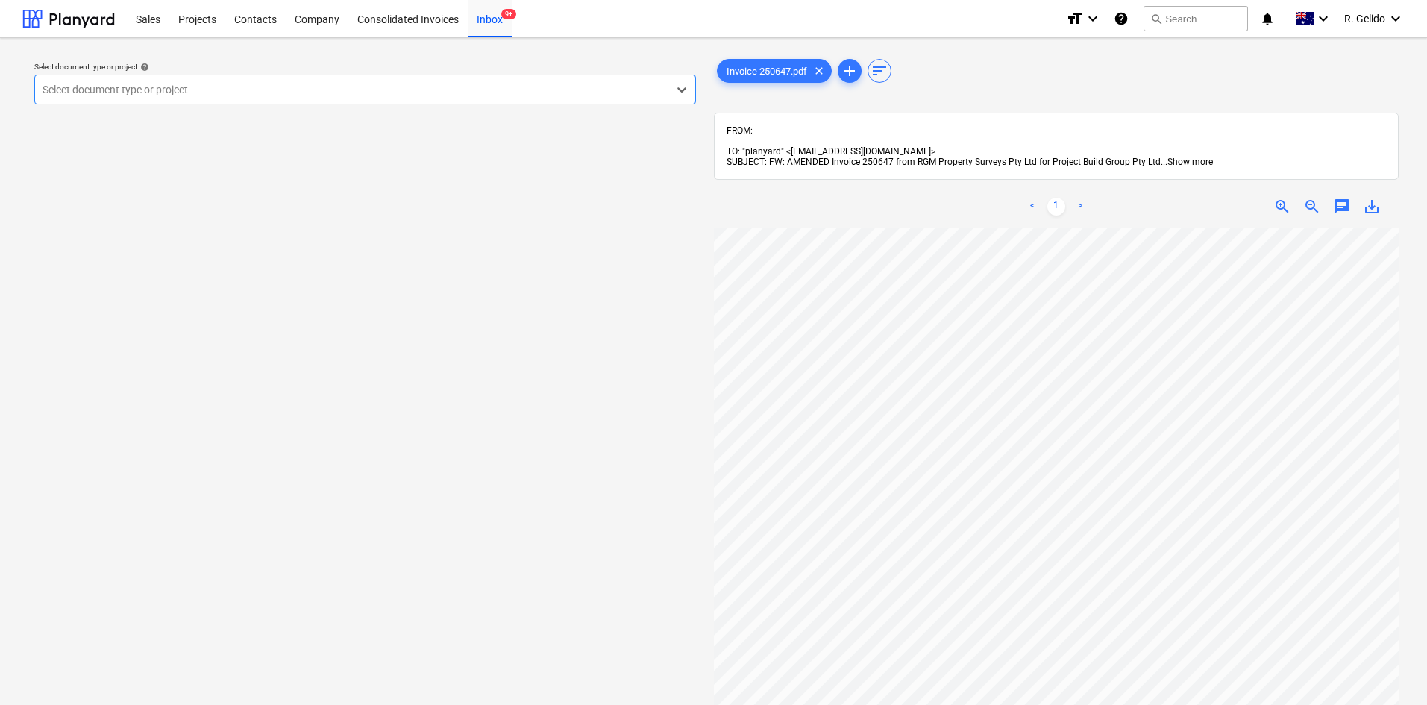
click at [365, 94] on div at bounding box center [352, 89] width 618 height 15
click at [284, 89] on div at bounding box center [352, 89] width 618 height 15
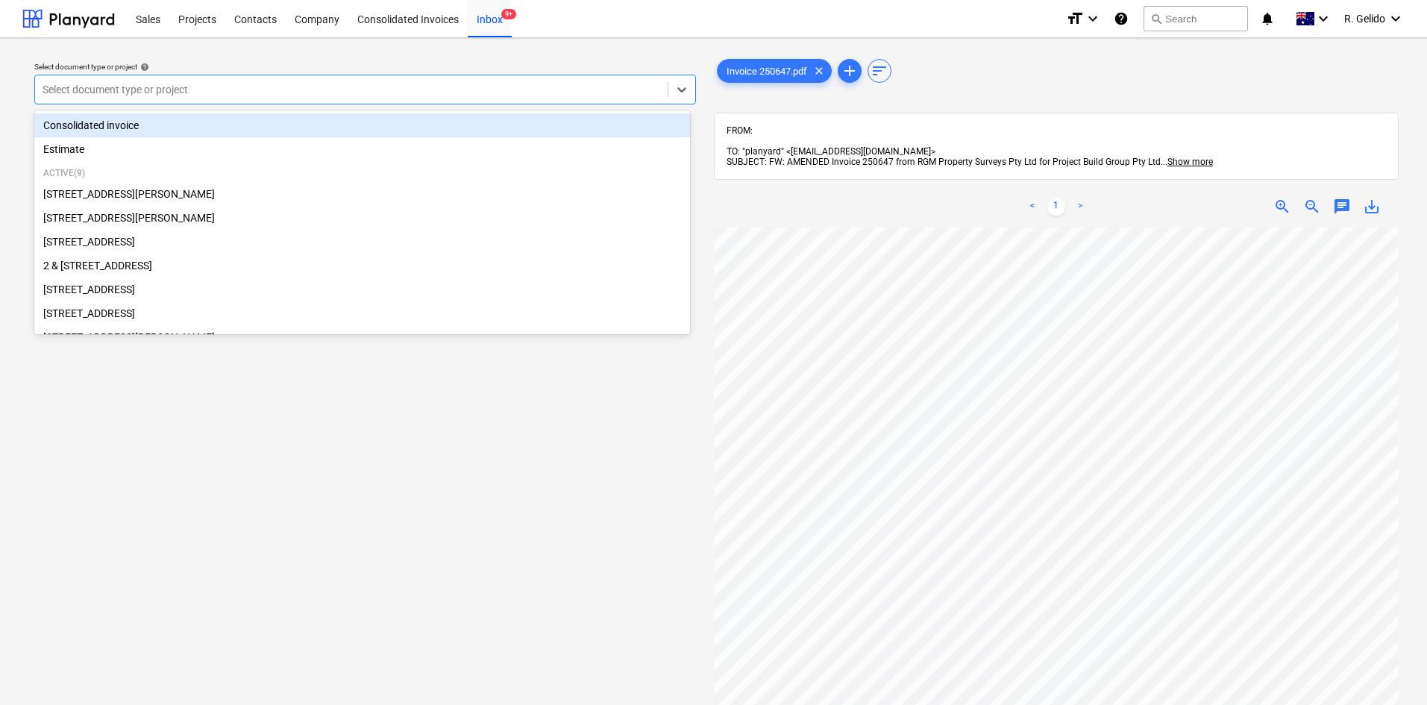
click at [284, 89] on div at bounding box center [352, 89] width 618 height 15
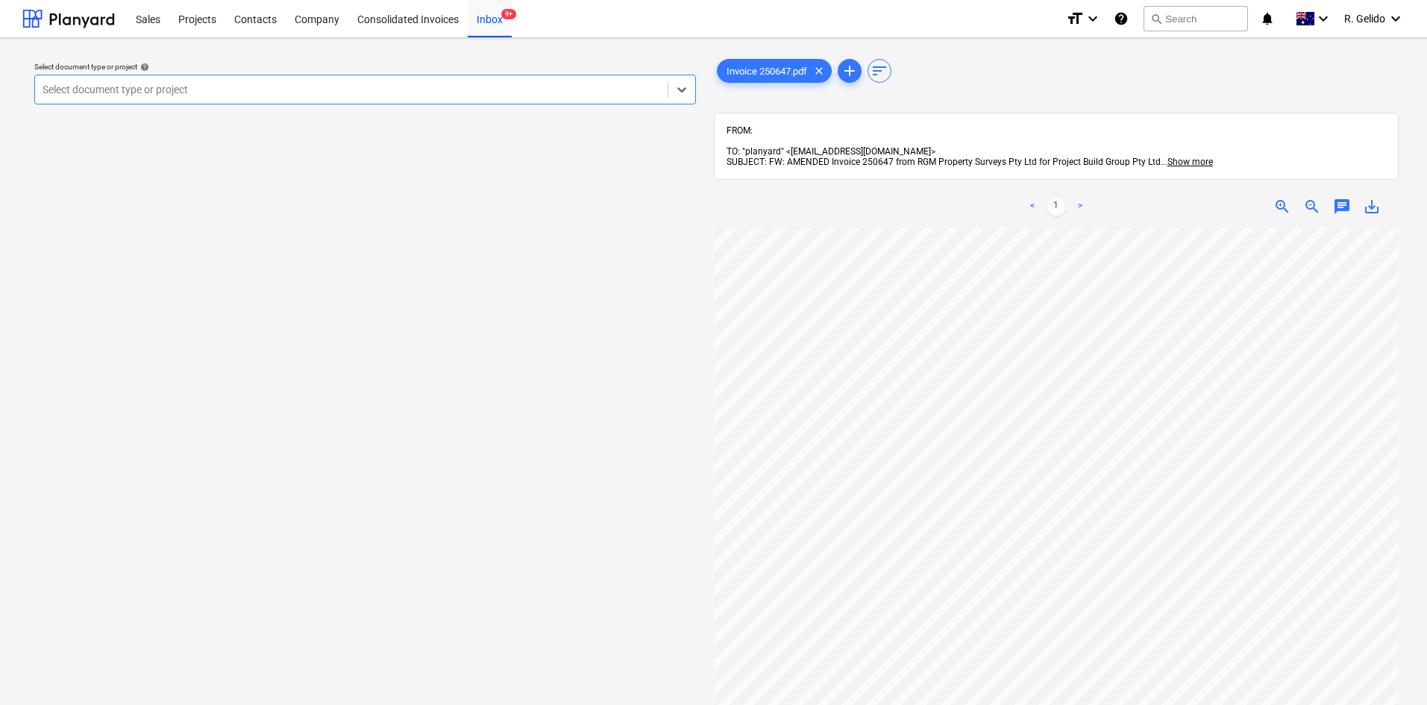
click at [284, 89] on div at bounding box center [352, 89] width 618 height 15
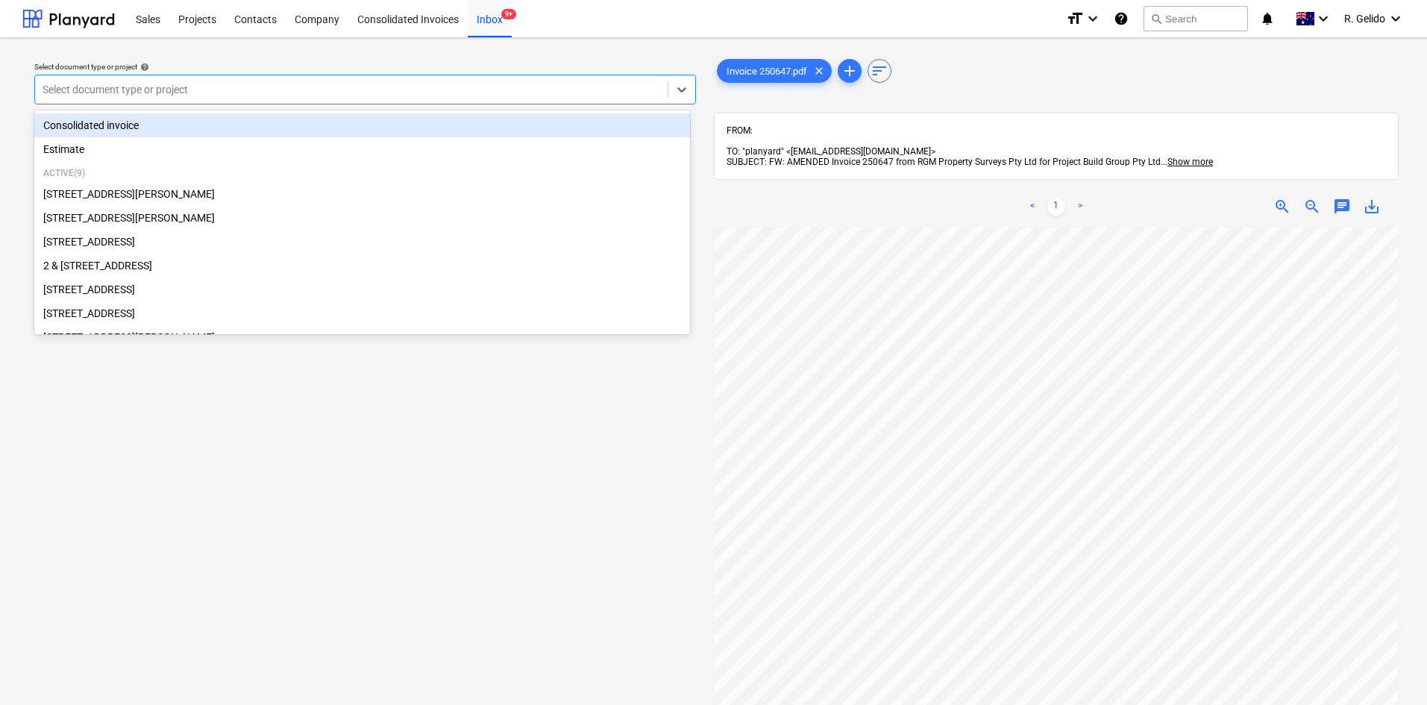
click at [284, 89] on div at bounding box center [352, 89] width 618 height 15
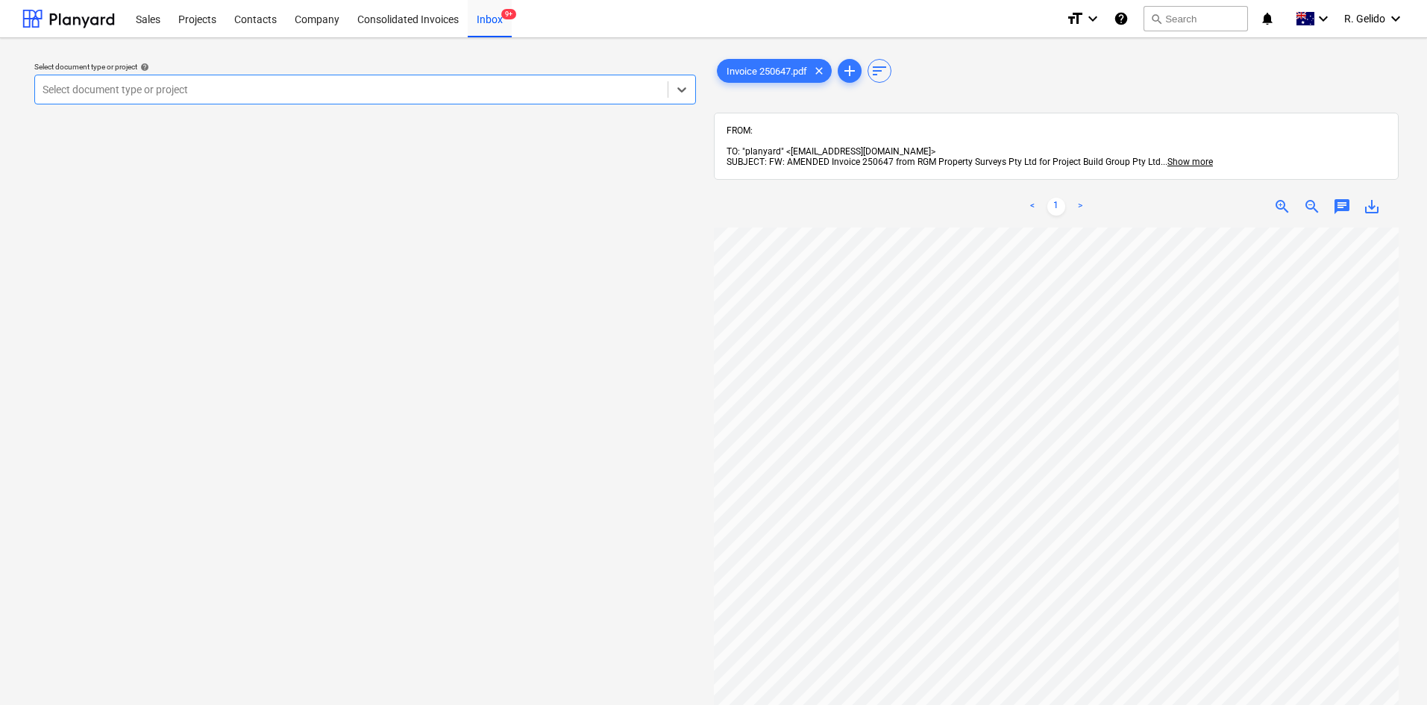
click at [284, 89] on div at bounding box center [352, 89] width 618 height 15
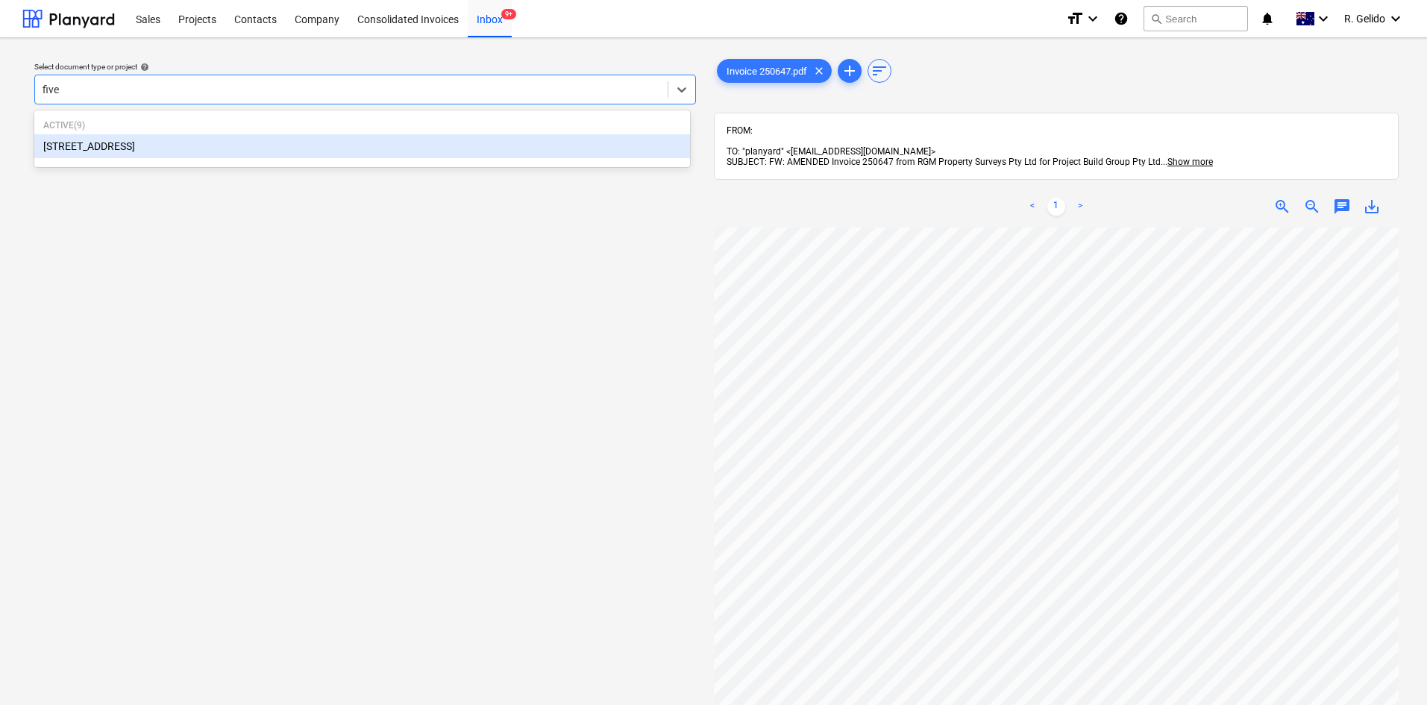
click at [233, 150] on div "38 Murralong Avenue Five Dock" at bounding box center [362, 146] width 656 height 24
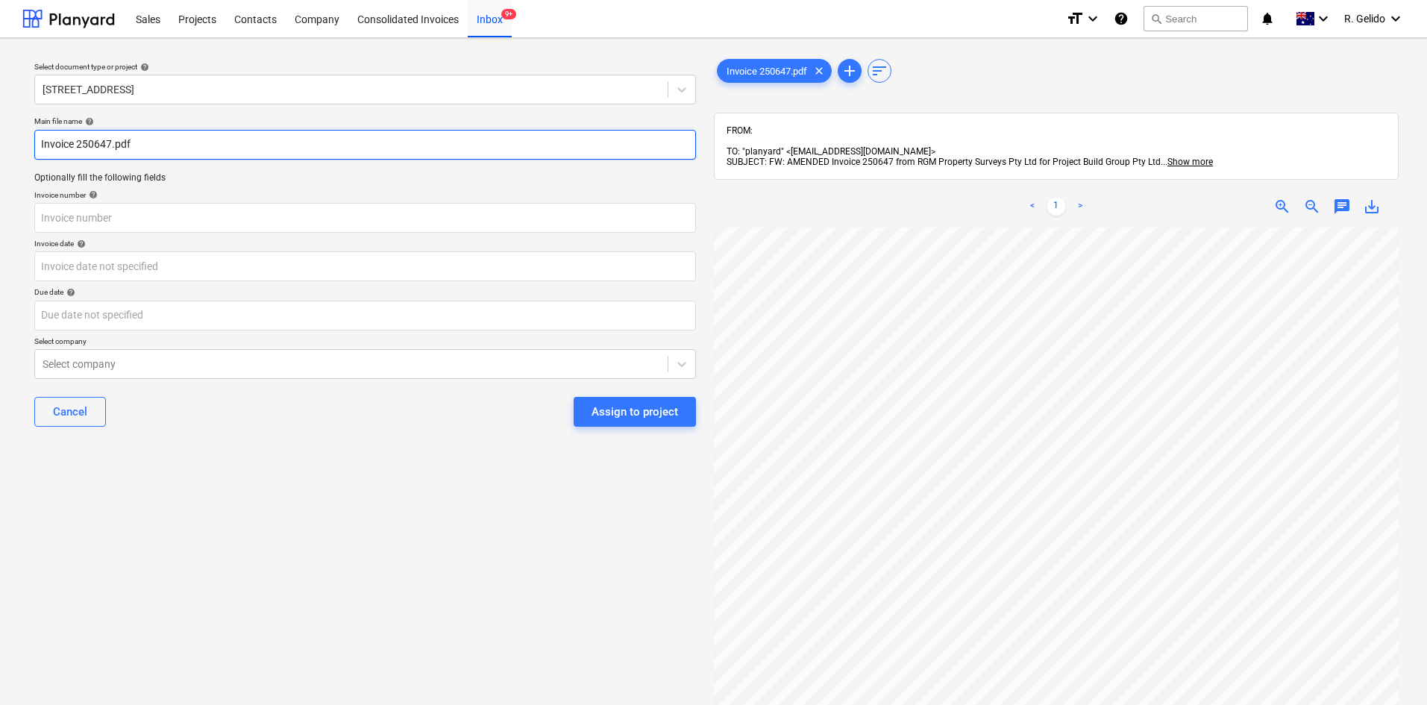
click at [43, 141] on input "Invoice 250647.pdf" at bounding box center [365, 145] width 662 height 30
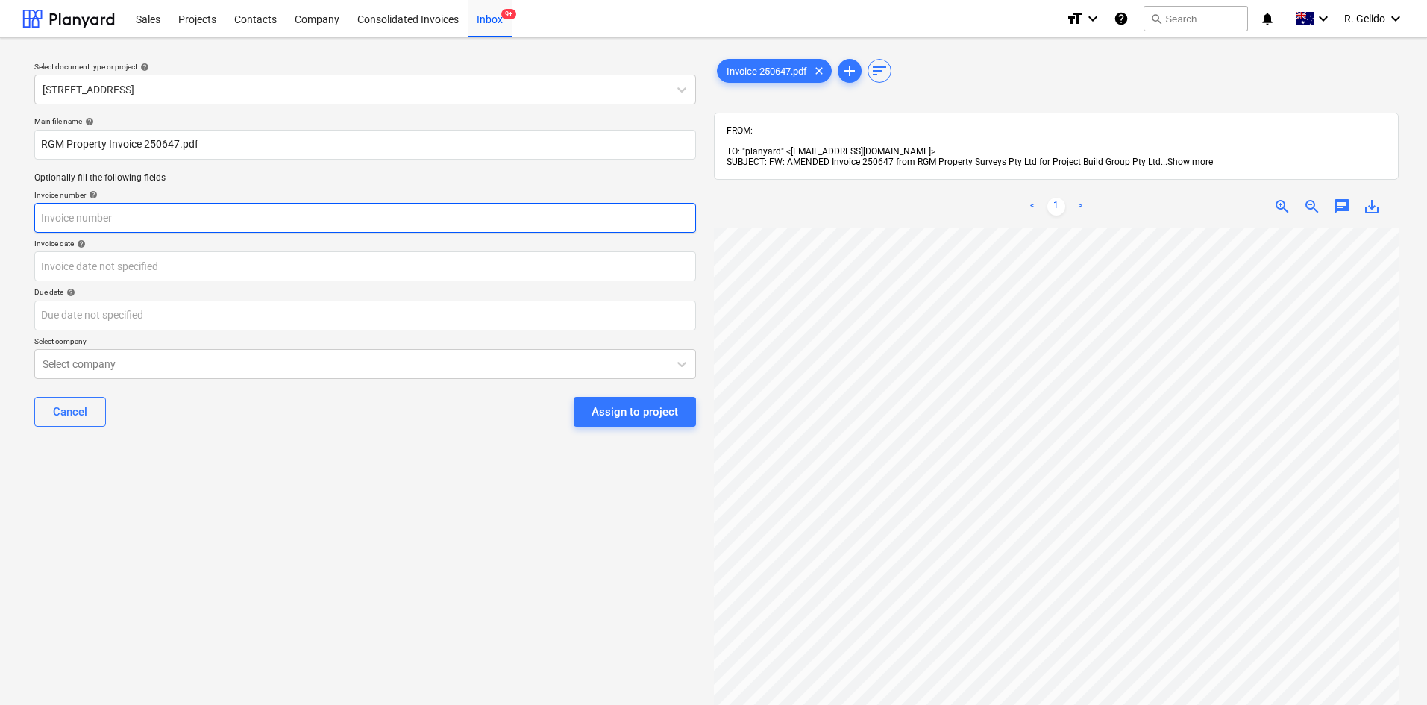
click at [80, 213] on input "text" at bounding box center [365, 218] width 662 height 30
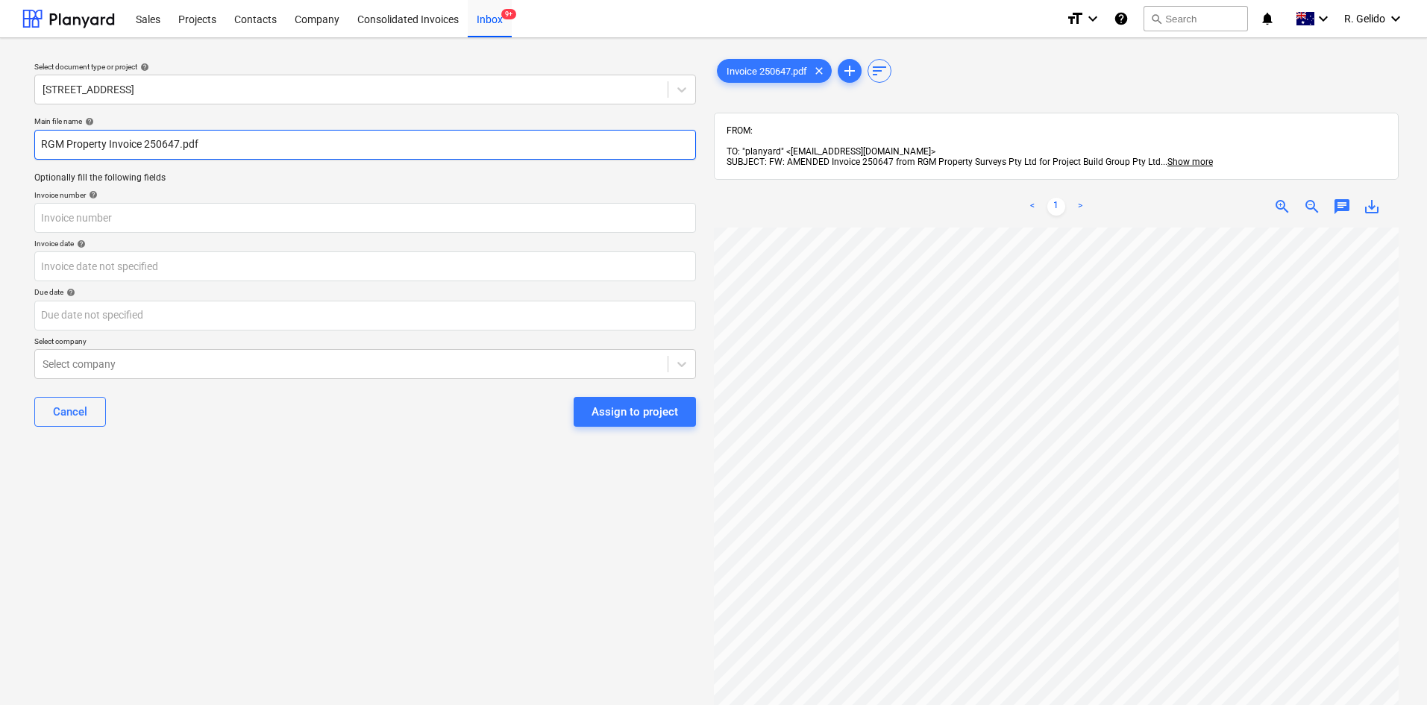
click at [166, 146] on input "RGM Property Invoice 250647.pdf" at bounding box center [365, 145] width 662 height 30
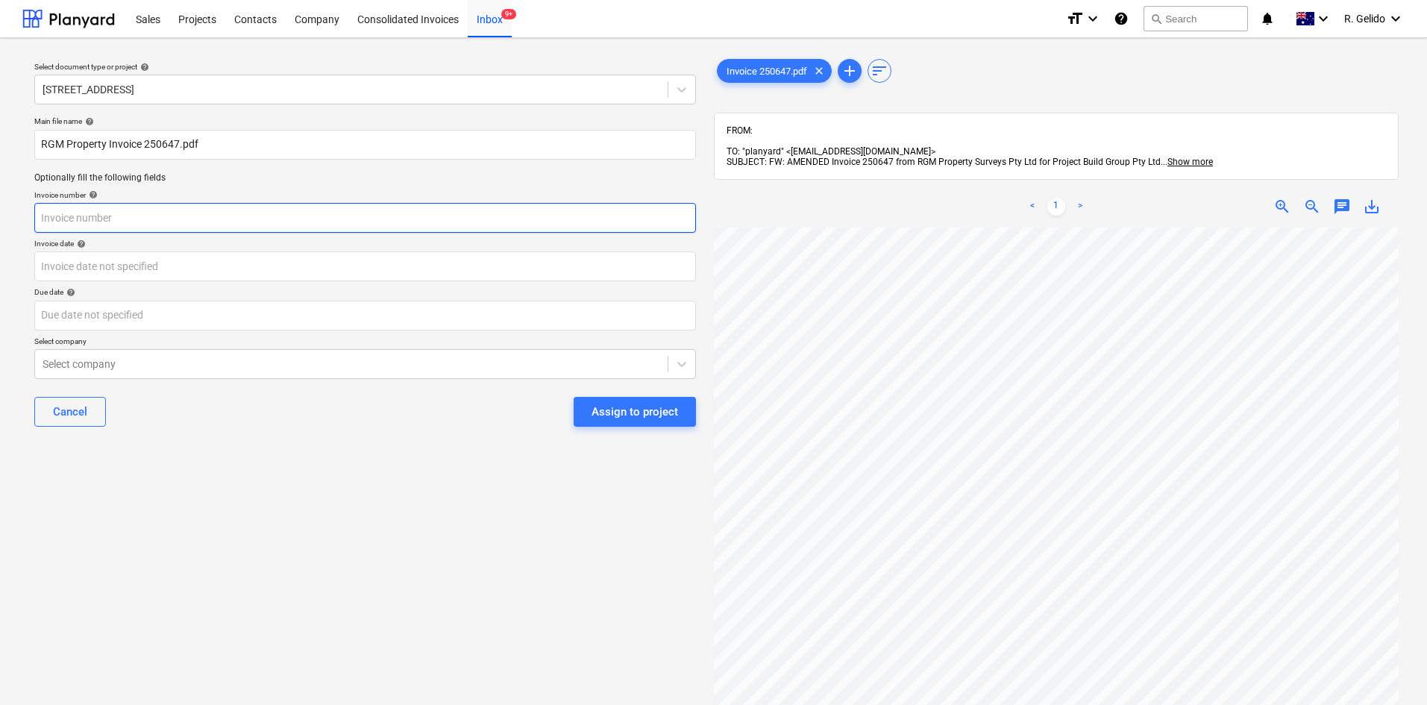
click at [90, 219] on input "text" at bounding box center [365, 218] width 662 height 30
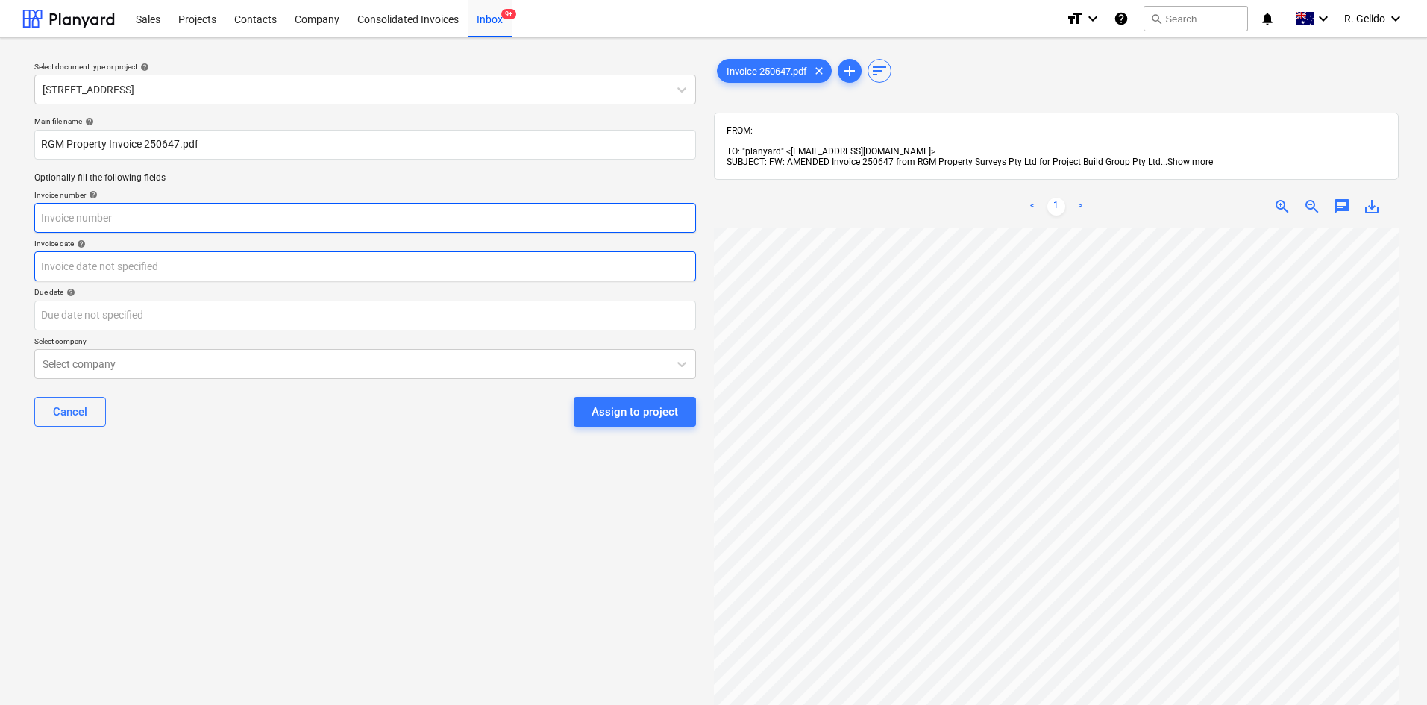
paste input "250647"
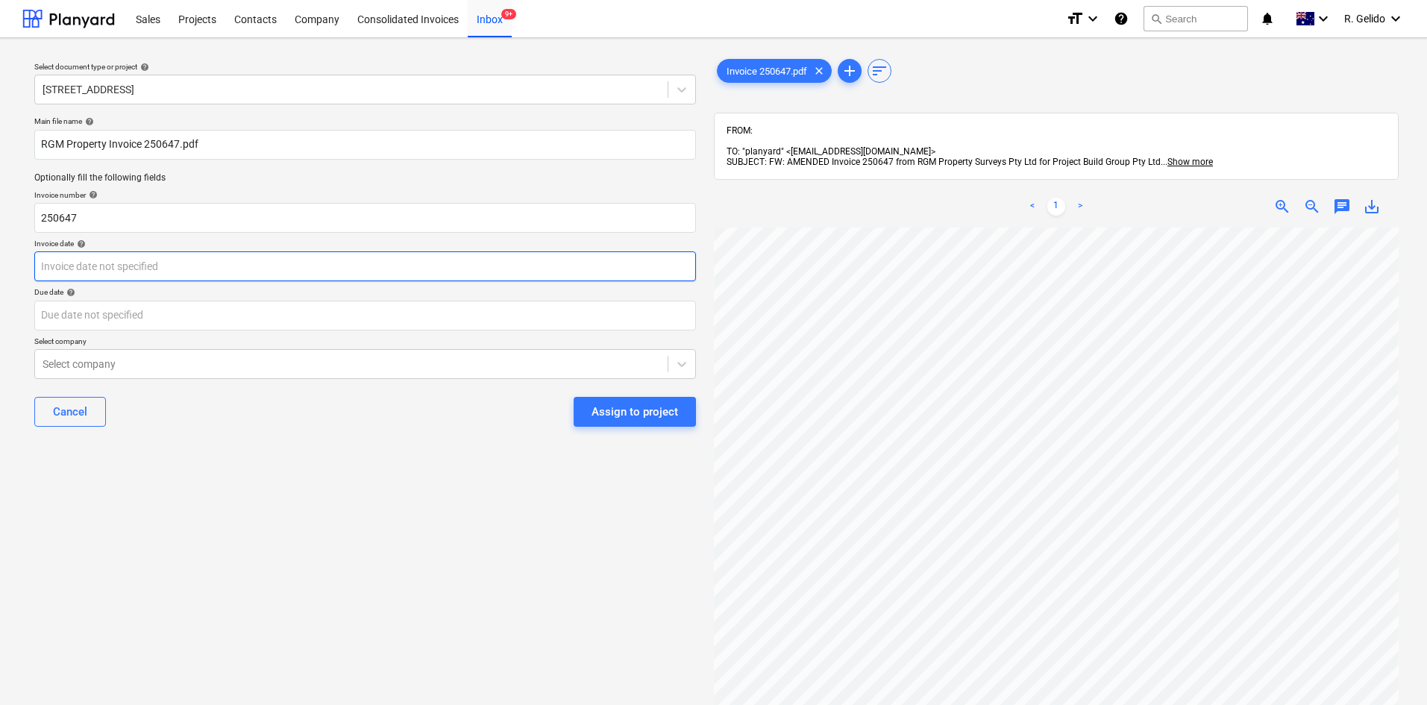
click at [110, 271] on body "Sales Projects Contacts Company Consolidated Invoices Inbox 9+ format_size keyb…" at bounding box center [713, 352] width 1427 height 705
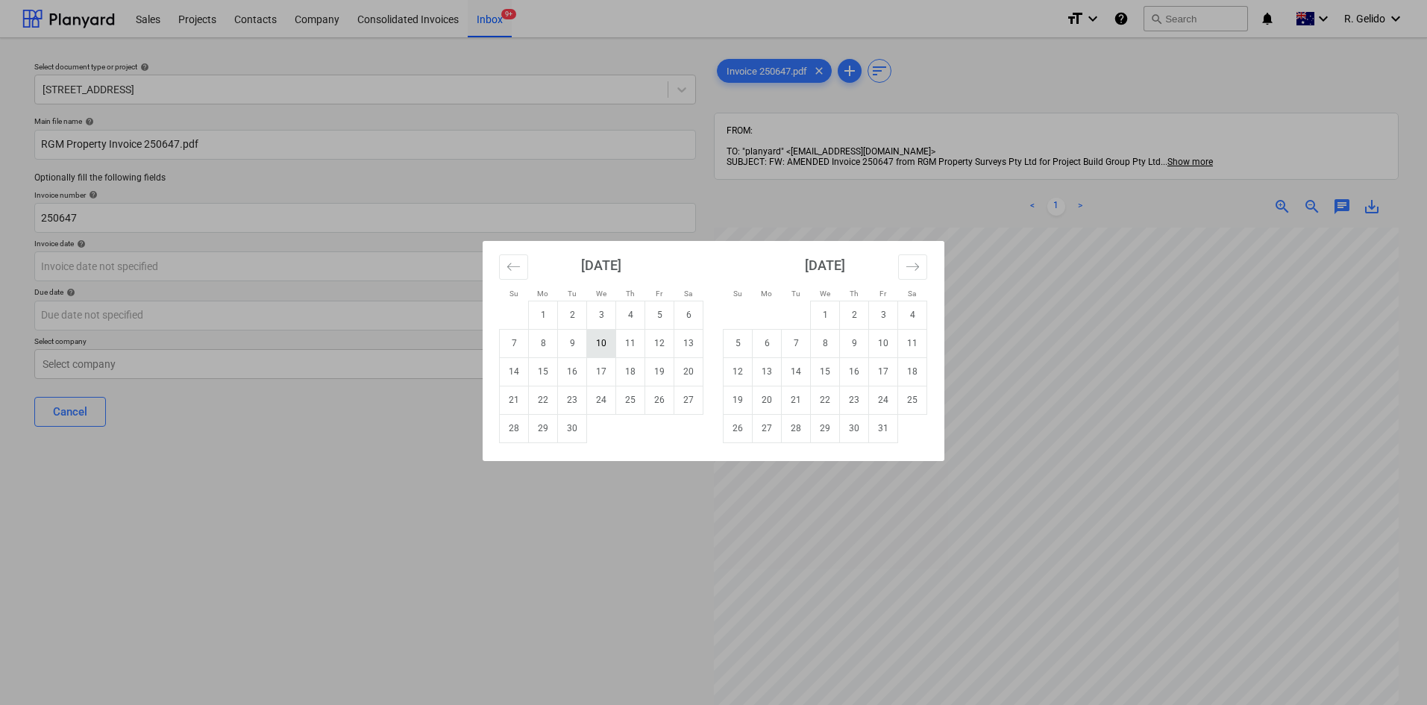
click at [612, 340] on td "10" at bounding box center [601, 343] width 29 height 28
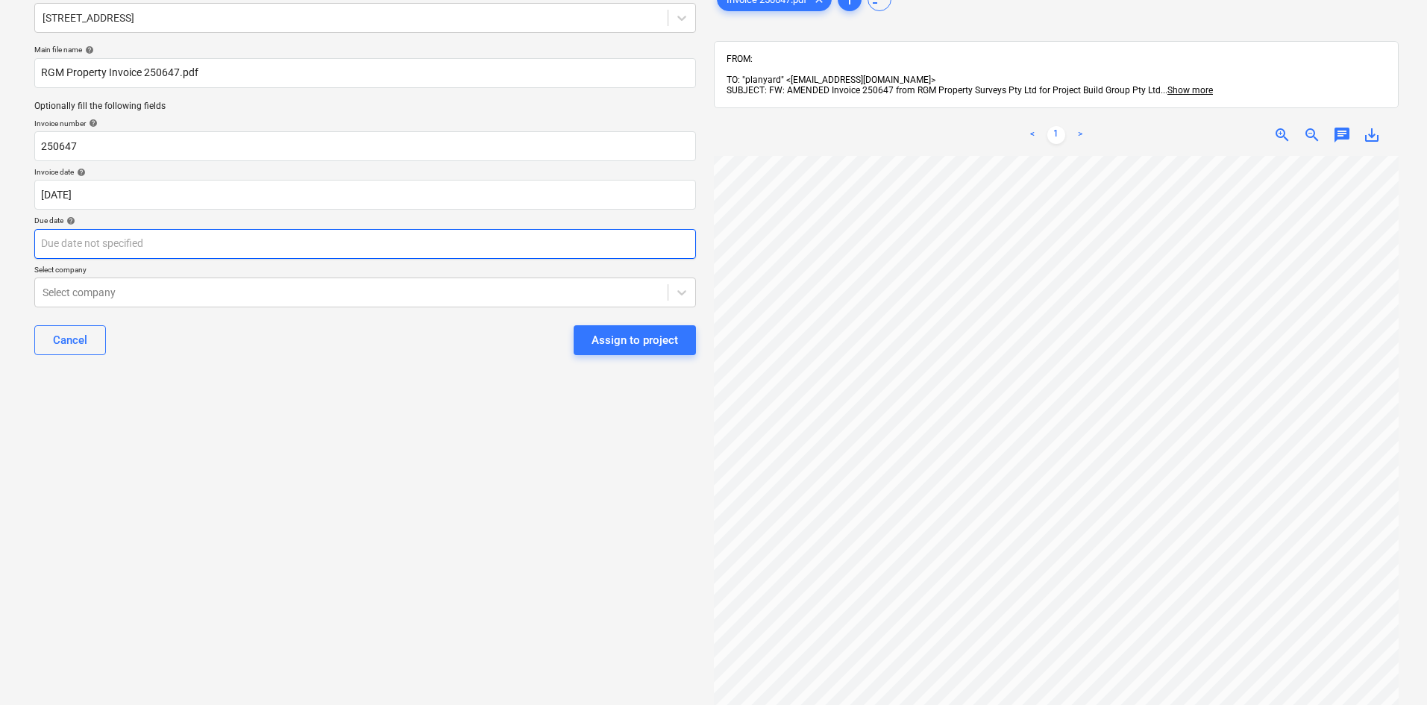
scroll to position [75, 0]
click at [234, 253] on body "Sales Projects Contacts Company Consolidated Invoices Inbox 9+ format_size keyb…" at bounding box center [713, 277] width 1427 height 705
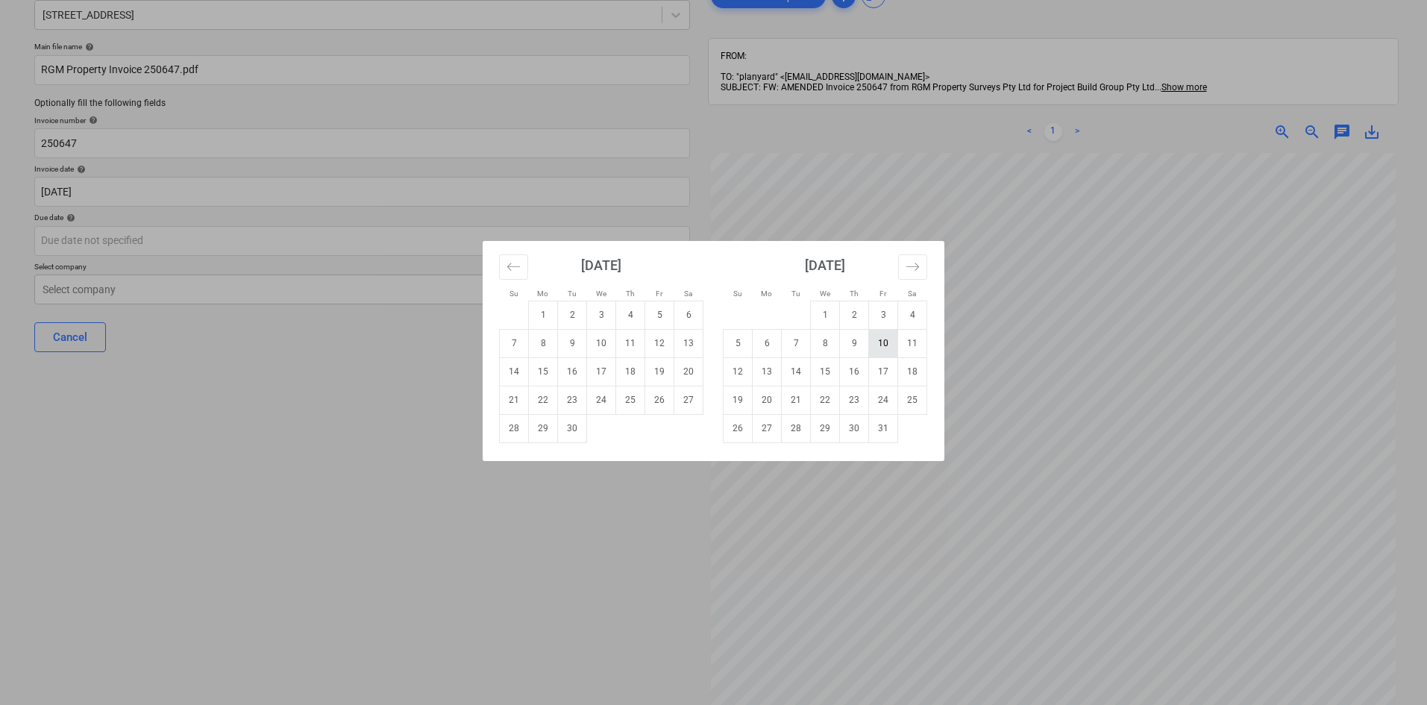
click at [882, 348] on td "10" at bounding box center [883, 343] width 29 height 28
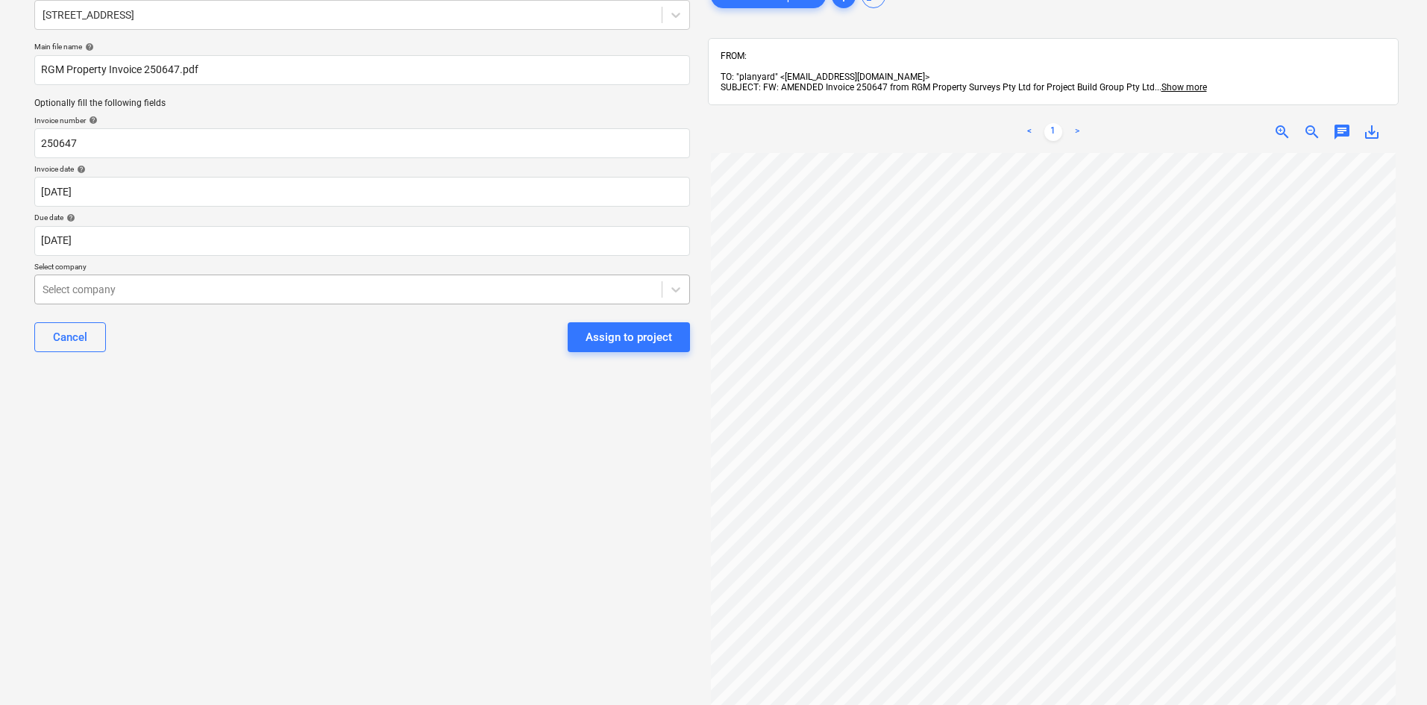
click at [351, 297] on div at bounding box center [349, 289] width 612 height 15
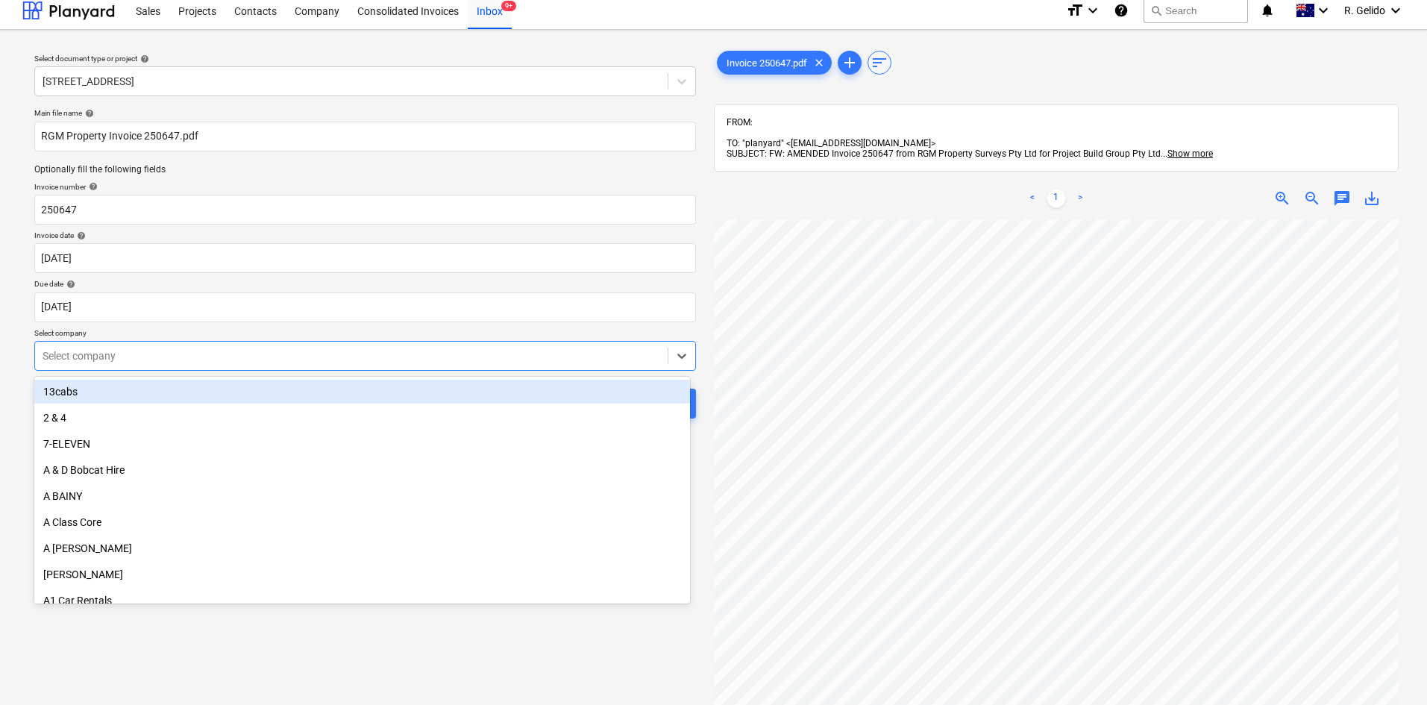
scroll to position [0, 0]
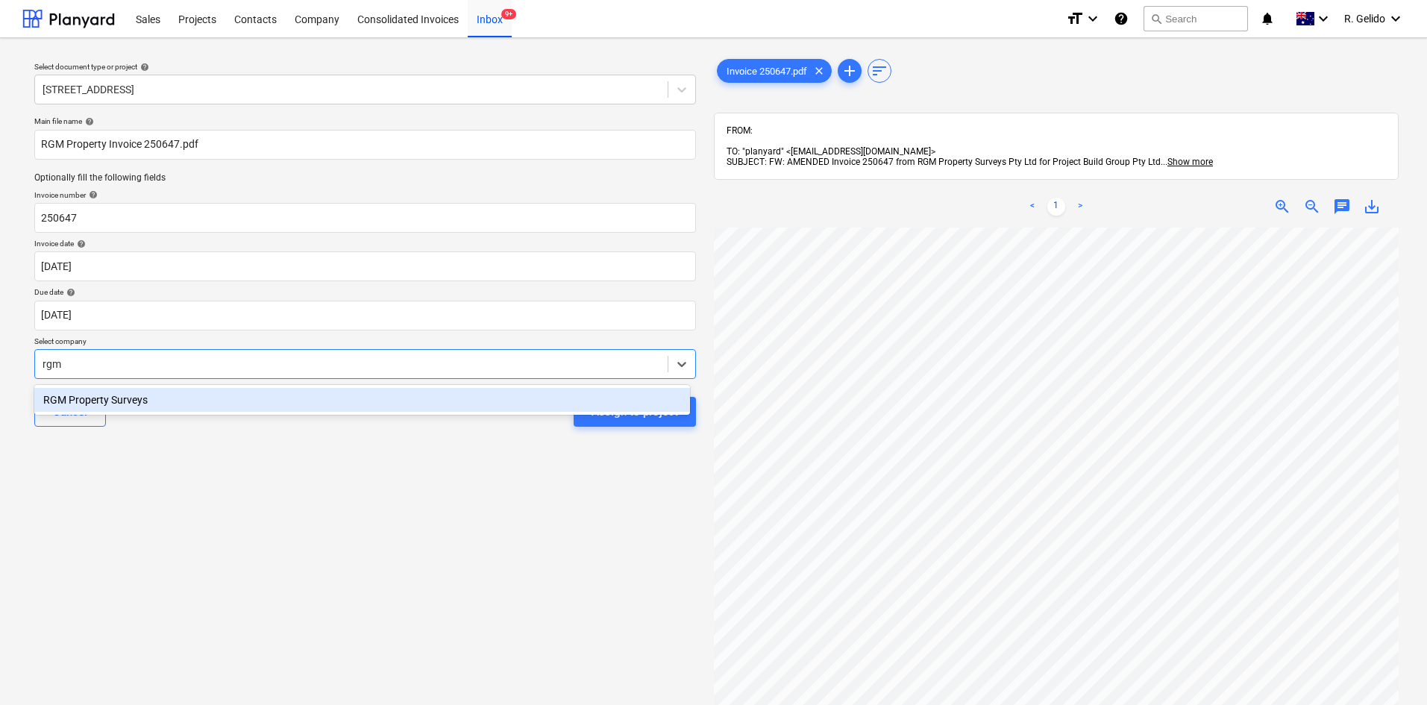
click at [211, 392] on div "RGM Property Surveys" at bounding box center [362, 400] width 656 height 24
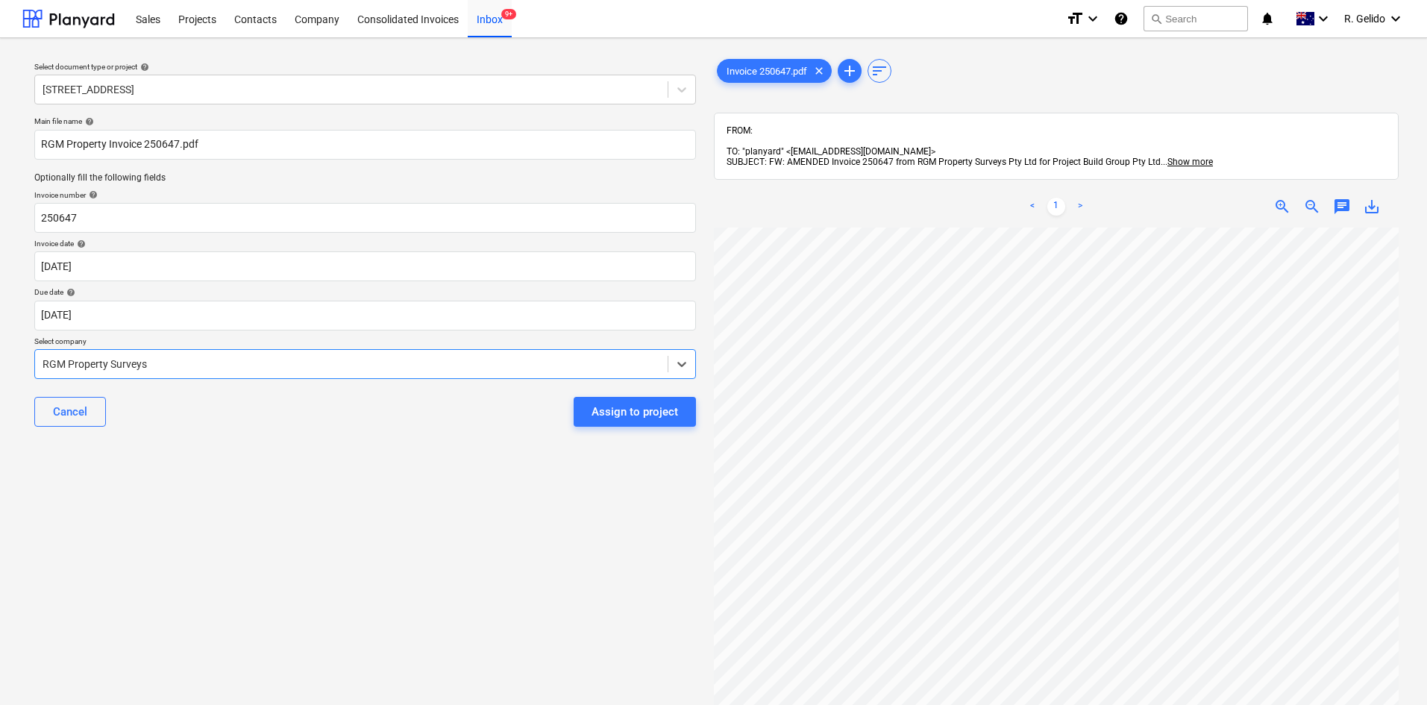
click at [414, 453] on div "Select document type or project help 38 Murralong Avenue Five Dock Main file na…" at bounding box center [364, 473] width 685 height 847
click at [643, 414] on div "Assign to project" at bounding box center [634, 411] width 87 height 19
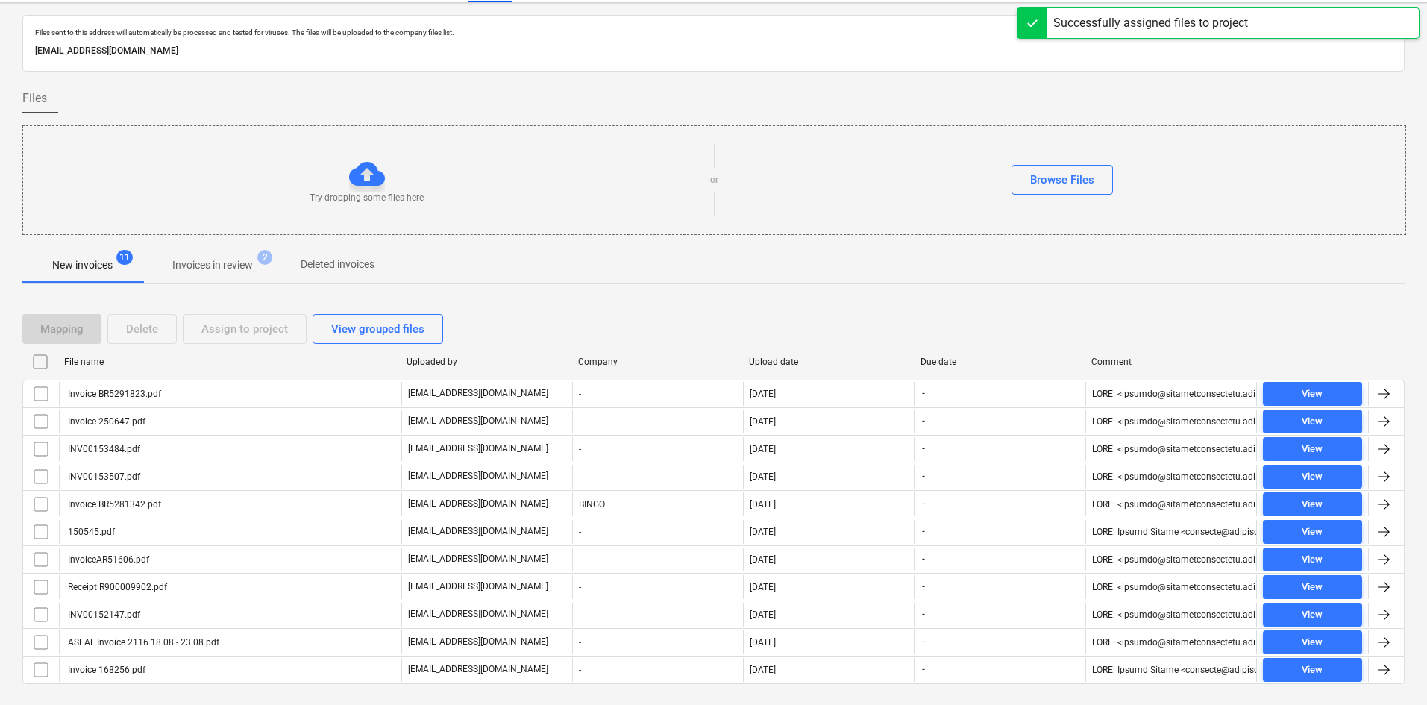
scroll to position [68, 0]
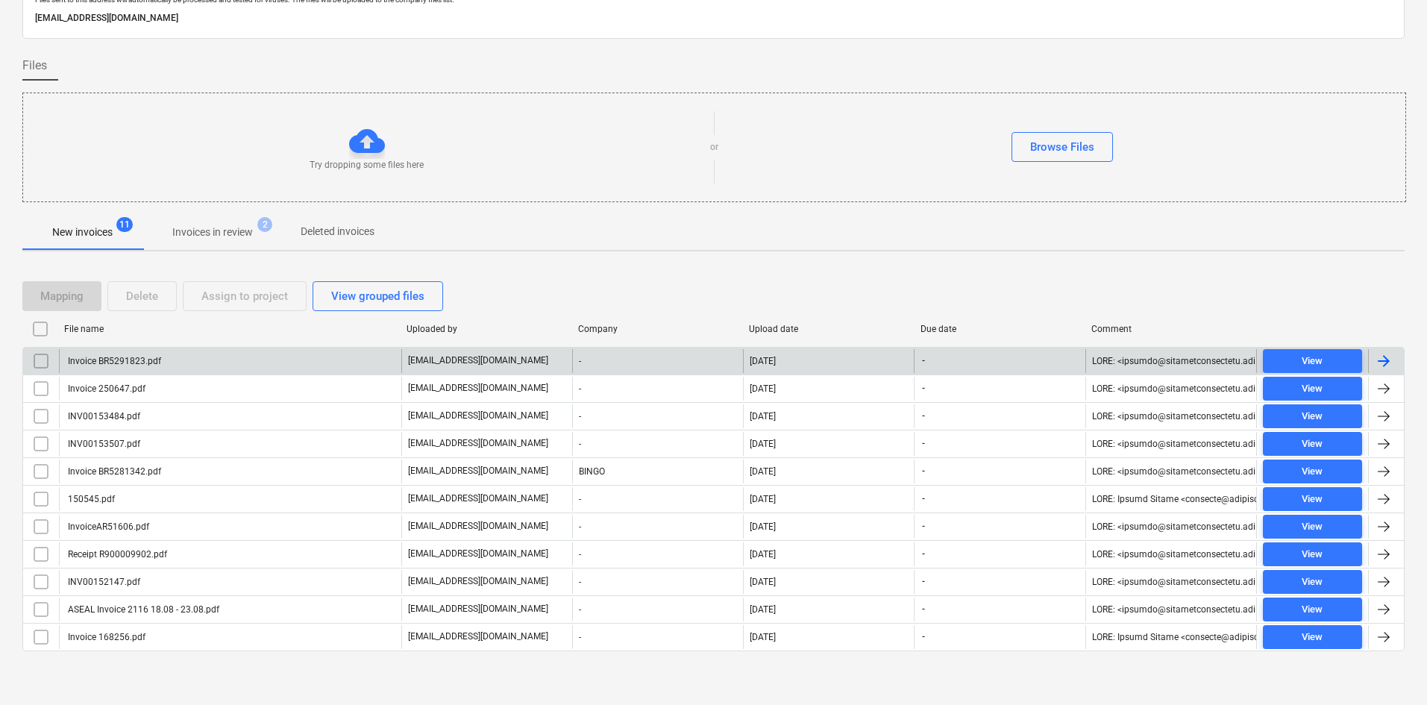
click at [223, 360] on div "Invoice BR5291823.pdf" at bounding box center [230, 361] width 342 height 24
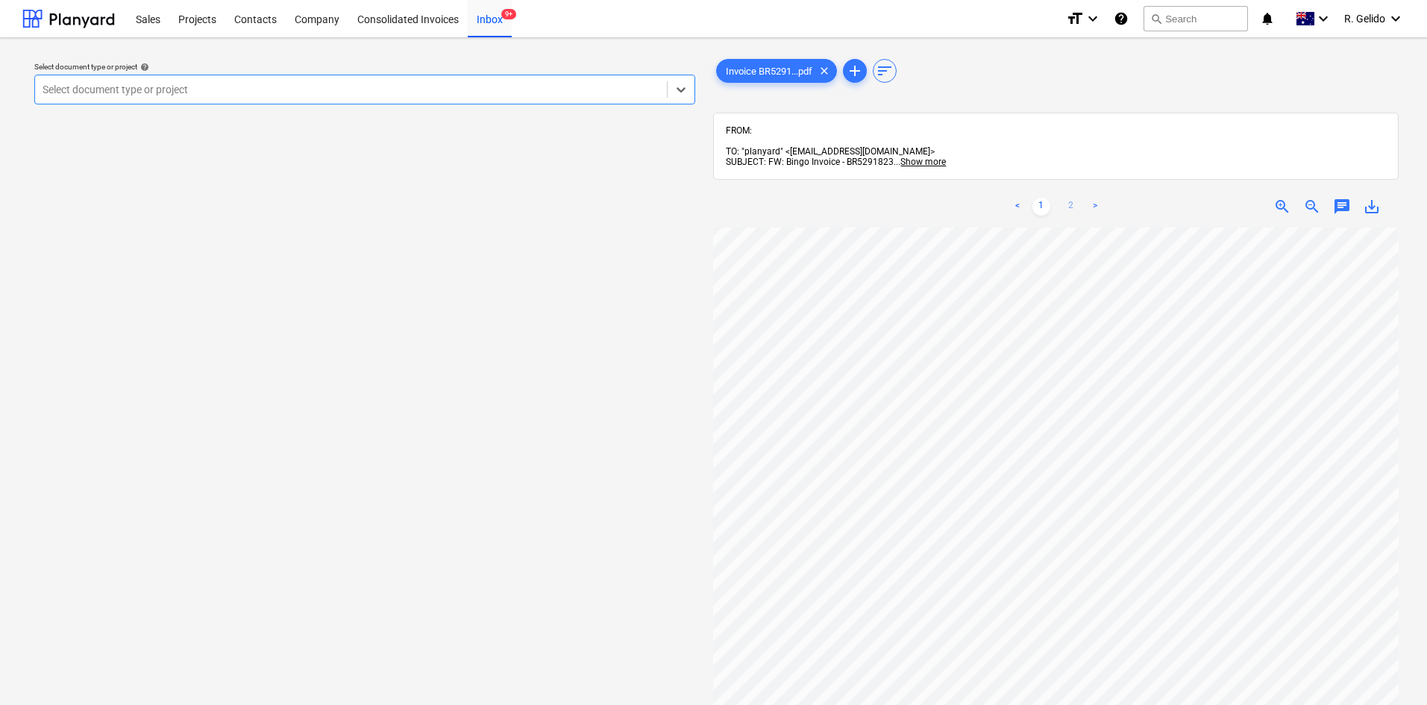
click at [1072, 198] on link "2" at bounding box center [1071, 207] width 18 height 18
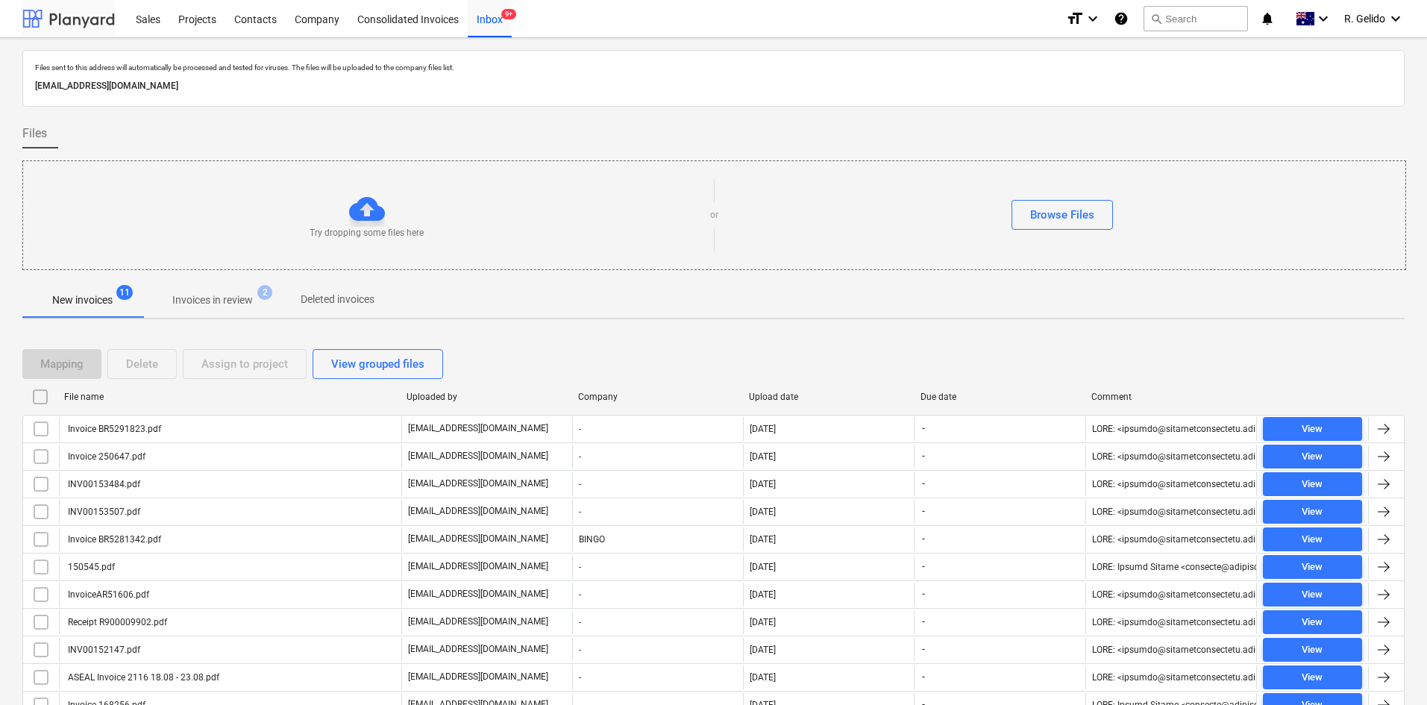
scroll to position [68, 0]
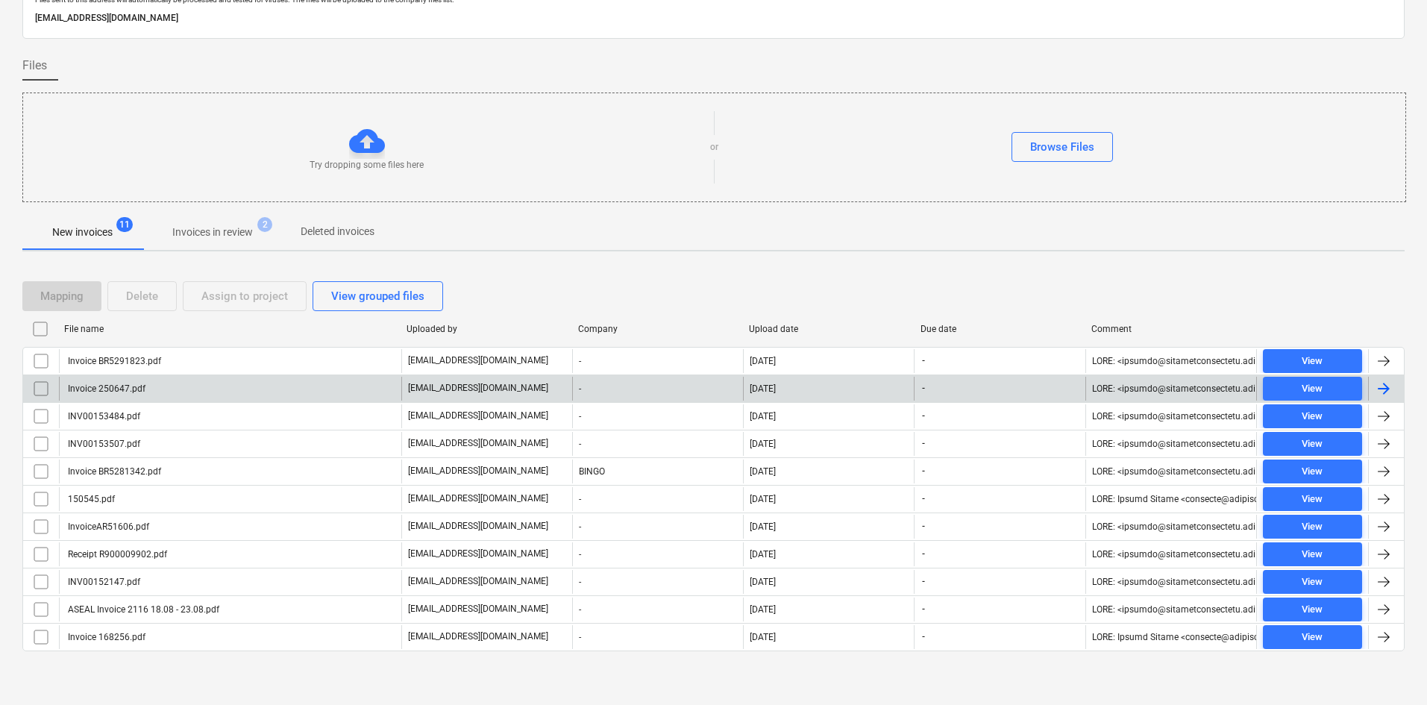
click at [199, 388] on div "Invoice 250647.pdf" at bounding box center [230, 389] width 342 height 24
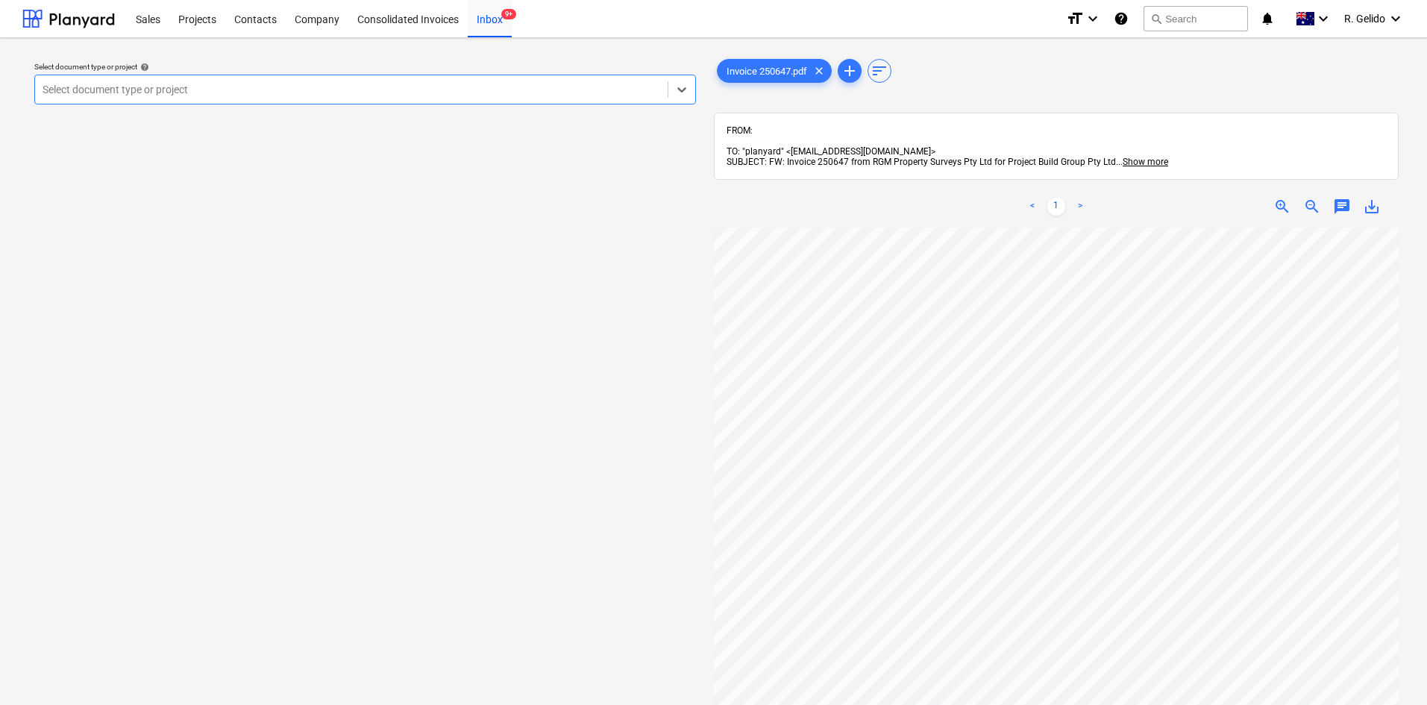
click at [367, 92] on div at bounding box center [352, 89] width 618 height 15
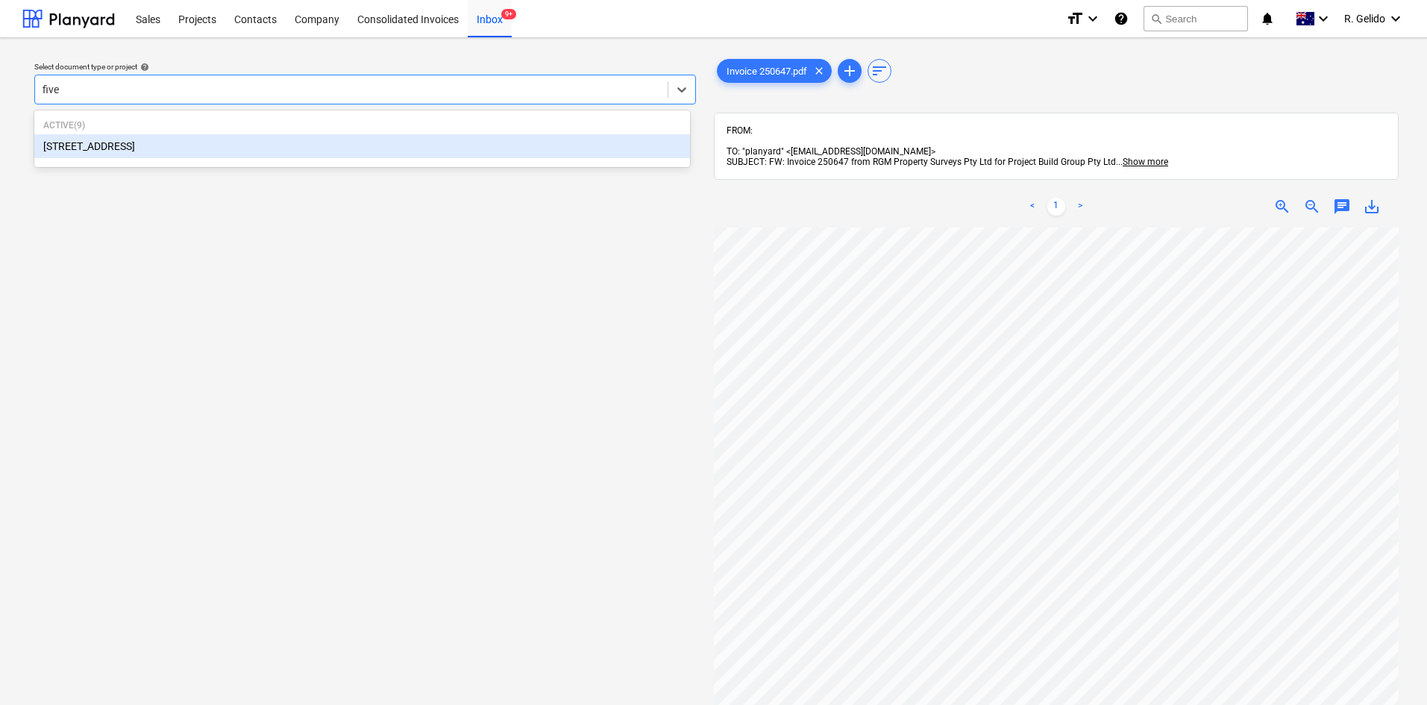
click at [295, 151] on div "38 Murralong Avenue Five Dock" at bounding box center [362, 146] width 656 height 24
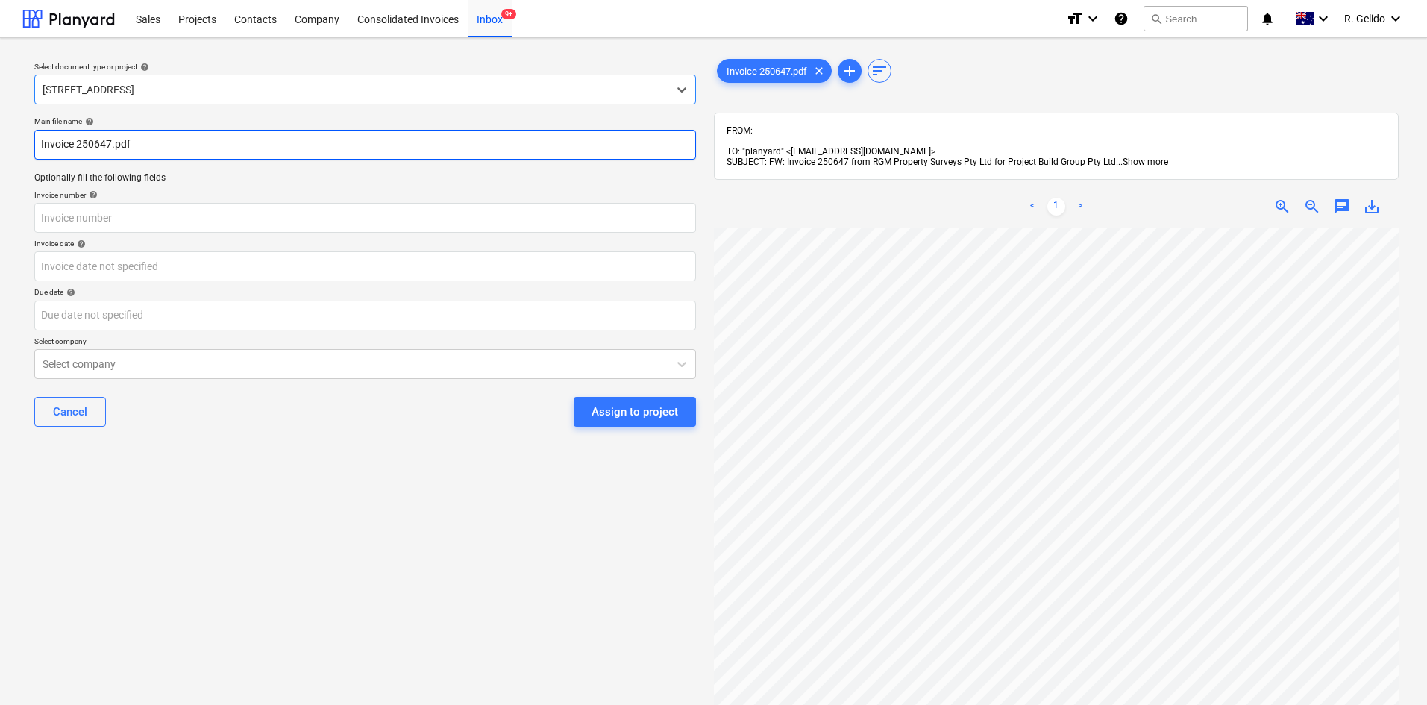
click at [40, 142] on input "Invoice 250647.pdf" at bounding box center [365, 145] width 662 height 30
click at [170, 143] on input "RGM Property Invoice 250647.pdf" at bounding box center [365, 145] width 662 height 30
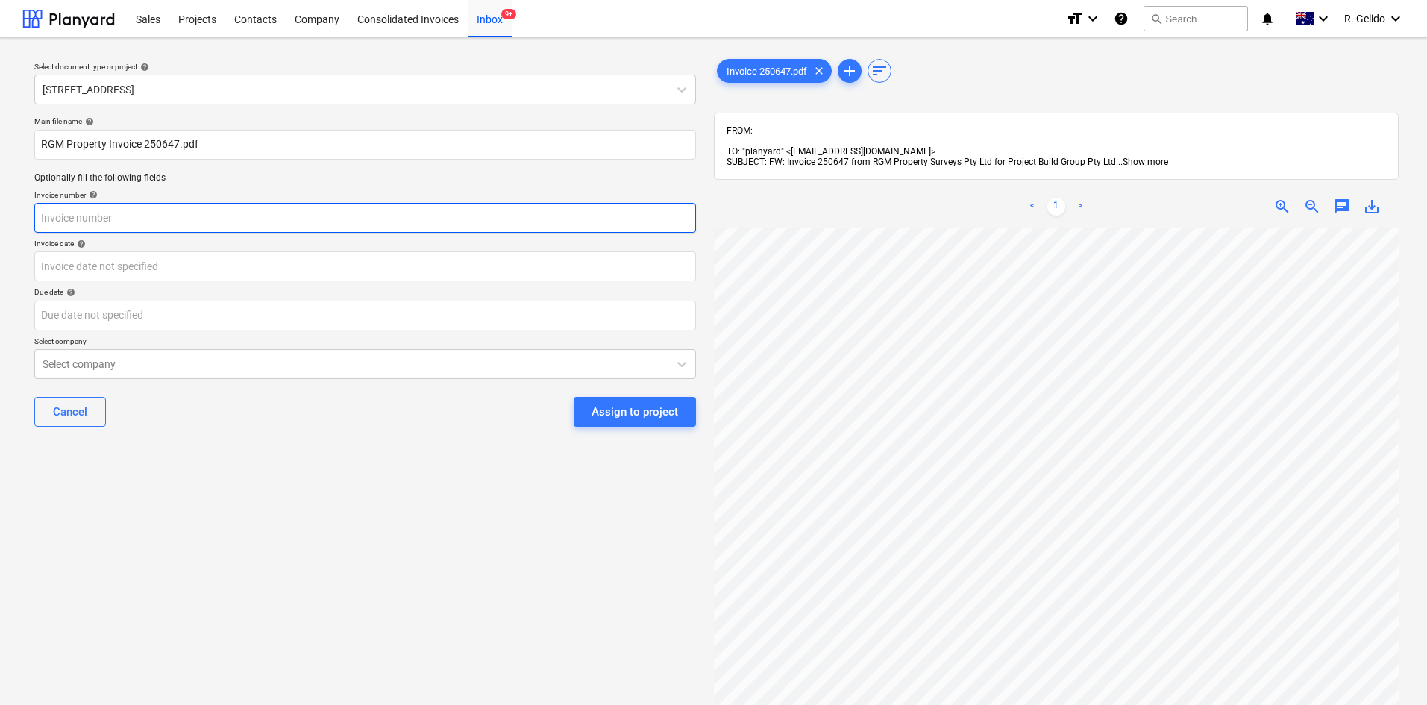
click at [92, 216] on input "text" at bounding box center [365, 218] width 662 height 30
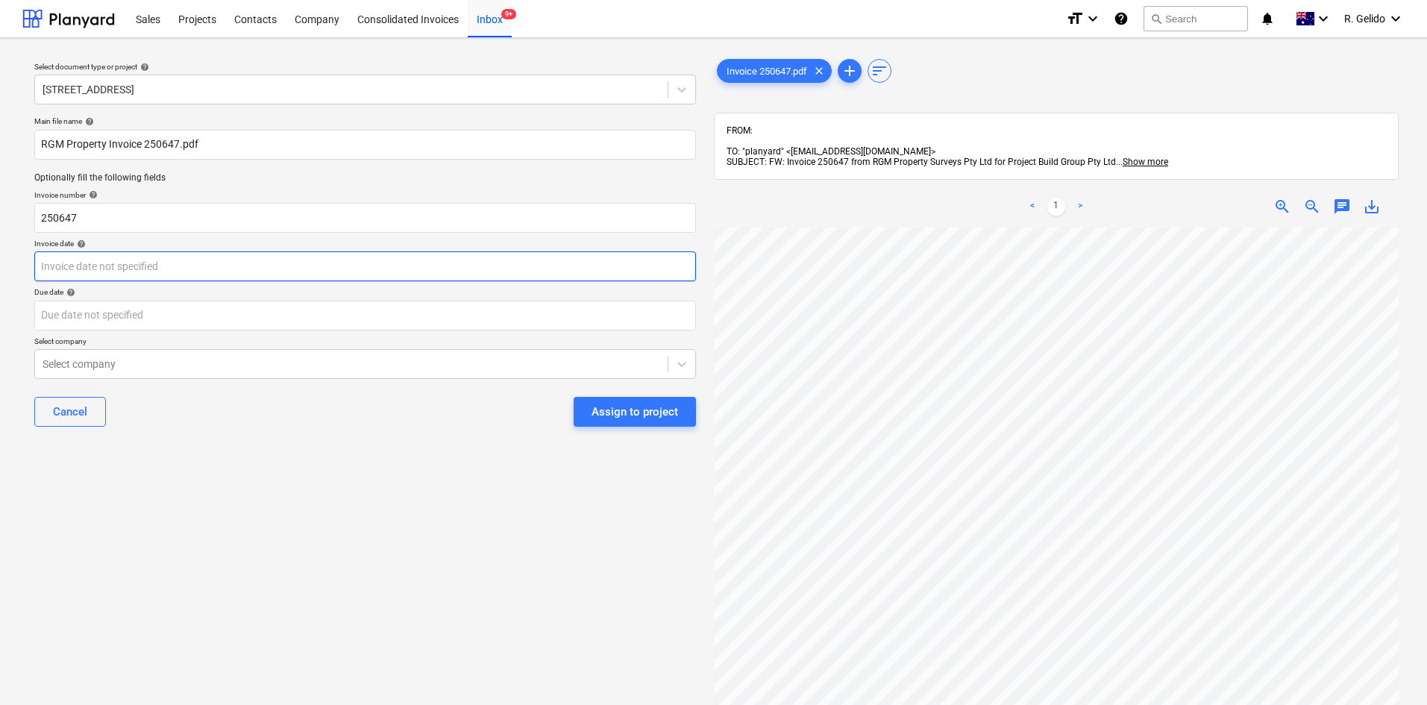
click at [193, 268] on body "Sales Projects Contacts Company Consolidated Invoices Inbox 9+ format_size keyb…" at bounding box center [713, 352] width 1427 height 705
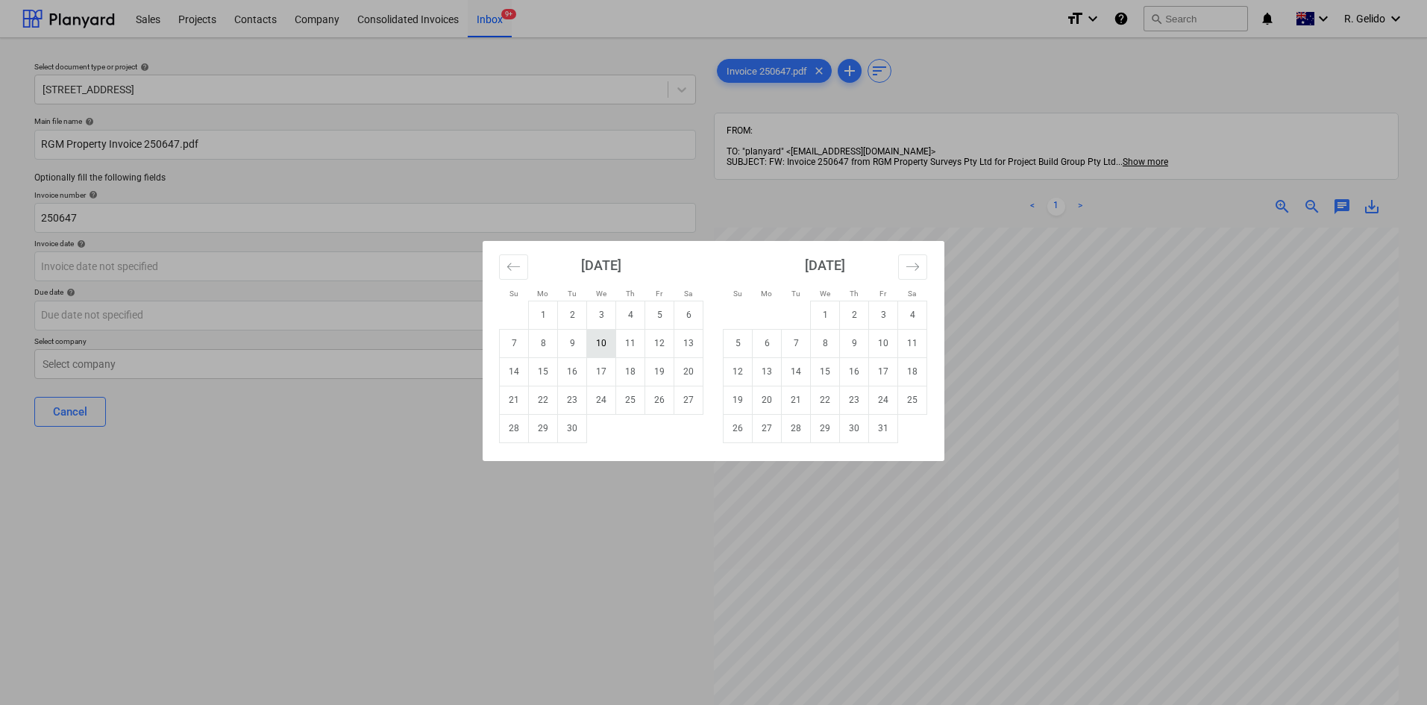
click at [608, 345] on td "10" at bounding box center [601, 343] width 29 height 28
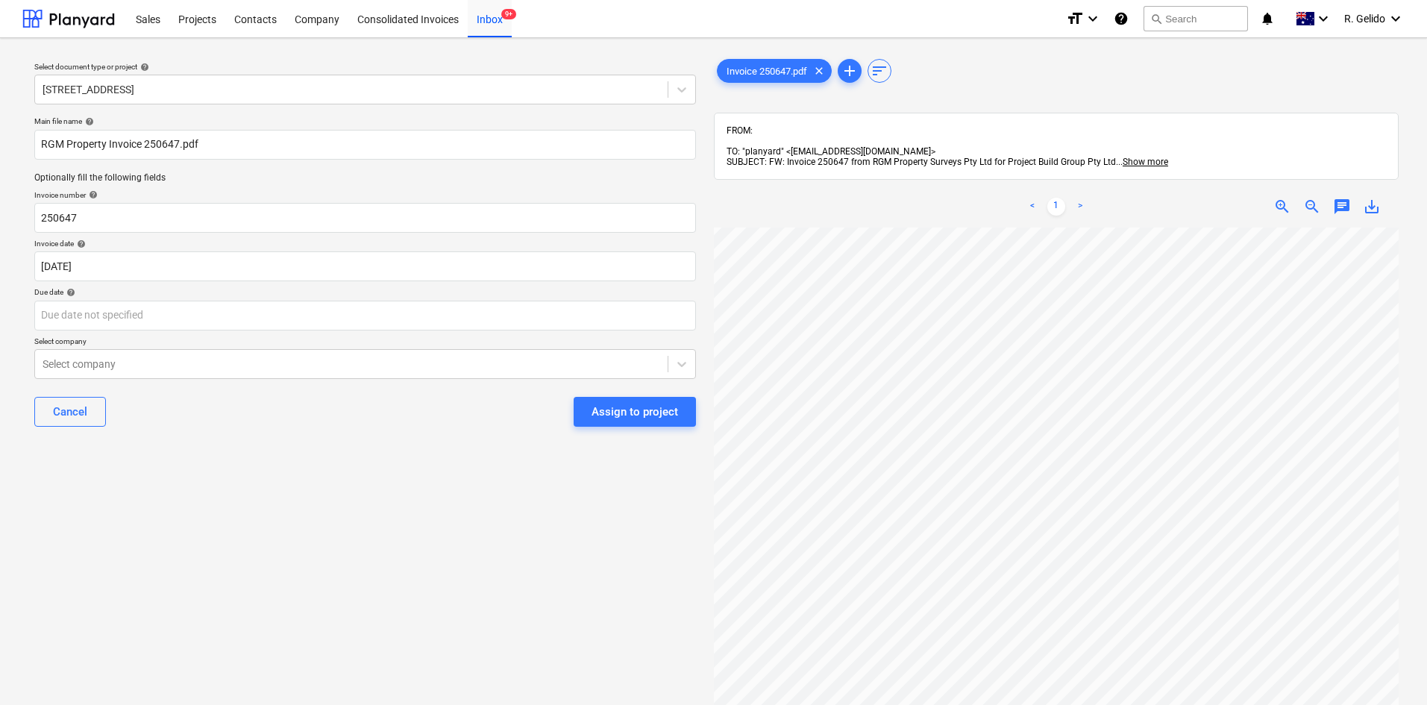
scroll to position [224, 0]
click at [239, 308] on body "Sales Projects Contacts Company Consolidated Invoices Inbox 9+ format_size keyb…" at bounding box center [713, 352] width 1427 height 705
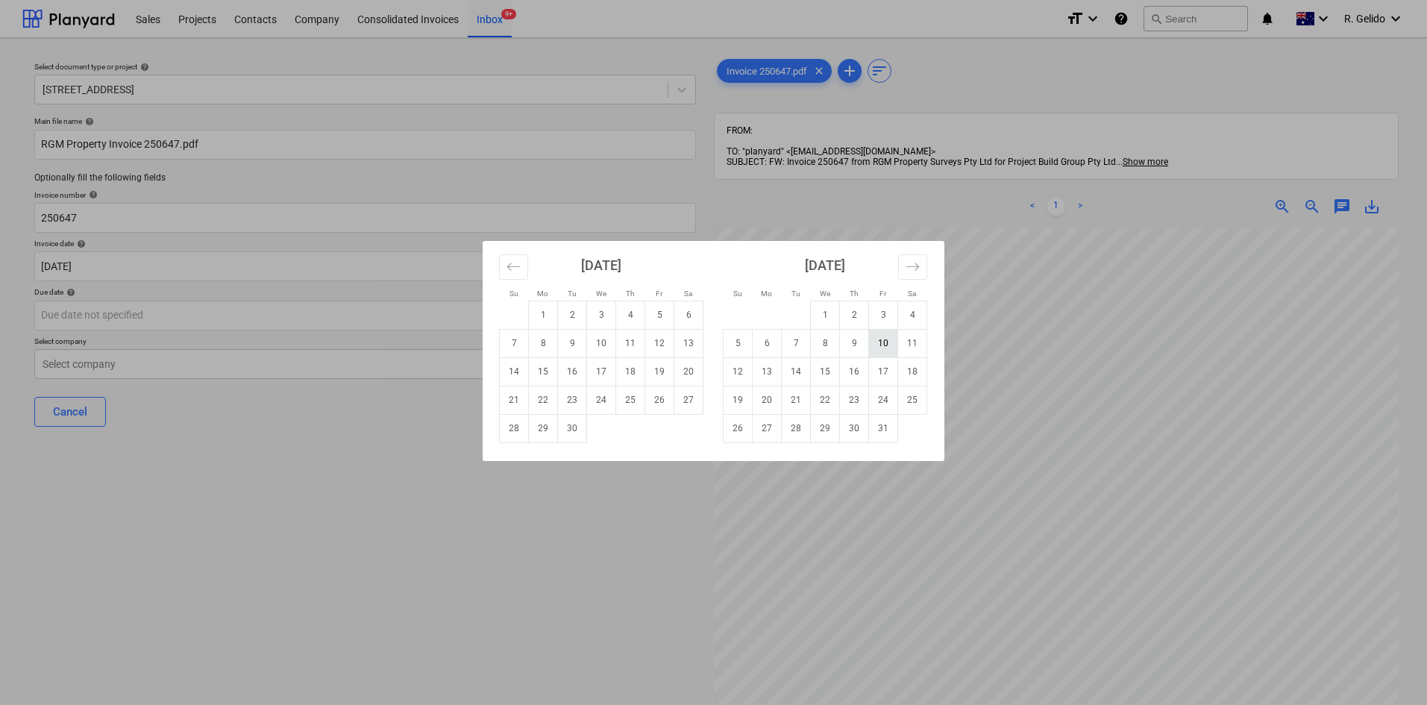
click at [888, 351] on td "10" at bounding box center [883, 343] width 29 height 28
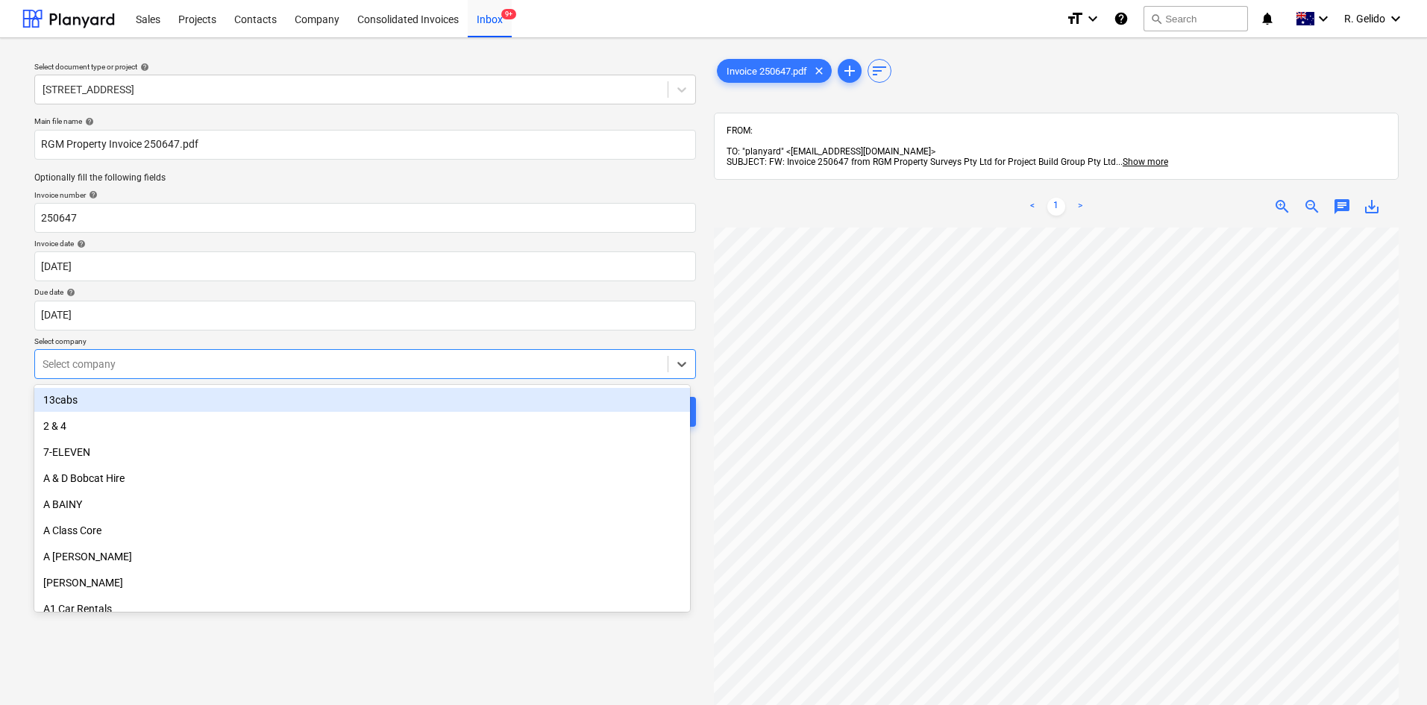
click at [389, 361] on div at bounding box center [352, 364] width 618 height 15
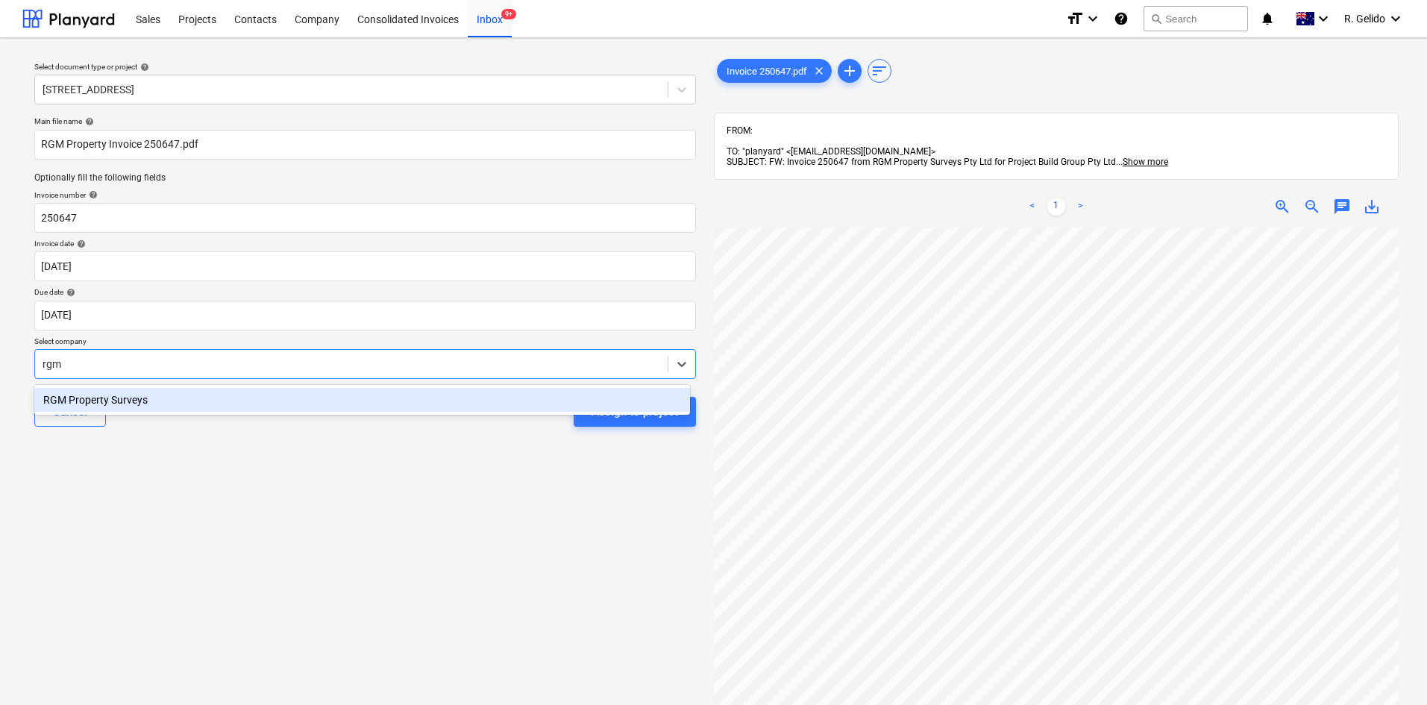
click at [339, 393] on div "RGM Property Surveys" at bounding box center [362, 400] width 656 height 24
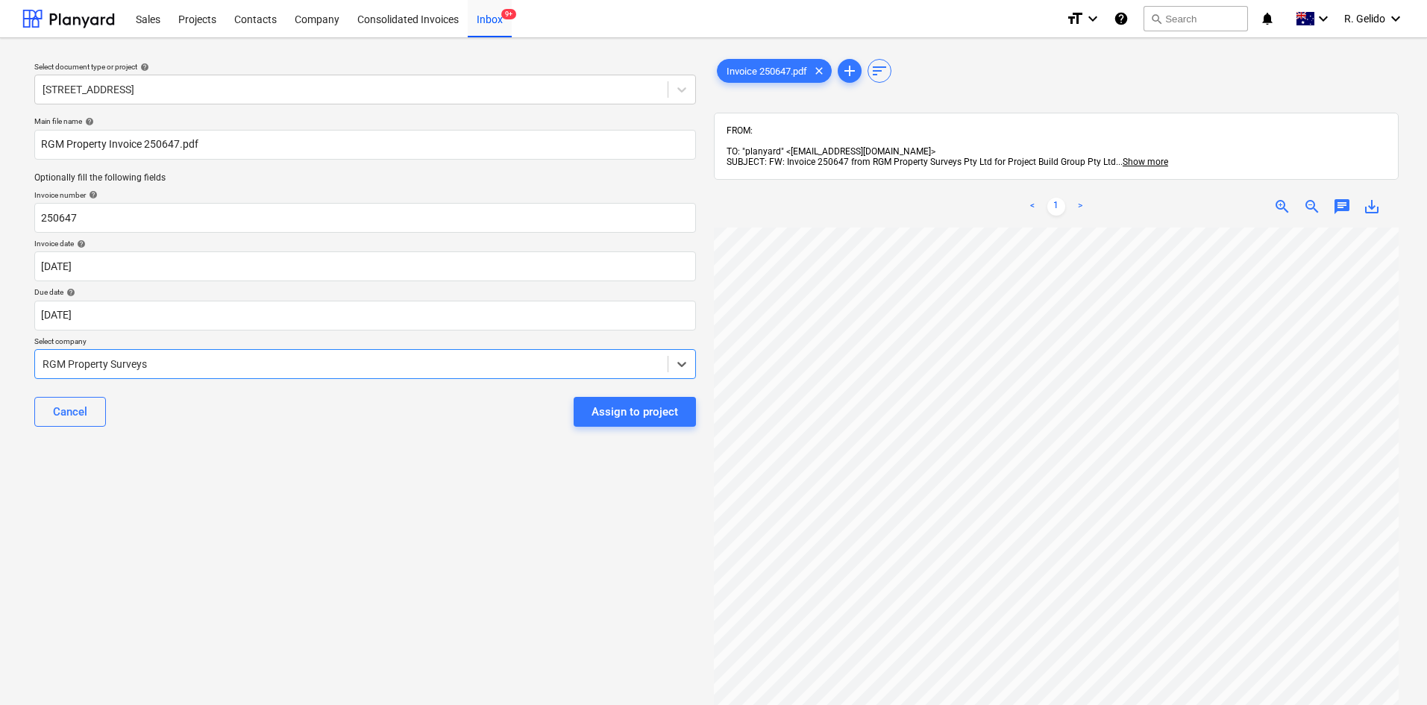
click at [518, 488] on div "Select document type or project help 38 Murralong Avenue Five Dock Main file na…" at bounding box center [364, 473] width 685 height 847
click at [638, 421] on div "Assign to project" at bounding box center [634, 411] width 87 height 19
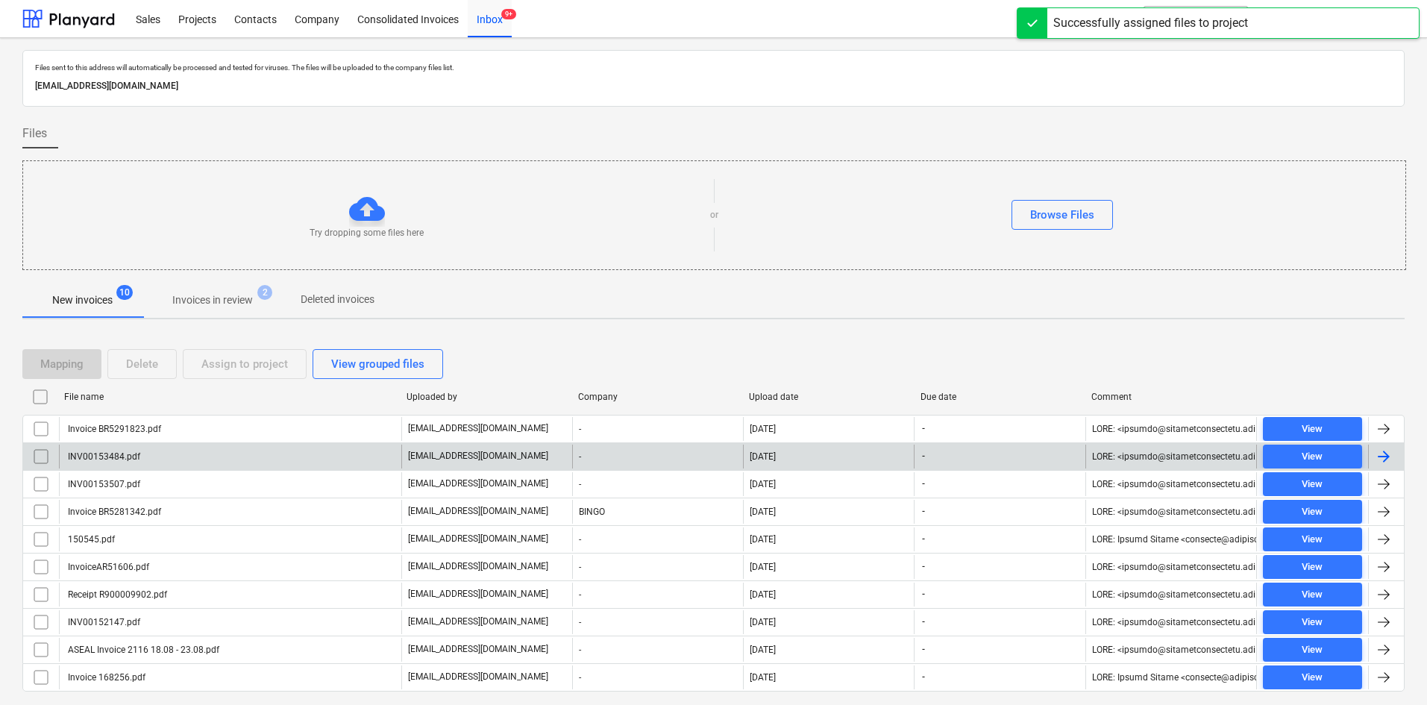
click at [267, 455] on div "INV00153484.pdf" at bounding box center [230, 457] width 342 height 24
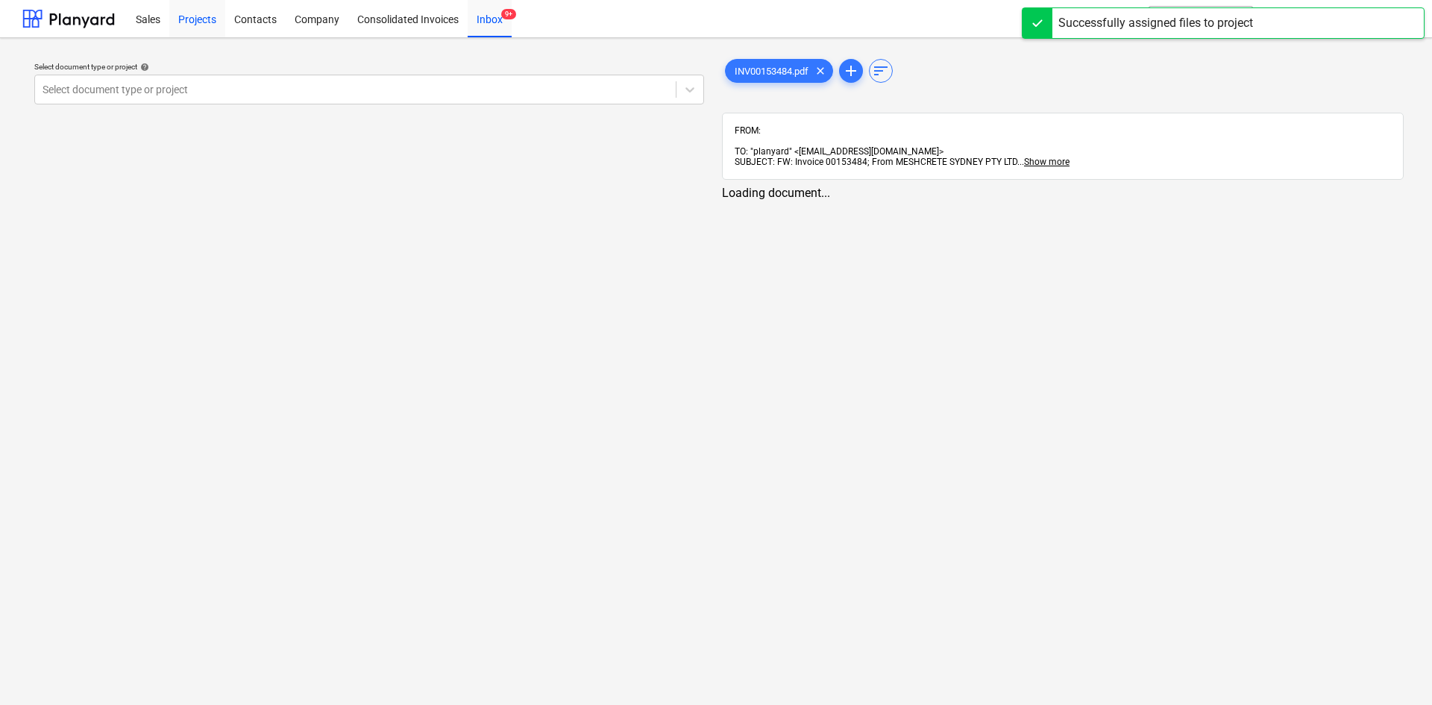
click at [206, 23] on div "Projects" at bounding box center [197, 18] width 56 height 38
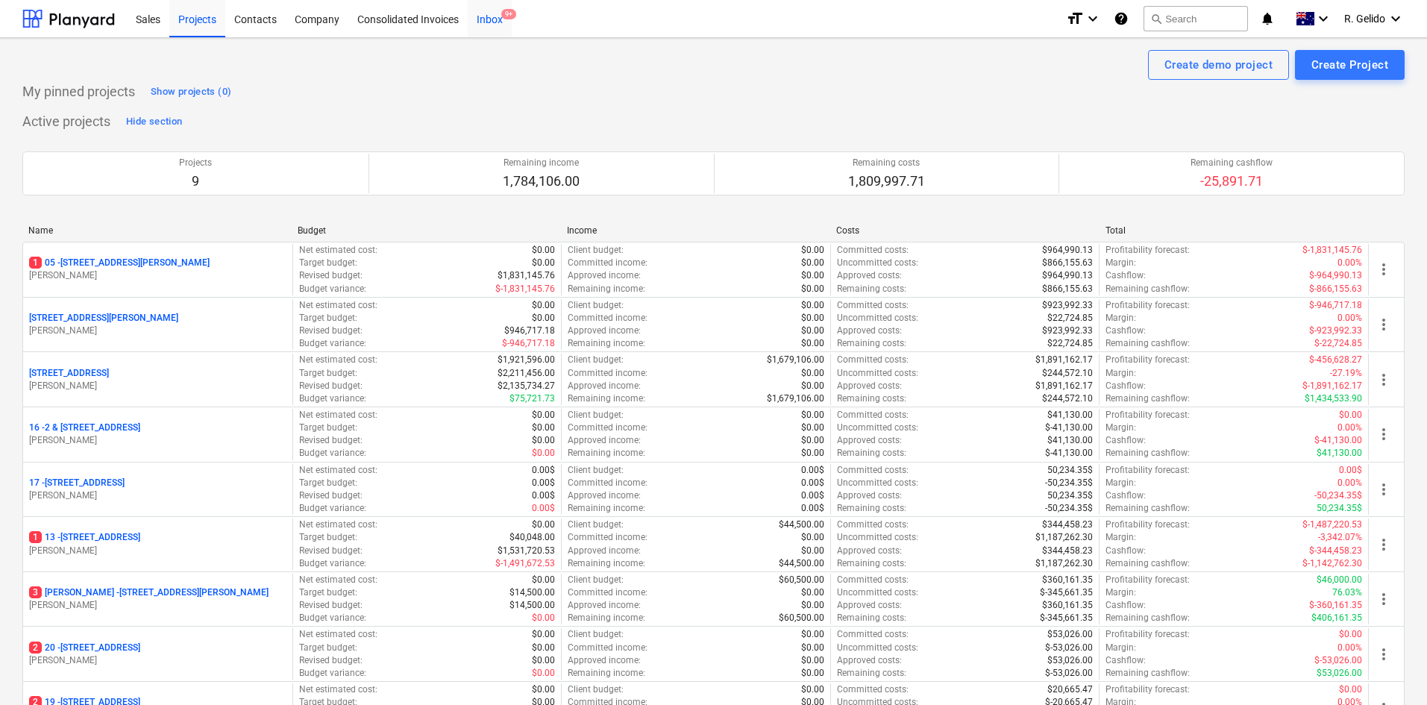
click at [486, 18] on div "Inbox 9+" at bounding box center [490, 18] width 44 height 38
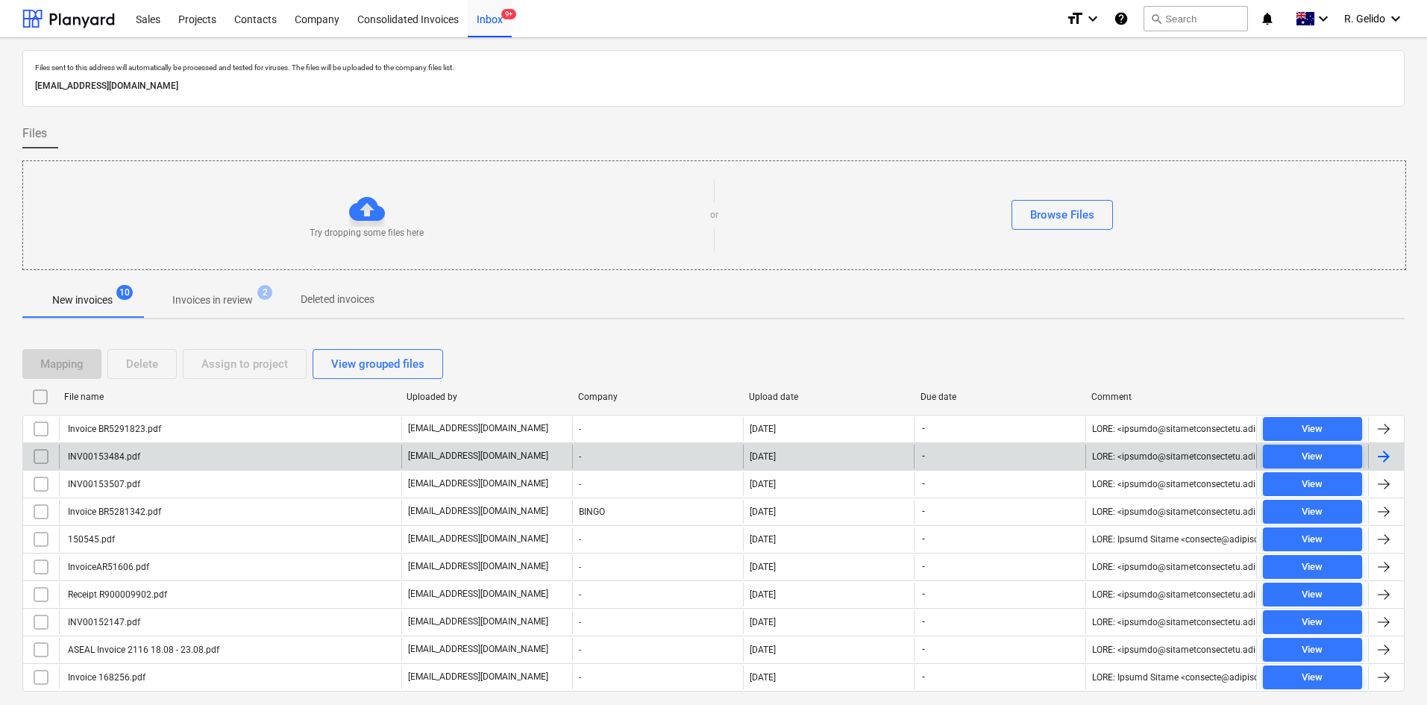
click at [196, 453] on div "INV00153484.pdf" at bounding box center [230, 457] width 342 height 24
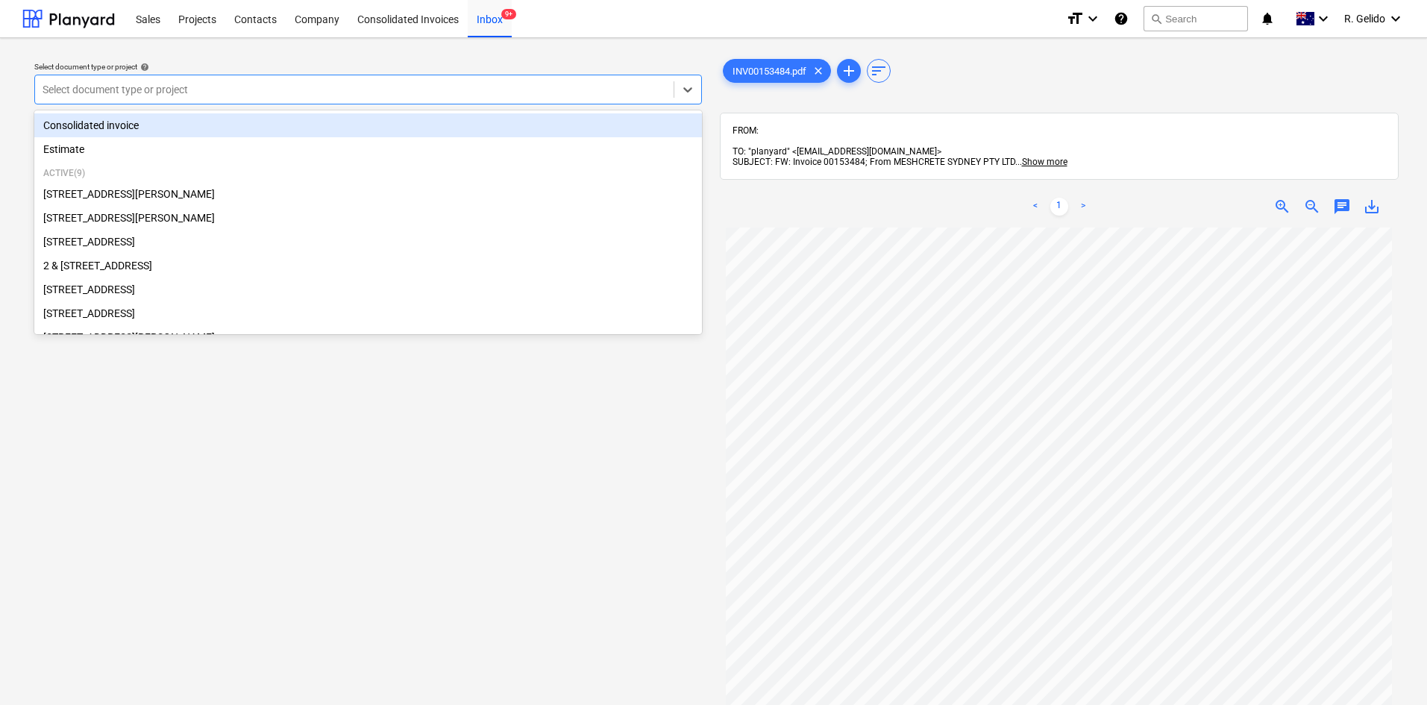
click at [323, 89] on div at bounding box center [355, 89] width 624 height 15
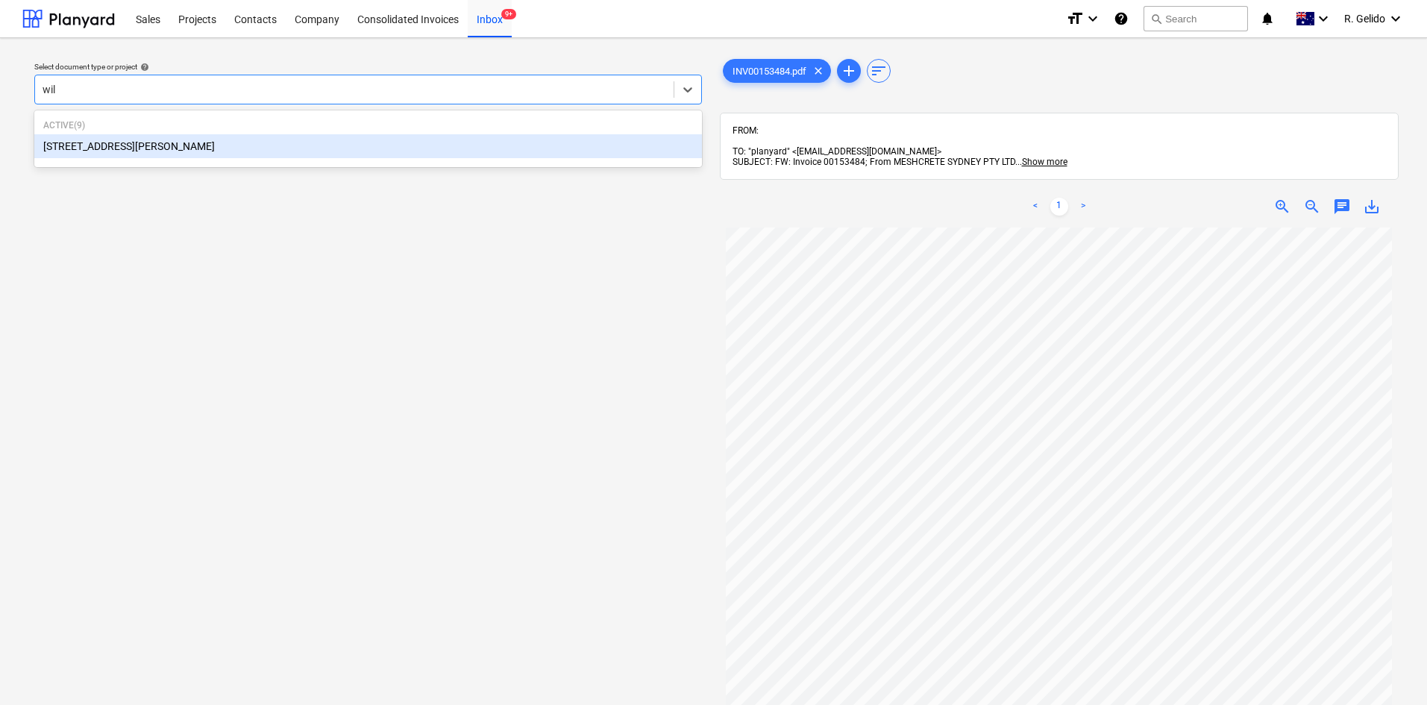
click at [290, 131] on p "Active ( 9 )" at bounding box center [368, 125] width 650 height 13
click at [280, 145] on div "127 High Street, Willoughby East" at bounding box center [368, 146] width 668 height 24
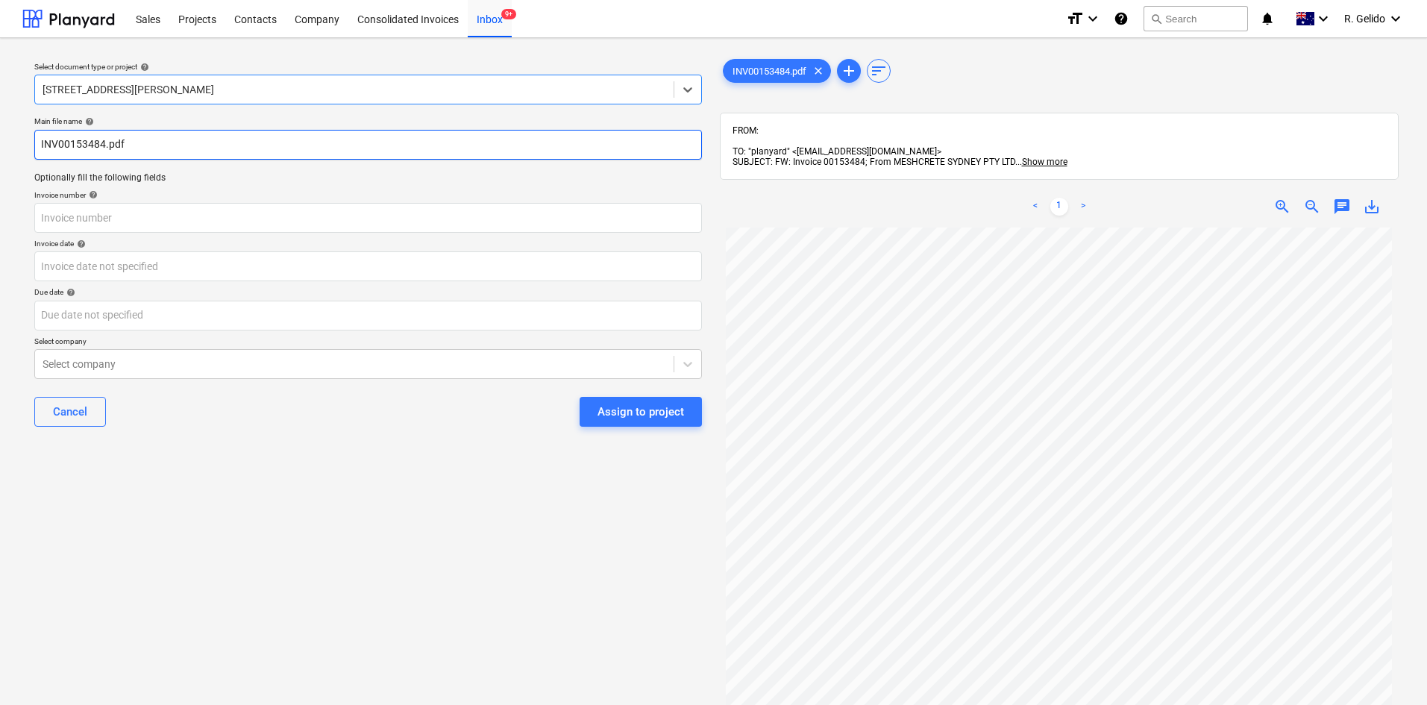
click at [43, 142] on input "INV00153484.pdf" at bounding box center [368, 145] width 668 height 30
click at [142, 145] on input "Meshcrete Inv 00153484.pdf" at bounding box center [368, 145] width 668 height 30
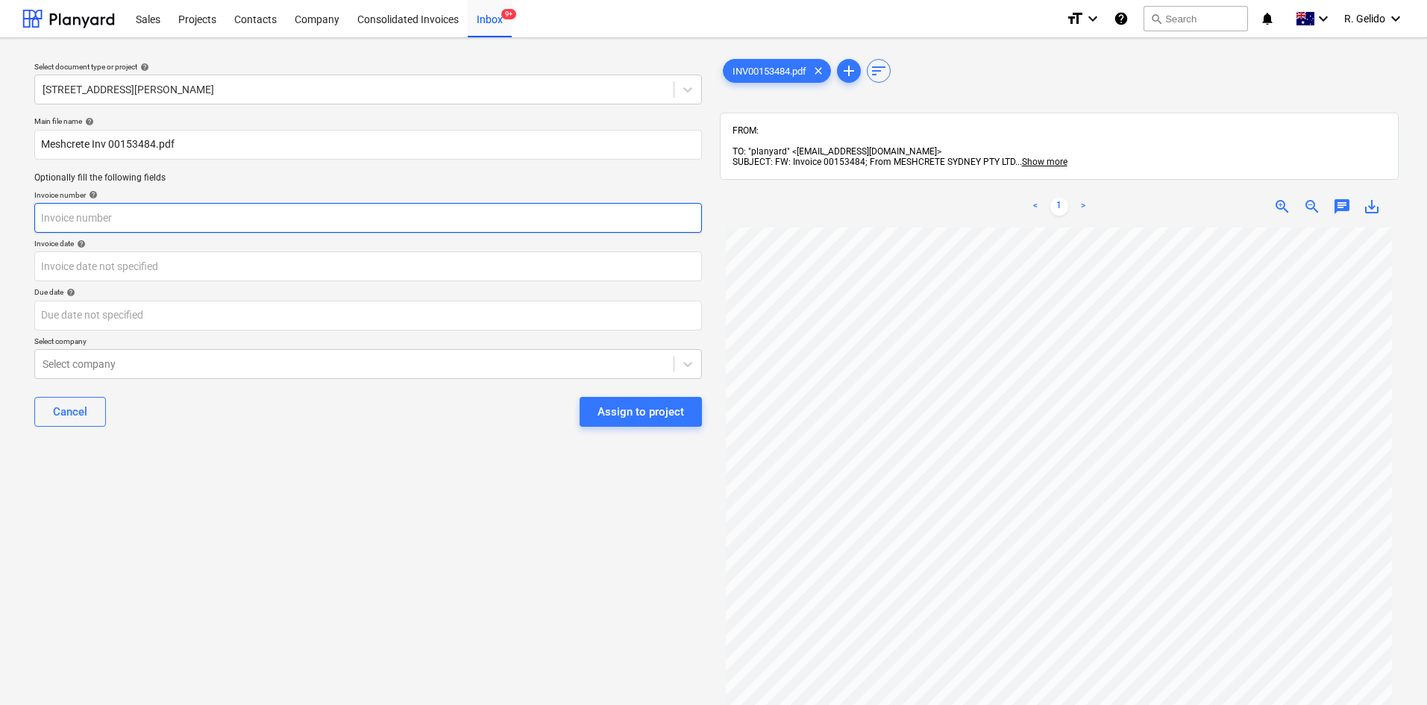
click at [106, 224] on input "text" at bounding box center [368, 218] width 668 height 30
paste input "00153484"
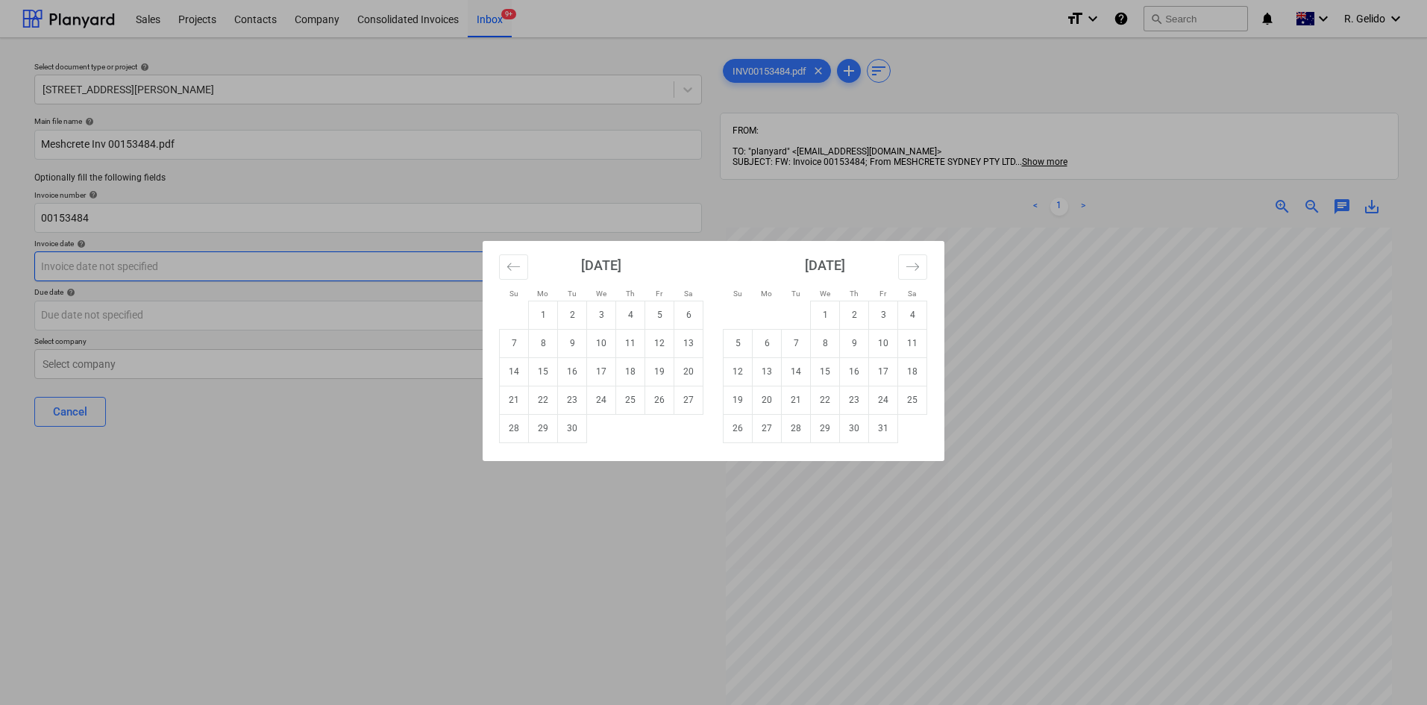
click at [115, 267] on body "Sales Projects Contacts Company Consolidated Invoices Inbox 9+ format_size keyb…" at bounding box center [713, 352] width 1427 height 705
click at [600, 316] on td "3" at bounding box center [601, 315] width 29 height 28
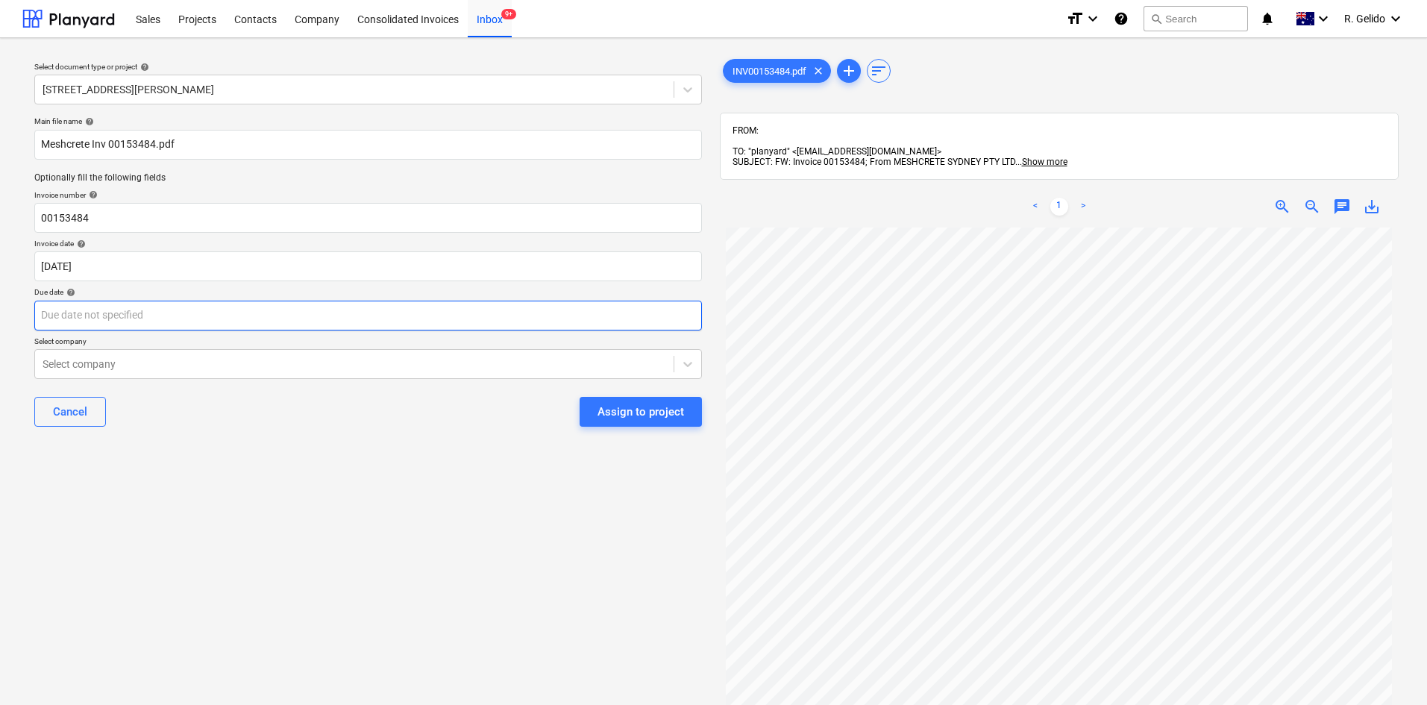
click at [283, 323] on body "Sales Projects Contacts Company Consolidated Invoices Inbox 9+ format_size keyb…" at bounding box center [713, 352] width 1427 height 705
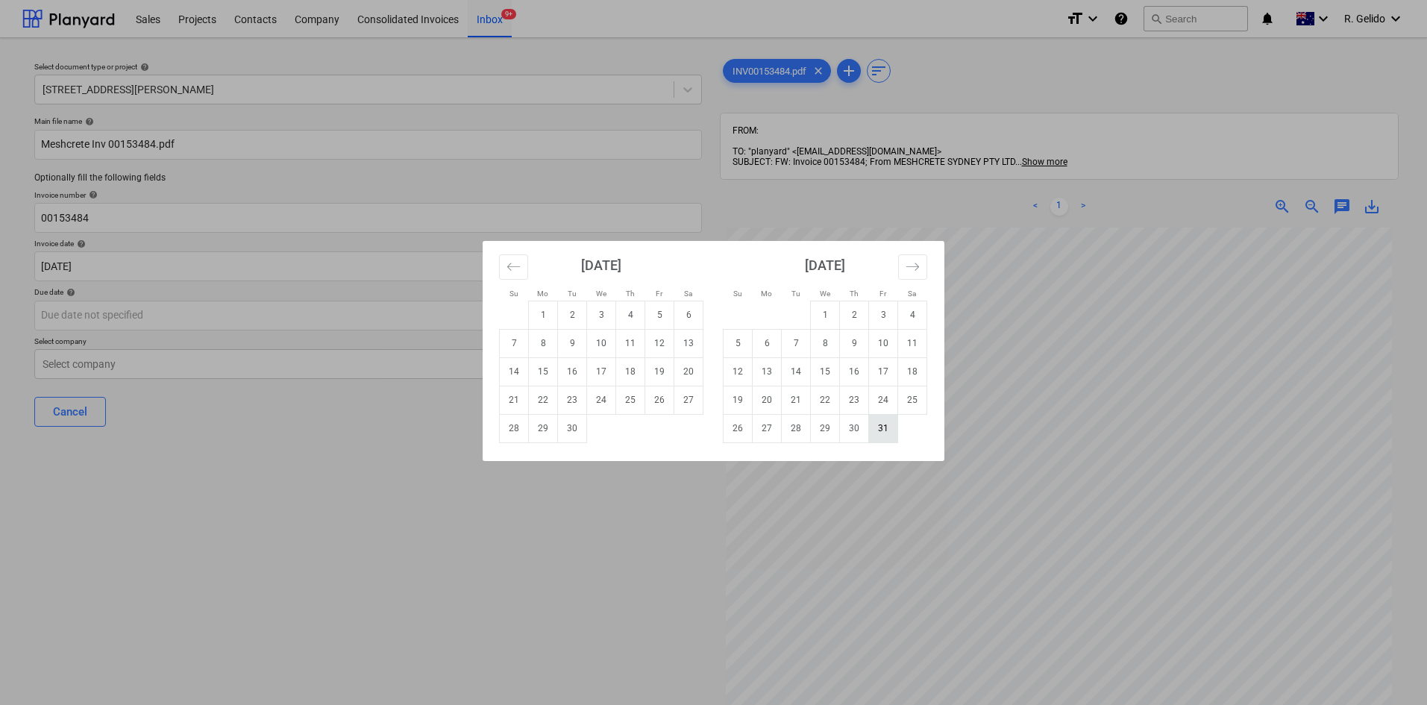
click at [879, 422] on td "31" at bounding box center [883, 428] width 29 height 28
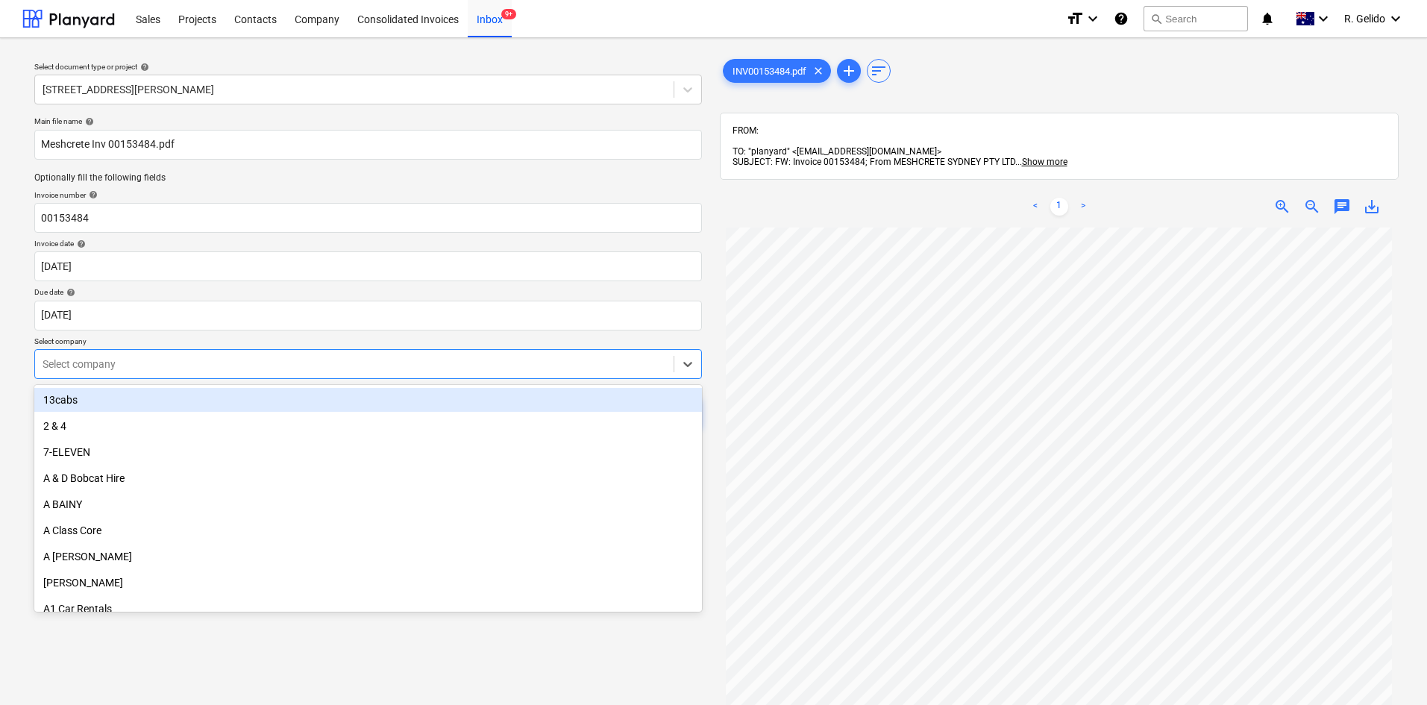
click at [277, 375] on div "Select company" at bounding box center [368, 364] width 668 height 30
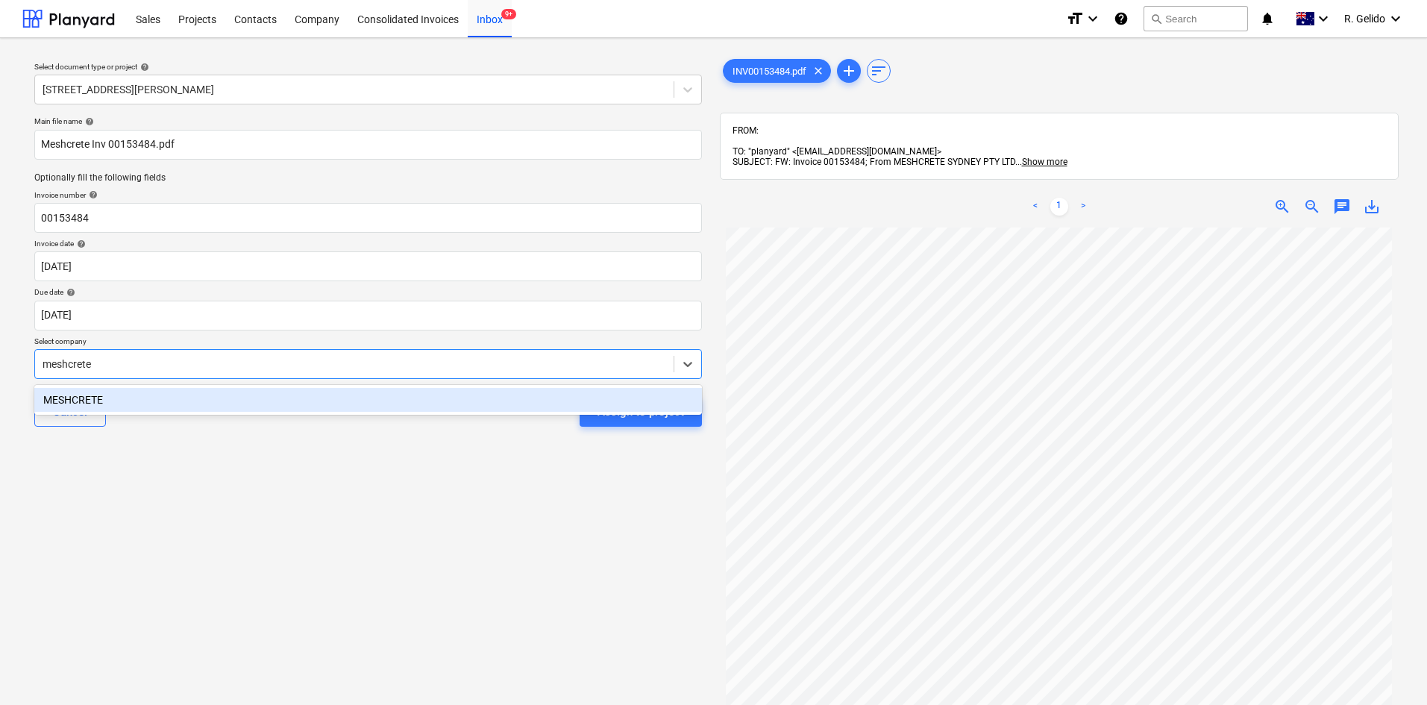
click at [274, 401] on div "MESHCRETE" at bounding box center [368, 400] width 668 height 24
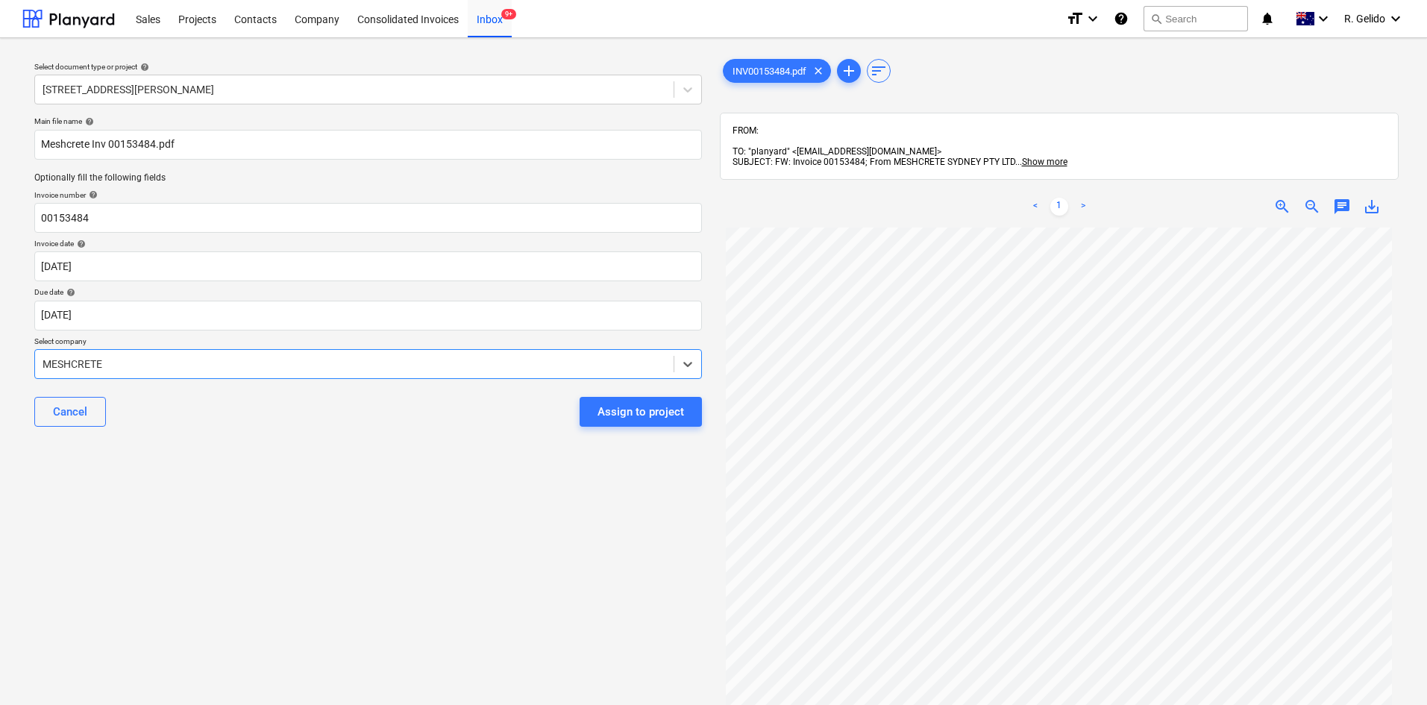
click at [438, 451] on div "Select document type or project help 127 High Street, Willoughby East Main file…" at bounding box center [367, 473] width 691 height 847
click at [662, 421] on div "Assign to project" at bounding box center [640, 411] width 87 height 19
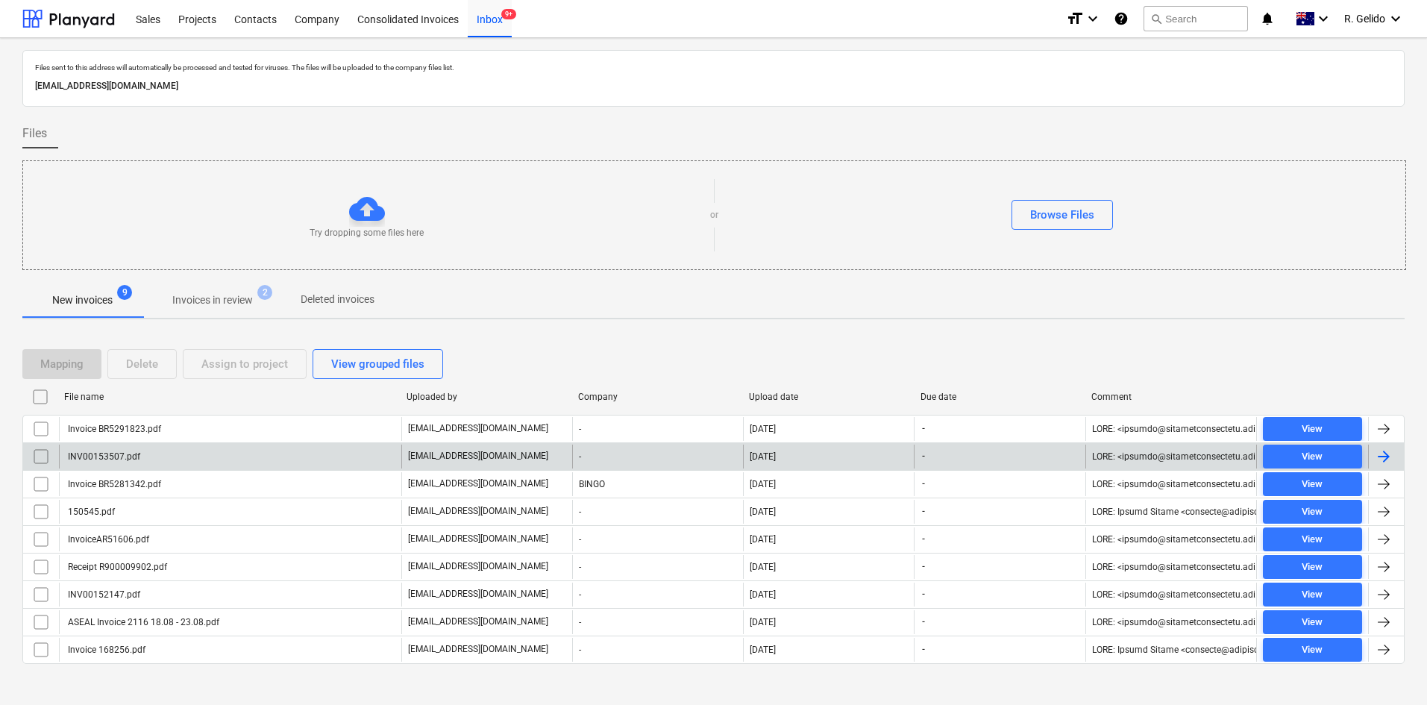
click at [253, 450] on div "INV00153507.pdf" at bounding box center [230, 457] width 342 height 24
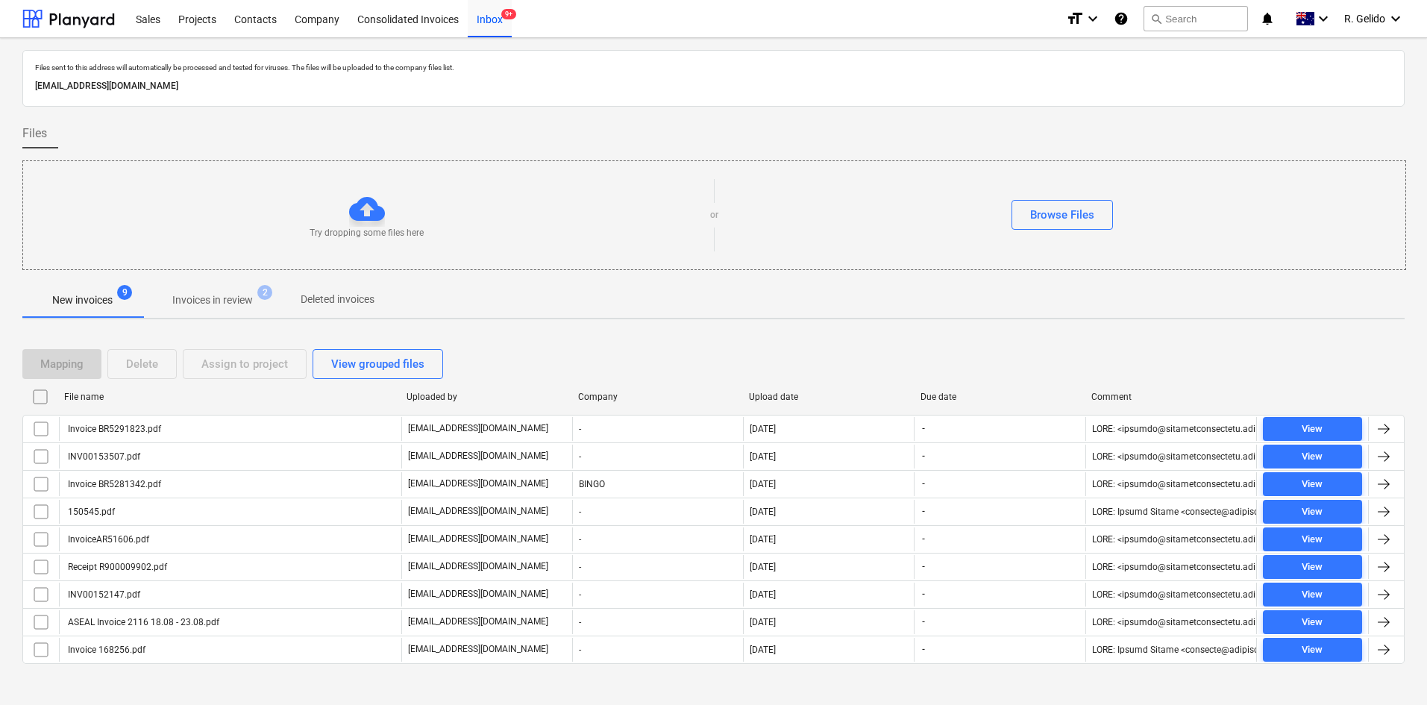
click at [251, 364] on div "Mapping Delete Assign to project View grouped files" at bounding box center [235, 364] width 427 height 30
click at [412, 364] on div "View grouped files" at bounding box center [377, 363] width 93 height 19
click at [405, 364] on div "View individual files" at bounding box center [380, 363] width 99 height 19
click at [405, 364] on div "View grouped files" at bounding box center [377, 363] width 93 height 19
click at [405, 364] on div "View individual files" at bounding box center [380, 363] width 99 height 19
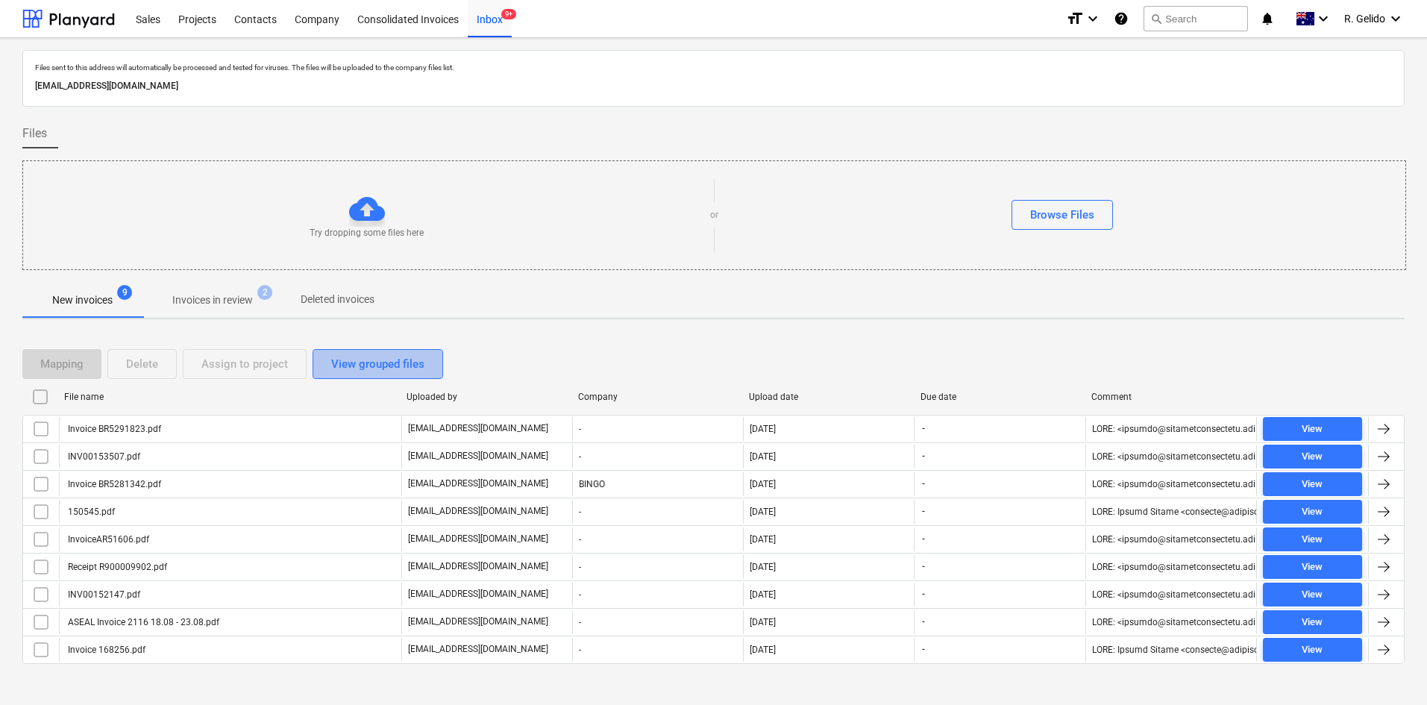
click at [405, 364] on div "View grouped files" at bounding box center [377, 363] width 93 height 19
click at [405, 364] on div "View individual files" at bounding box center [380, 363] width 99 height 19
click at [405, 364] on div "View grouped files" at bounding box center [377, 363] width 93 height 19
click at [609, 356] on div "Mapping Delete Assign to project View individual files" at bounding box center [713, 364] width 1382 height 30
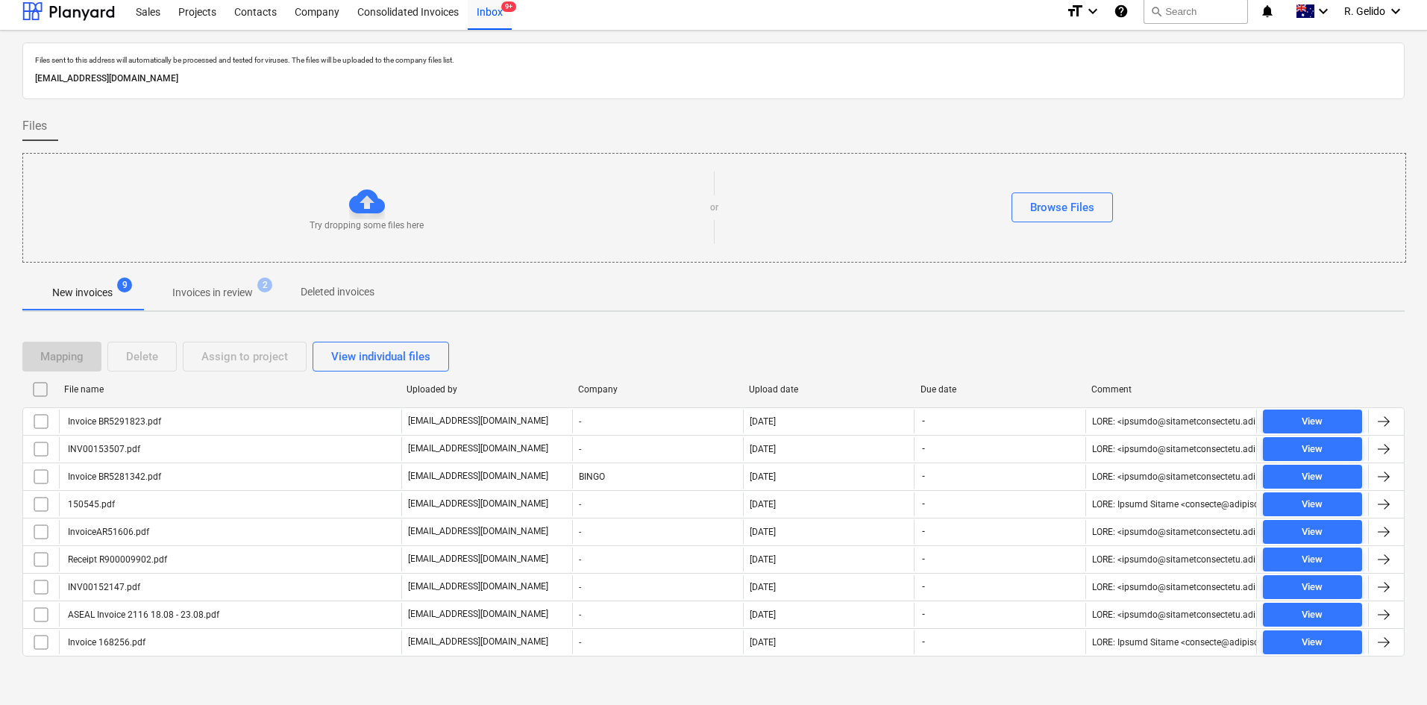
scroll to position [13, 0]
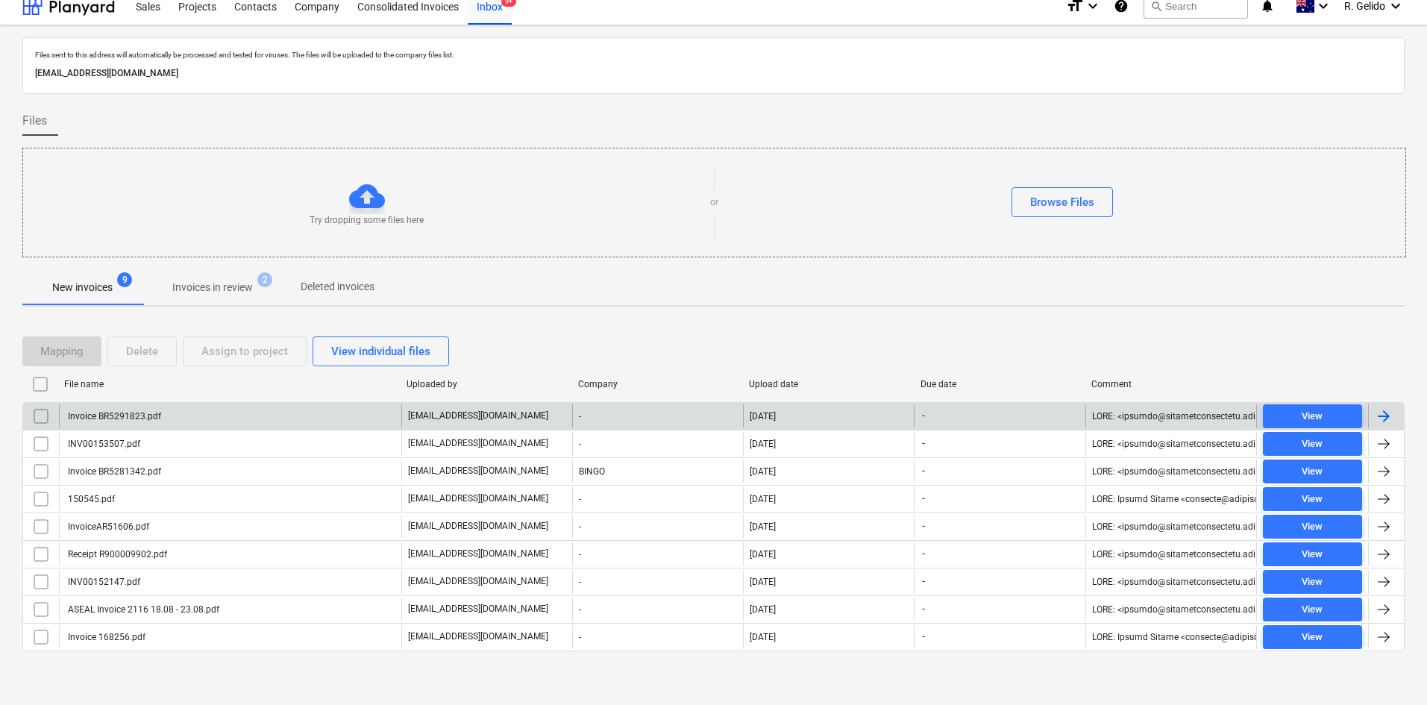
click at [280, 411] on div "Invoice BR5291823.pdf" at bounding box center [230, 416] width 342 height 24
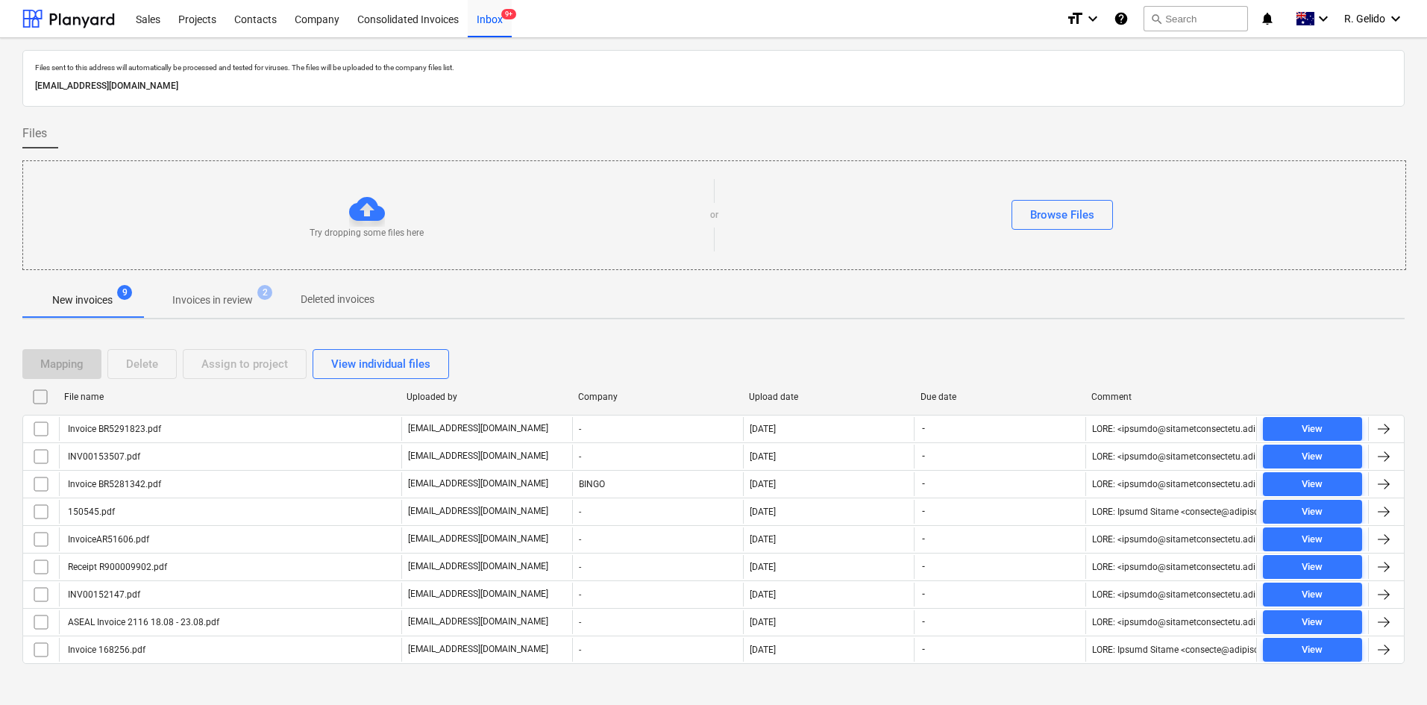
scroll to position [13, 0]
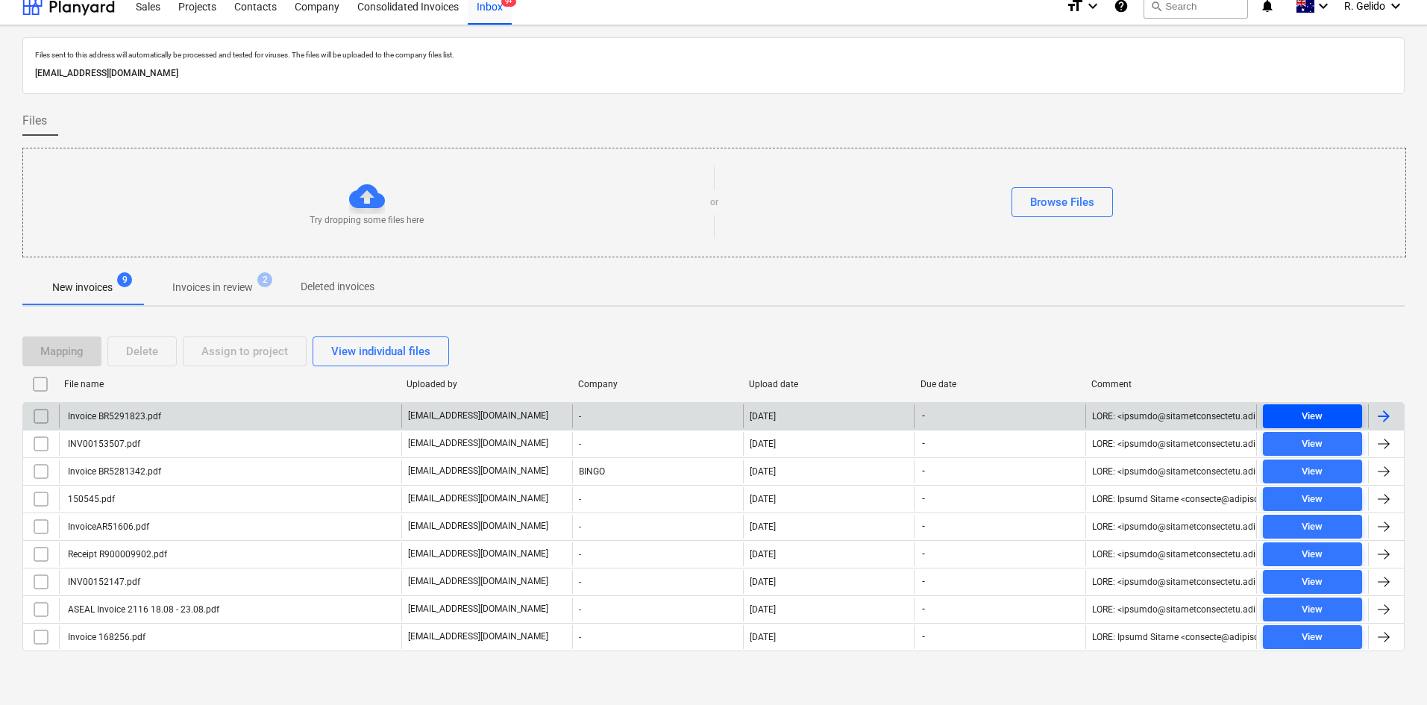
click at [1336, 414] on span "View" at bounding box center [1312, 416] width 87 height 17
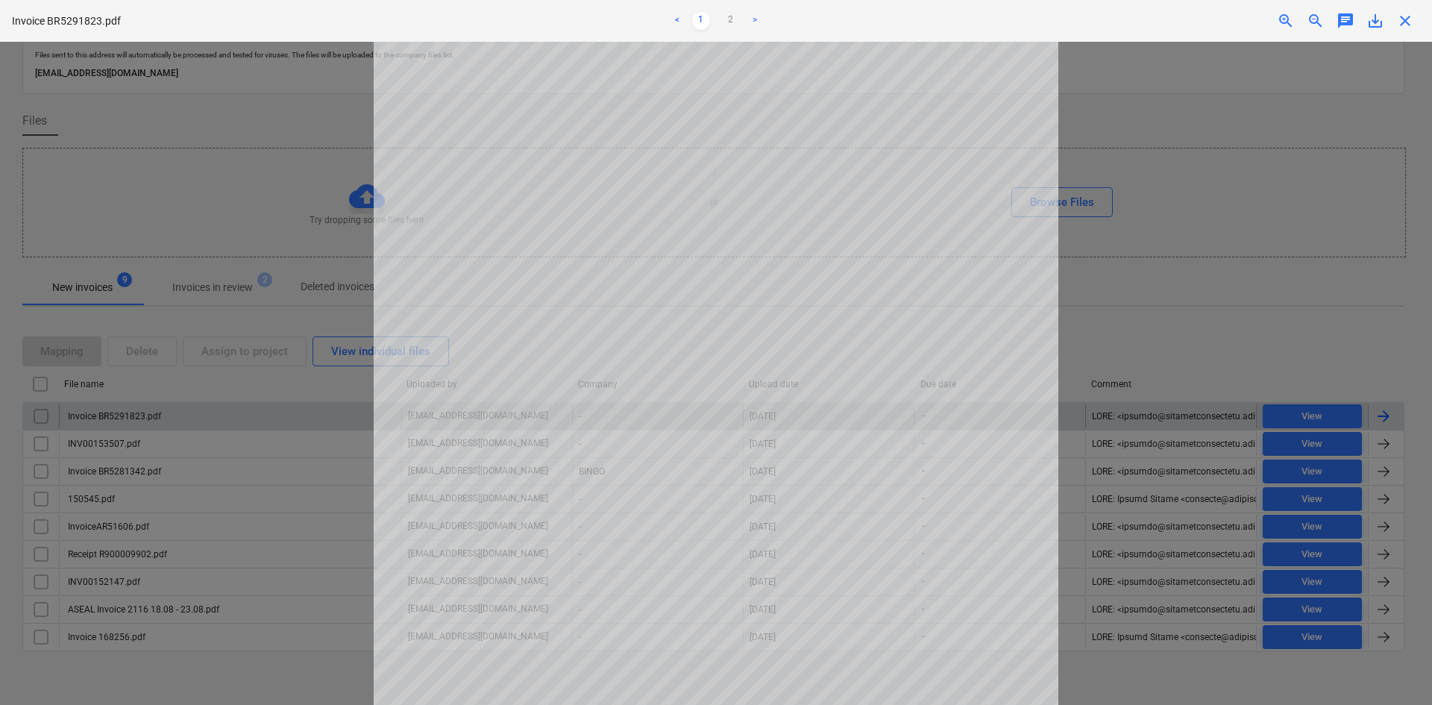
click at [1112, 333] on div at bounding box center [716, 373] width 1432 height 663
click at [728, 23] on link "2" at bounding box center [731, 21] width 18 height 18
click at [697, 22] on link "1" at bounding box center [701, 21] width 18 height 18
click at [732, 22] on link "2" at bounding box center [731, 21] width 18 height 18
click at [1410, 31] on div "Invoice BR5291823.pdf < 1 2 > zoom_in zoom_out chat 0 save_alt close" at bounding box center [716, 21] width 1432 height 42
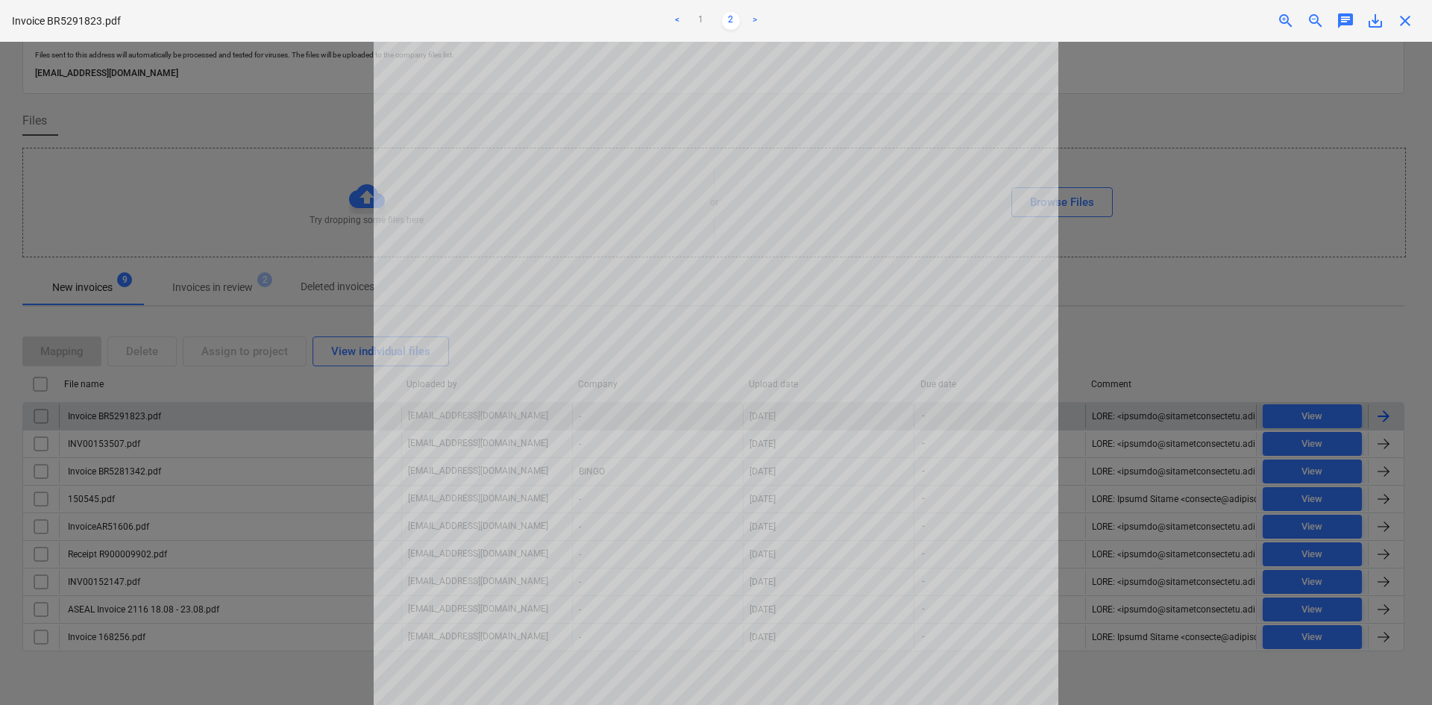
click at [1408, 27] on span "close" at bounding box center [1405, 21] width 18 height 18
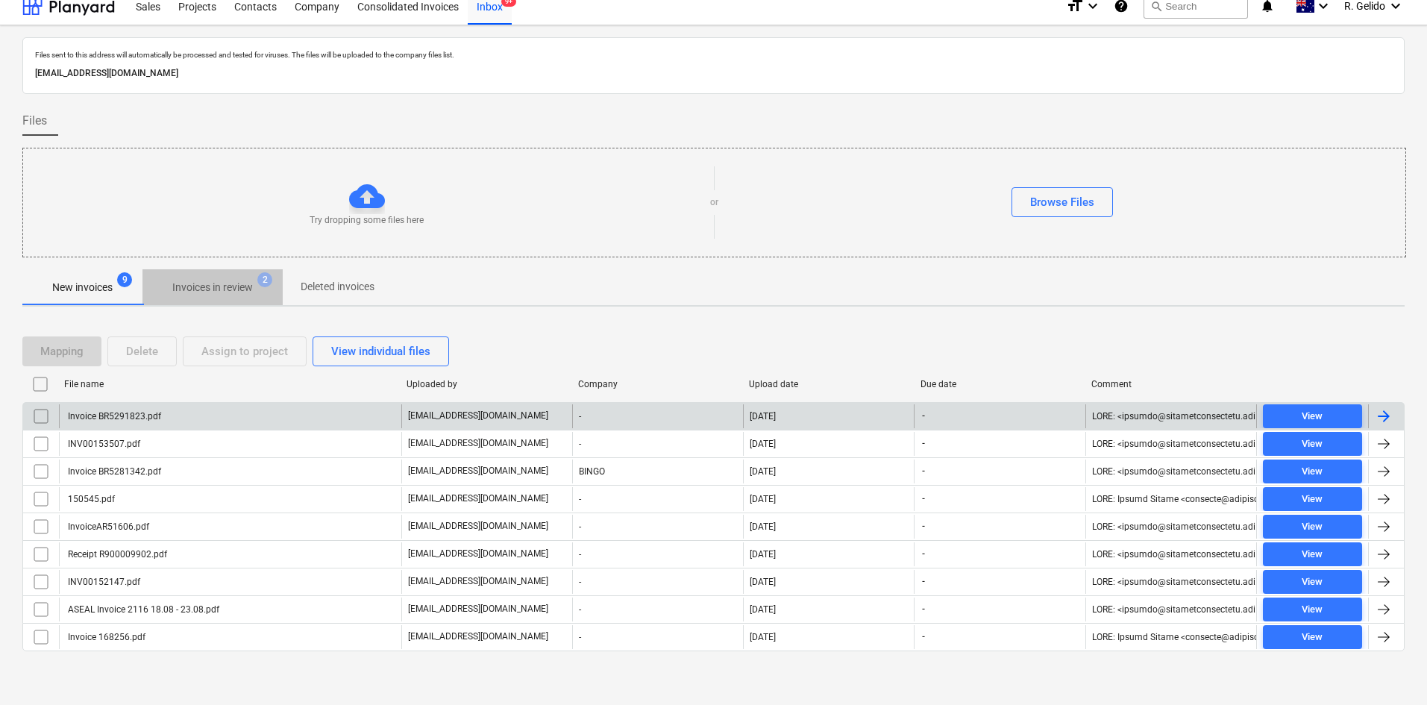
click at [236, 286] on p "Invoices in review" at bounding box center [212, 288] width 81 height 16
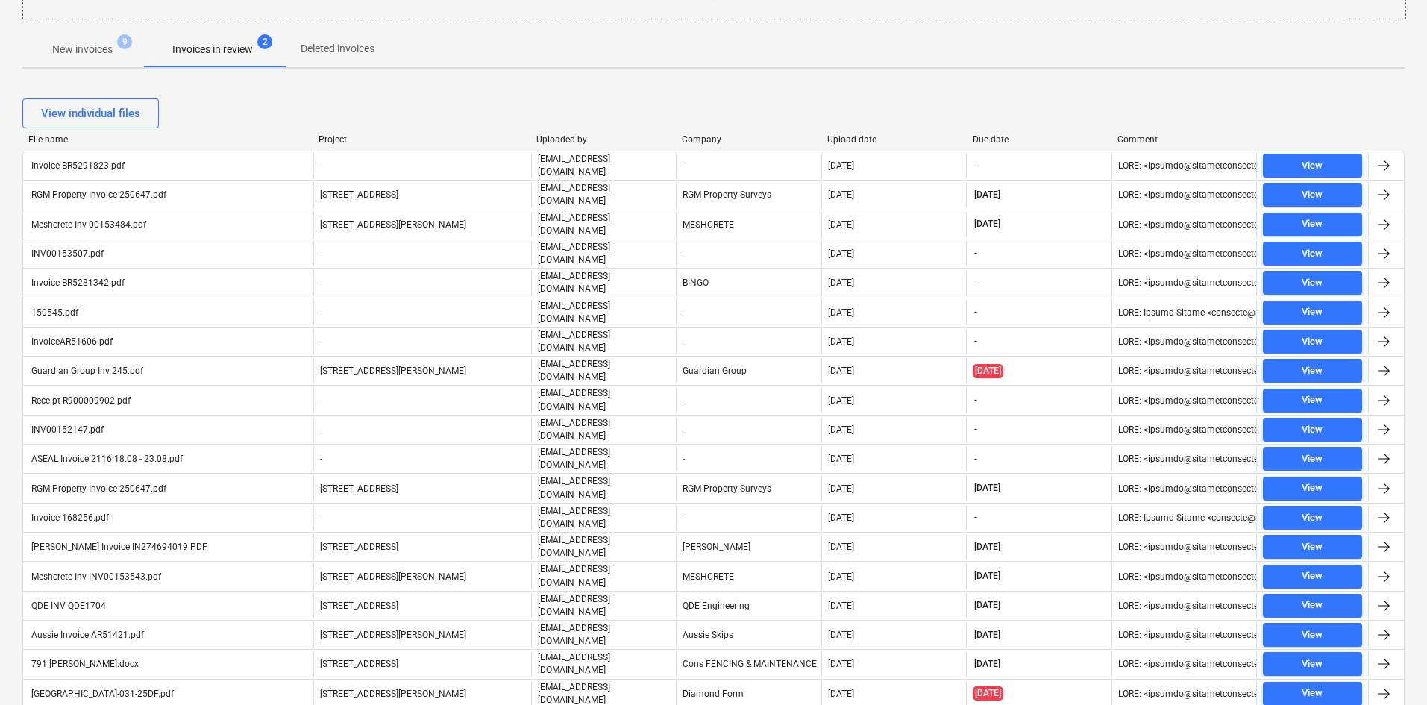
scroll to position [275, 0]
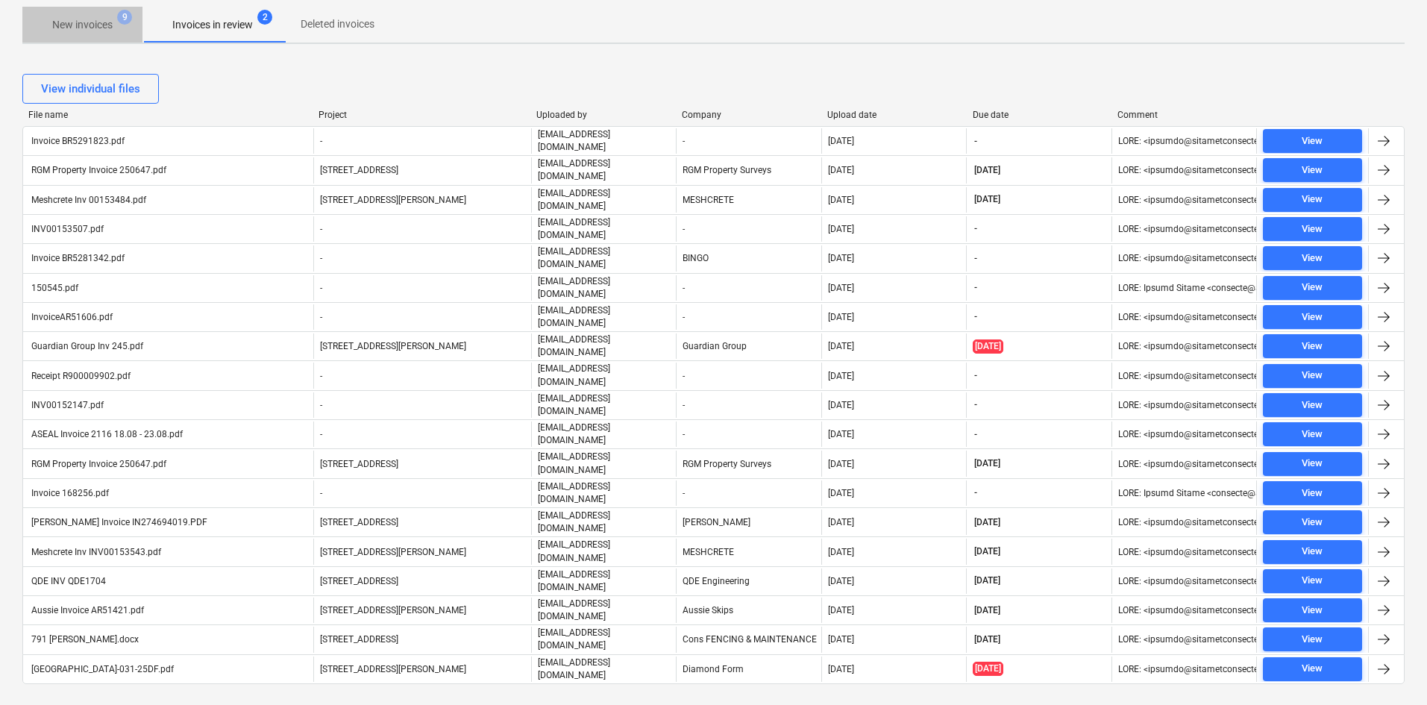
click at [74, 24] on p "New invoices" at bounding box center [82, 25] width 60 height 16
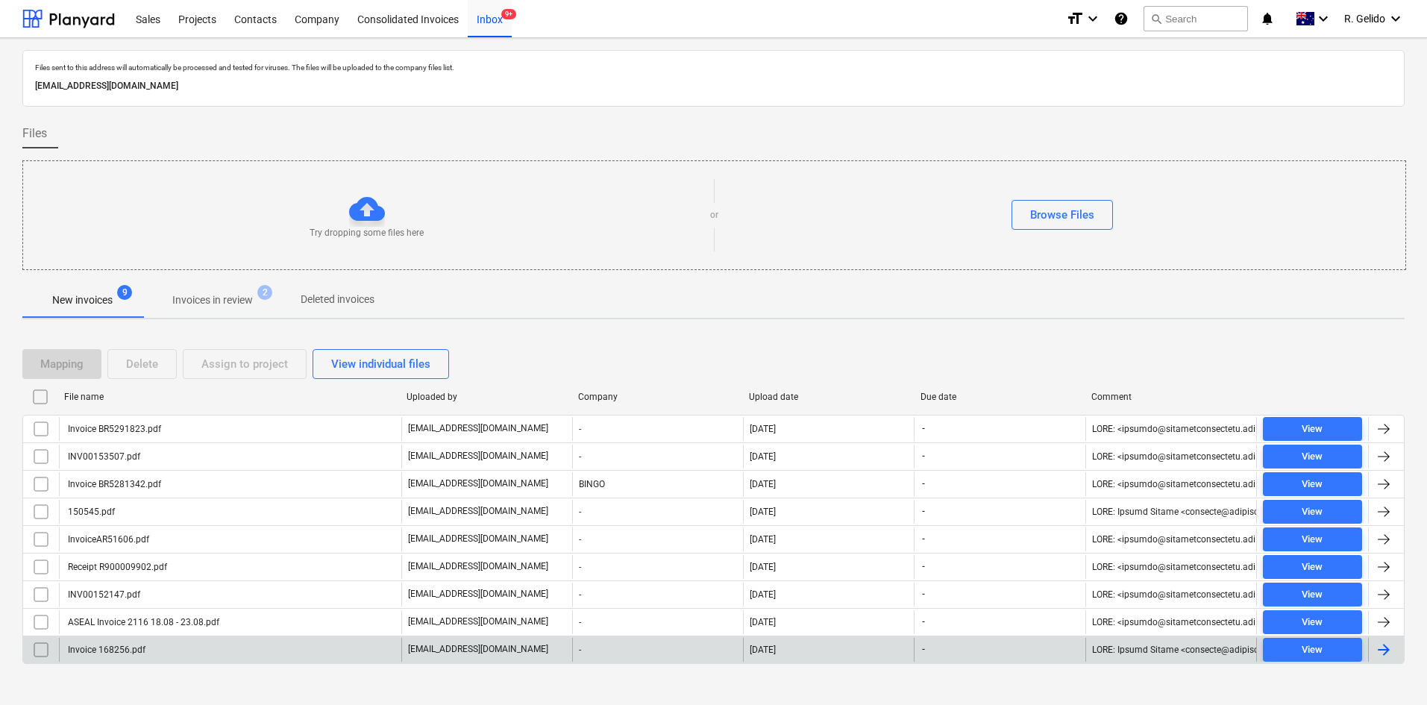
click at [333, 651] on div "Invoice 168256.pdf" at bounding box center [230, 650] width 342 height 24
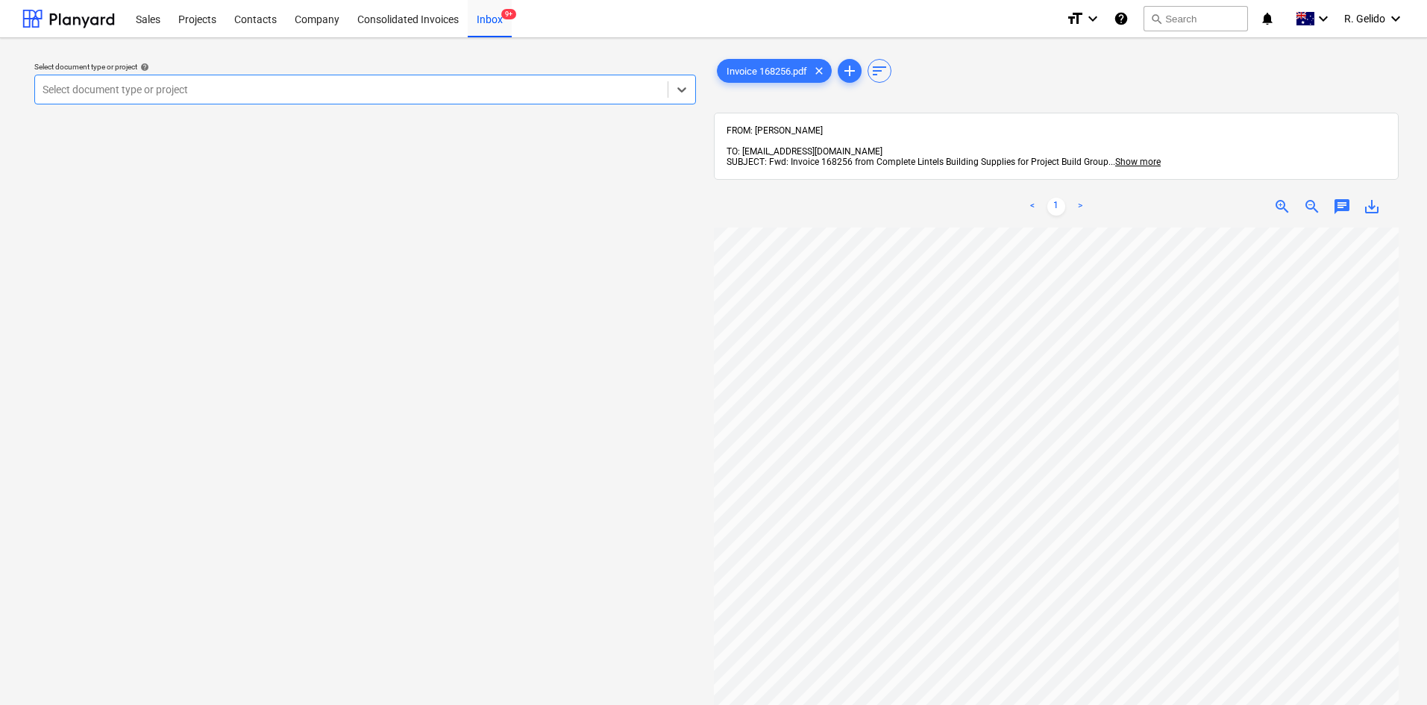
click at [398, 90] on div at bounding box center [352, 89] width 618 height 15
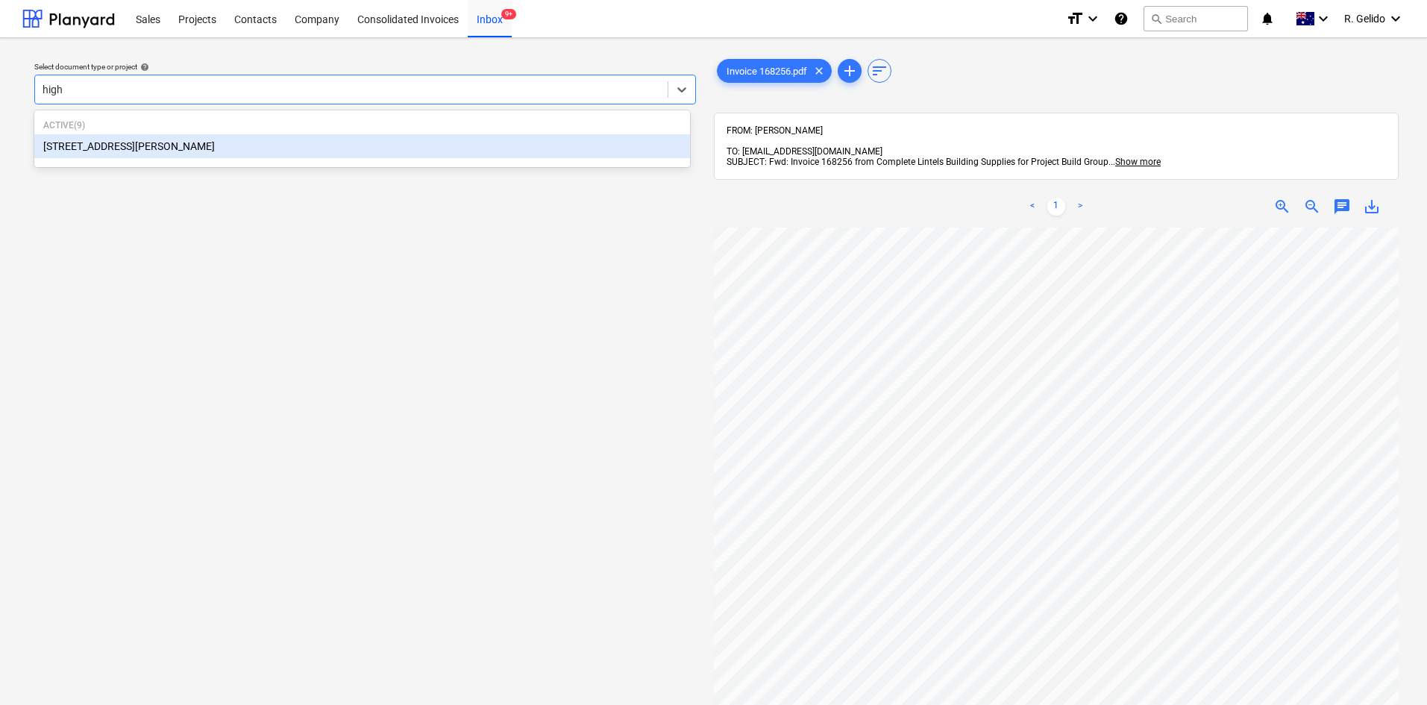
click at [260, 149] on div "127 High Street, Willoughby East" at bounding box center [362, 146] width 656 height 24
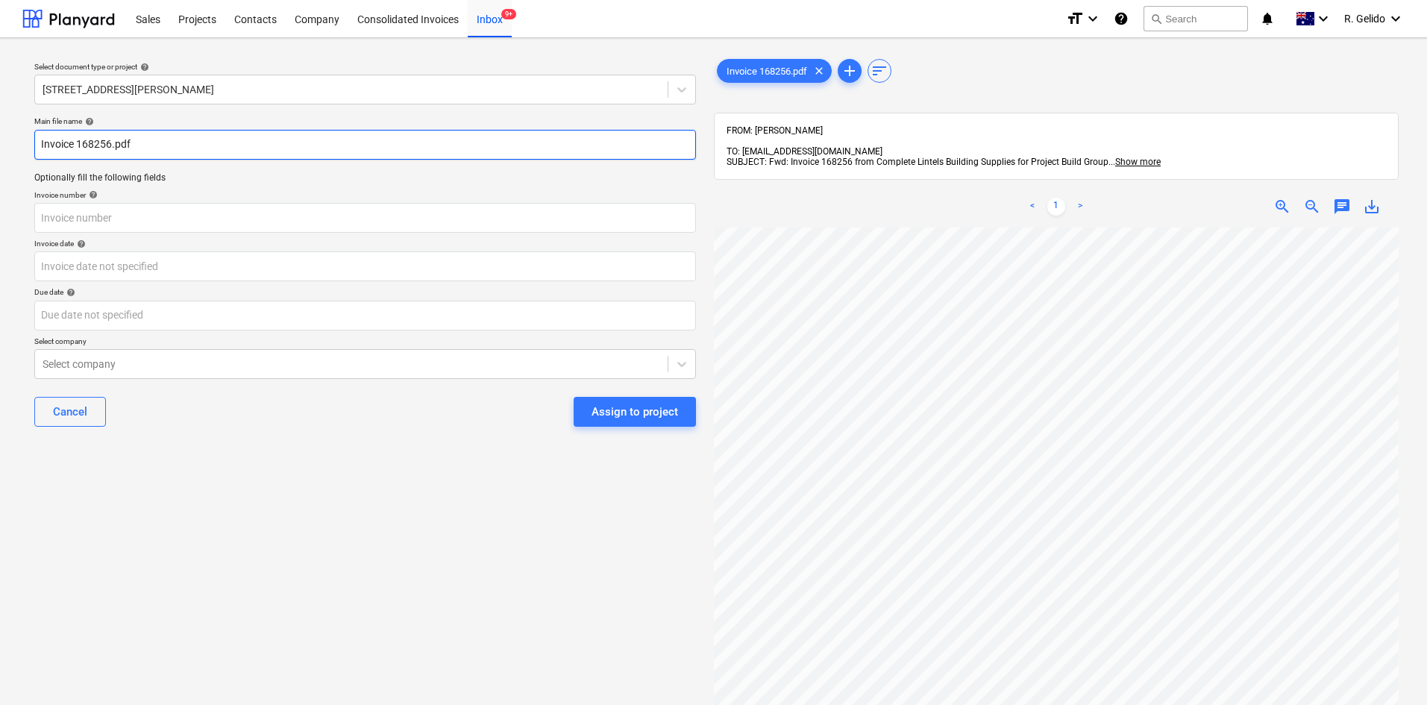
click at [38, 142] on input "Invoice 168256.pdf" at bounding box center [365, 145] width 662 height 30
click at [174, 151] on input "Complete Lintels Invoice 168256.pdf" at bounding box center [365, 145] width 662 height 30
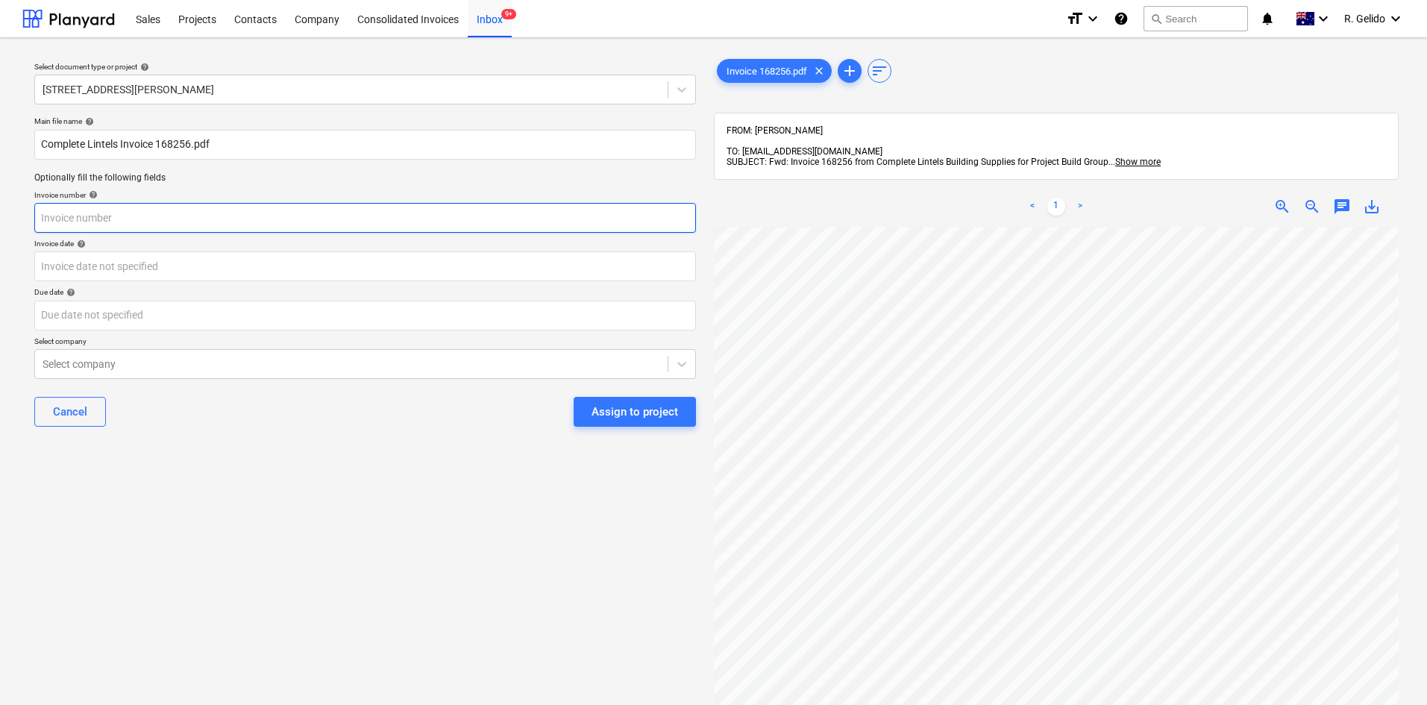
click at [107, 208] on input "text" at bounding box center [365, 218] width 662 height 30
paste input "168256"
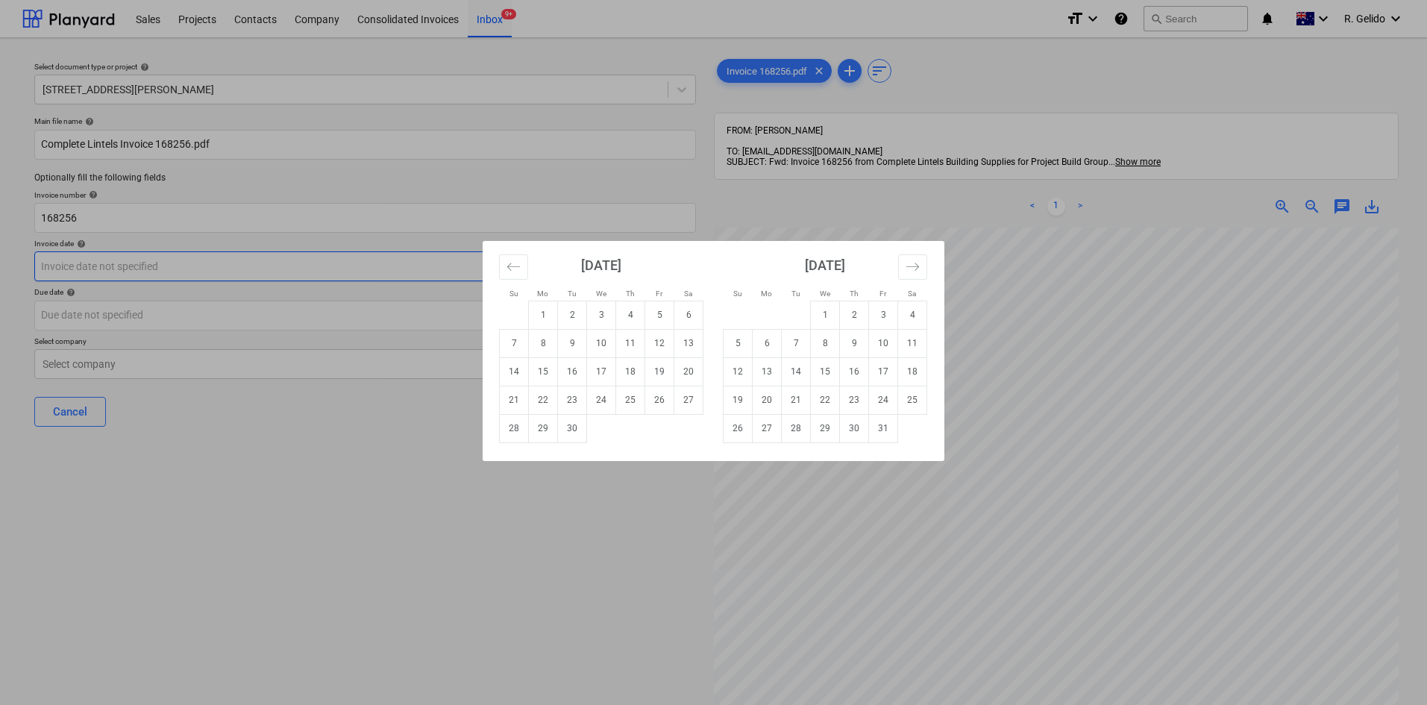
click at [93, 268] on body "Sales Projects Contacts Company Consolidated Invoices Inbox 9+ format_size keyb…" at bounding box center [713, 352] width 1427 height 705
click at [657, 310] on td "5" at bounding box center [659, 315] width 29 height 28
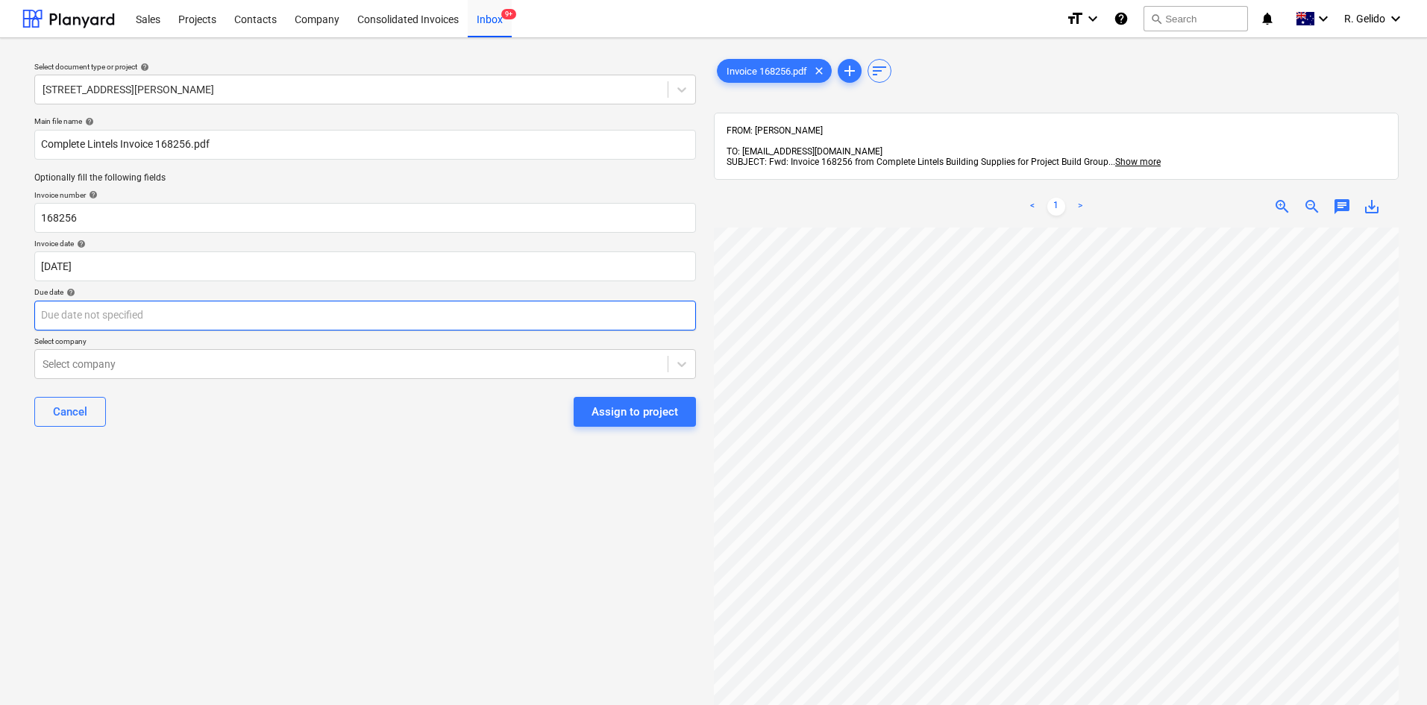
click at [155, 313] on body "Sales Projects Contacts Company Consolidated Invoices Inbox 9+ format_size keyb…" at bounding box center [713, 352] width 1427 height 705
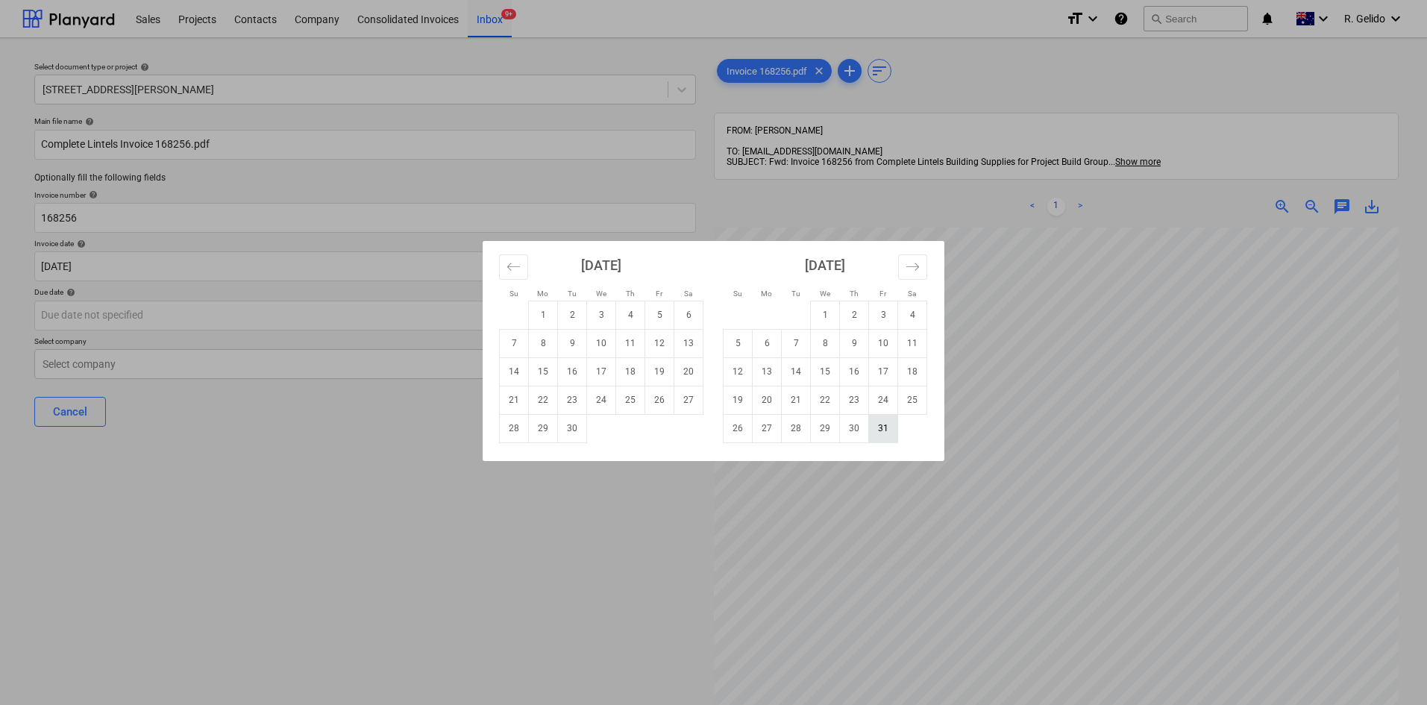
click at [878, 431] on td "31" at bounding box center [883, 428] width 29 height 28
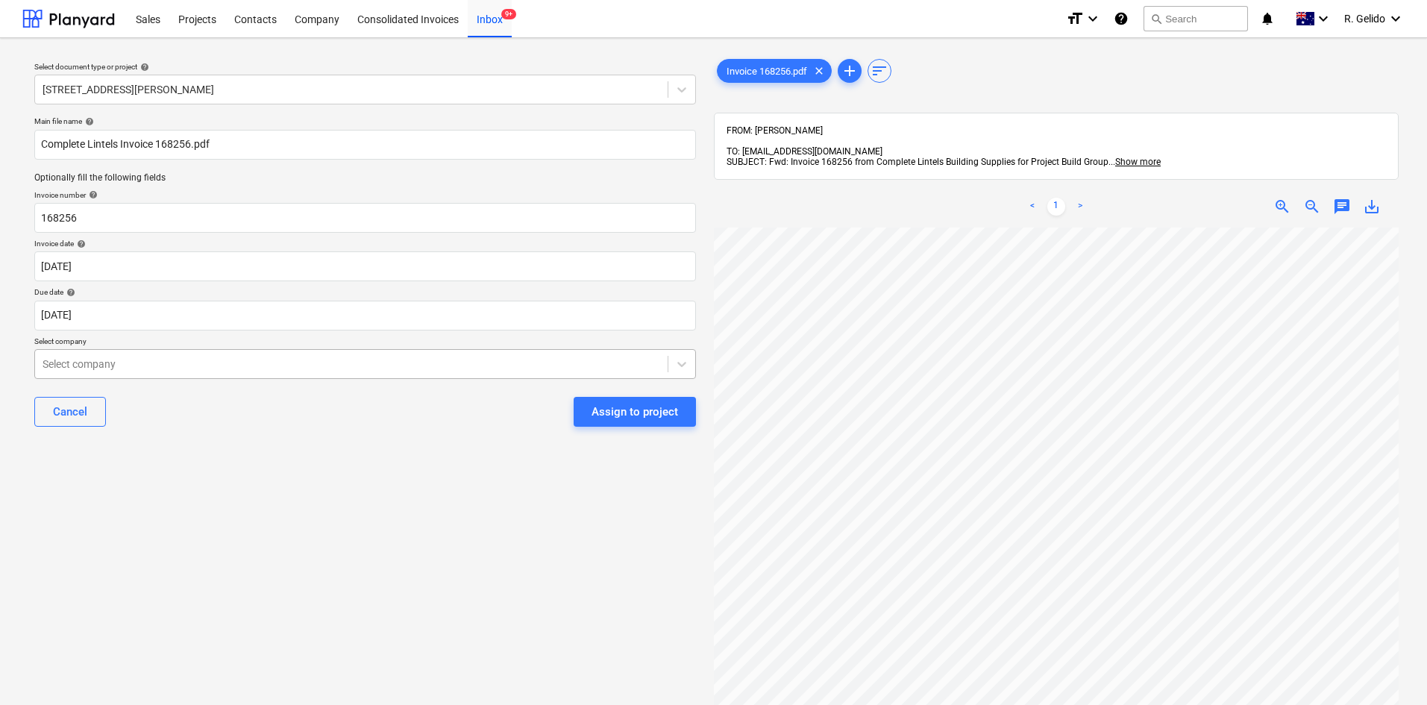
click at [208, 358] on div at bounding box center [352, 364] width 618 height 15
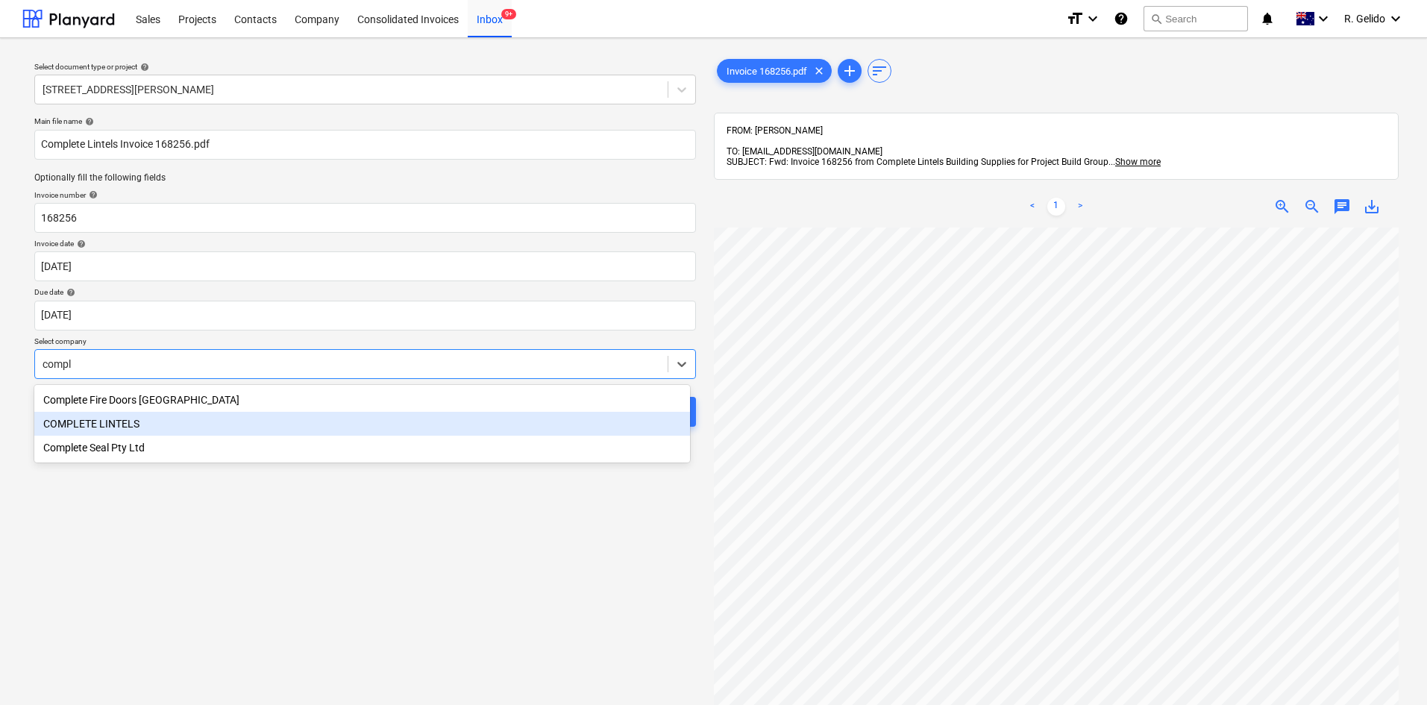
click at [182, 427] on div "COMPLETE LINTELS" at bounding box center [362, 424] width 656 height 24
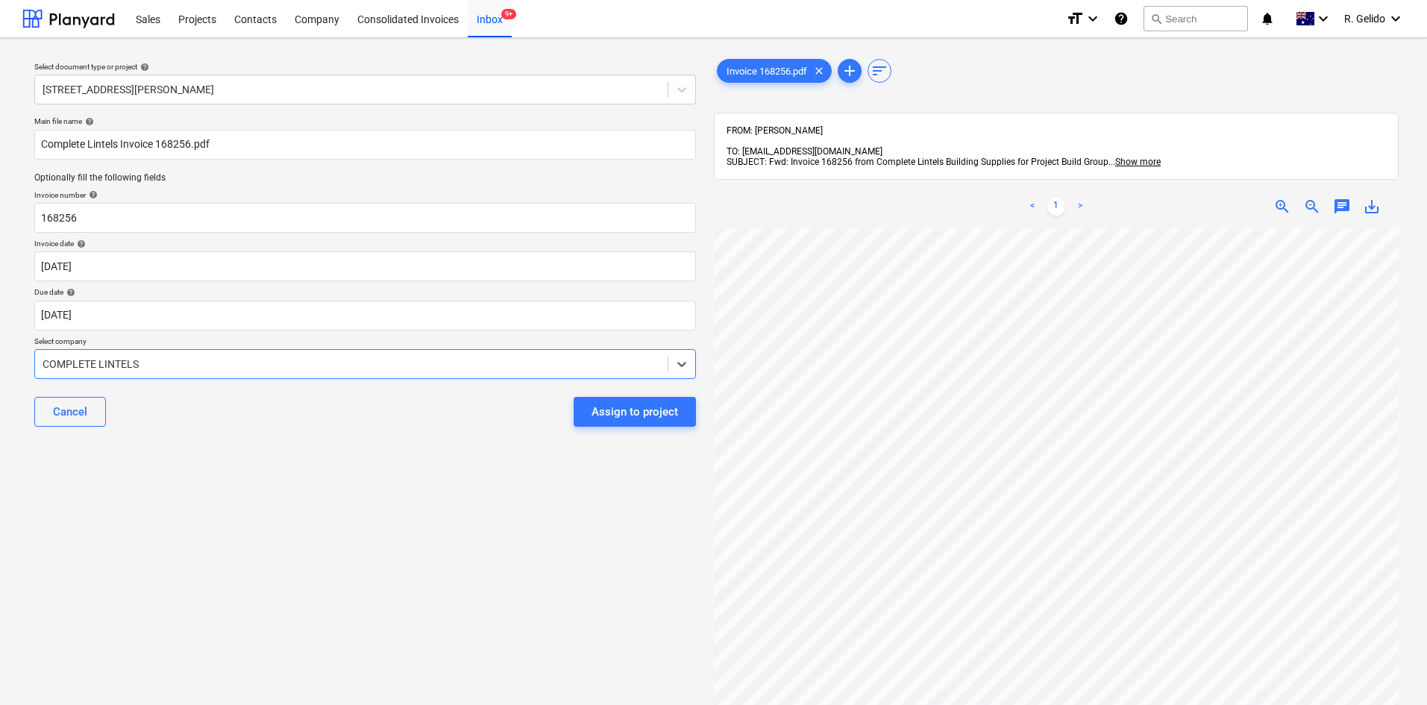
click at [348, 457] on div "Select document type or project help 127 High Street, Willoughby East Main file…" at bounding box center [364, 473] width 685 height 847
click at [624, 415] on div "Assign to project" at bounding box center [634, 411] width 87 height 19
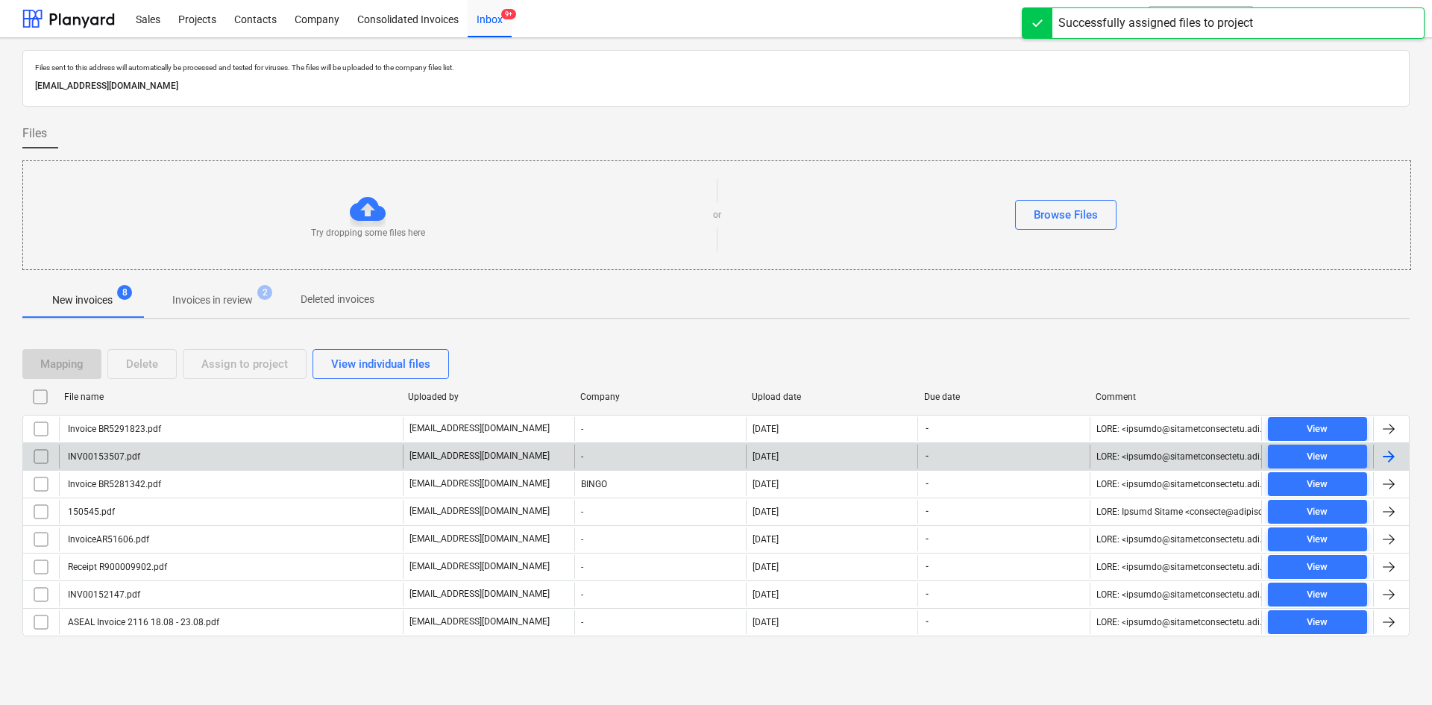
click at [330, 460] on div "INV00153507.pdf" at bounding box center [231, 457] width 344 height 24
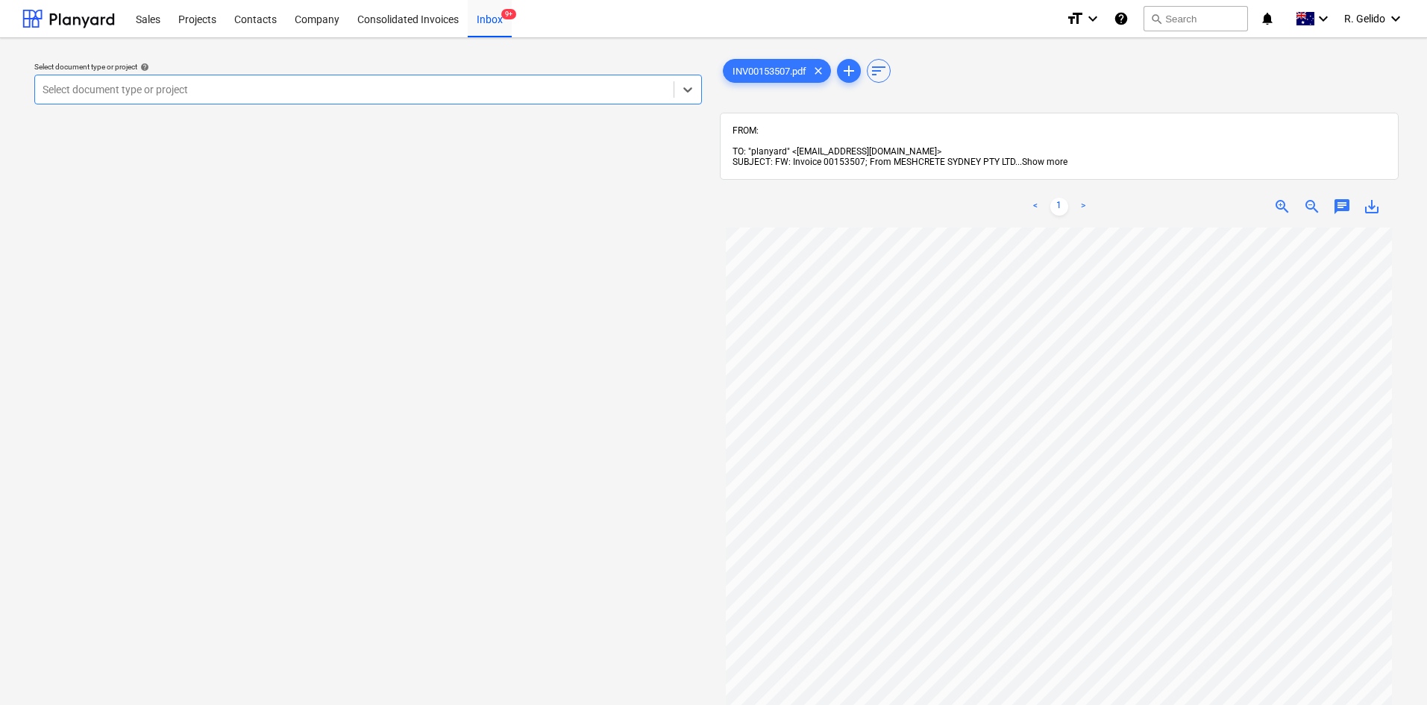
click at [1032, 157] on span "Show more" at bounding box center [1044, 162] width 45 height 10
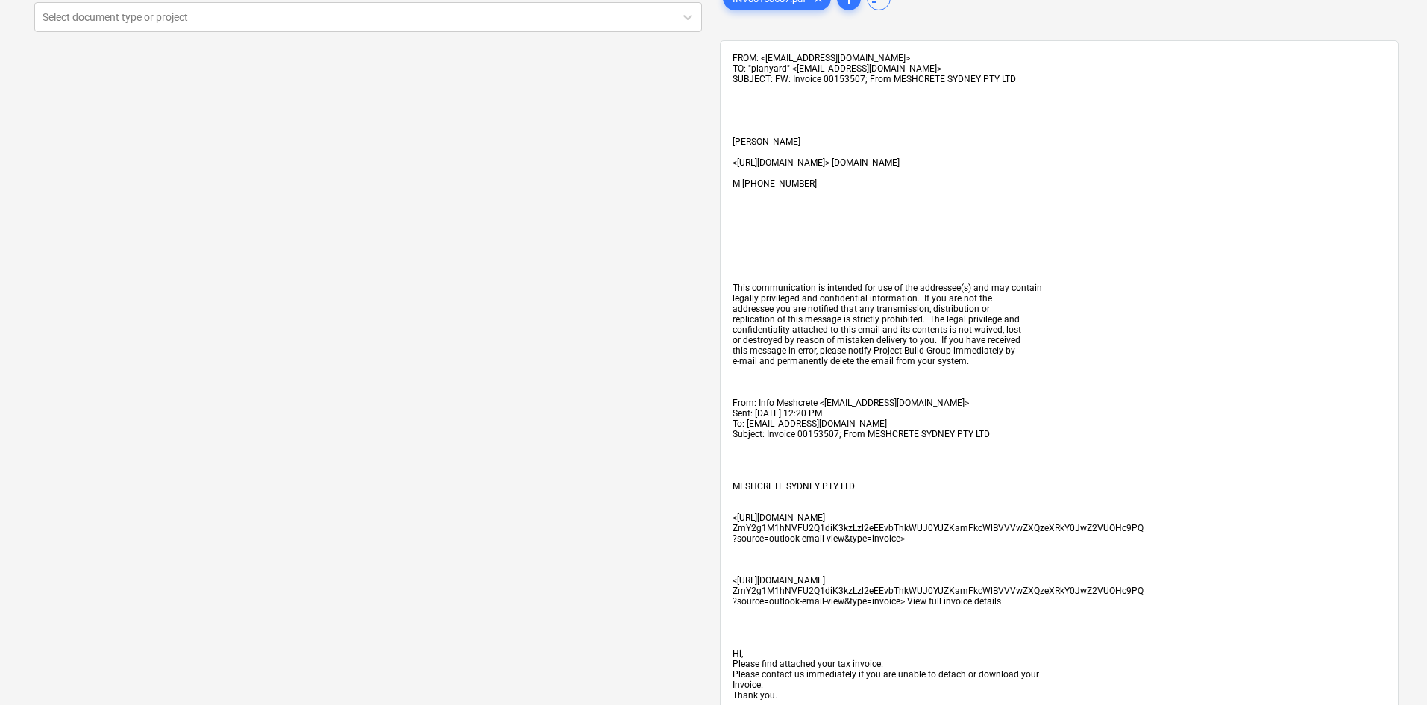
scroll to position [75, 0]
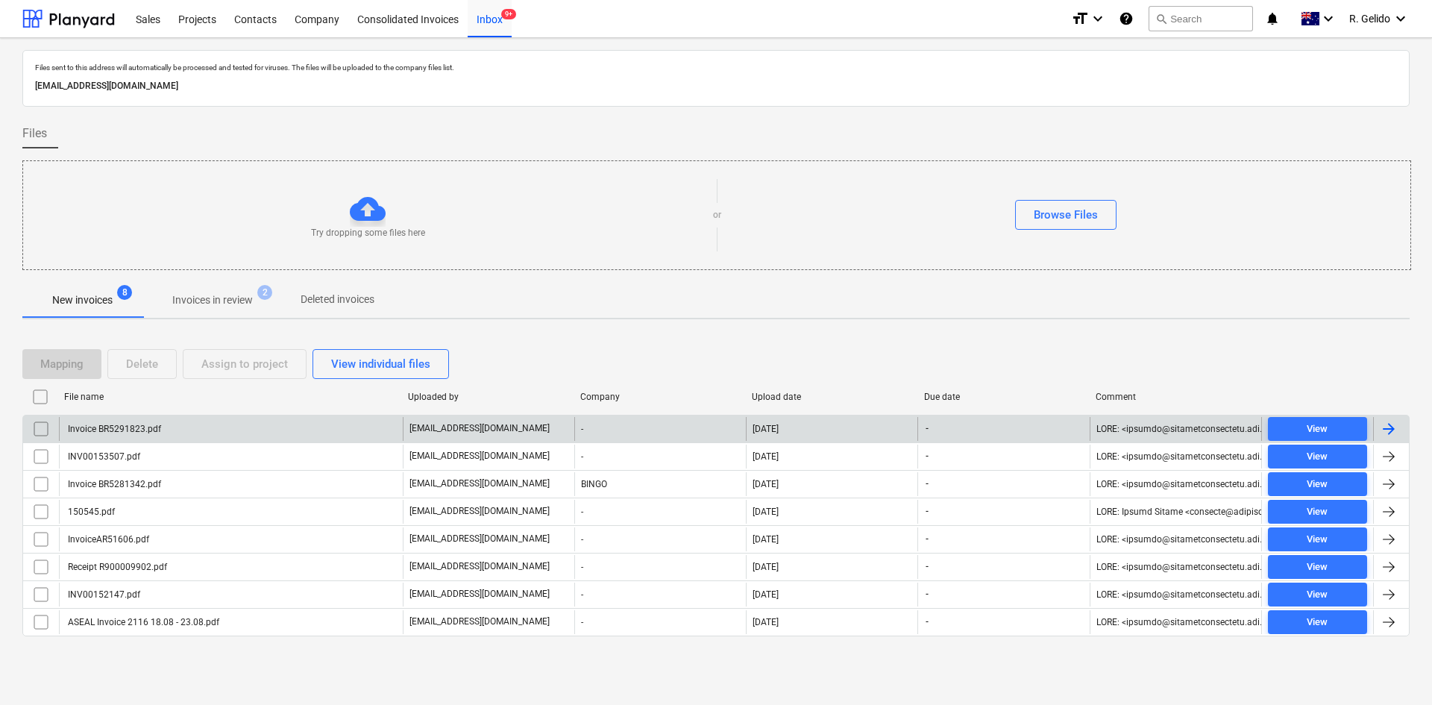
click at [227, 434] on div "Invoice BR5291823.pdf" at bounding box center [231, 429] width 344 height 24
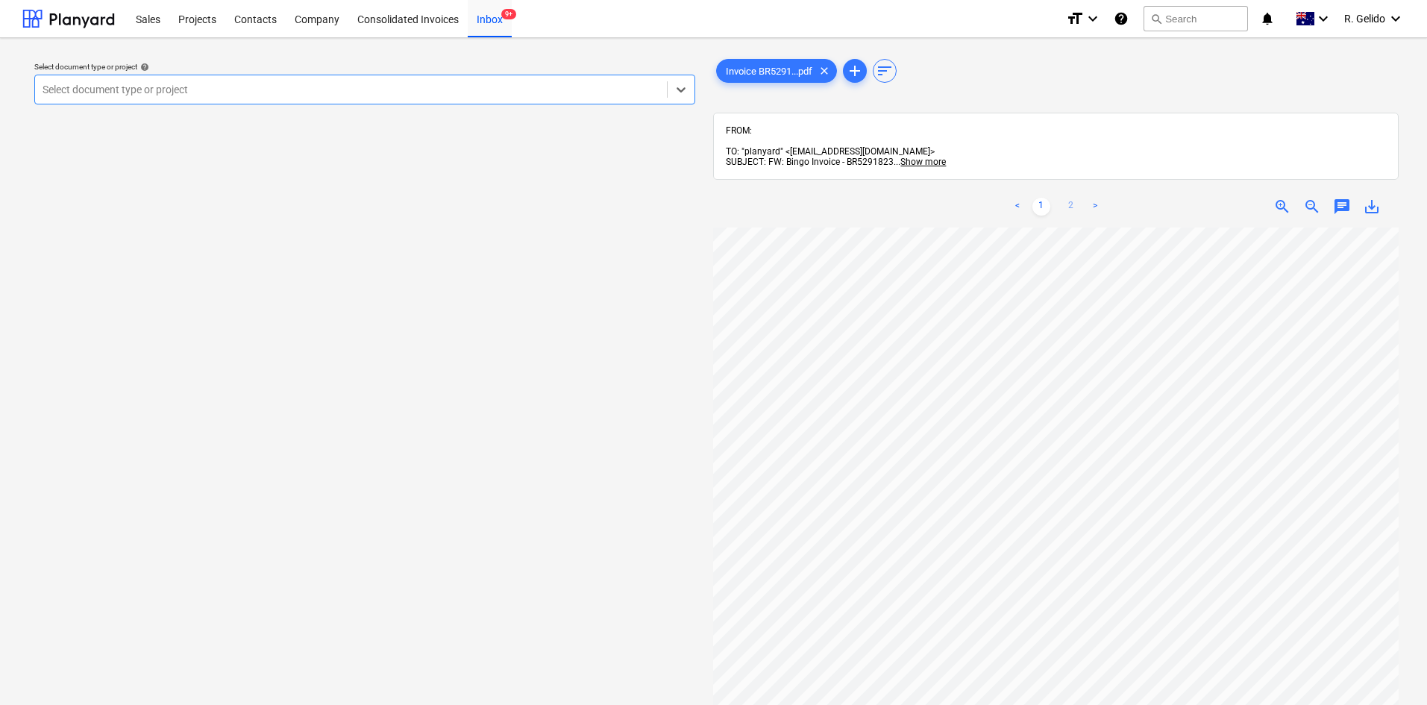
click at [1071, 198] on link "2" at bounding box center [1071, 207] width 18 height 18
click at [402, 22] on div "Consolidated Invoices" at bounding box center [407, 18] width 119 height 38
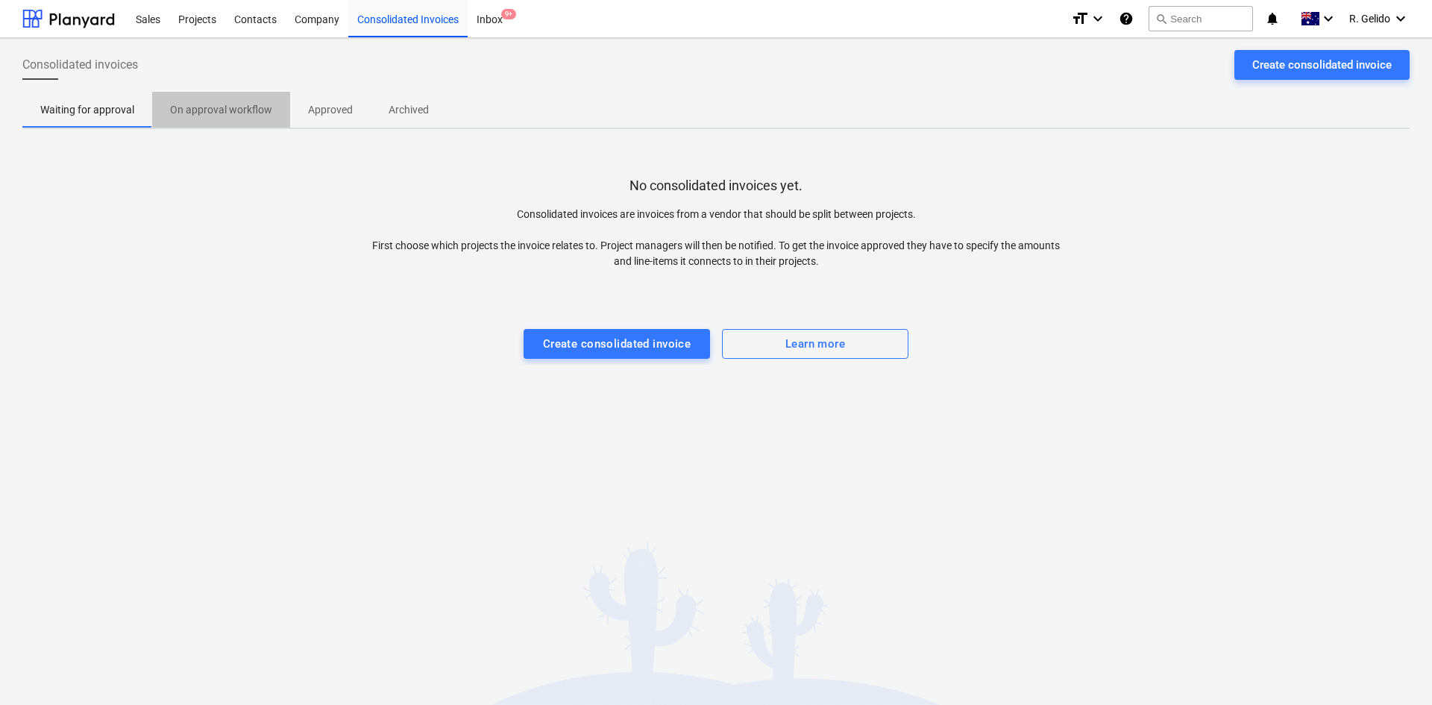
click at [227, 113] on p "On approval workflow" at bounding box center [221, 110] width 102 height 16
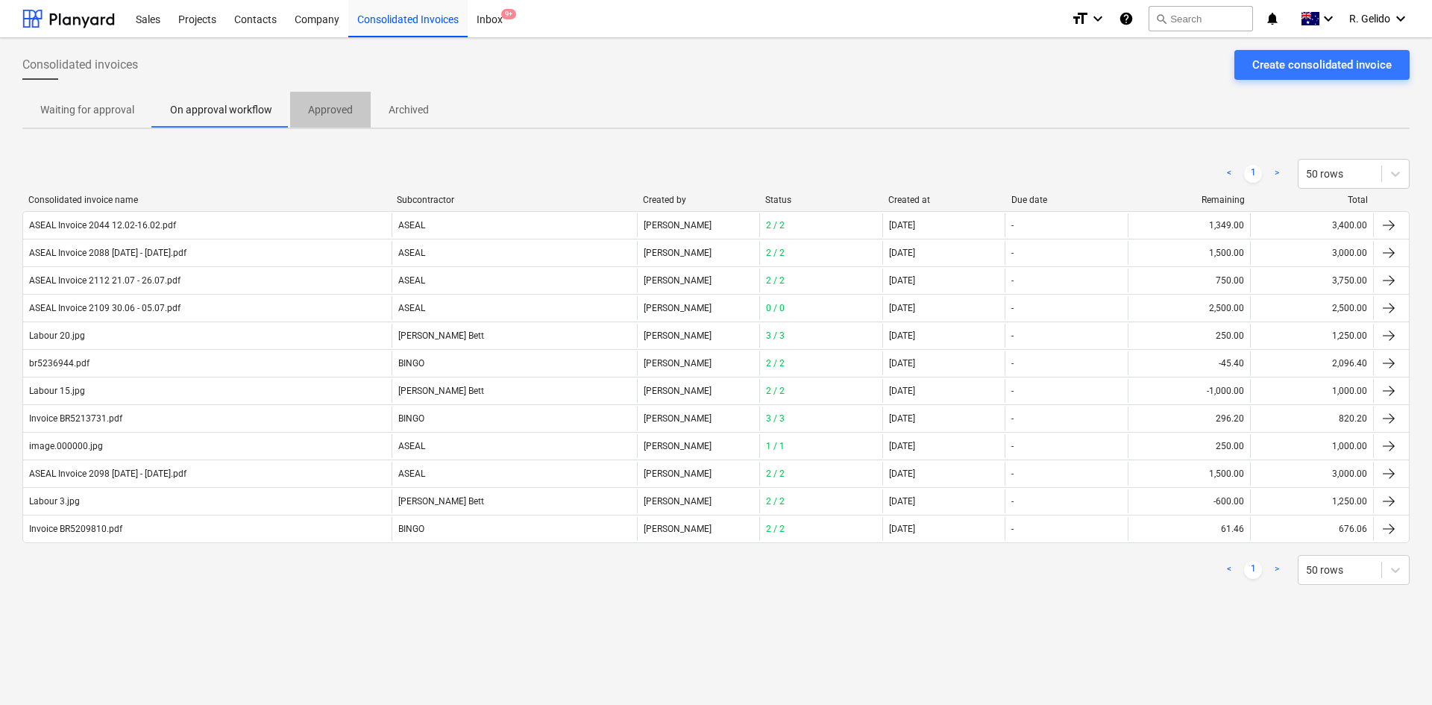
click at [333, 113] on p "Approved" at bounding box center [330, 110] width 45 height 16
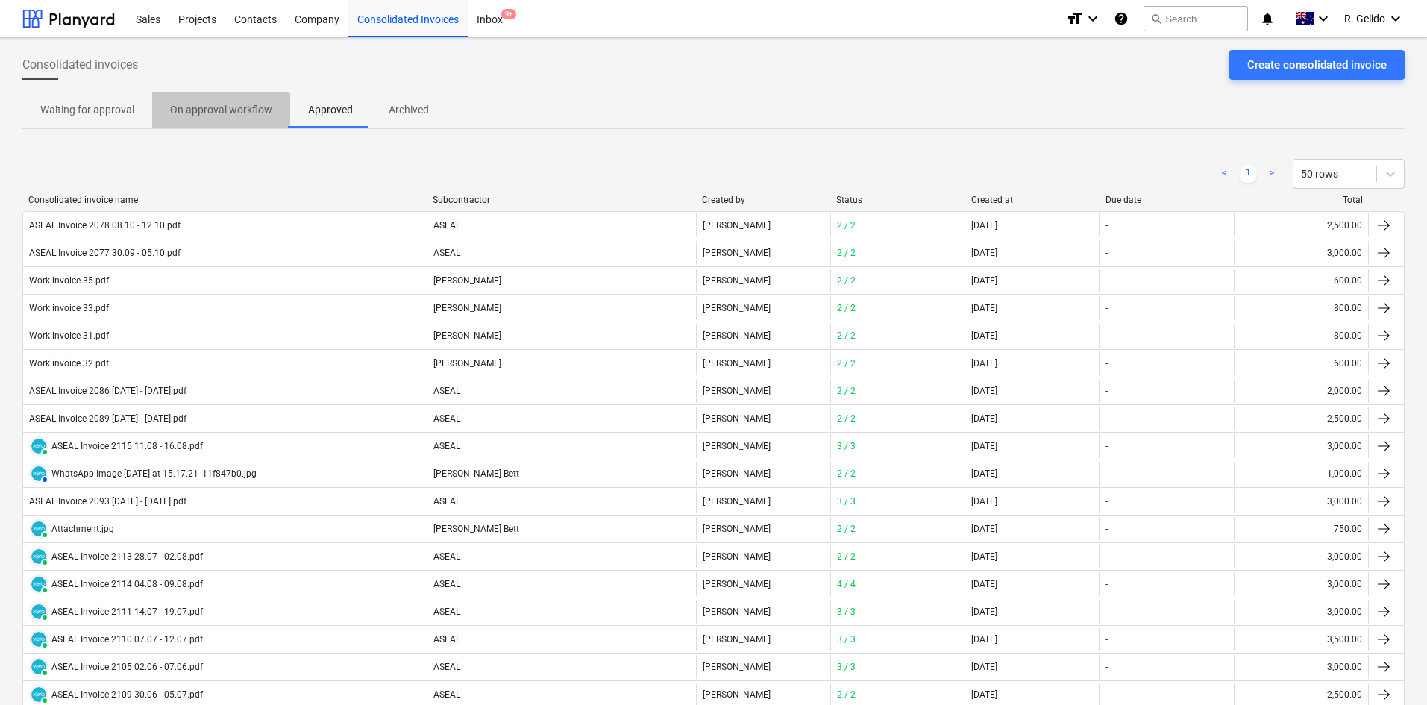
click at [218, 110] on p "On approval workflow" at bounding box center [221, 110] width 102 height 16
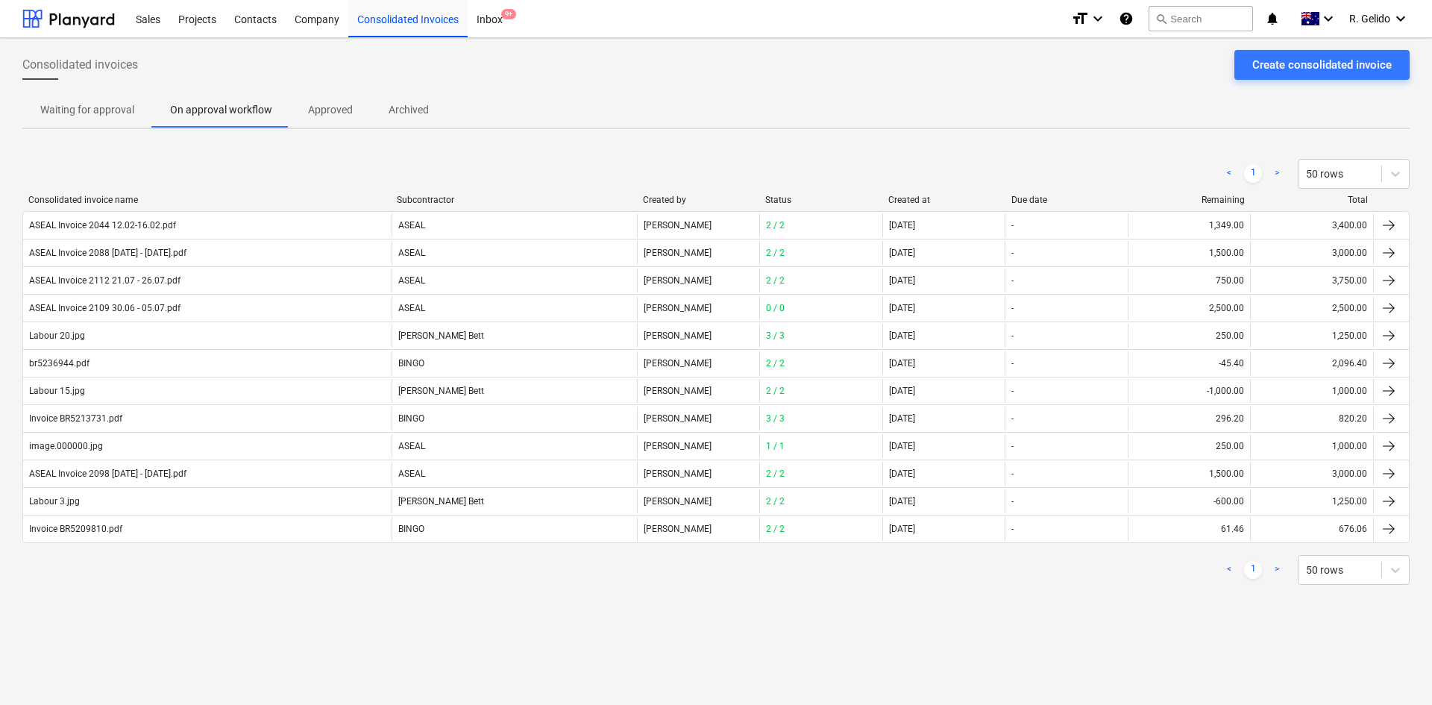
click at [341, 108] on p "Approved" at bounding box center [330, 110] width 45 height 16
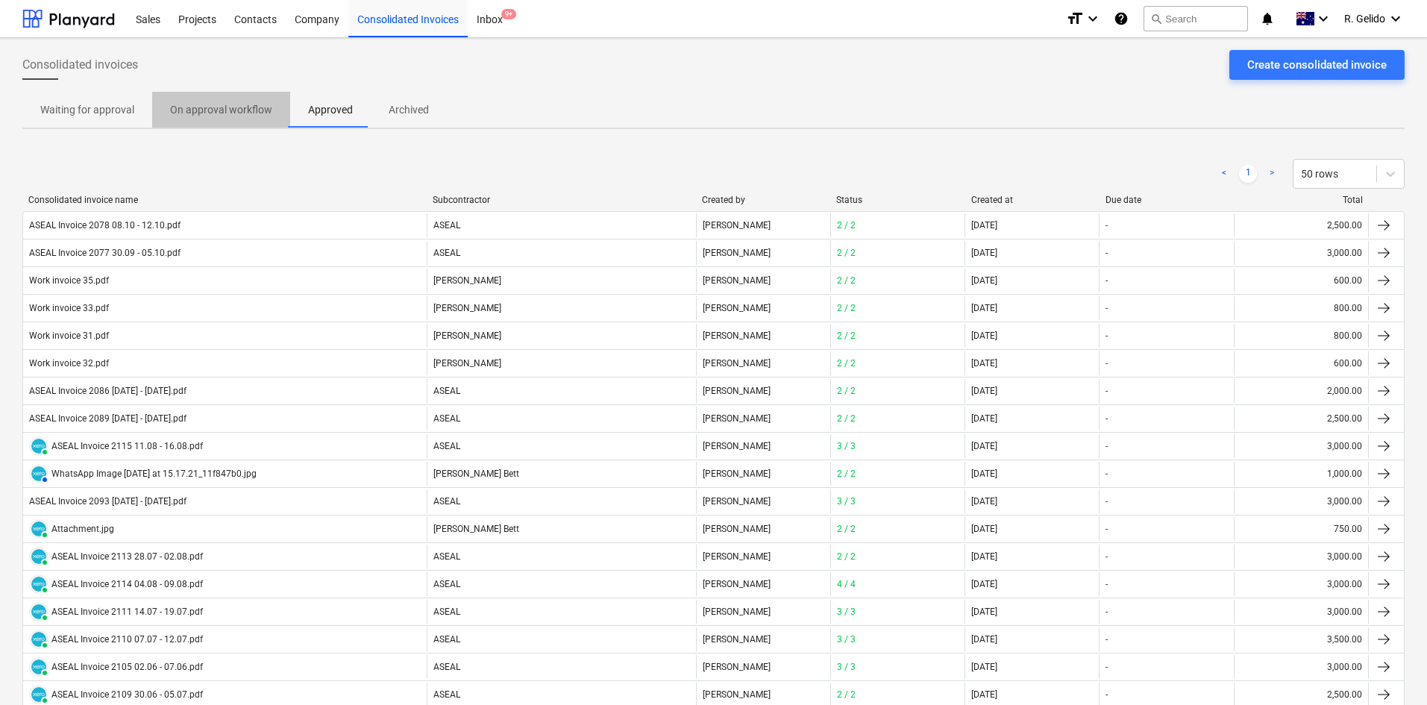
click at [227, 111] on p "On approval workflow" at bounding box center [221, 110] width 102 height 16
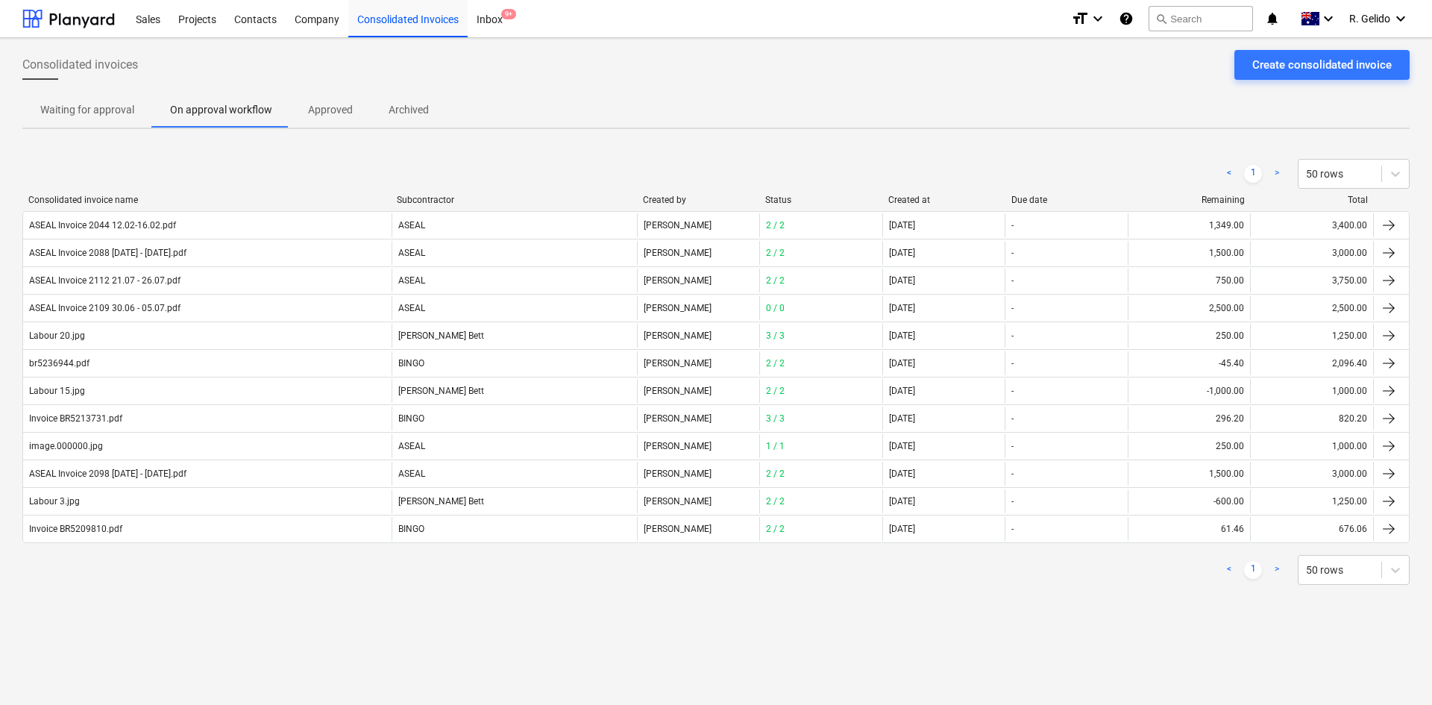
click at [330, 113] on p "Approved" at bounding box center [330, 110] width 45 height 16
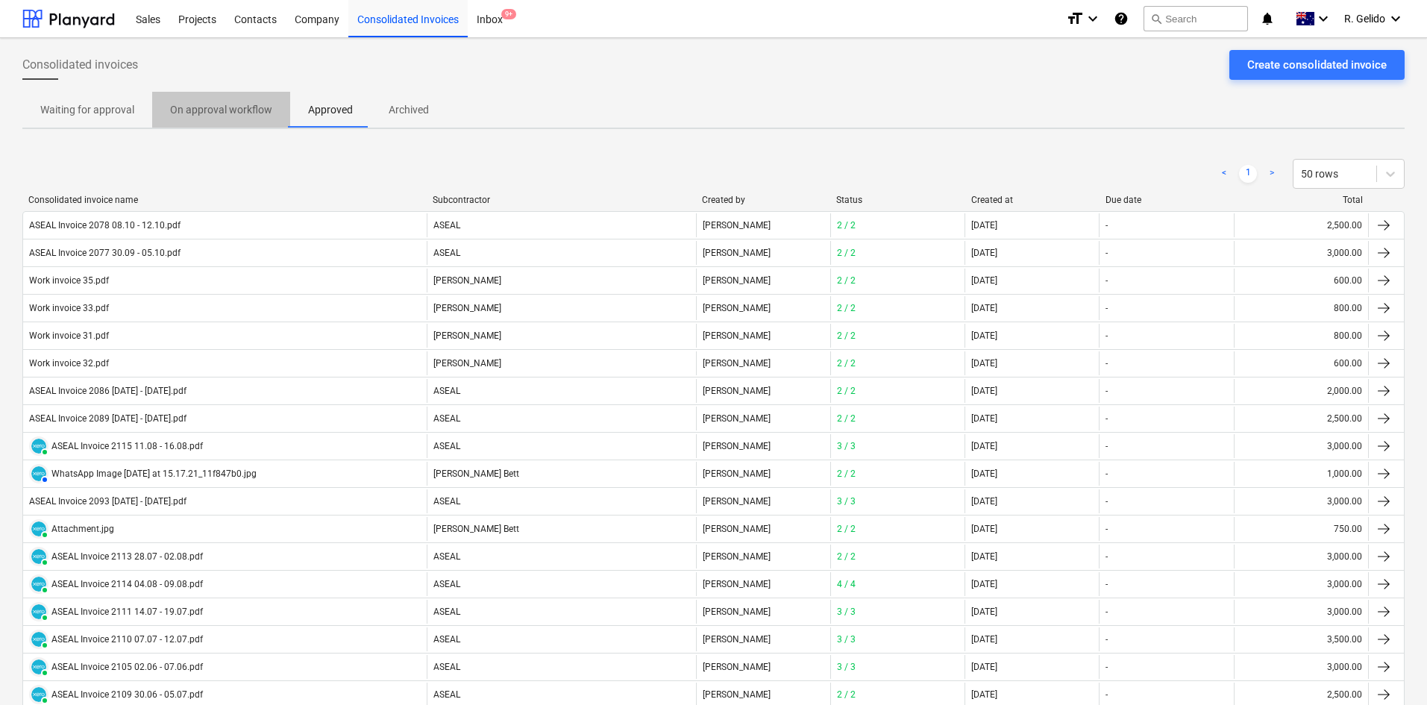
click at [210, 107] on p "On approval workflow" at bounding box center [221, 110] width 102 height 16
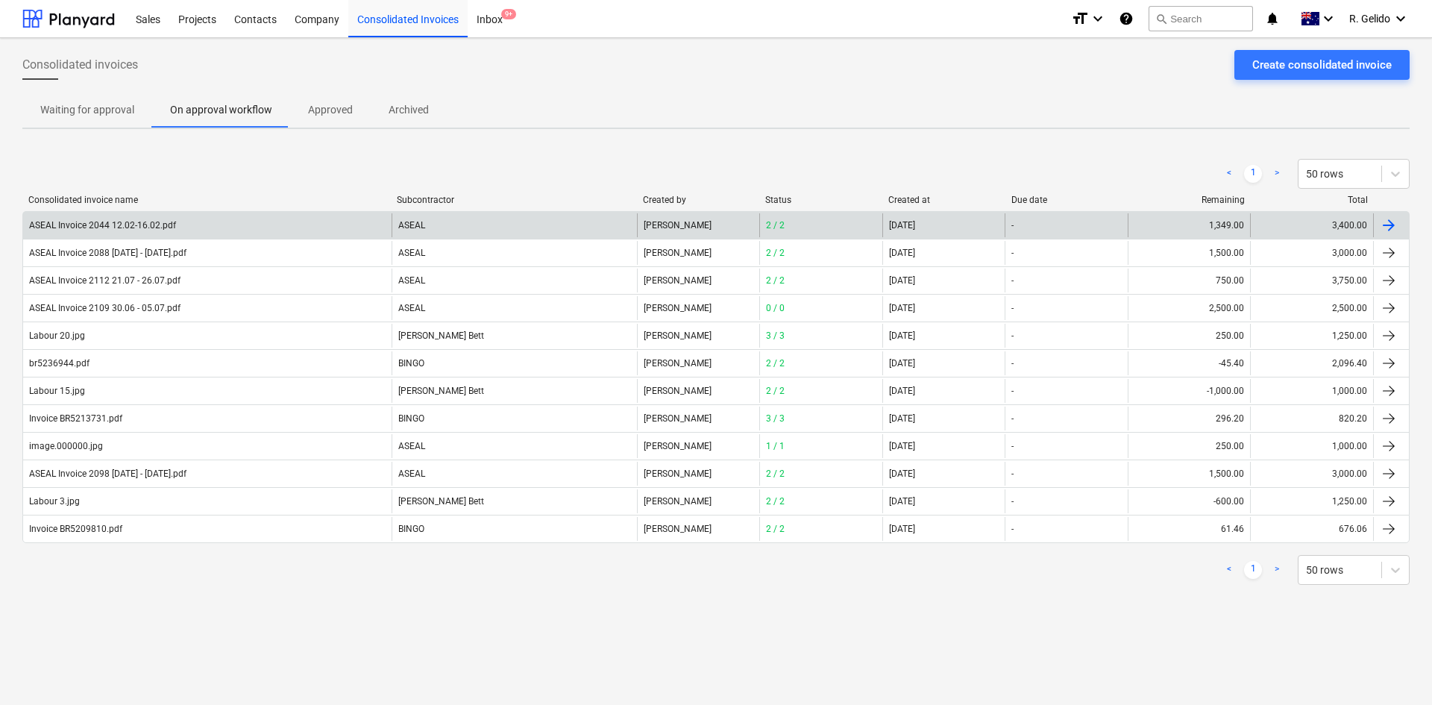
click at [166, 221] on div "ASEAL Invoice 2044 12.02-16.02.pdf" at bounding box center [102, 225] width 147 height 10
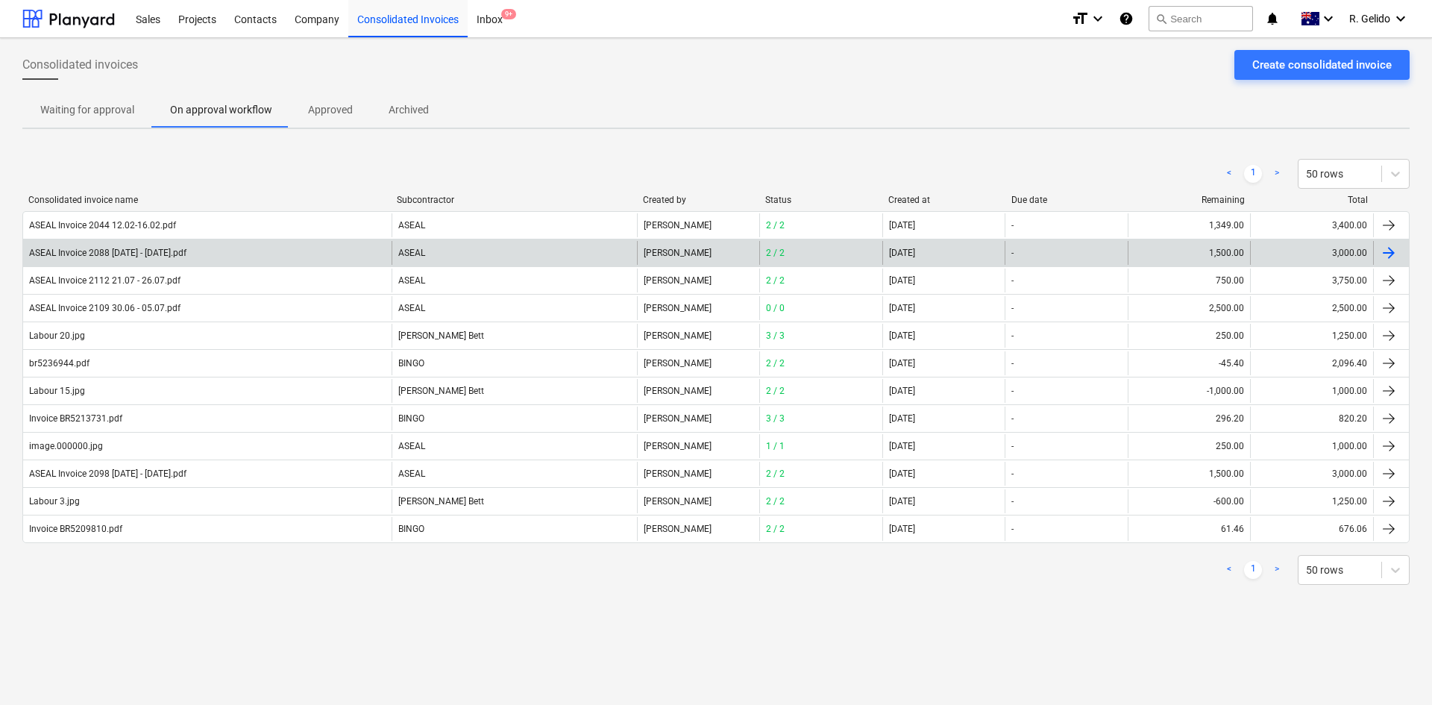
click at [148, 250] on div "ASEAL Invoice 2088 20.01 - 25.01.25.pdf" at bounding box center [107, 253] width 157 height 10
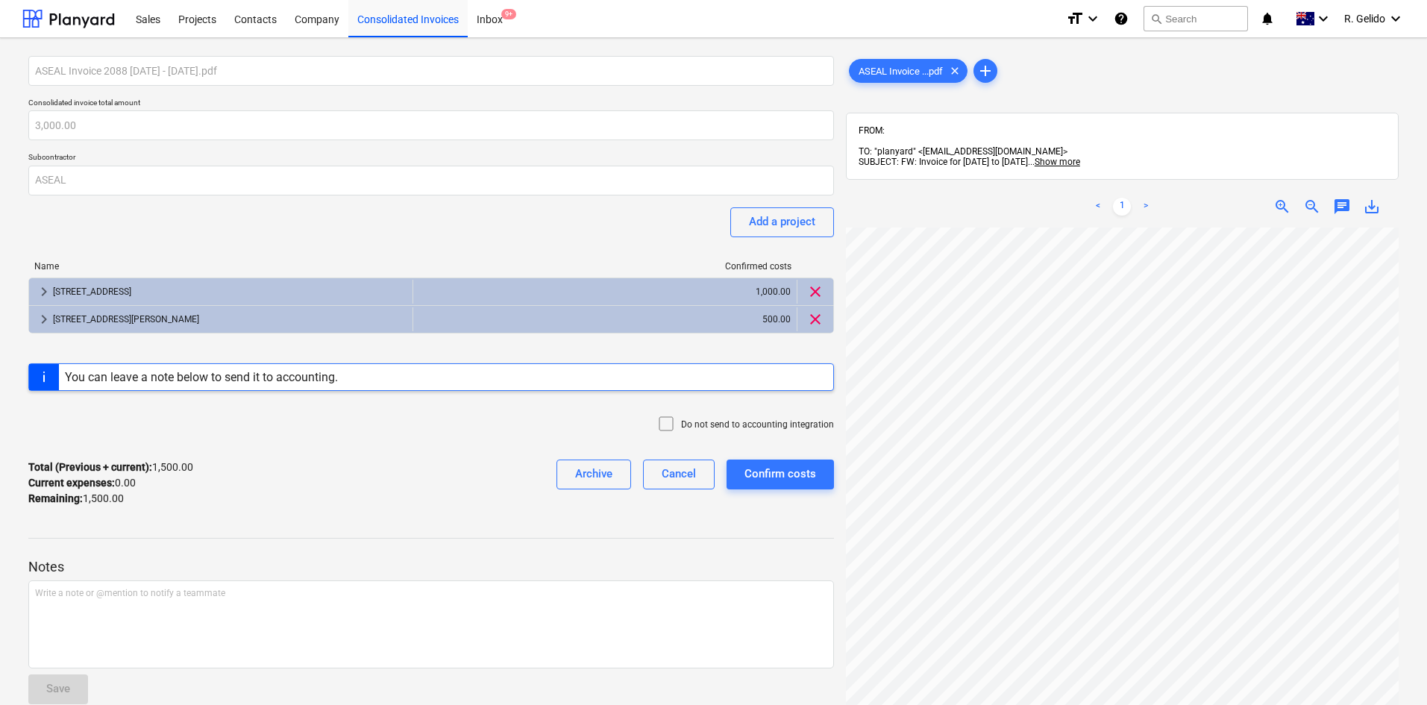
scroll to position [290, 122]
click at [682, 480] on div "Cancel" at bounding box center [679, 473] width 34 height 19
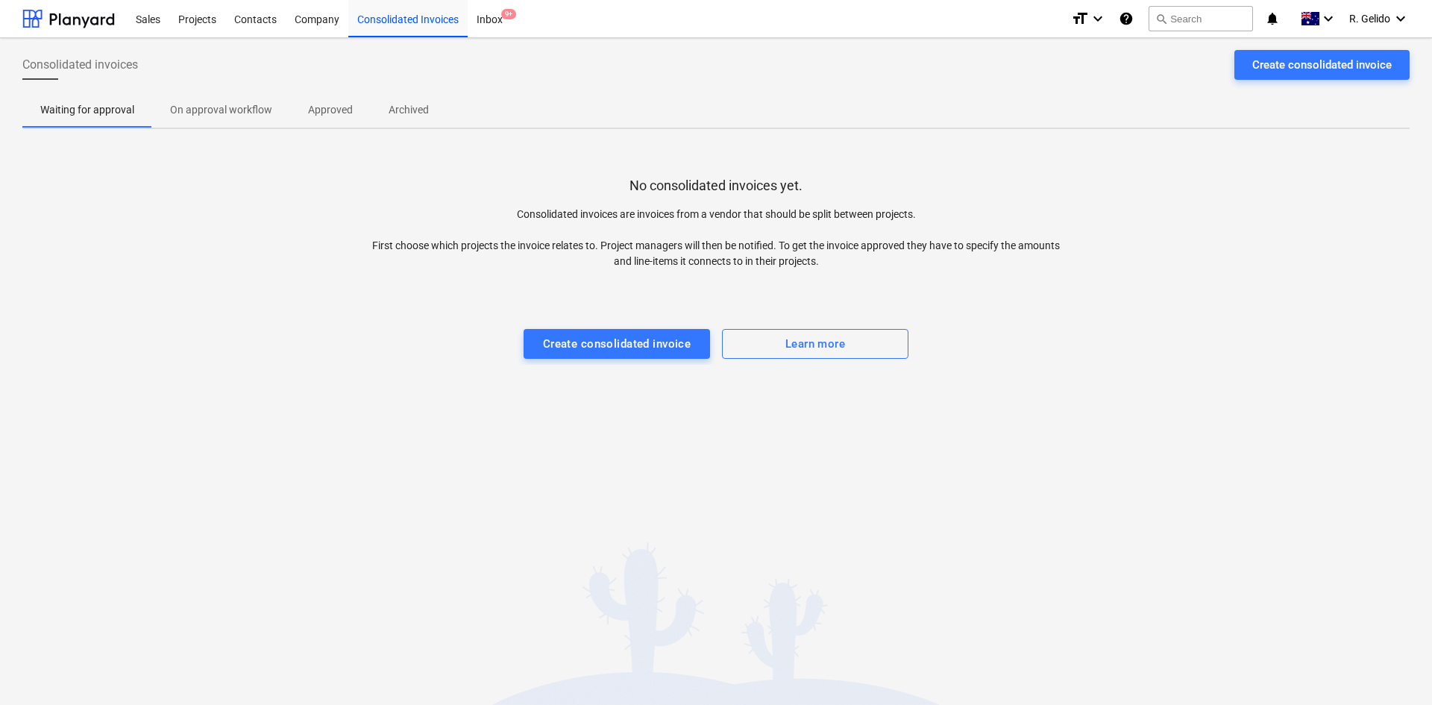
click at [238, 118] on span "On approval workflow" at bounding box center [221, 110] width 138 height 25
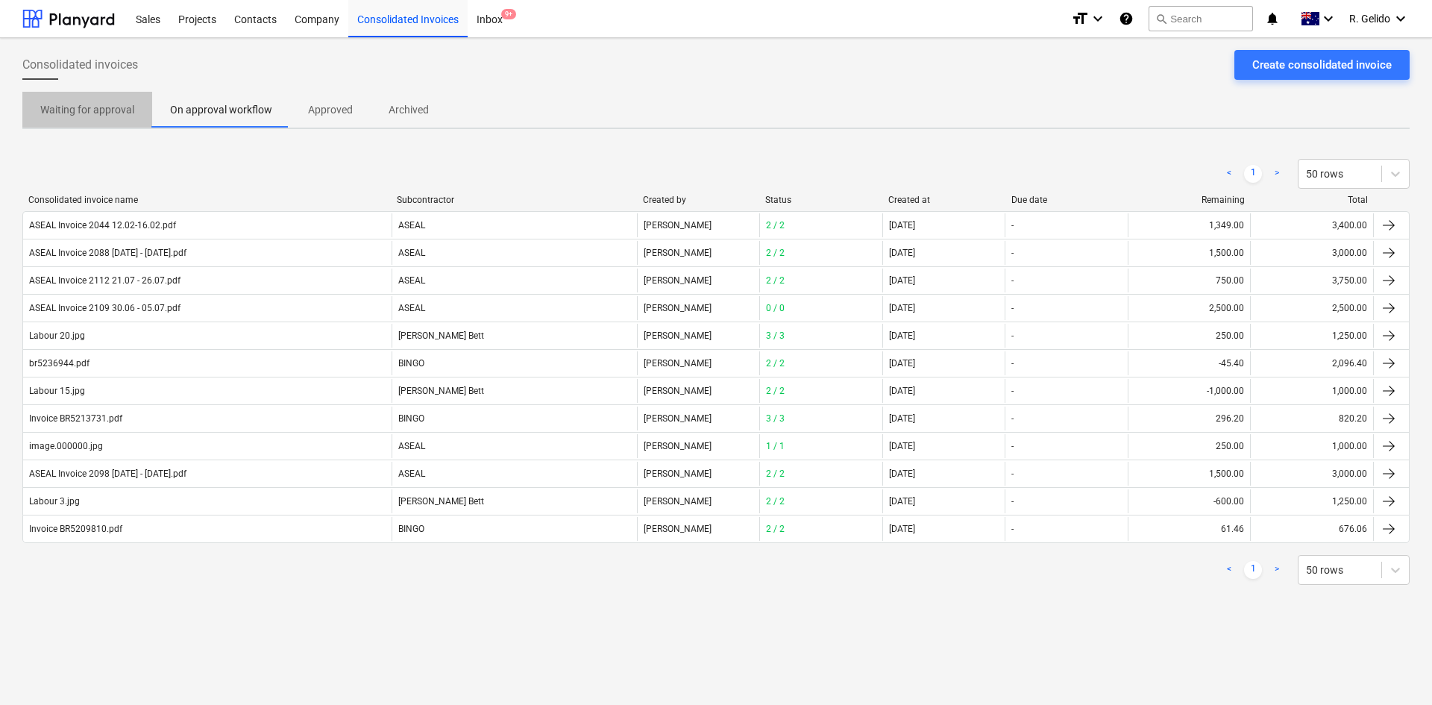
click at [45, 104] on p "Waiting for approval" at bounding box center [87, 110] width 94 height 16
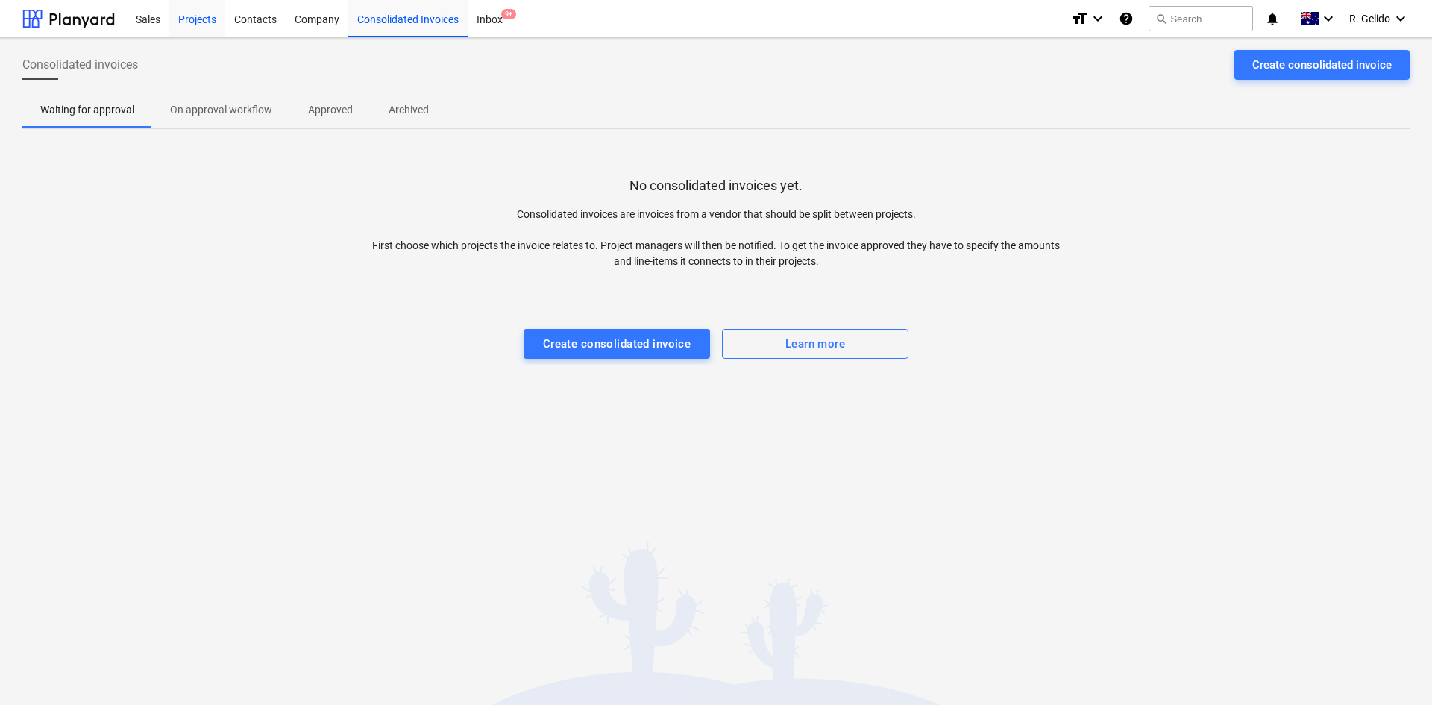
click at [200, 18] on div "Projects" at bounding box center [197, 18] width 56 height 38
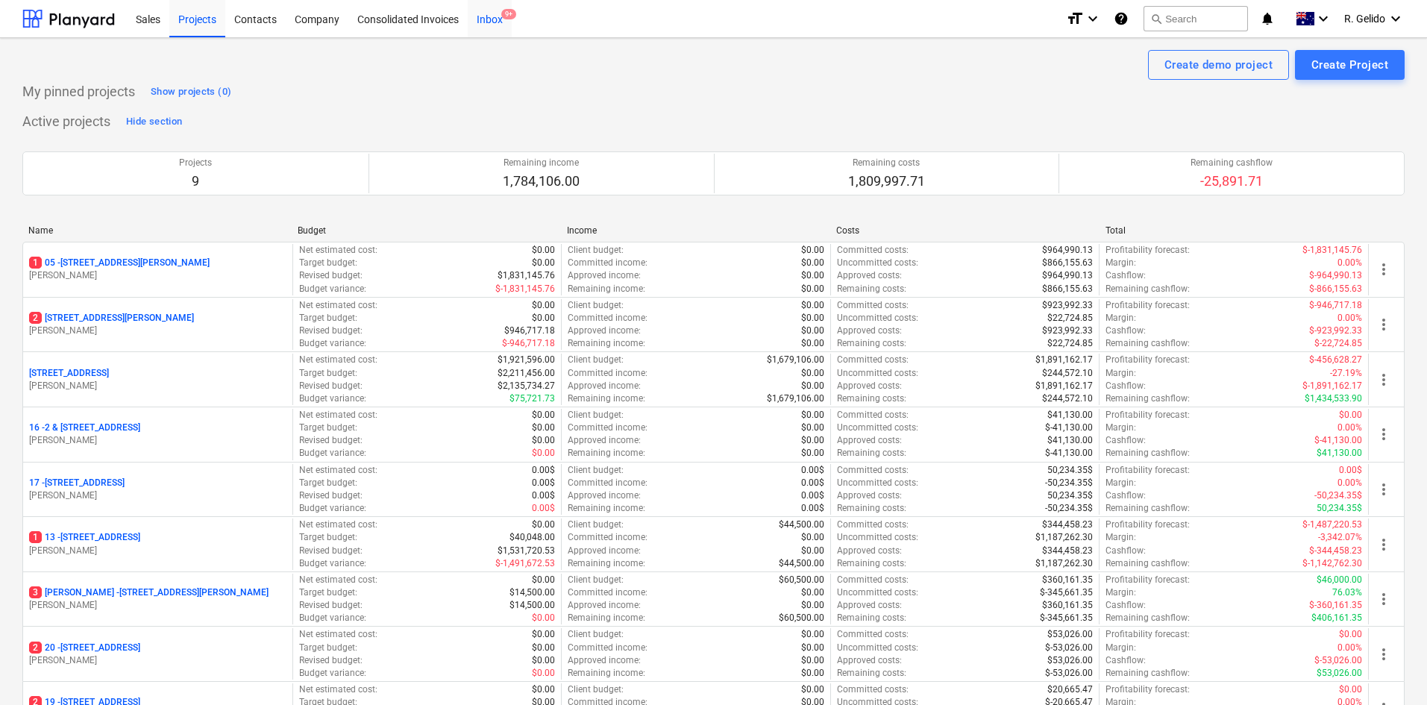
click at [468, 17] on div "Inbox 9+" at bounding box center [490, 18] width 44 height 38
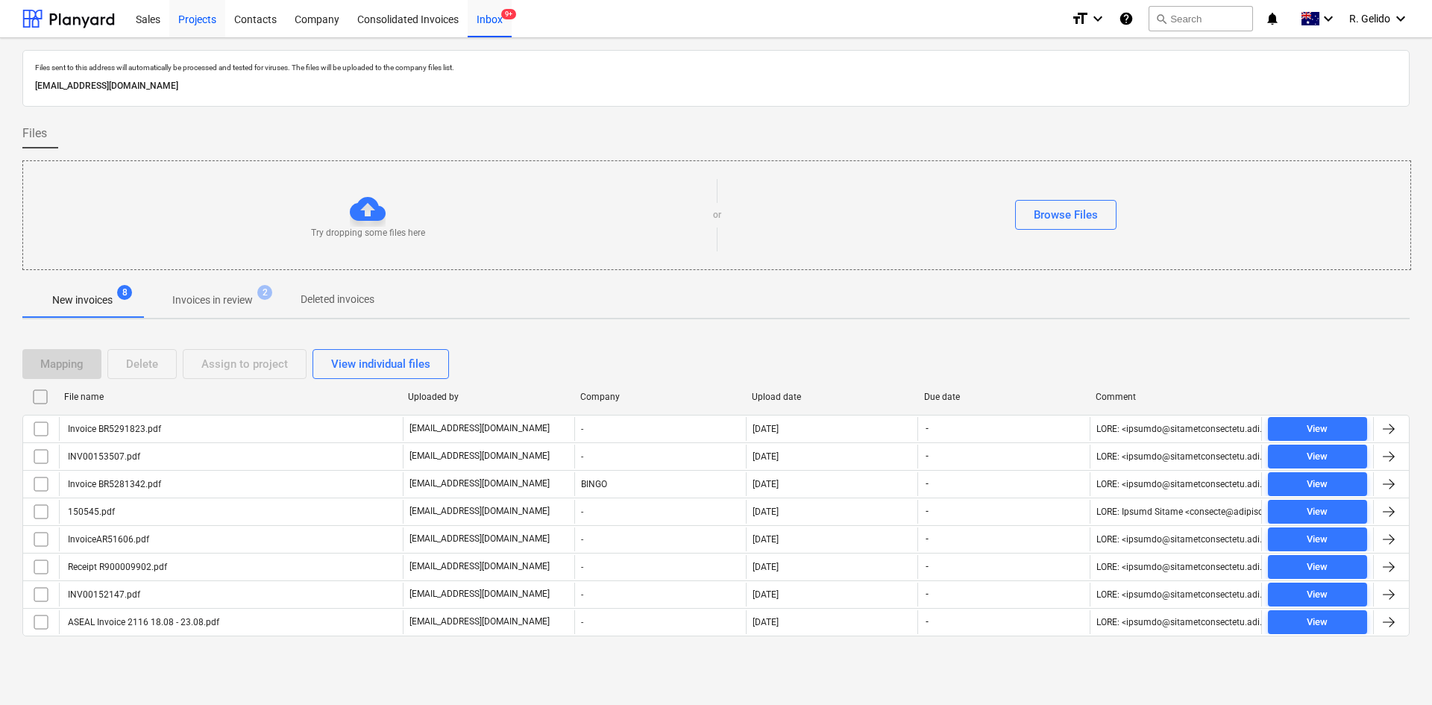
click at [195, 24] on div "Projects" at bounding box center [197, 18] width 56 height 38
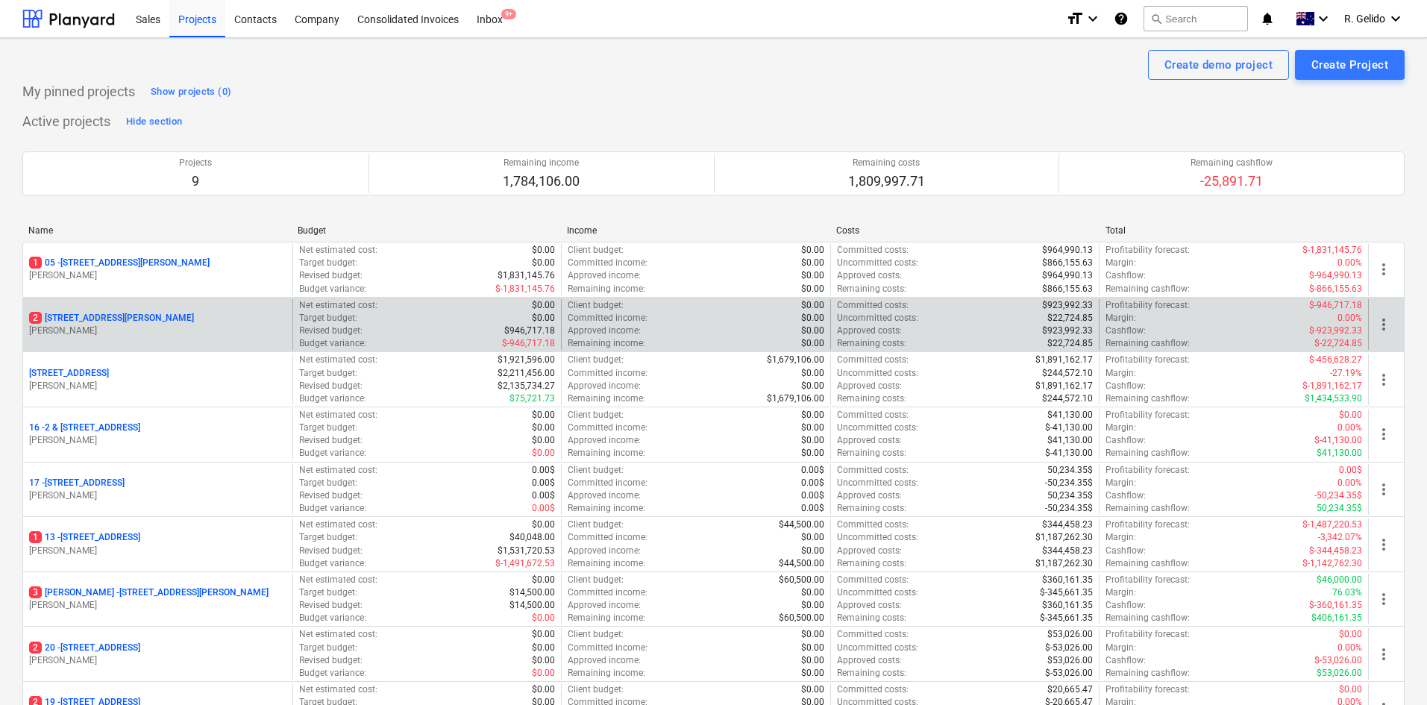
click at [432, 335] on div "Revised budget : $946,717.18" at bounding box center [427, 330] width 257 height 13
click at [109, 319] on p "2 127 High Street, Willoughby East" at bounding box center [111, 318] width 165 height 13
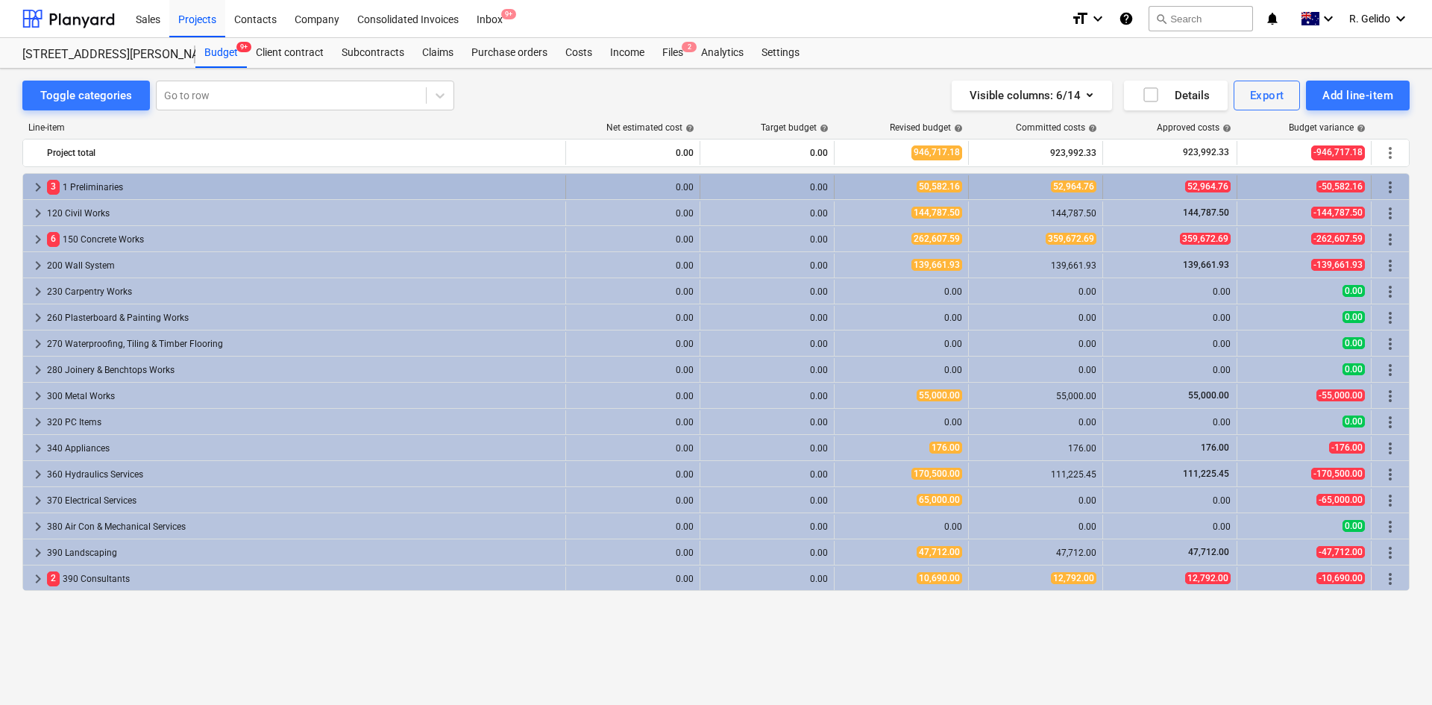
click at [104, 188] on div "3 1 Preliminaries" at bounding box center [303, 187] width 512 height 24
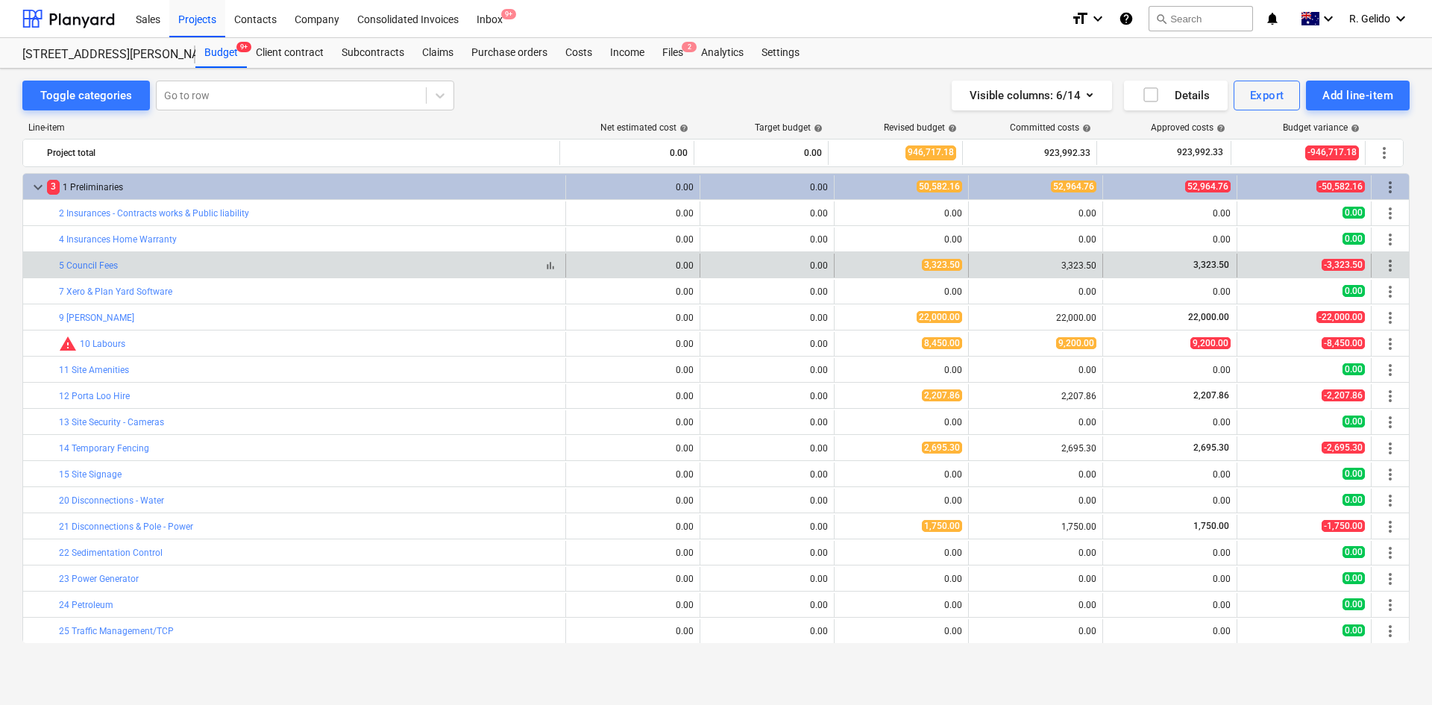
click at [146, 265] on div "bar_chart 5 Council Fees" at bounding box center [309, 265] width 500 height 10
click at [105, 260] on link "5 Council Fees" at bounding box center [88, 265] width 59 height 10
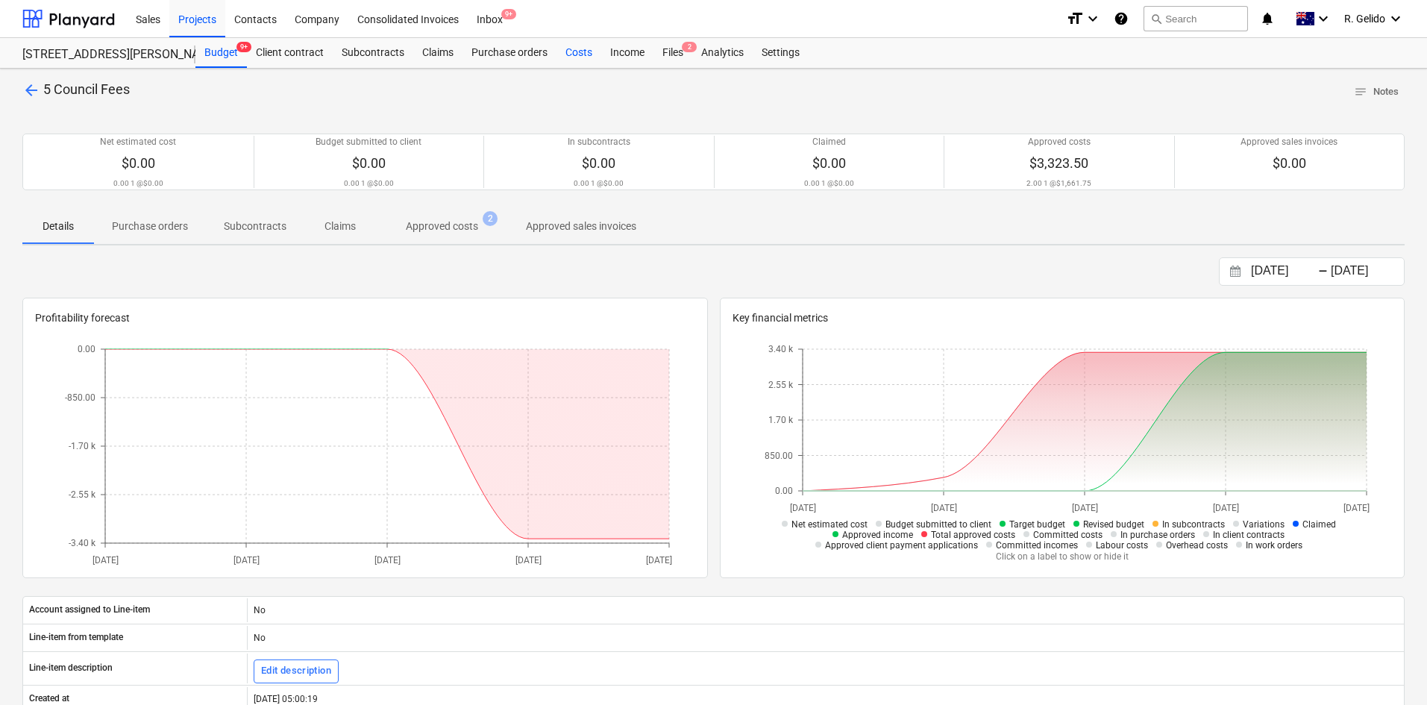
click at [583, 55] on div "Costs" at bounding box center [578, 53] width 45 height 30
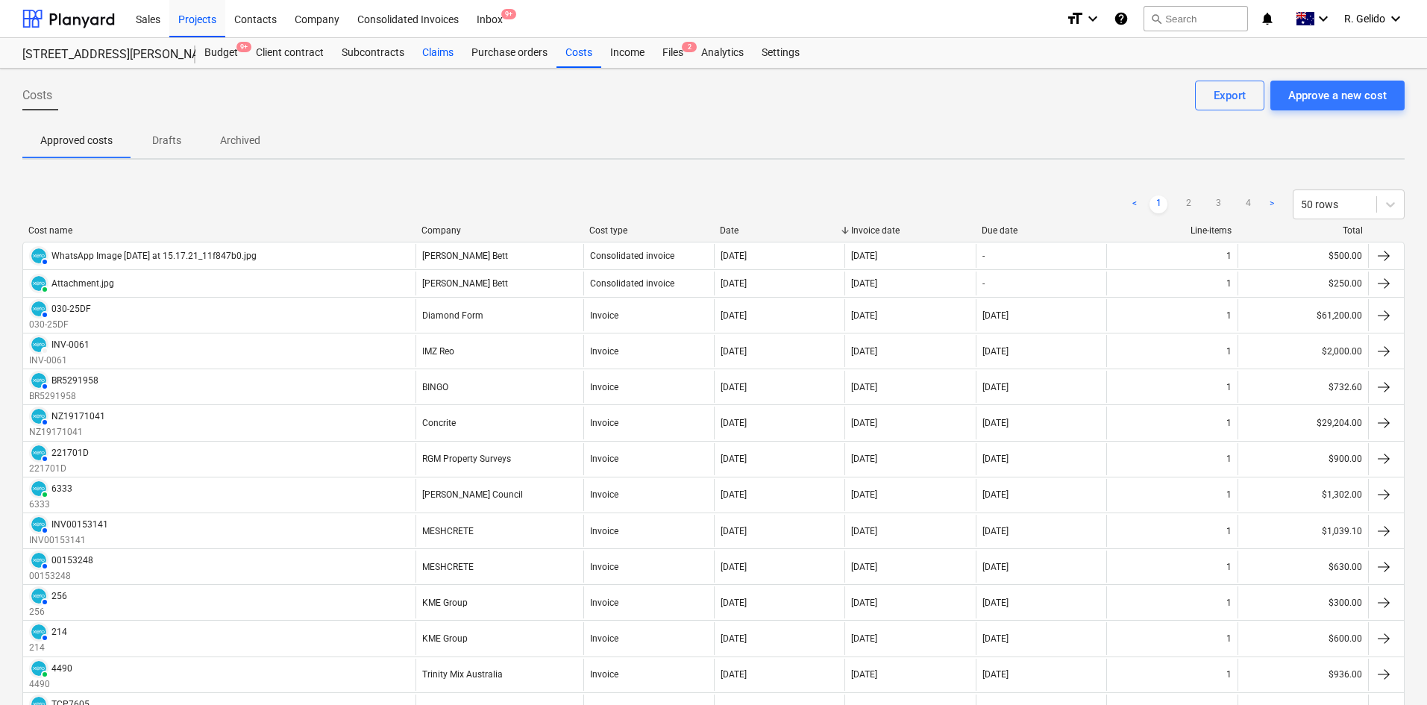
click at [446, 48] on div "Claims" at bounding box center [437, 53] width 49 height 30
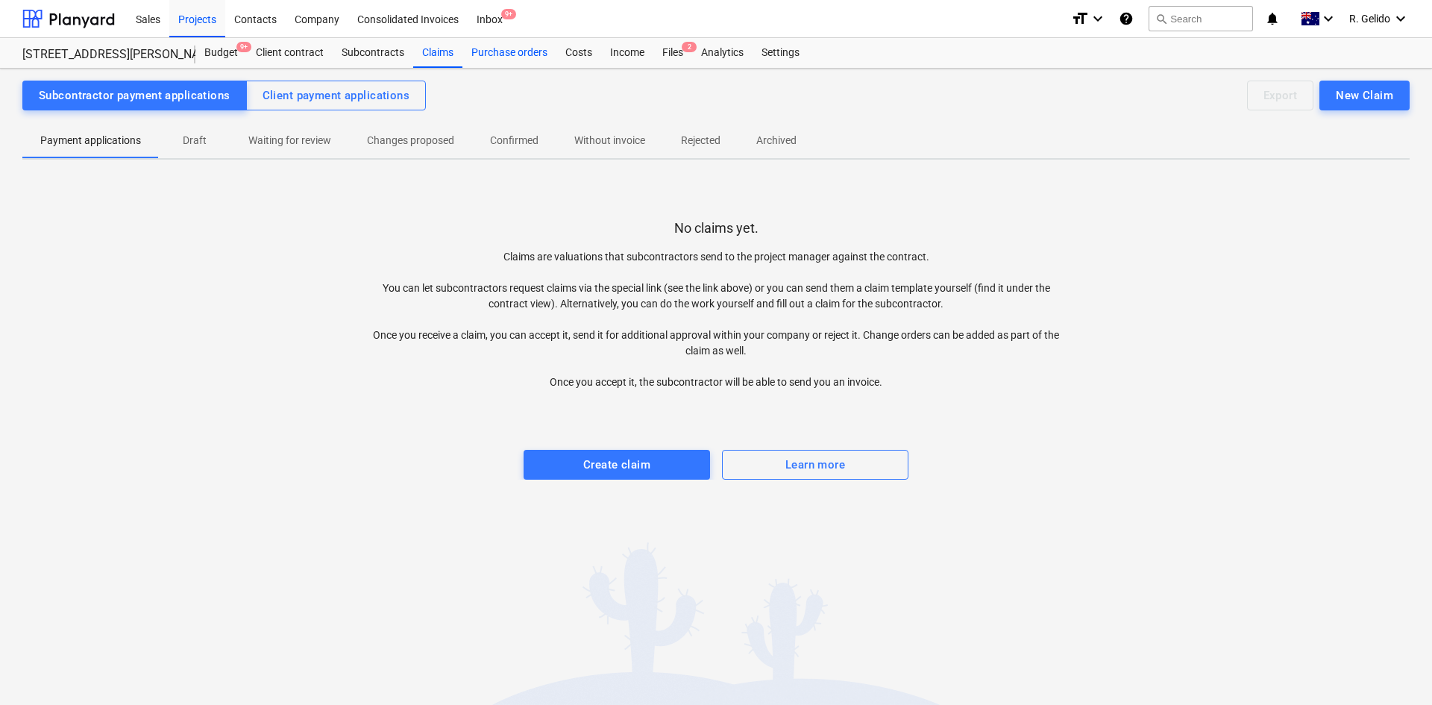
click at [531, 53] on div "Purchase orders" at bounding box center [509, 53] width 94 height 30
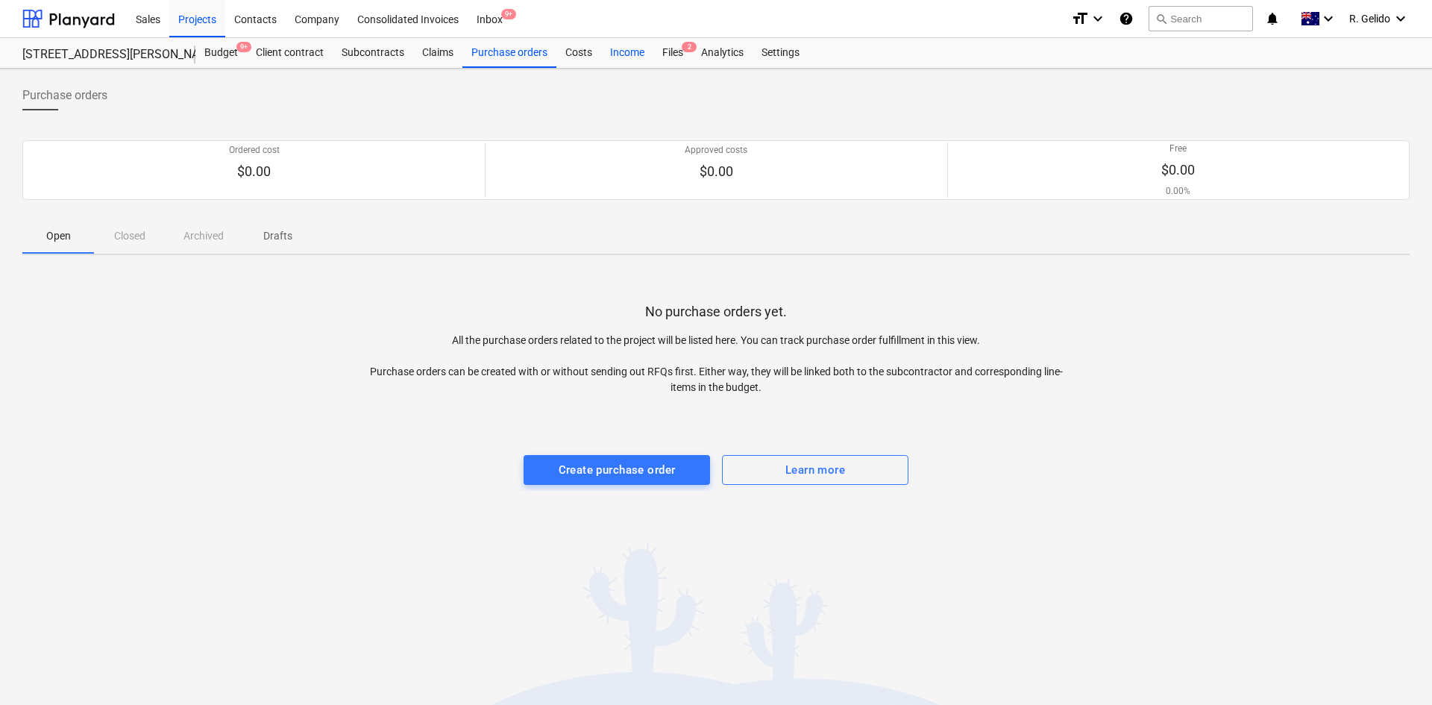
click at [630, 56] on div "Income" at bounding box center [627, 53] width 52 height 30
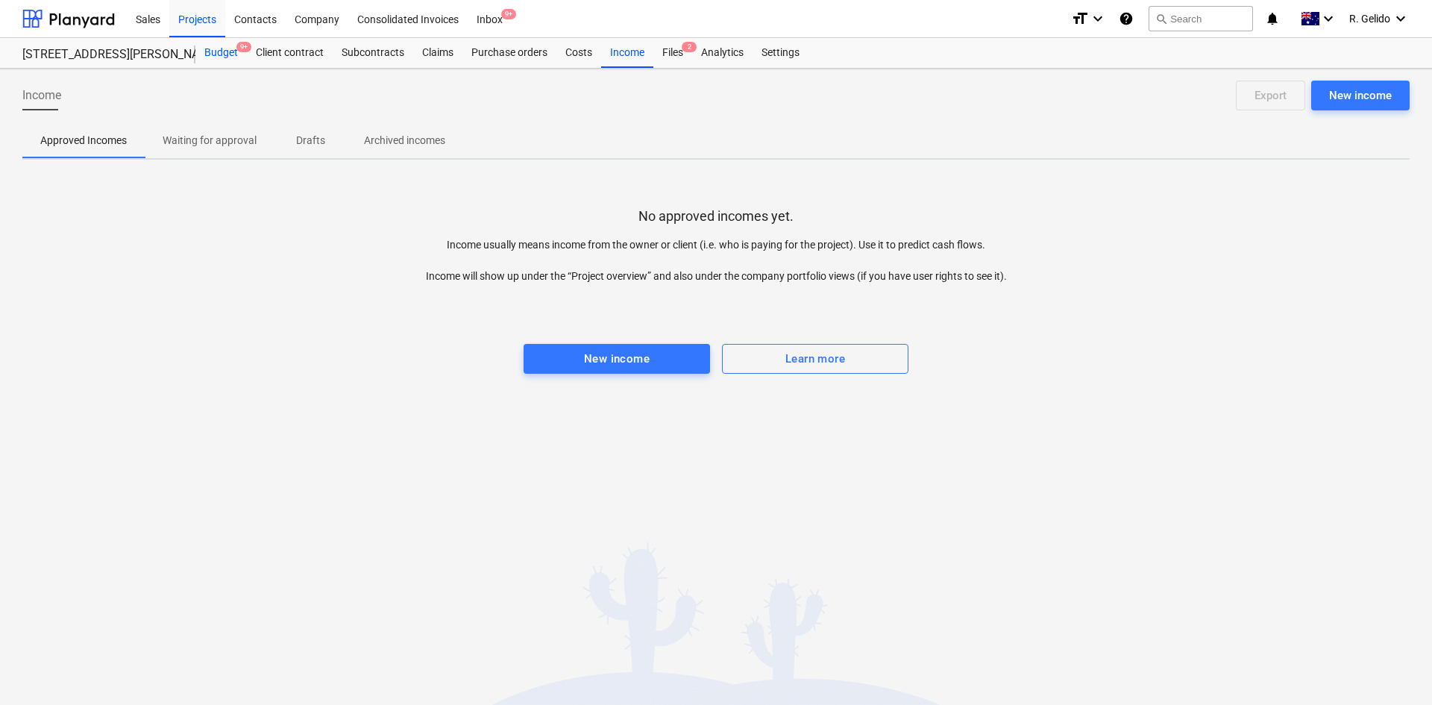
click at [239, 51] on span "9+" at bounding box center [243, 47] width 15 height 10
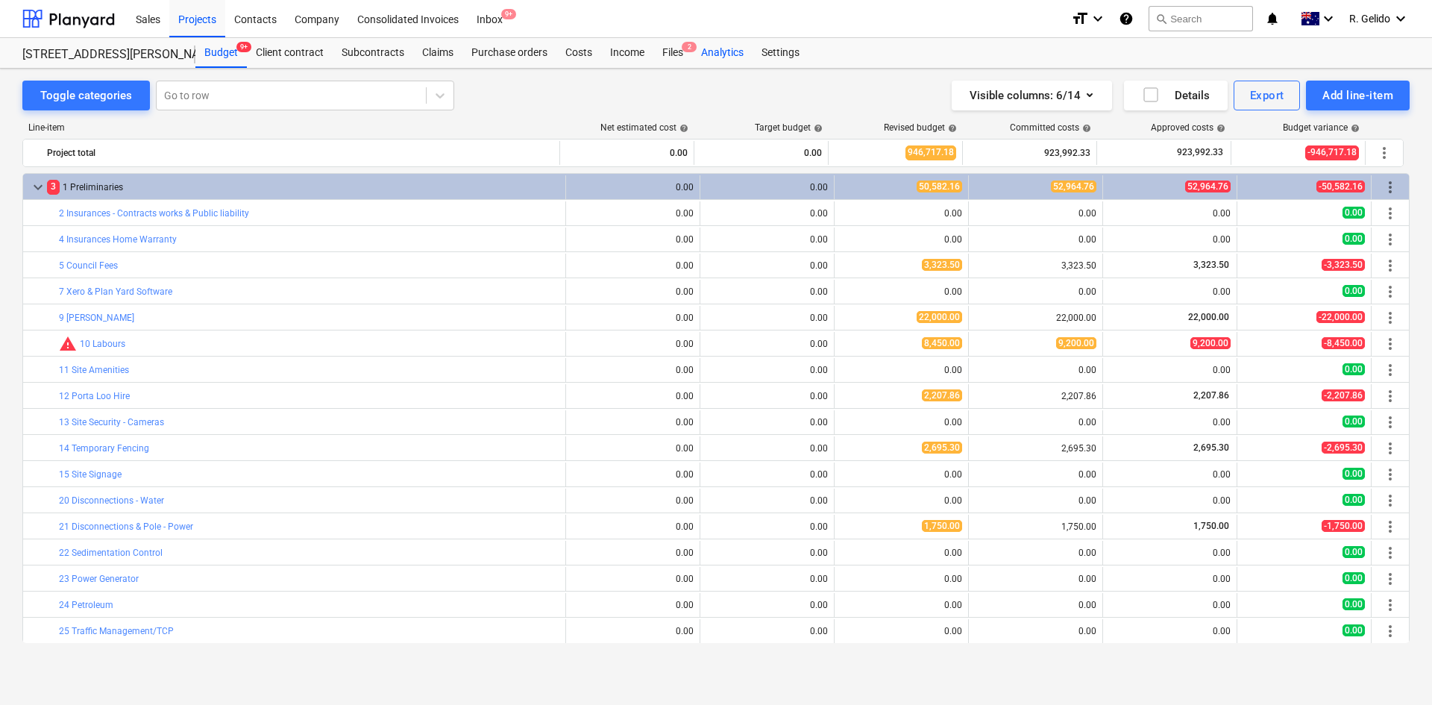
click at [729, 60] on div "Analytics" at bounding box center [722, 53] width 60 height 30
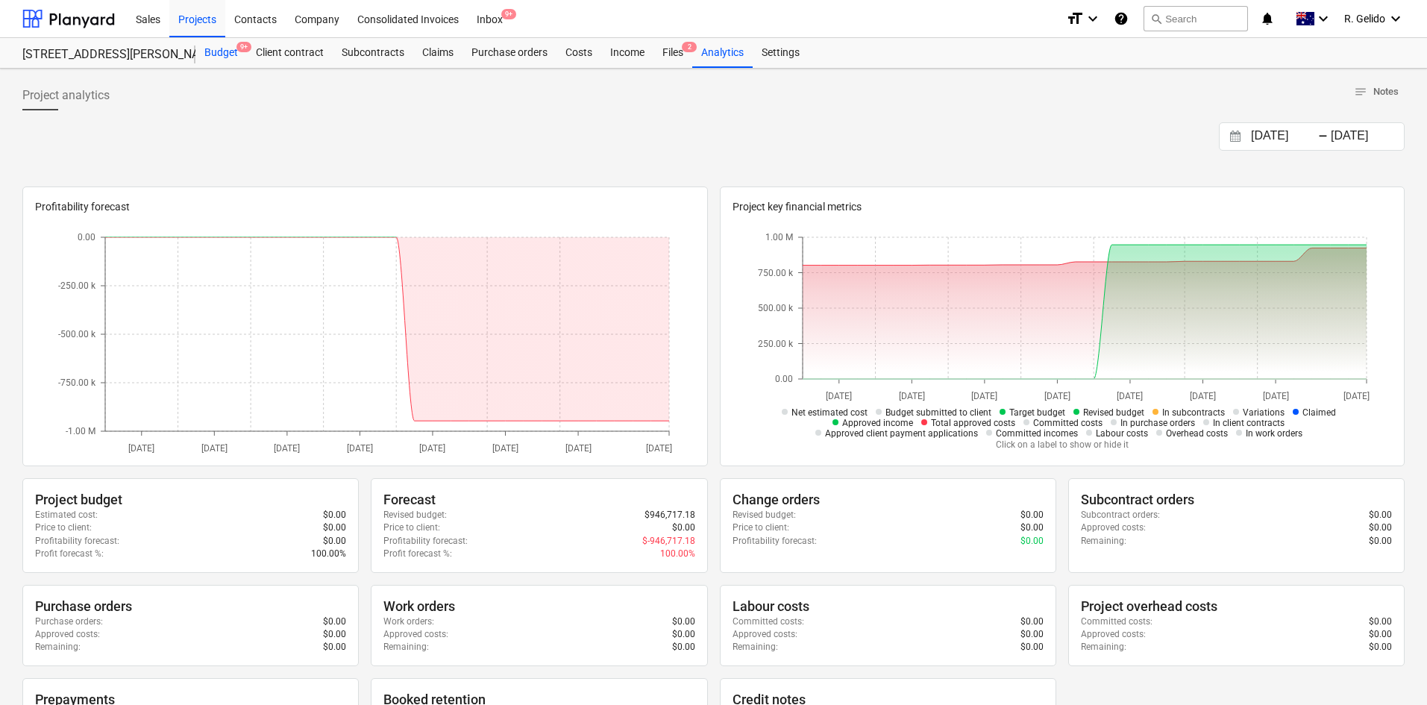
click at [233, 51] on div "Budget 9+" at bounding box center [220, 53] width 51 height 30
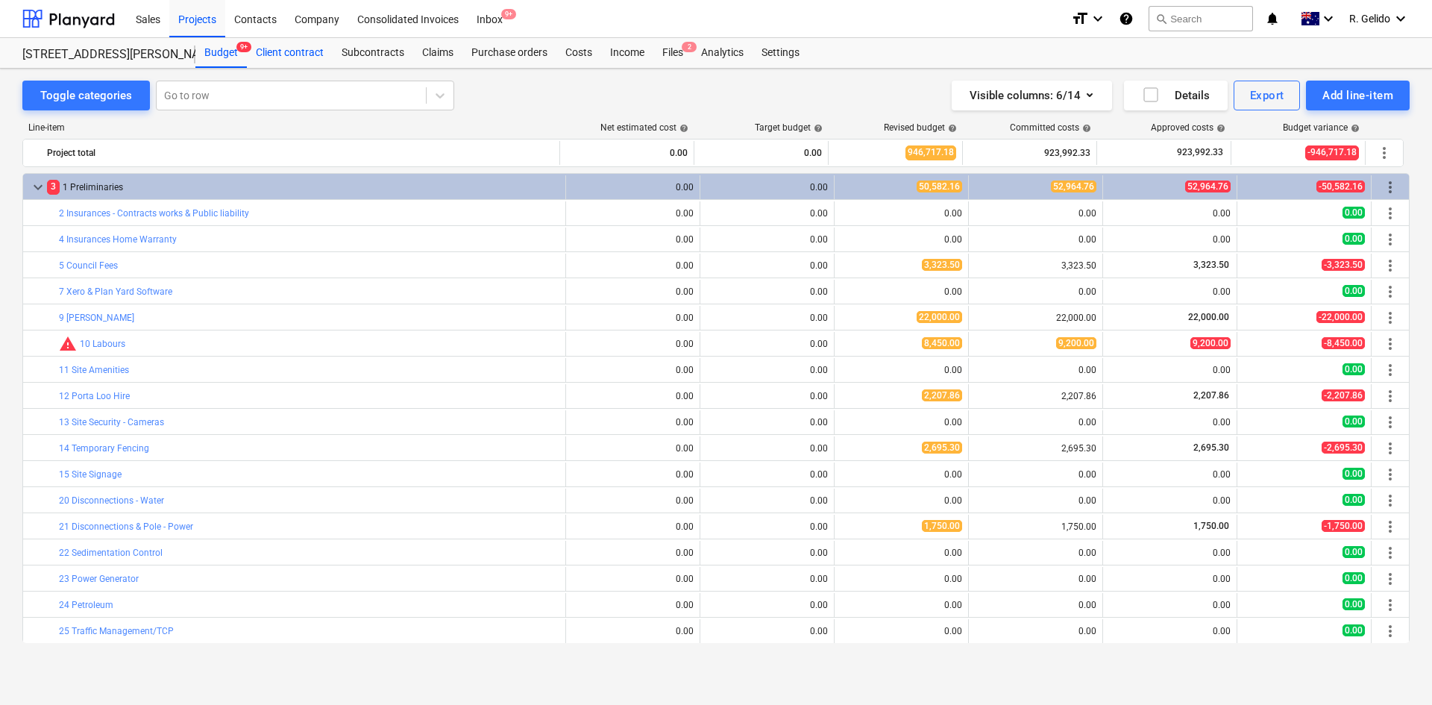
click at [304, 53] on div "Client contract" at bounding box center [290, 53] width 86 height 30
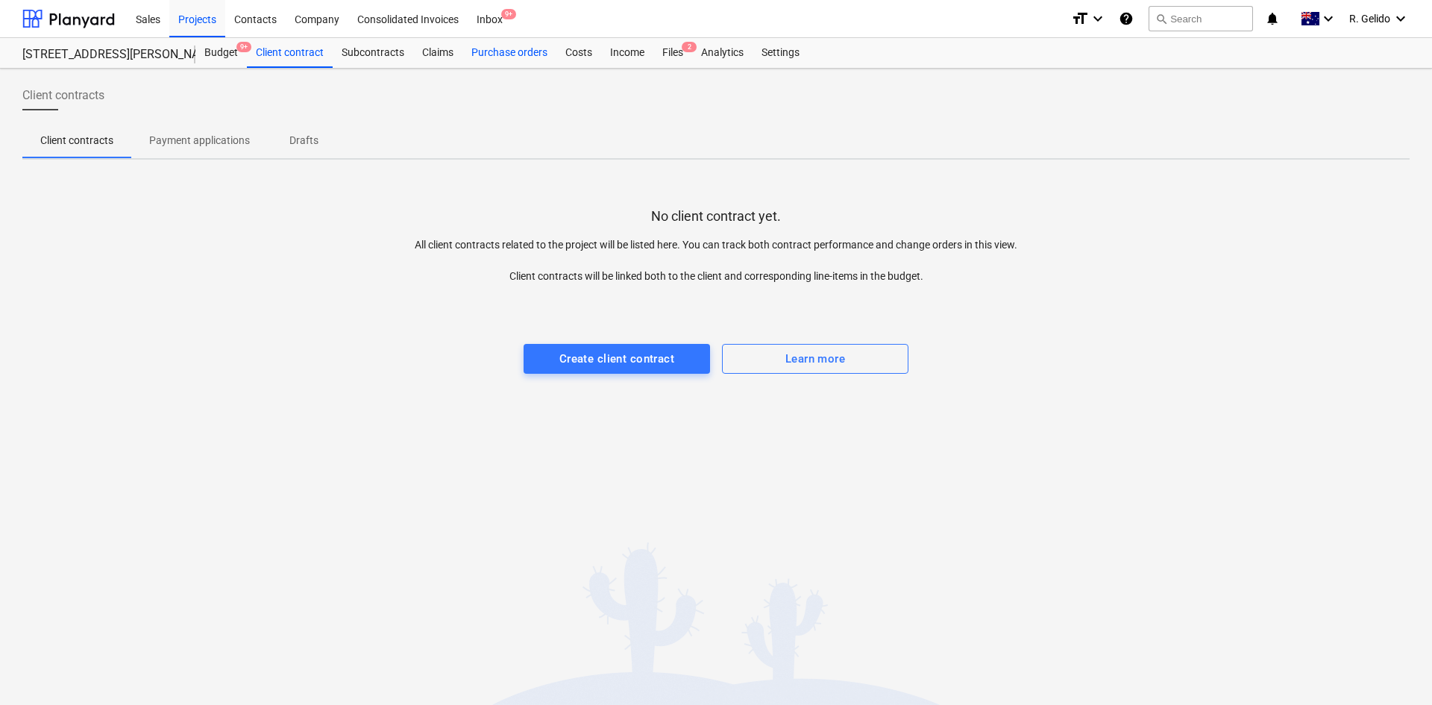
click at [462, 56] on div "Purchase orders" at bounding box center [509, 53] width 94 height 30
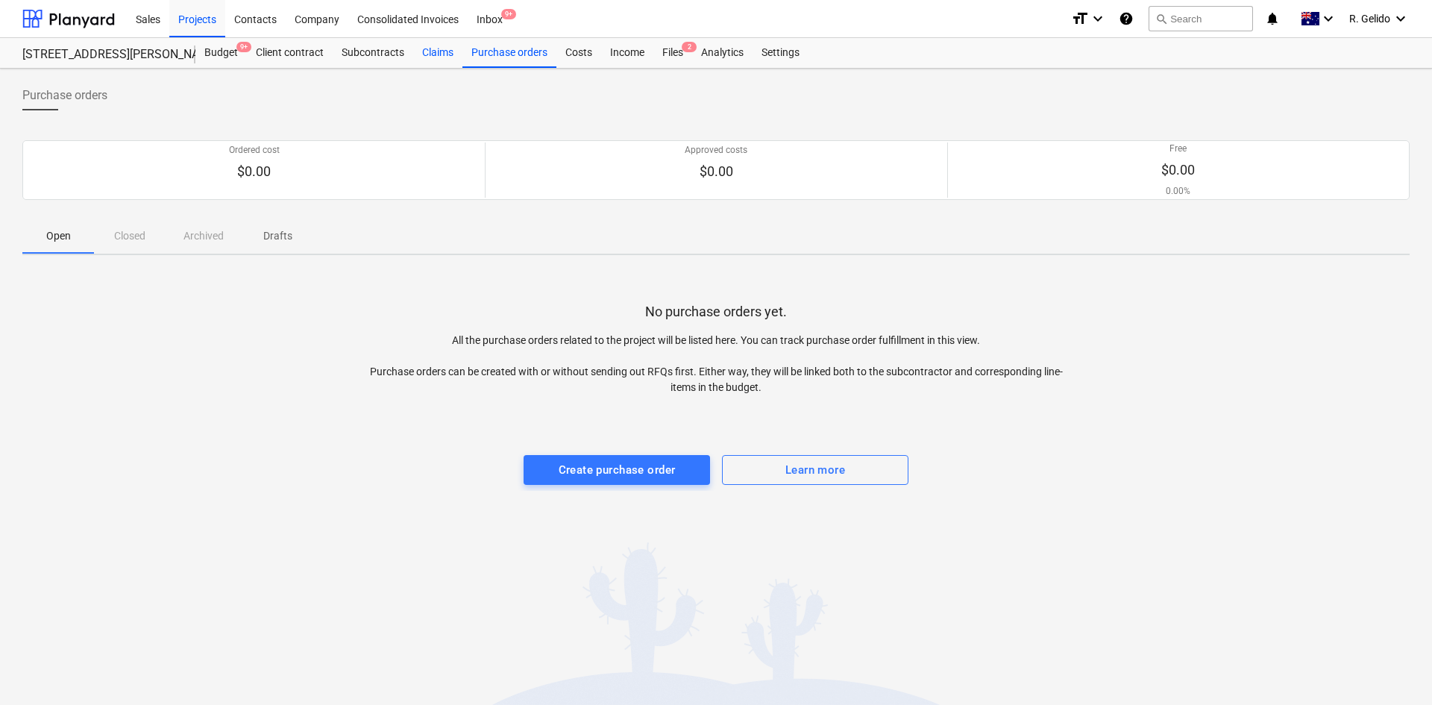
click at [450, 55] on div "Claims" at bounding box center [437, 53] width 49 height 30
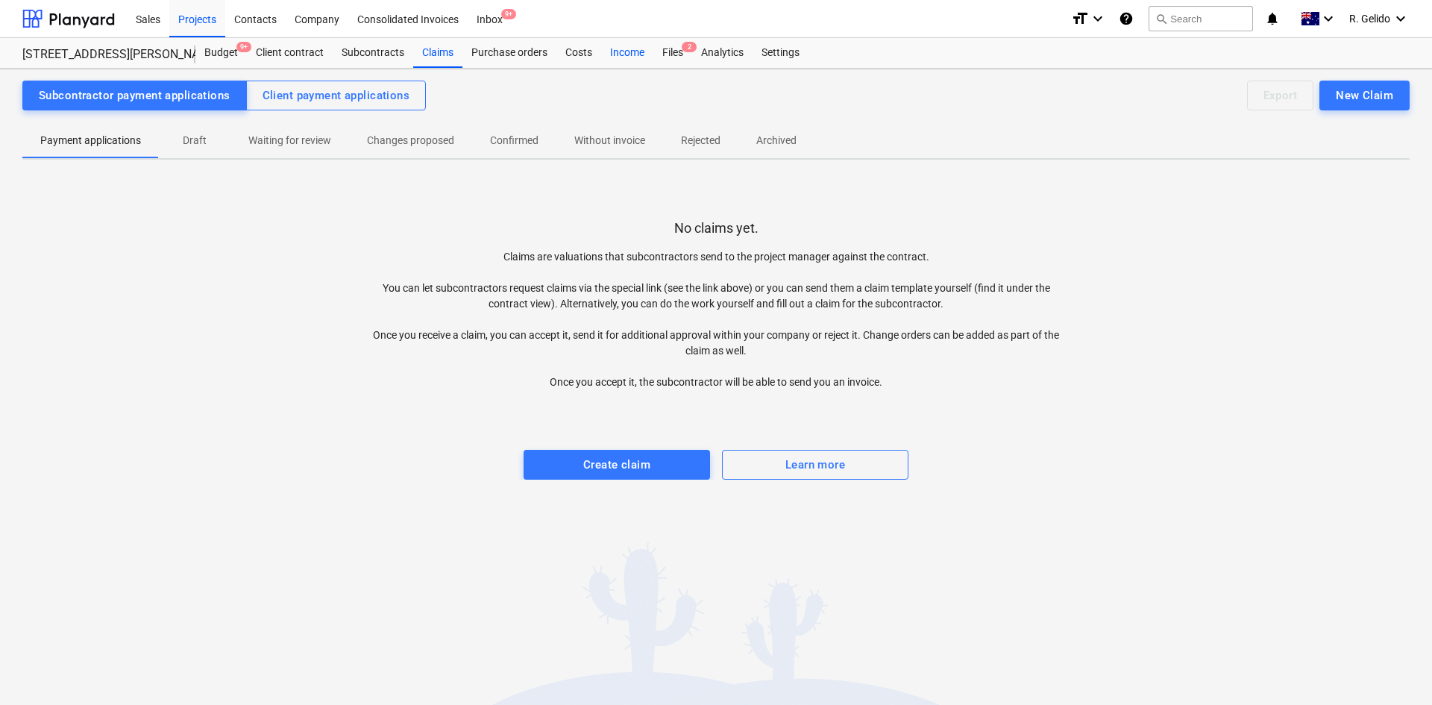
click at [624, 54] on div "Income" at bounding box center [627, 53] width 52 height 30
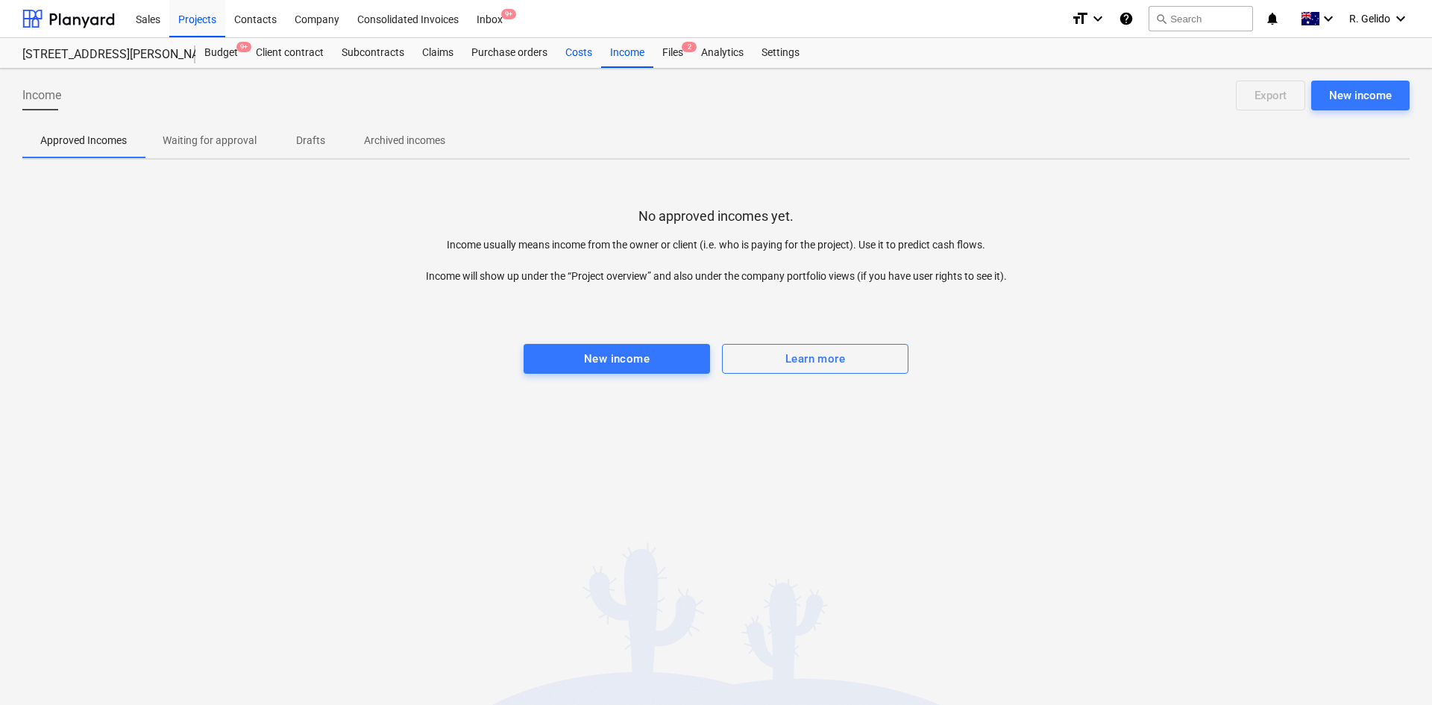
click at [572, 55] on div "Costs" at bounding box center [578, 53] width 45 height 30
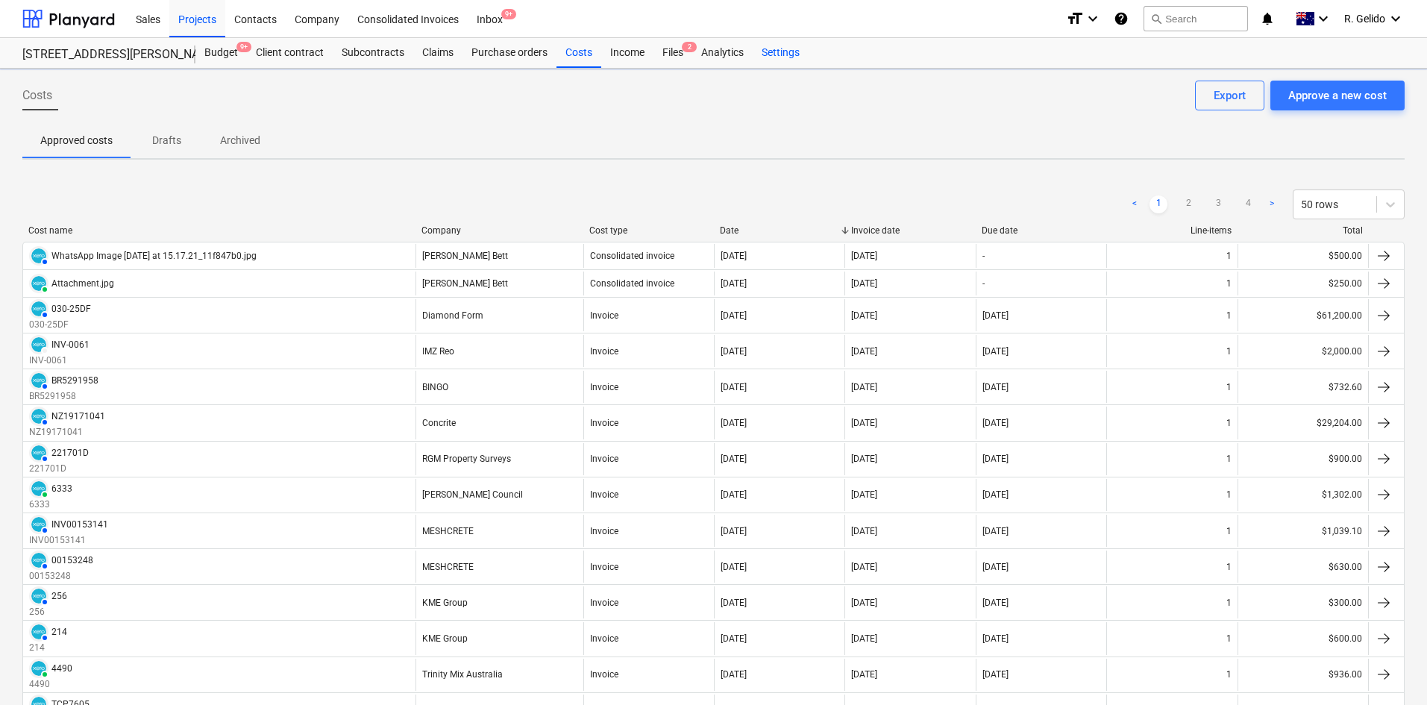
click at [803, 43] on div "Settings" at bounding box center [781, 53] width 56 height 30
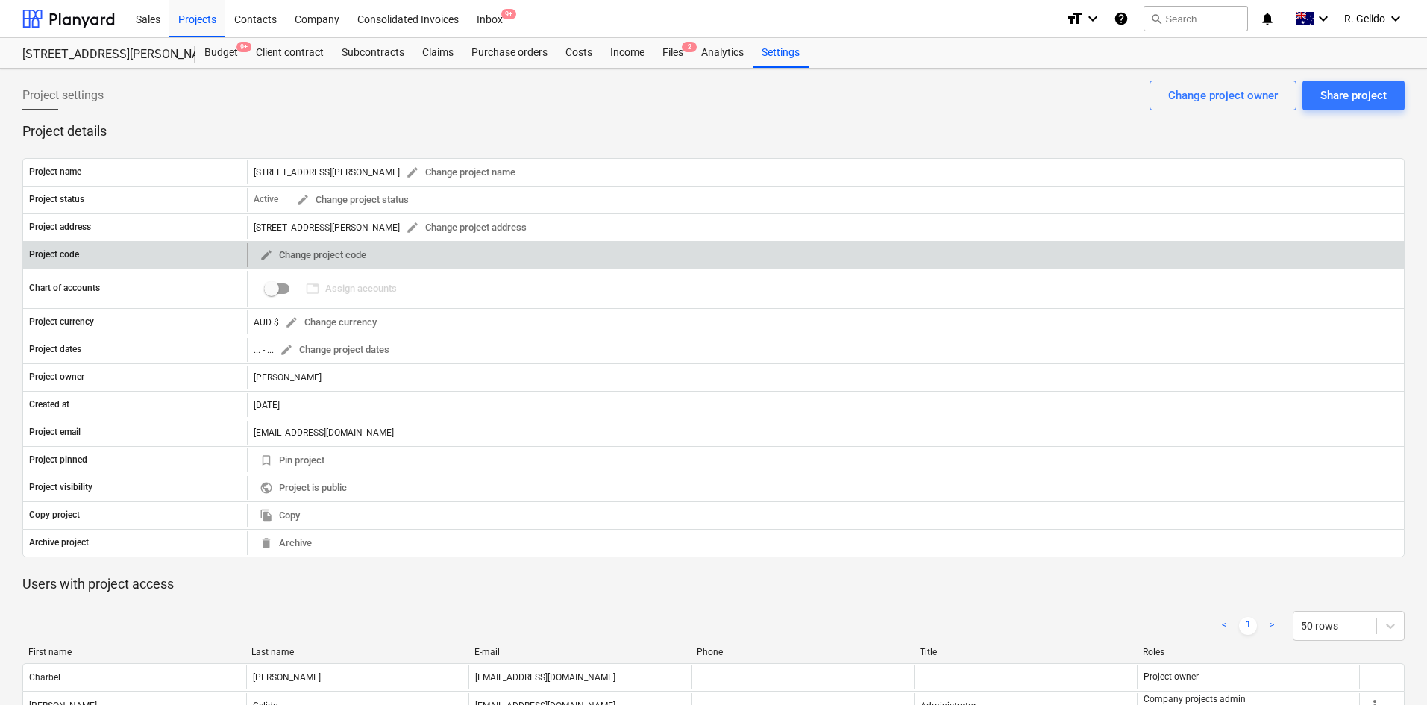
click at [425, 256] on div "edit Change project code" at bounding box center [825, 255] width 1157 height 24
click at [334, 256] on span "edit Change project code" at bounding box center [313, 255] width 107 height 17
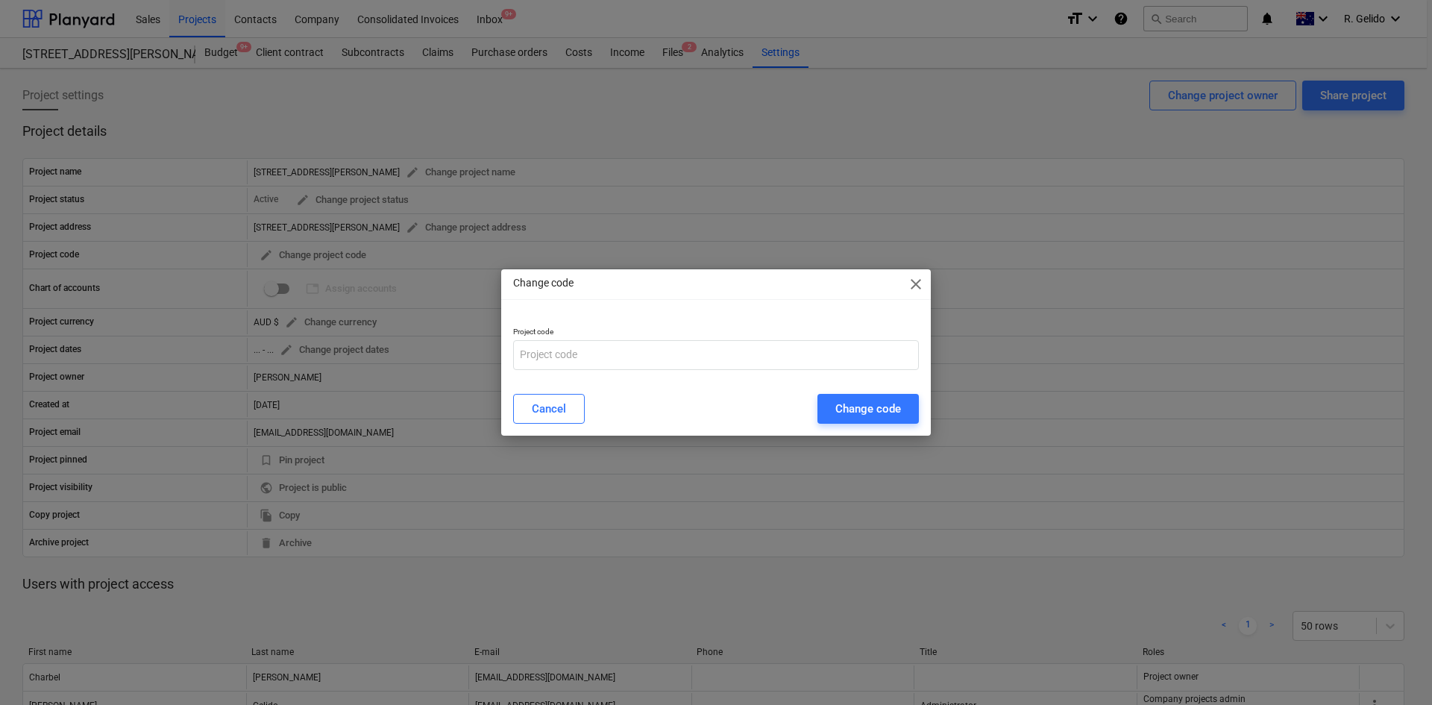
click at [914, 279] on span "close" at bounding box center [916, 284] width 18 height 18
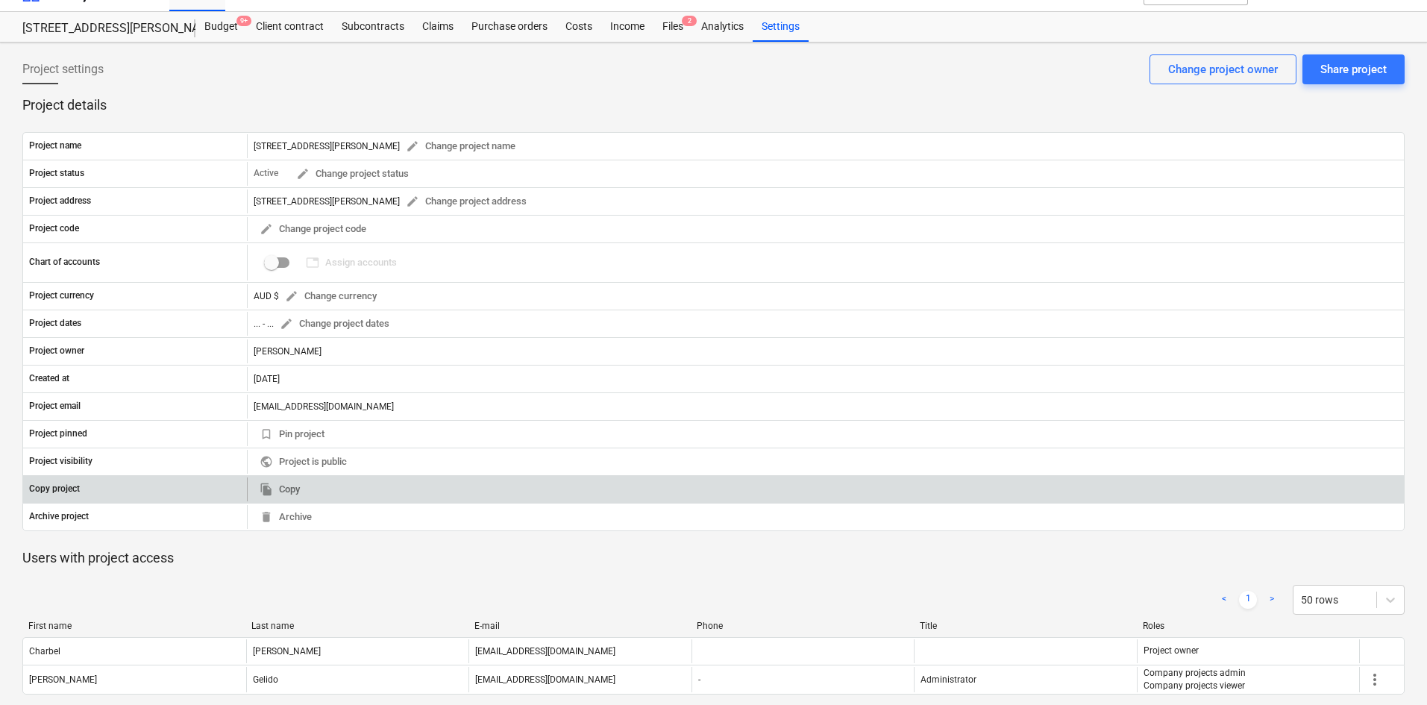
scroll to position [75, 0]
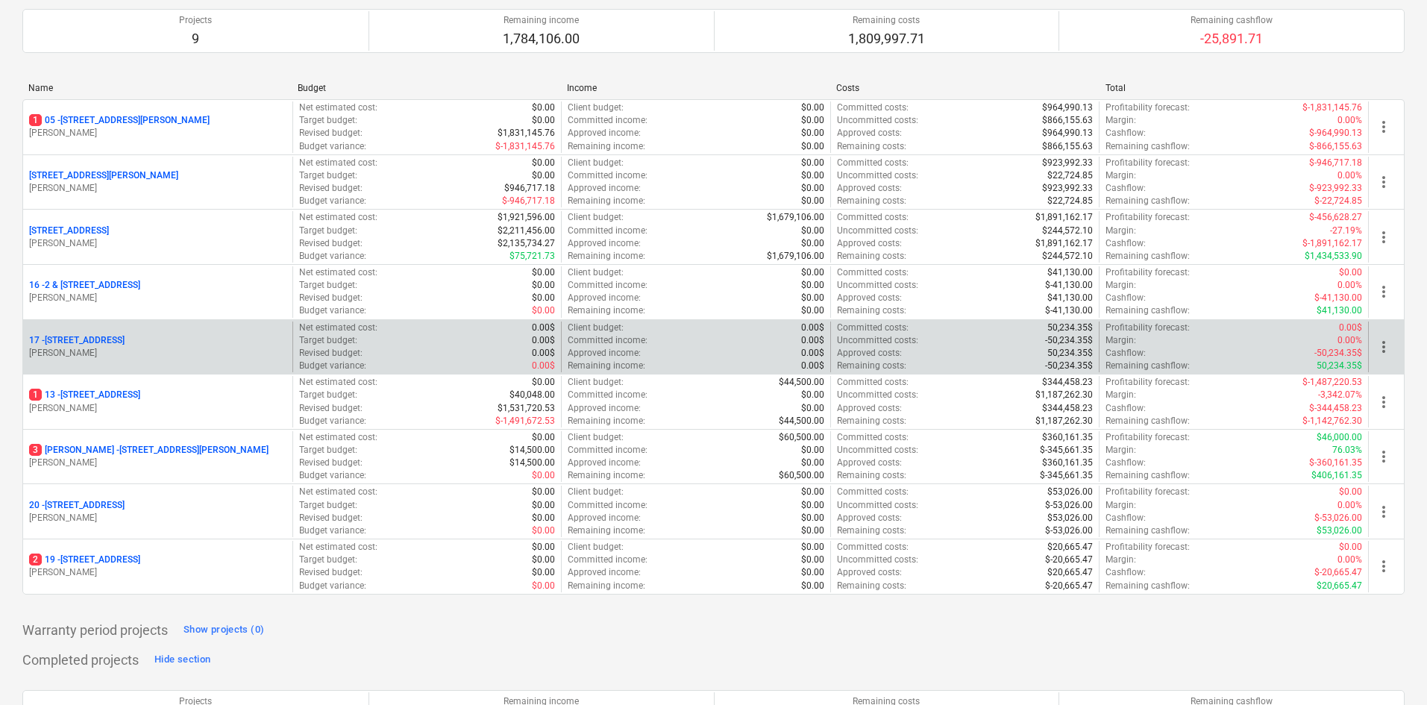
scroll to position [149, 0]
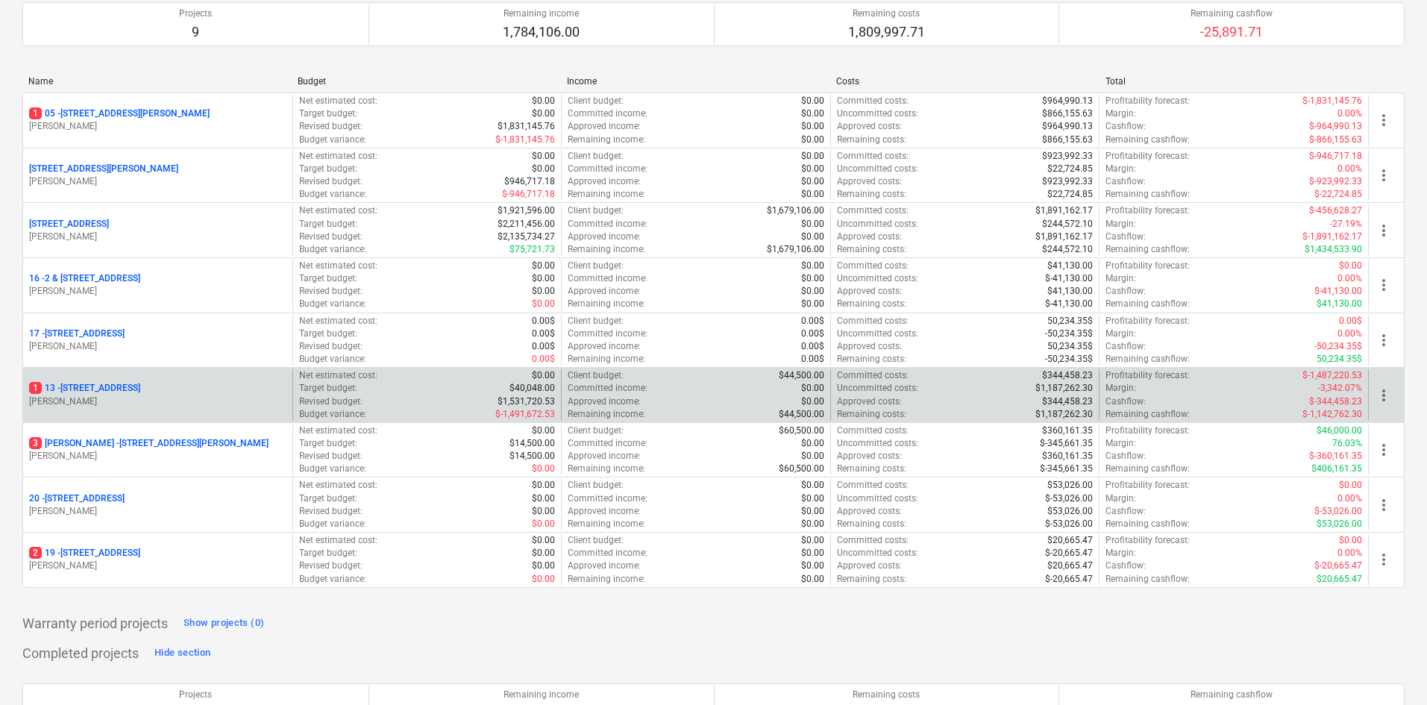
click at [125, 386] on p "[STREET_ADDRESS]" at bounding box center [84, 388] width 111 height 13
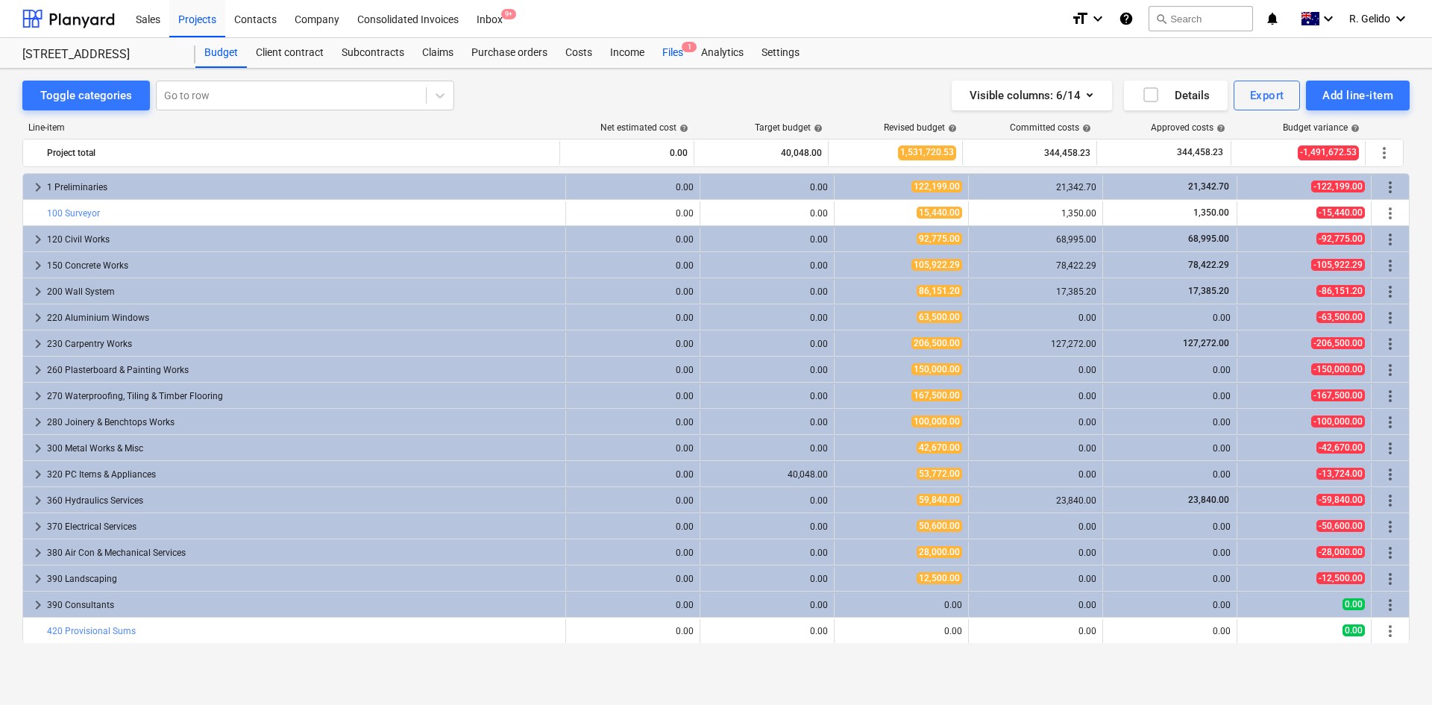
click at [673, 61] on div "Files 1" at bounding box center [672, 53] width 39 height 30
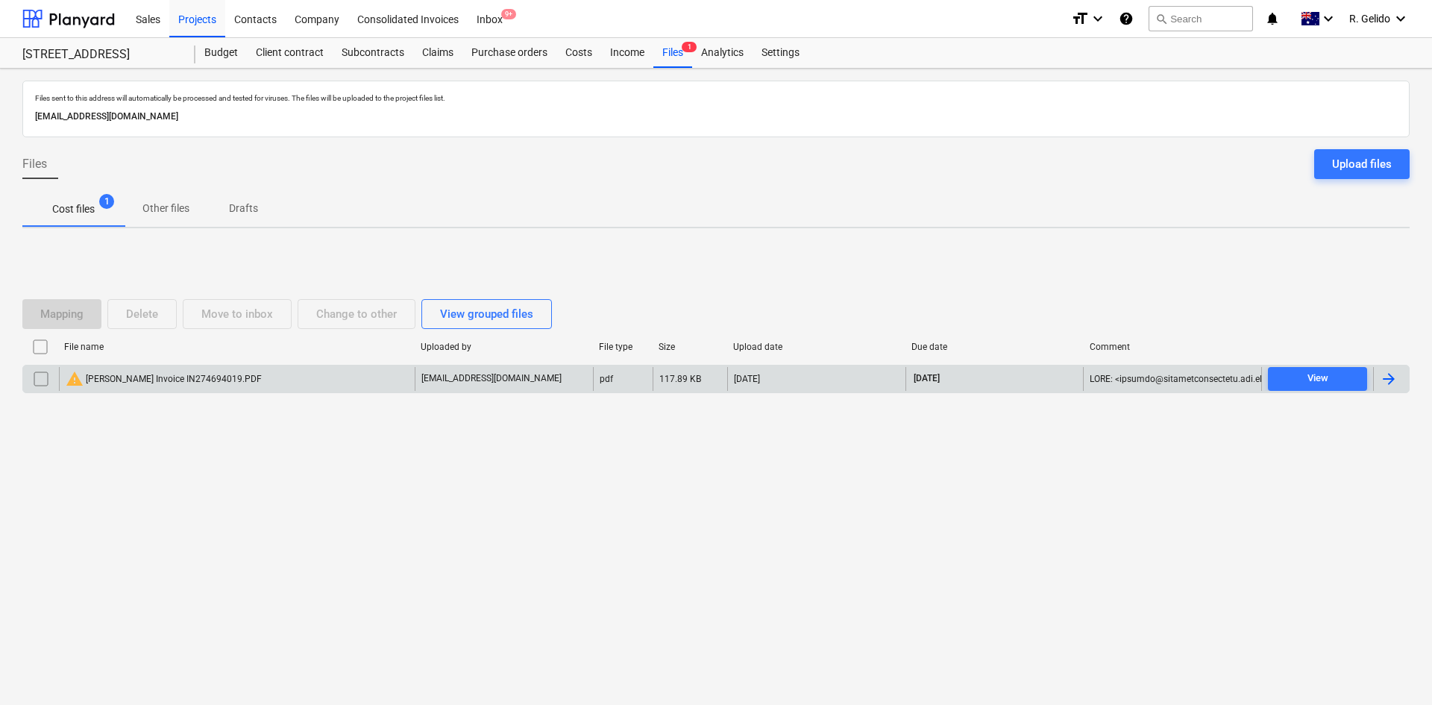
click at [259, 377] on div "warning Harvey Norman Invoice IN274694019.PDF" at bounding box center [237, 379] width 356 height 24
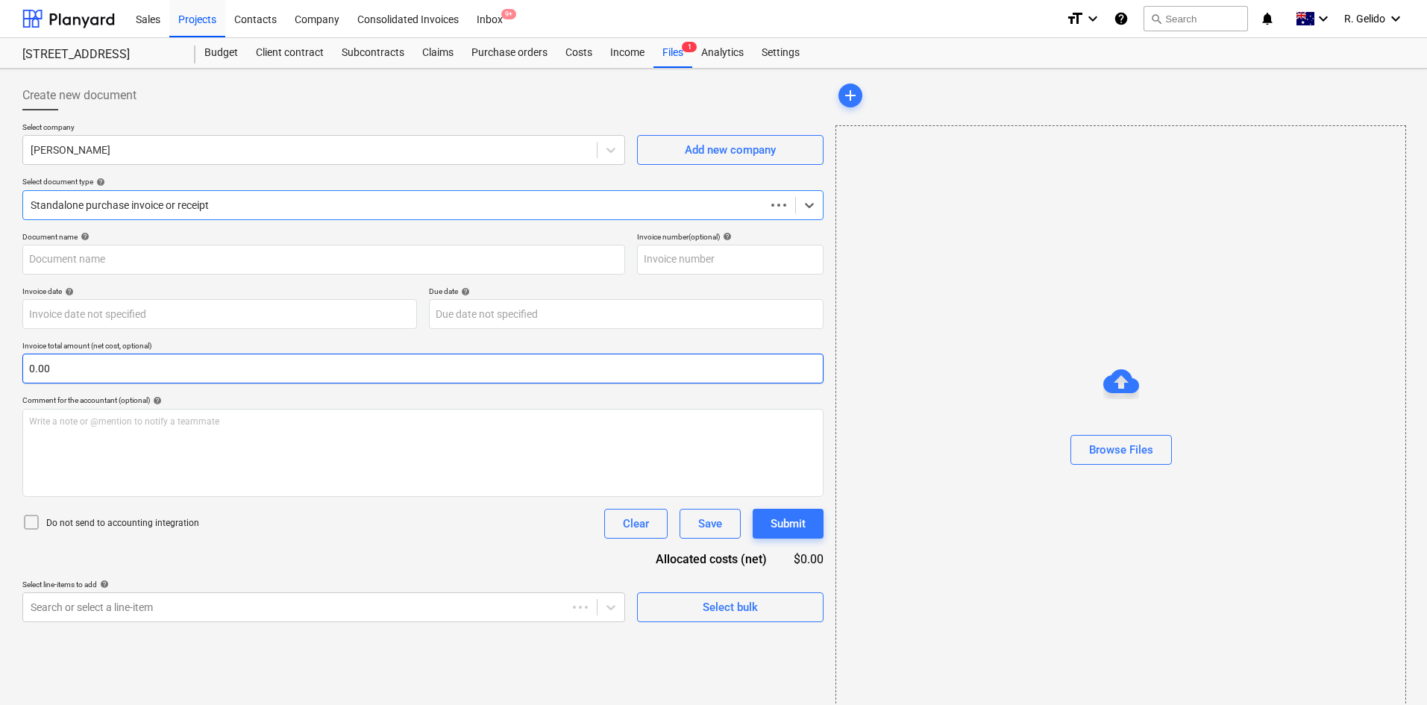
type input "IN274694019"
type input "[DATE]"
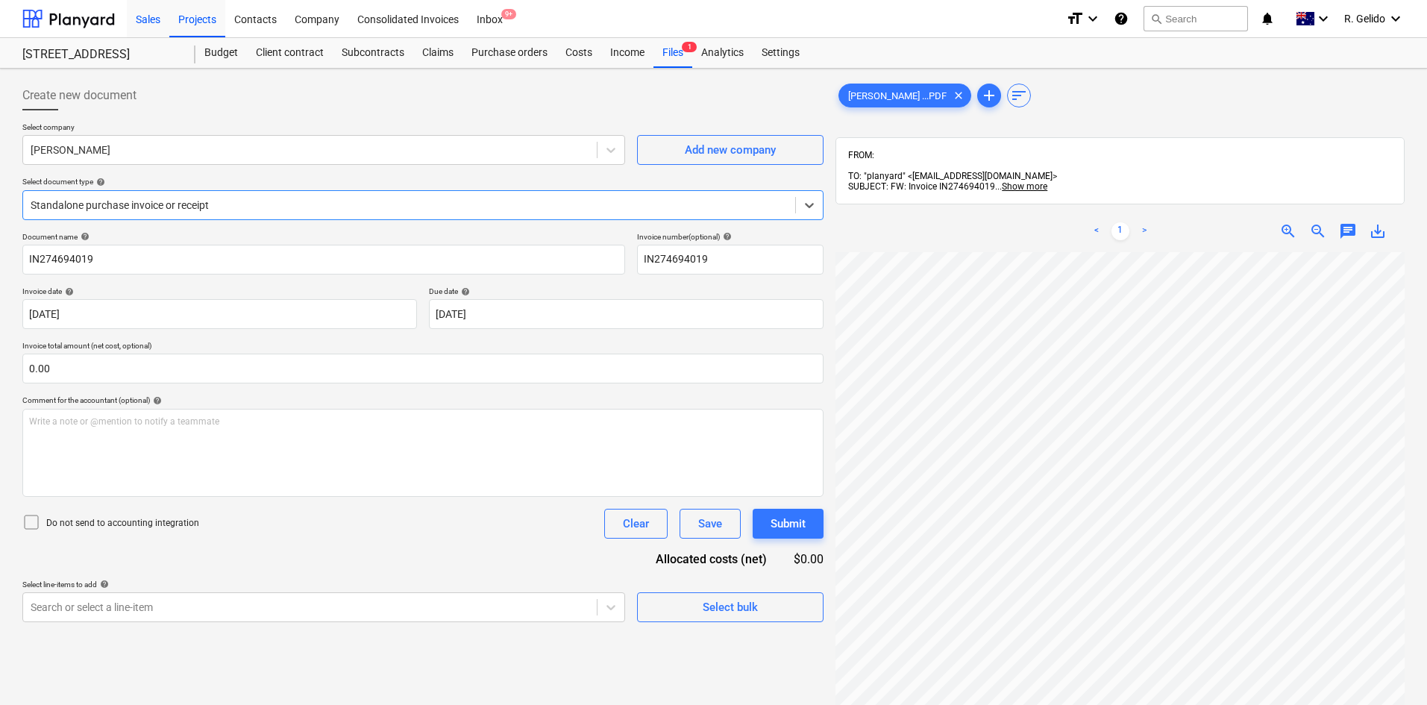
click at [154, 10] on div "Sales" at bounding box center [148, 18] width 43 height 38
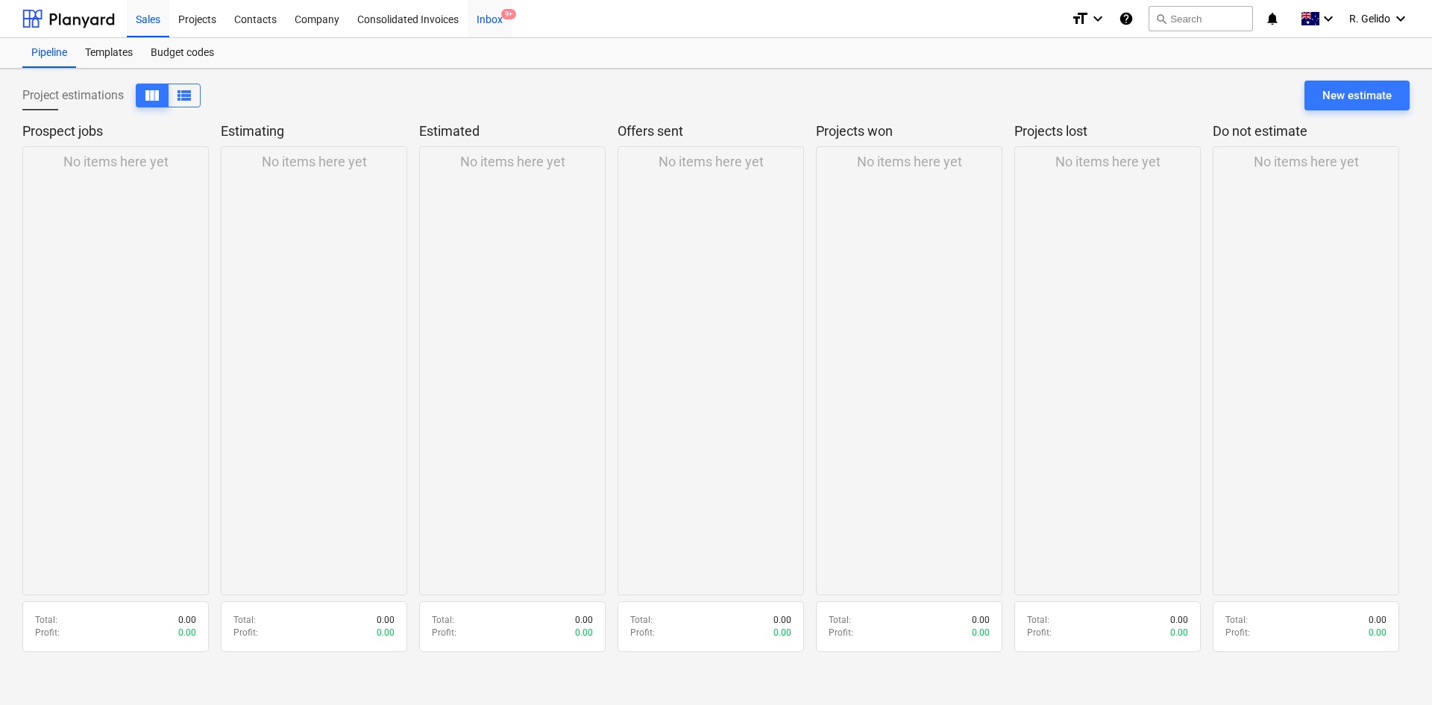
click at [483, 15] on div "Inbox 9+" at bounding box center [490, 18] width 44 height 38
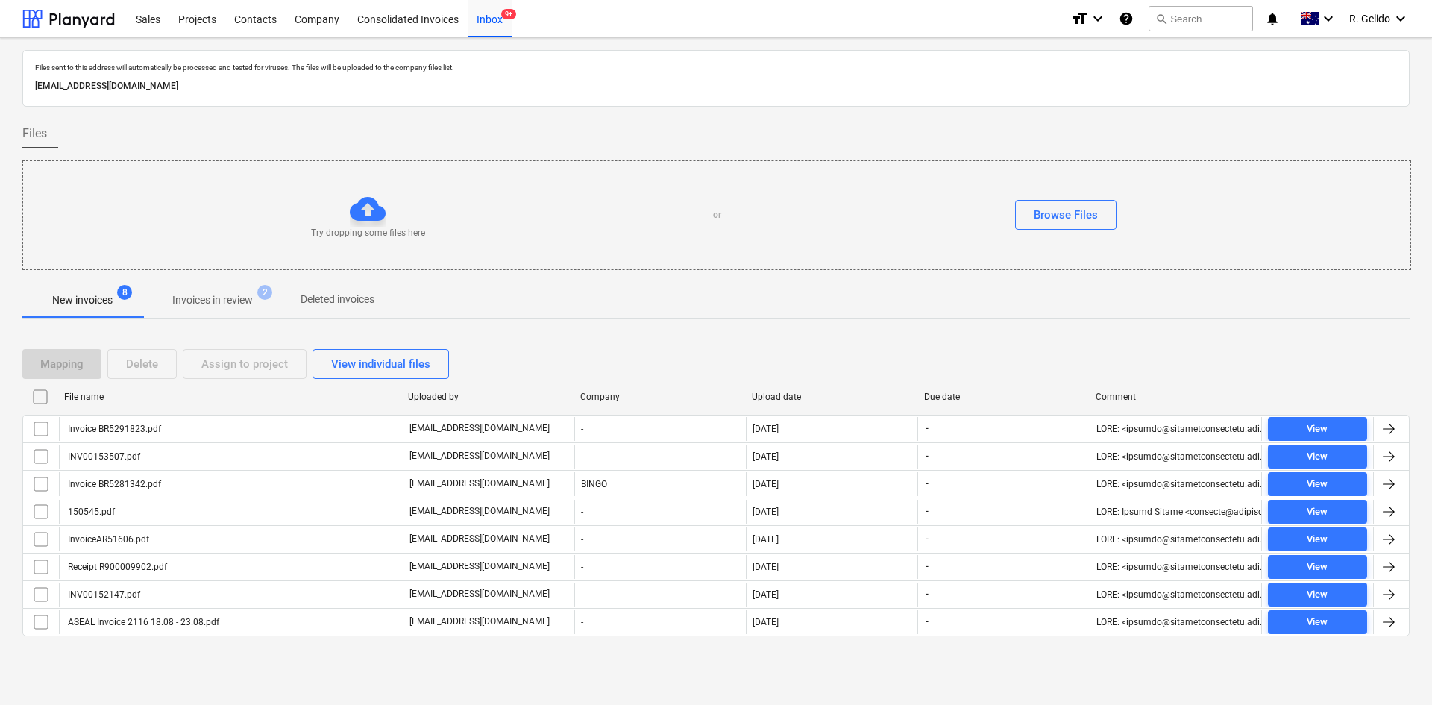
click at [275, 678] on div "Files sent to this address will automatically be processed and tested for virus…" at bounding box center [716, 371] width 1432 height 667
